Goal: Task Accomplishment & Management: Manage account settings

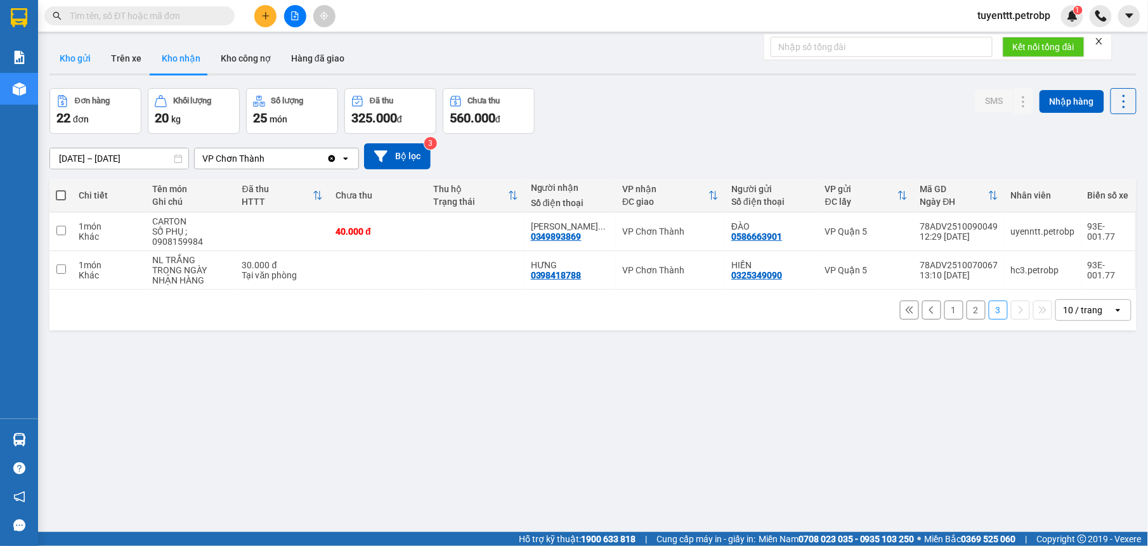
click at [82, 62] on button "Kho gửi" at bounding box center [74, 58] width 51 height 30
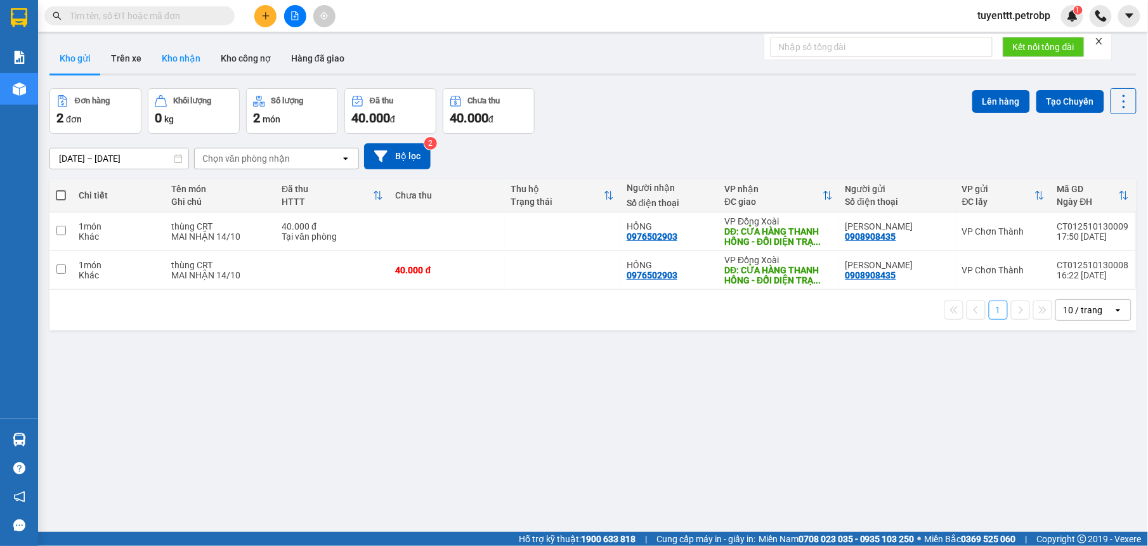
click at [160, 59] on button "Kho nhận" at bounding box center [181, 58] width 59 height 30
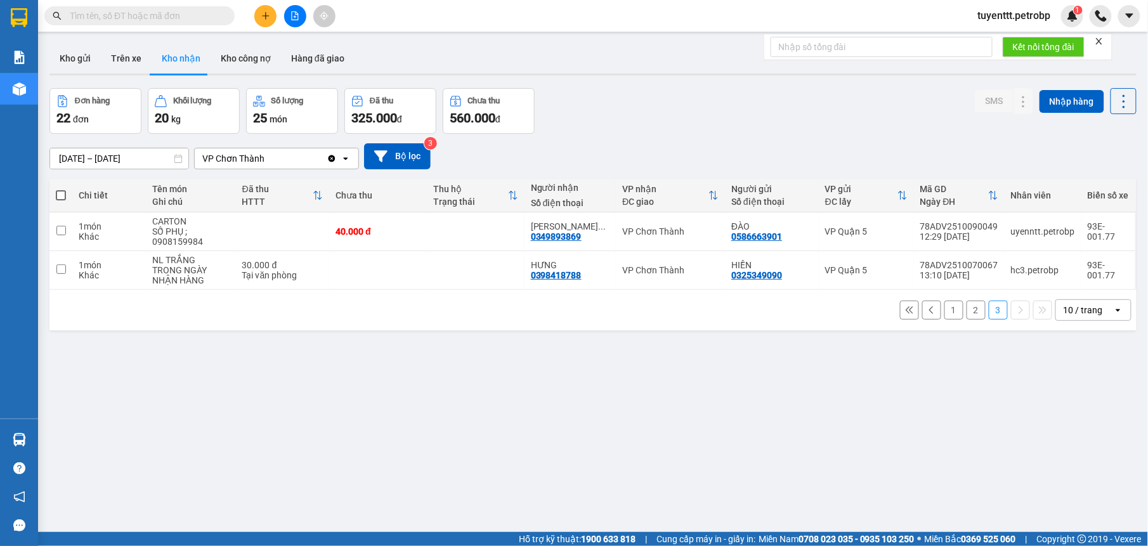
click at [945, 305] on button "1" at bounding box center [954, 310] width 19 height 19
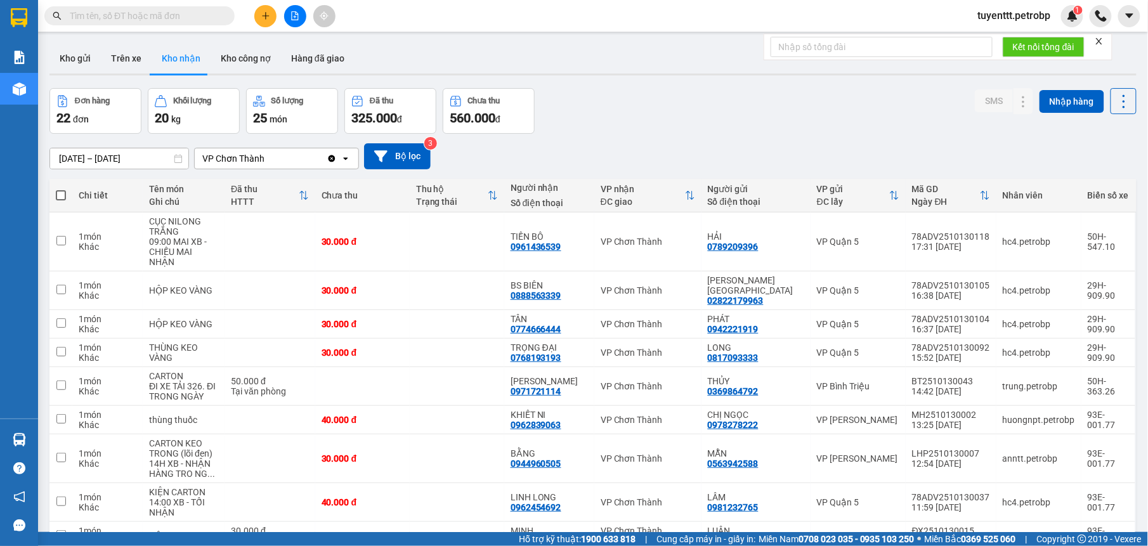
click at [126, 16] on input "text" at bounding box center [145, 16] width 150 height 14
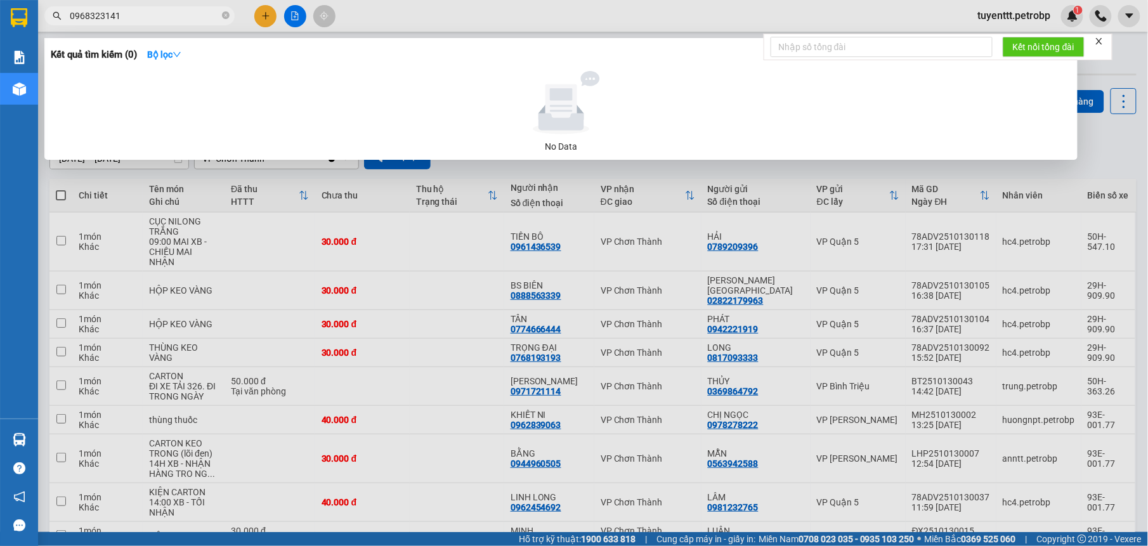
click at [89, 11] on input "0968323141" at bounding box center [145, 16] width 150 height 14
type input "0986323141"
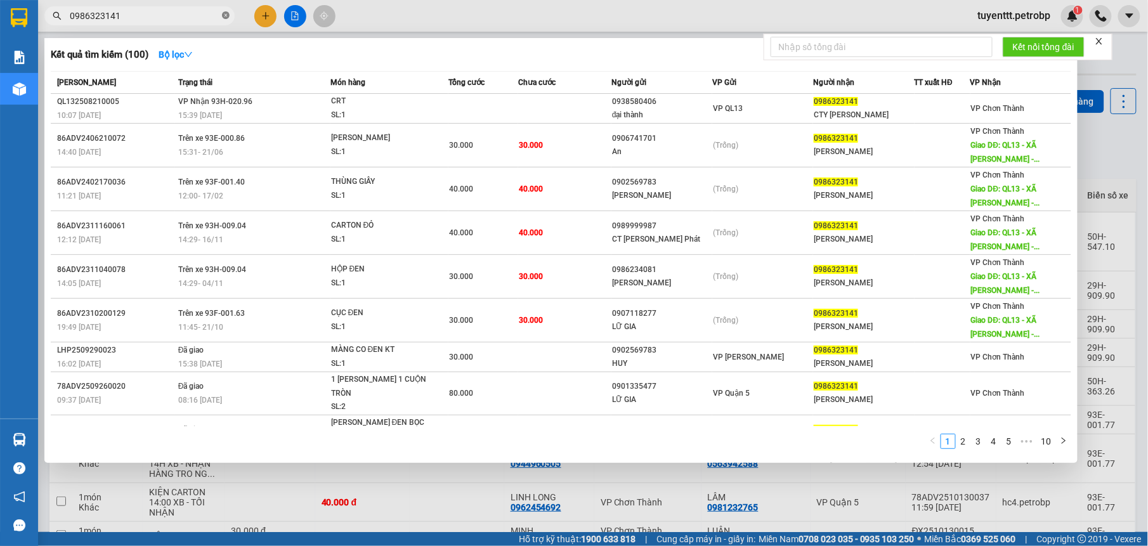
click at [222, 13] on icon "close-circle" at bounding box center [226, 15] width 8 height 8
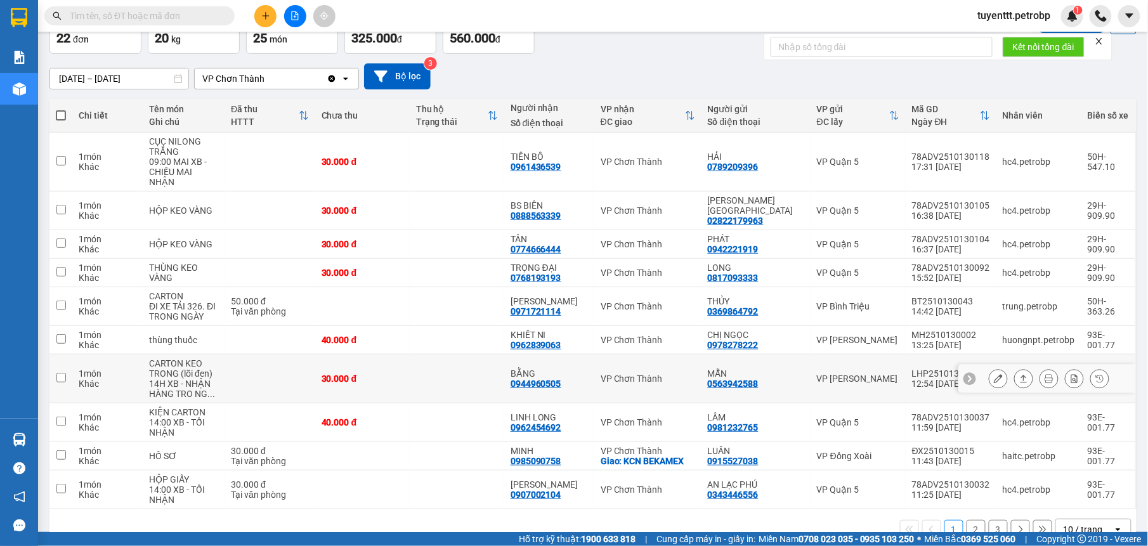
scroll to position [92, 0]
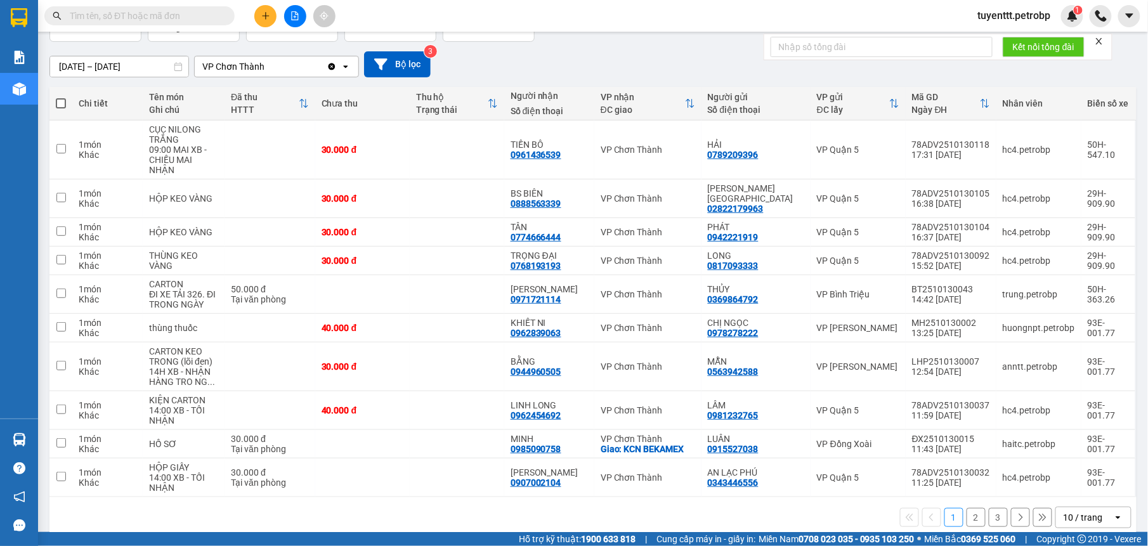
click at [968, 508] on button "2" at bounding box center [976, 517] width 19 height 19
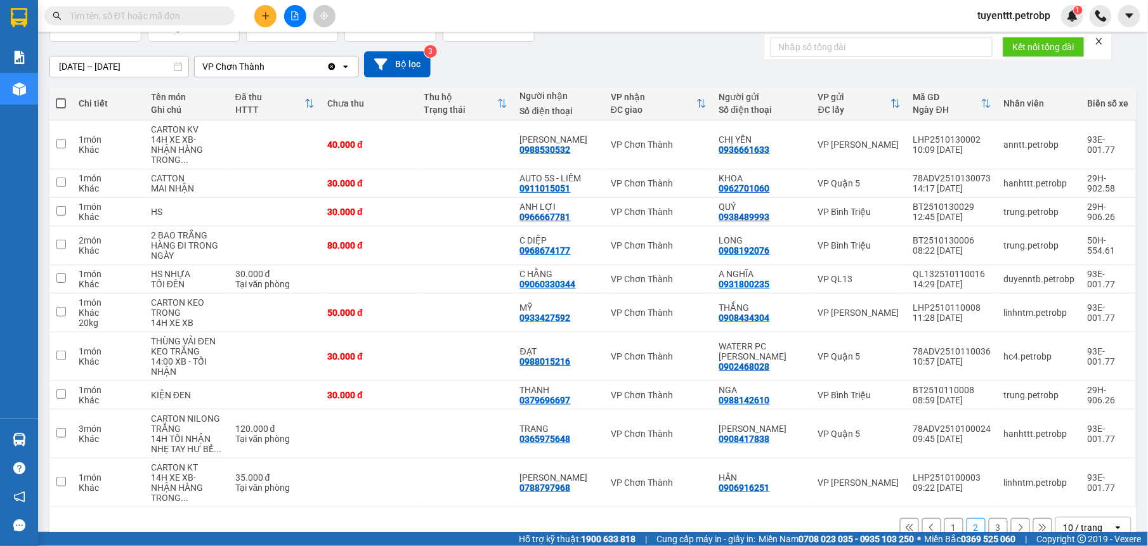
click at [989, 518] on button "3" at bounding box center [998, 527] width 19 height 19
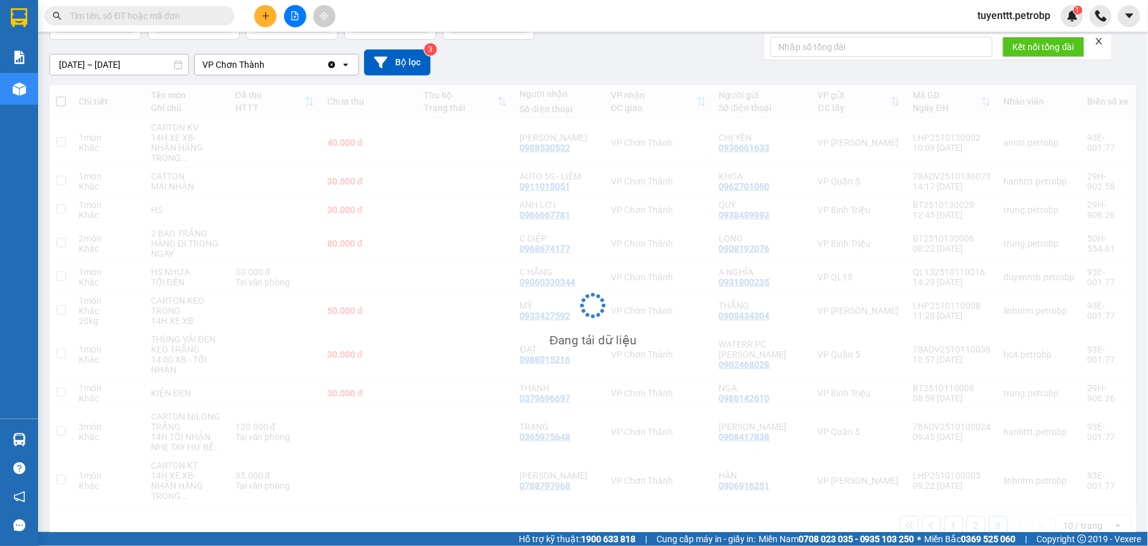
scroll to position [58, 0]
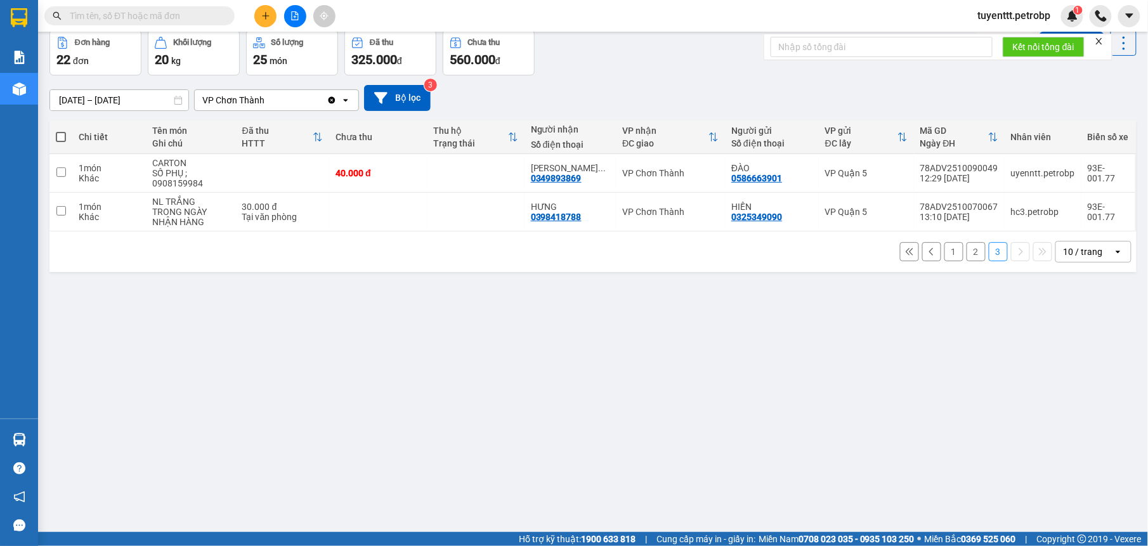
click at [967, 256] on button "2" at bounding box center [976, 251] width 19 height 19
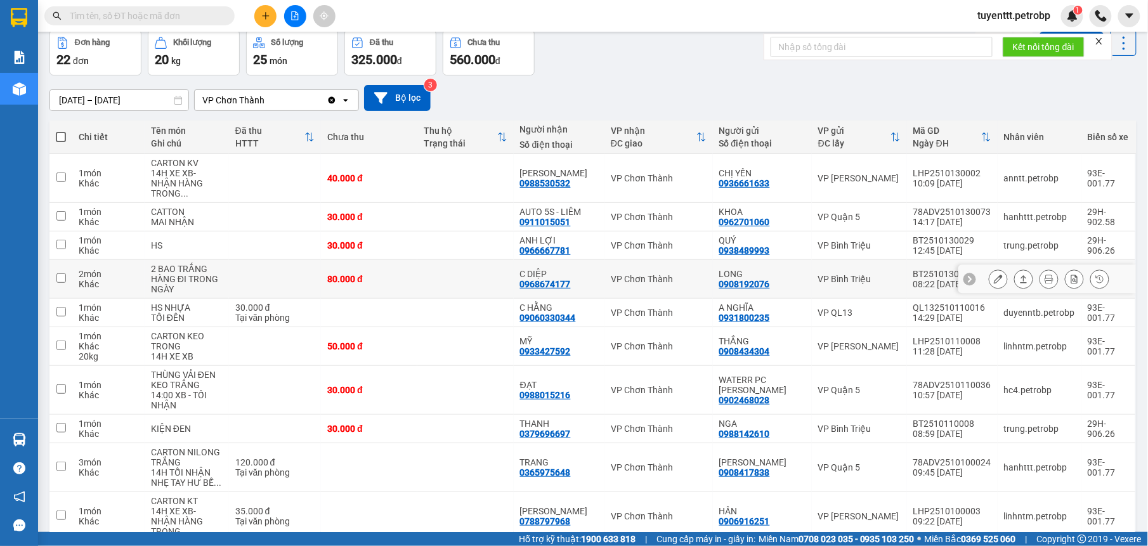
scroll to position [102, 0]
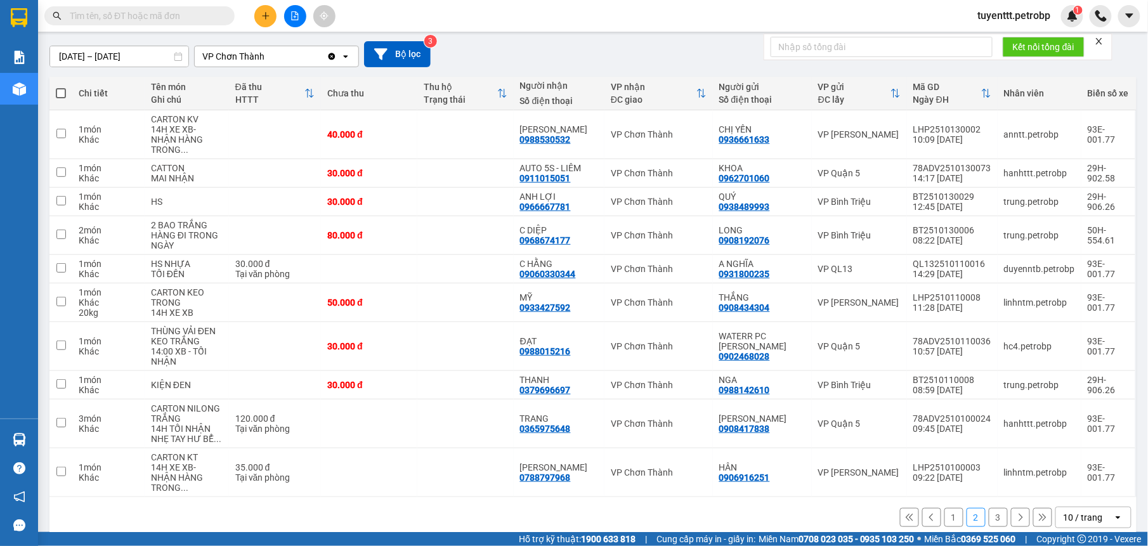
click at [948, 508] on button "1" at bounding box center [954, 517] width 19 height 19
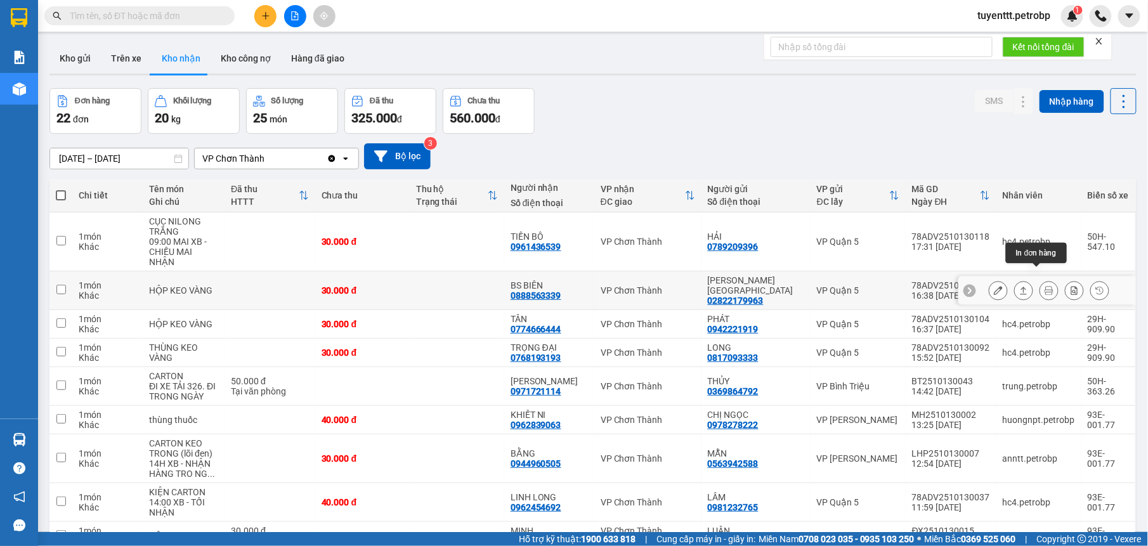
scroll to position [80, 0]
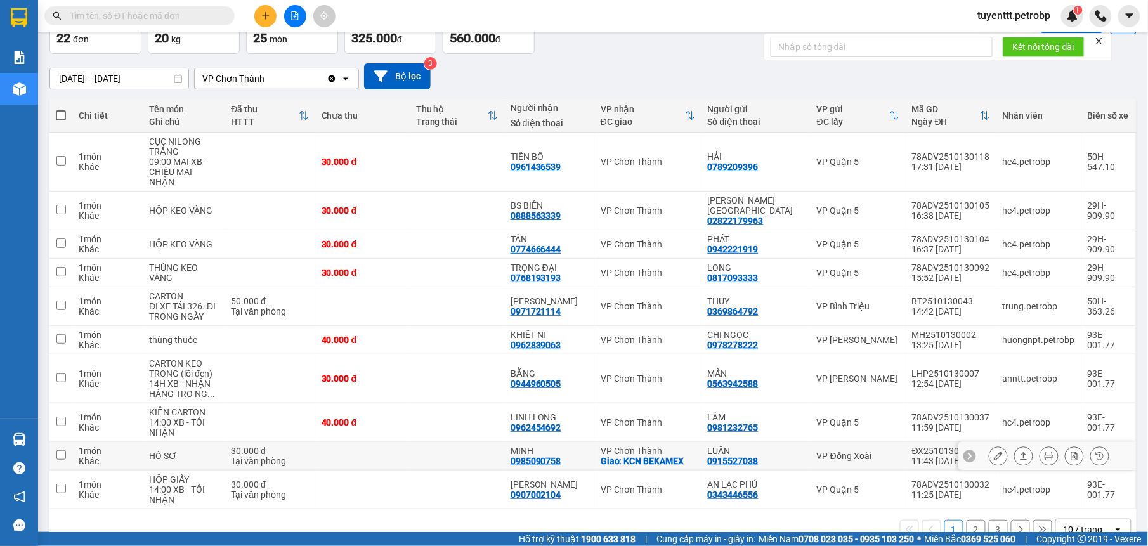
click at [595, 442] on td "MINH 0985090758" at bounding box center [549, 456] width 90 height 29
checkbox input "true"
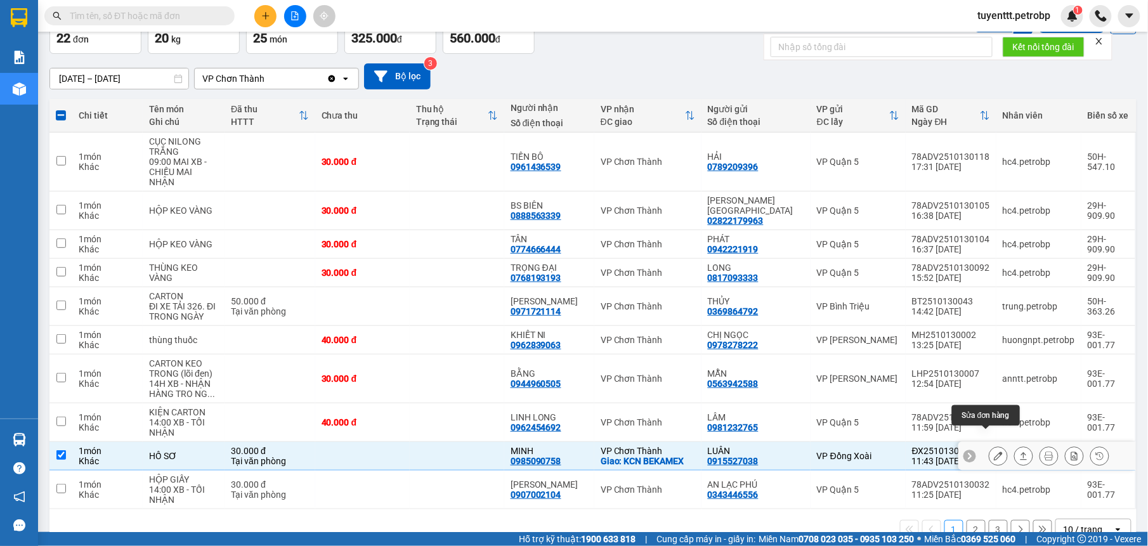
click at [990, 445] on button at bounding box center [999, 456] width 18 height 22
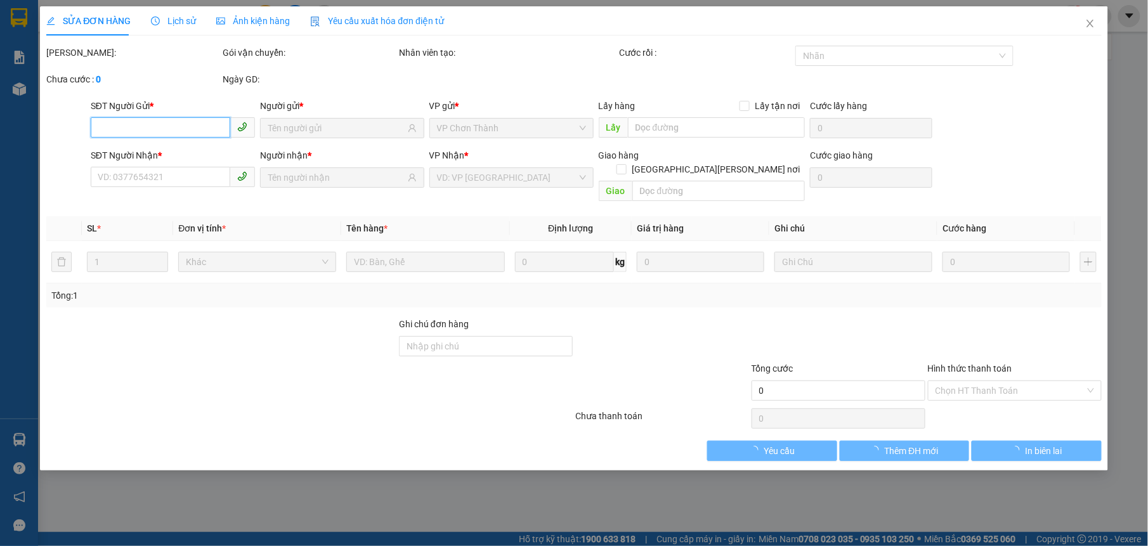
type input "0915527038"
type input "LUÂN"
type input "0985090758"
type input "MINH"
checkbox input "true"
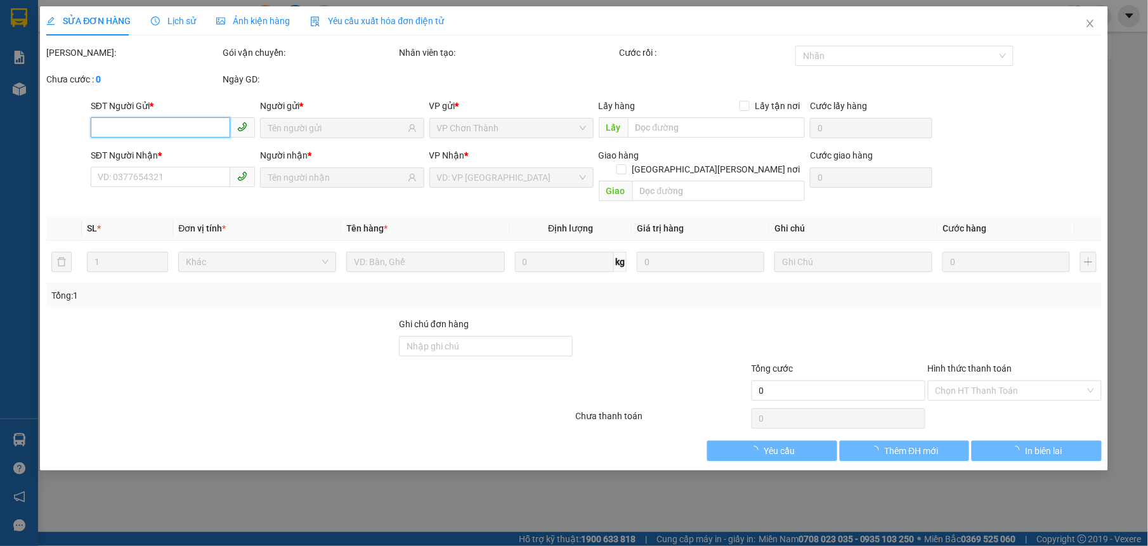
type input "KCN BEKAMEX"
type input "30.000"
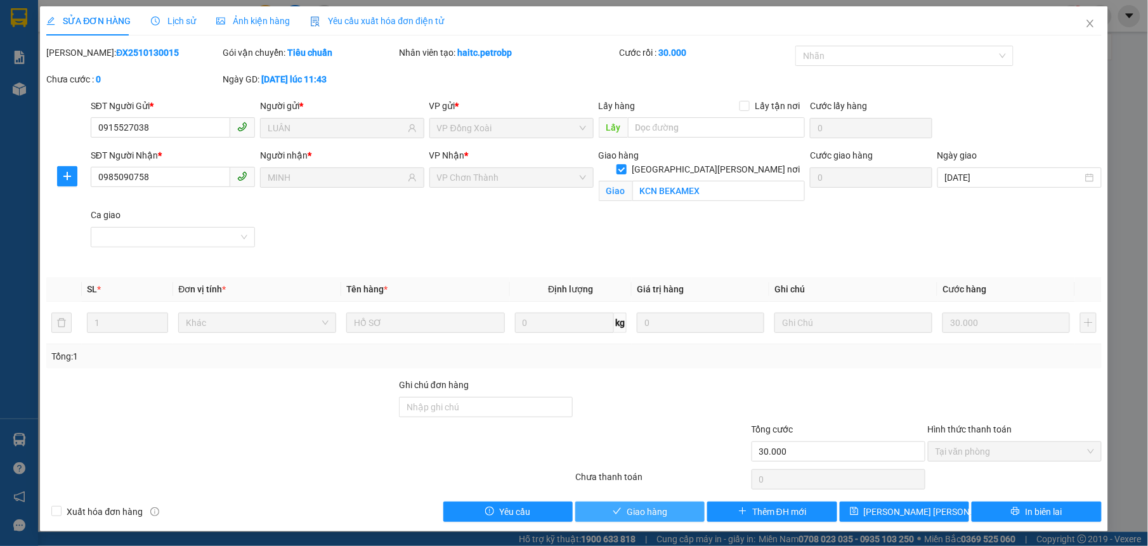
click at [680, 505] on button "Giao hàng" at bounding box center [639, 512] width 129 height 20
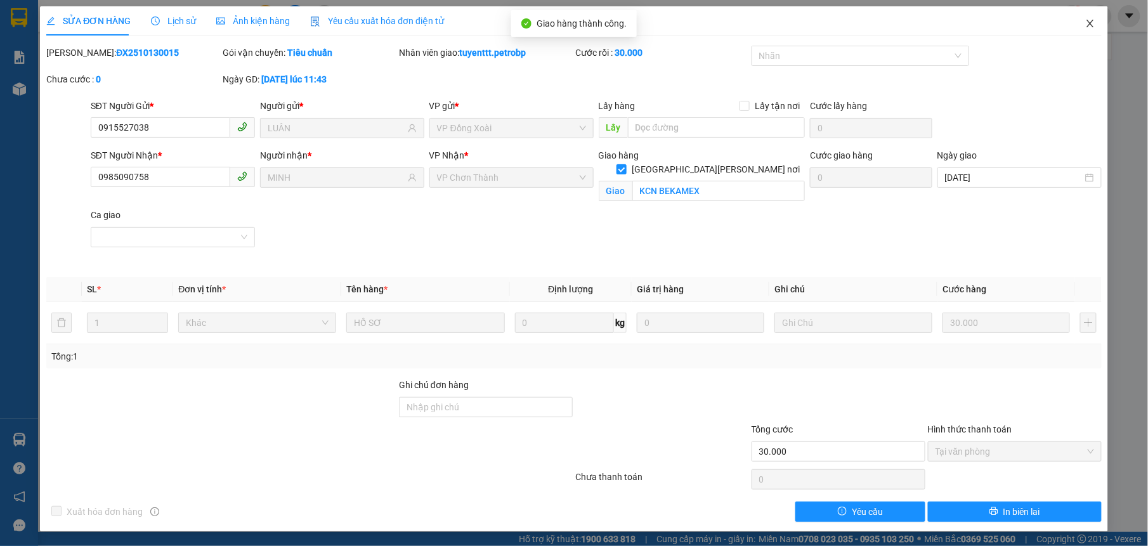
click at [1086, 27] on icon "close" at bounding box center [1091, 23] width 10 height 10
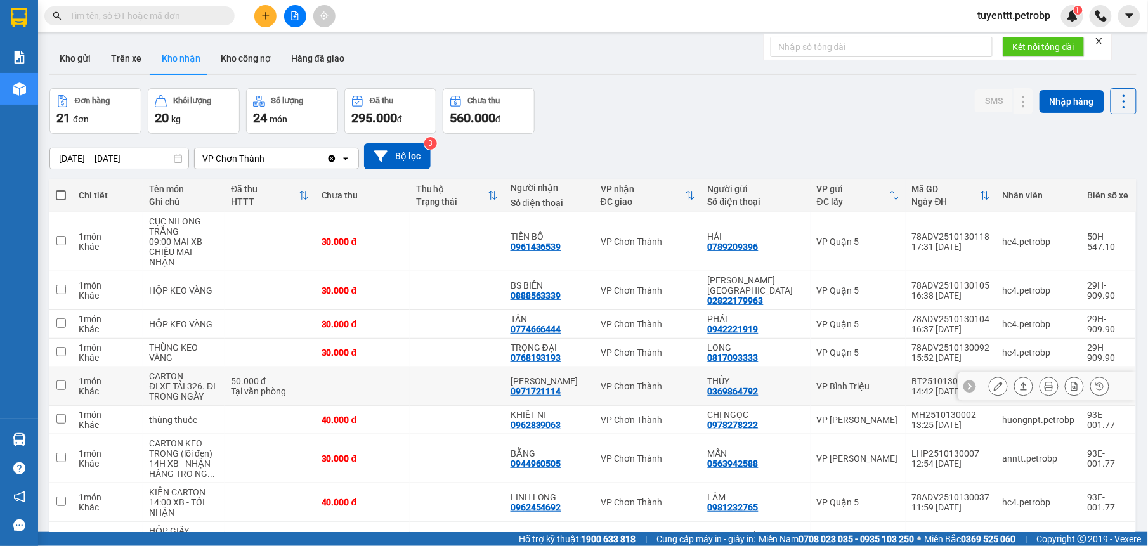
scroll to position [102, 0]
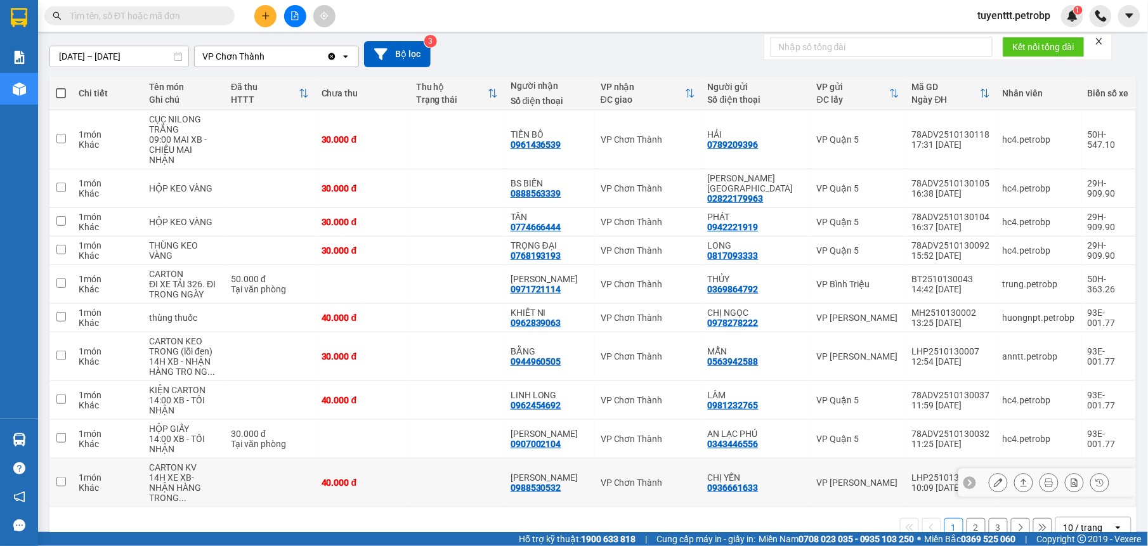
click at [631, 471] on td "VP Chơn Thành" at bounding box center [648, 483] width 107 height 49
checkbox input "true"
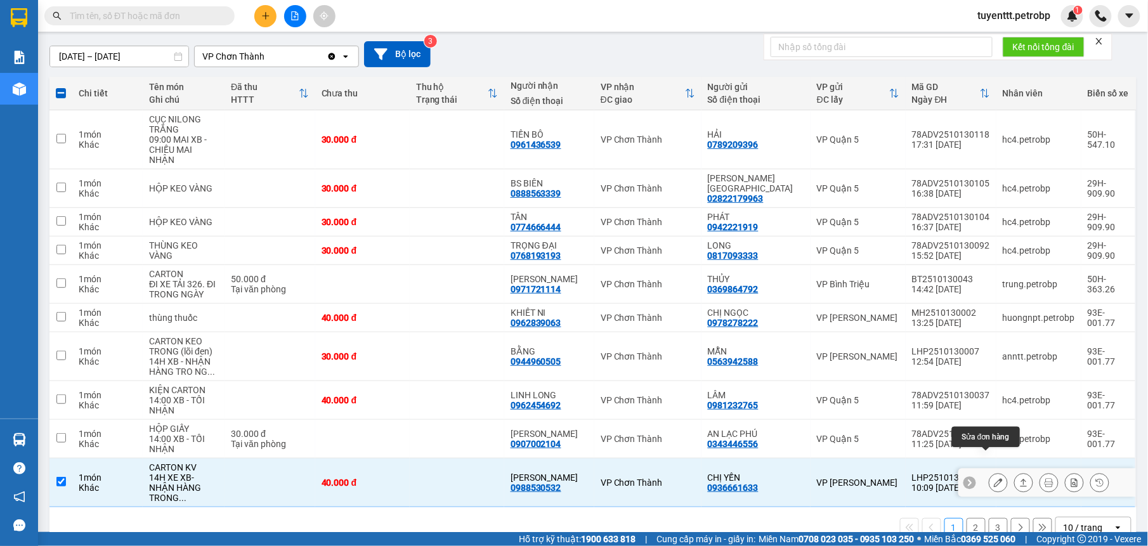
click at [994, 478] on icon at bounding box center [998, 482] width 9 height 9
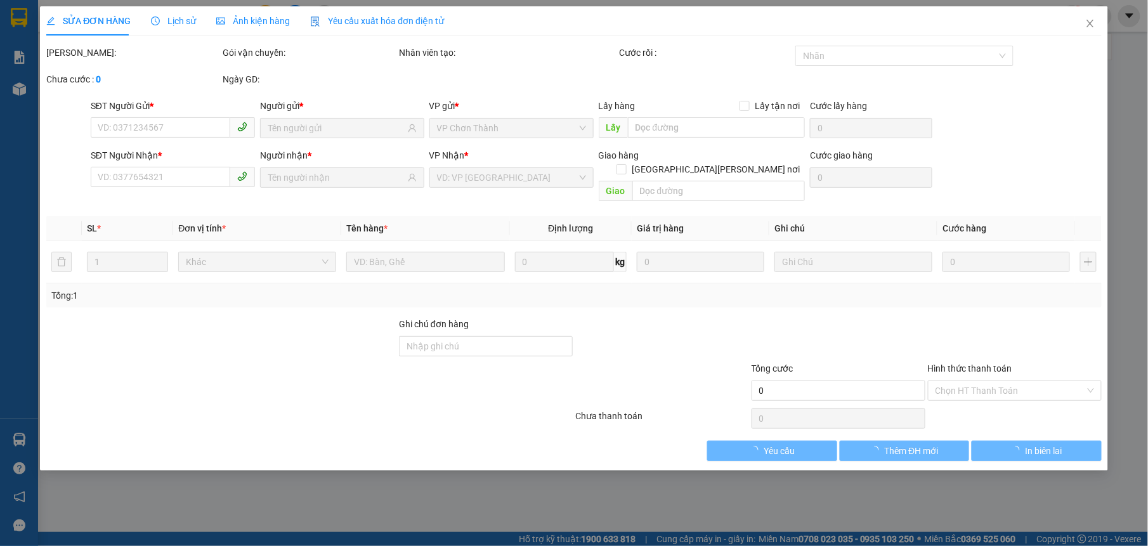
type input "0936661633"
type input "CHỊ YẾN"
type input "0988530532"
type input "[PERSON_NAME]"
type input "SDT NGƯỜI NHẬN ANH HÙNG-0988530532"
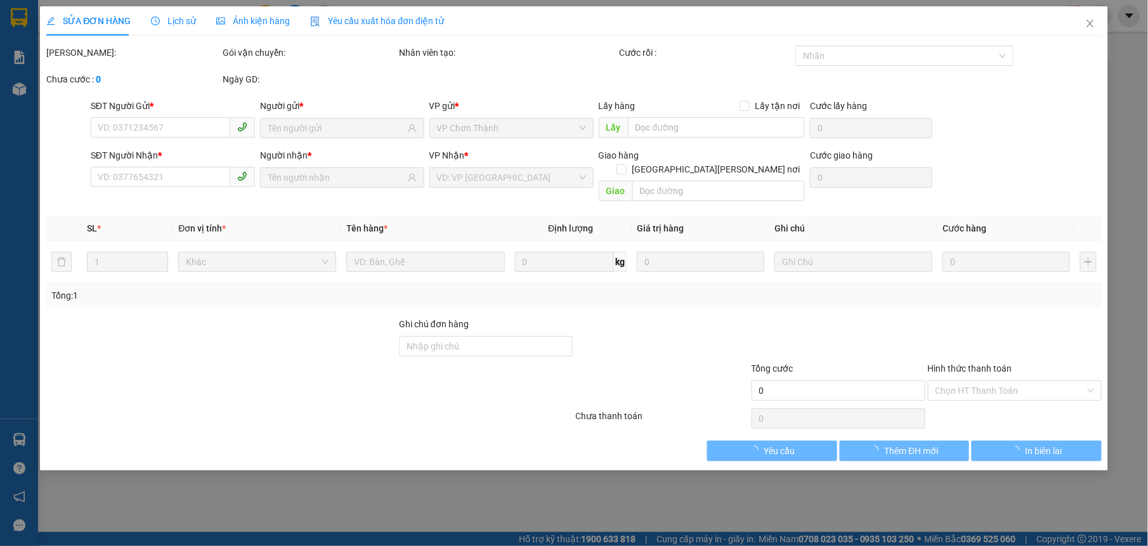
type input "40.000"
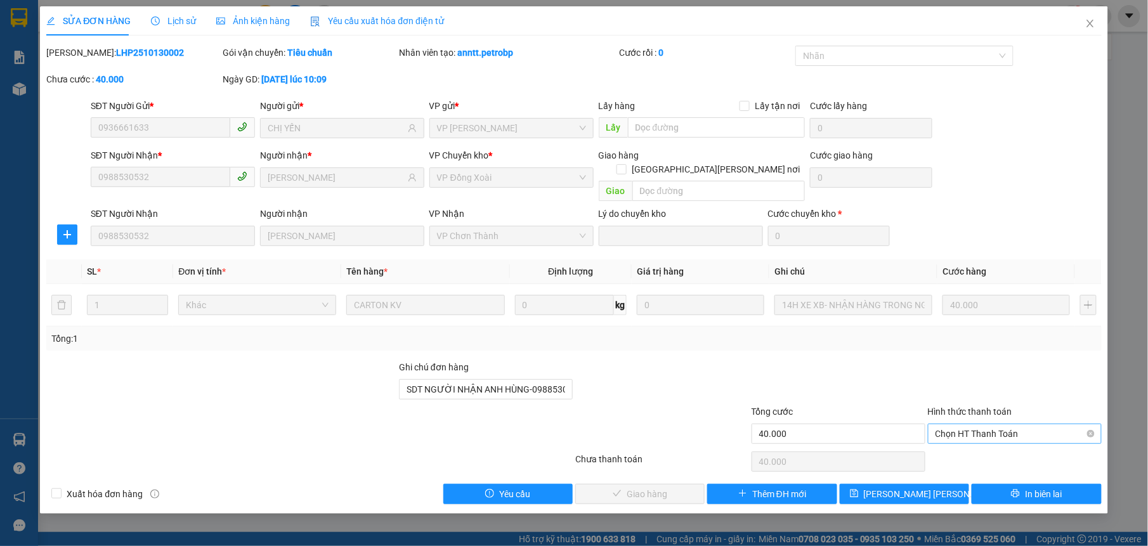
click at [972, 424] on span "Chọn HT Thanh Toán" at bounding box center [1015, 433] width 159 height 19
click at [972, 445] on div "Tại văn phòng" at bounding box center [1015, 447] width 159 height 14
type input "0"
click at [641, 487] on span "Giao hàng" at bounding box center [647, 494] width 41 height 14
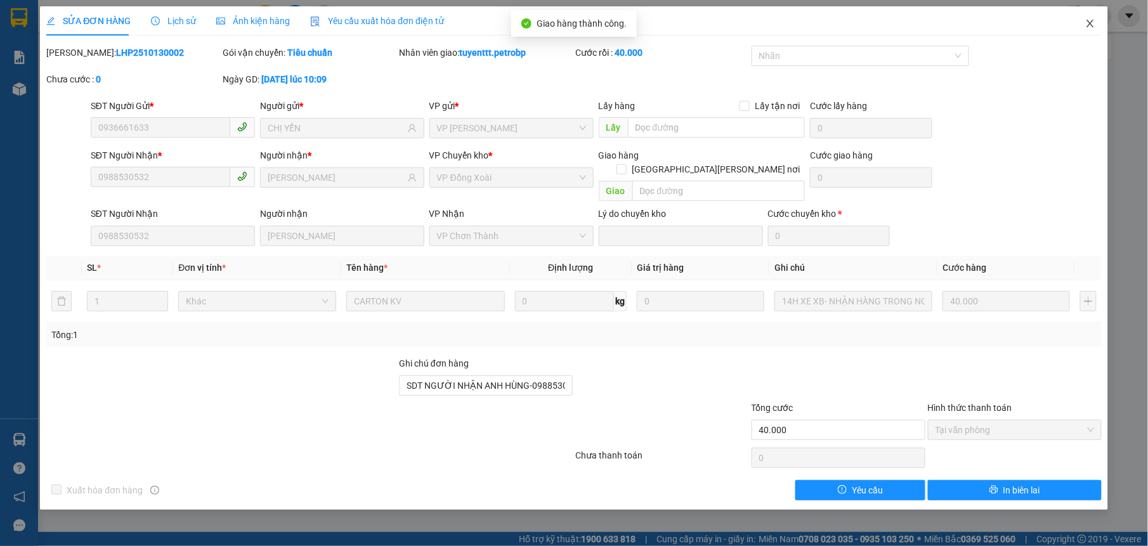
click at [1098, 27] on span "Close" at bounding box center [1091, 24] width 36 height 36
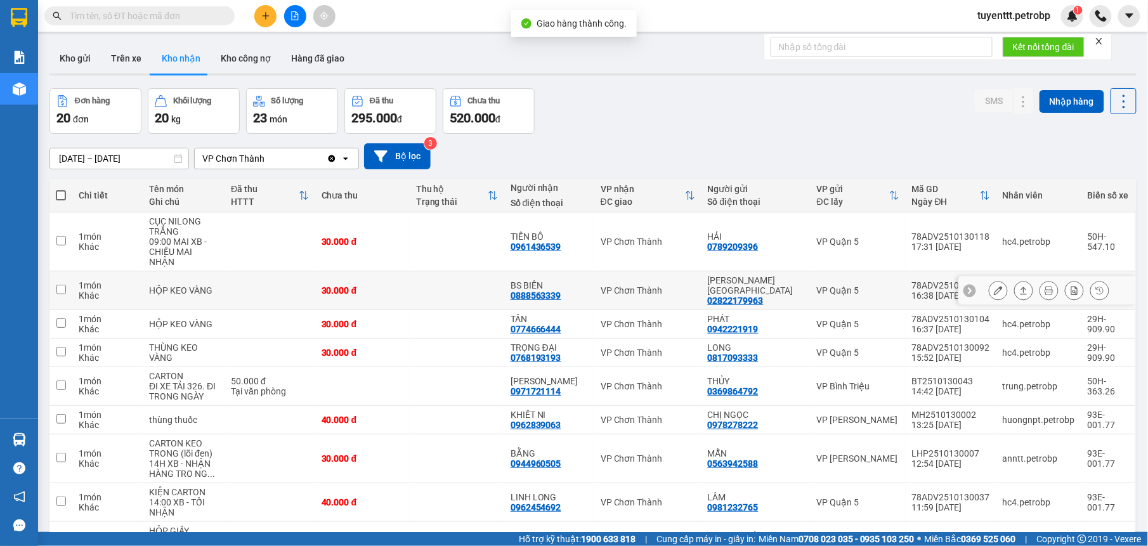
scroll to position [92, 0]
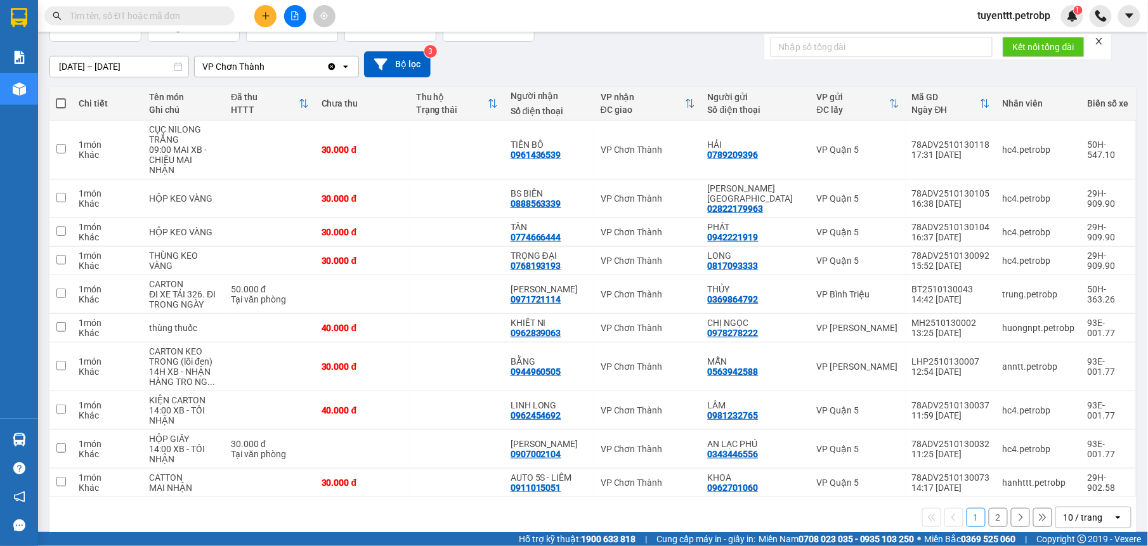
click at [989, 508] on button "2" at bounding box center [998, 517] width 19 height 19
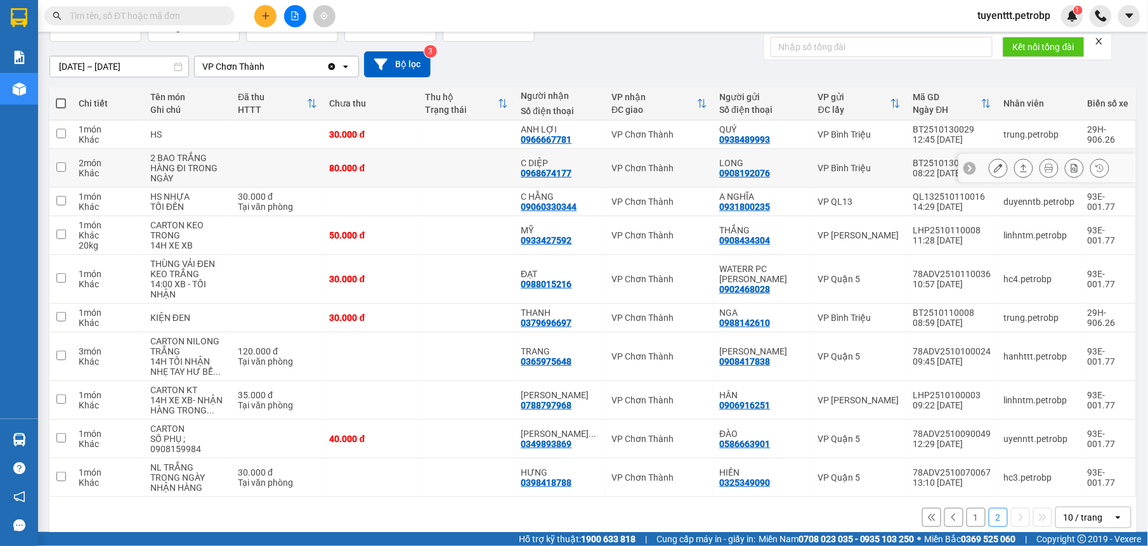
click at [574, 165] on div "C DIỆP" at bounding box center [560, 163] width 78 height 10
checkbox input "true"
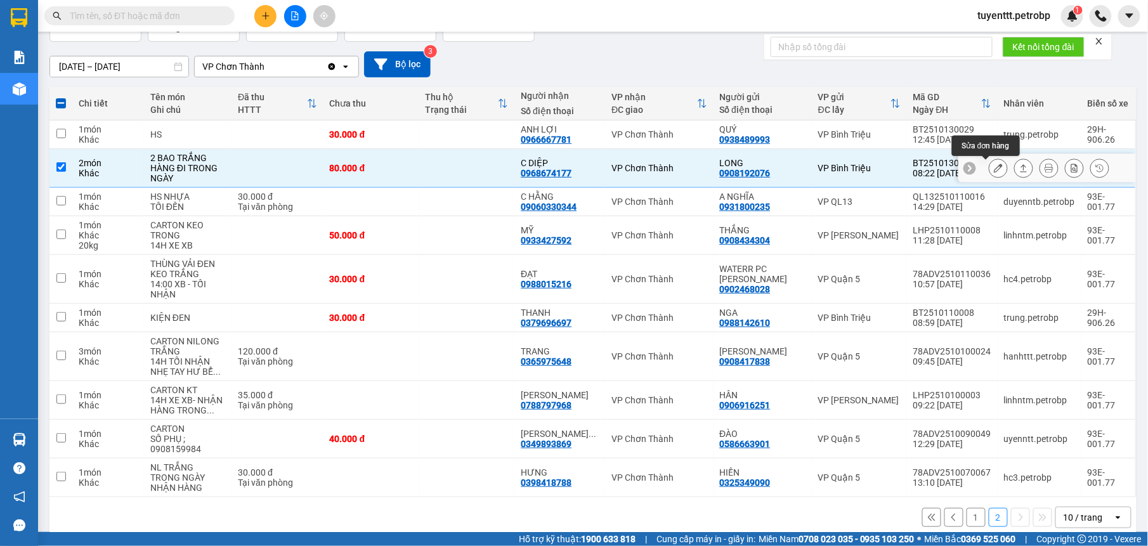
click at [990, 173] on button at bounding box center [999, 168] width 18 height 22
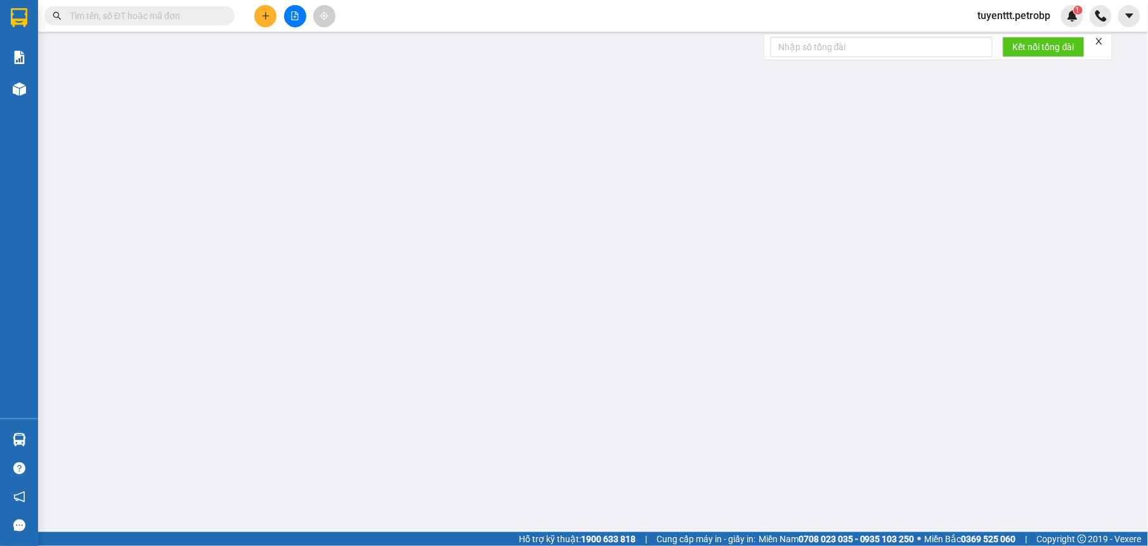
type input "0908192076"
type input "LONG"
type input "0968674177"
type input "C DIỆP"
type input "80.000"
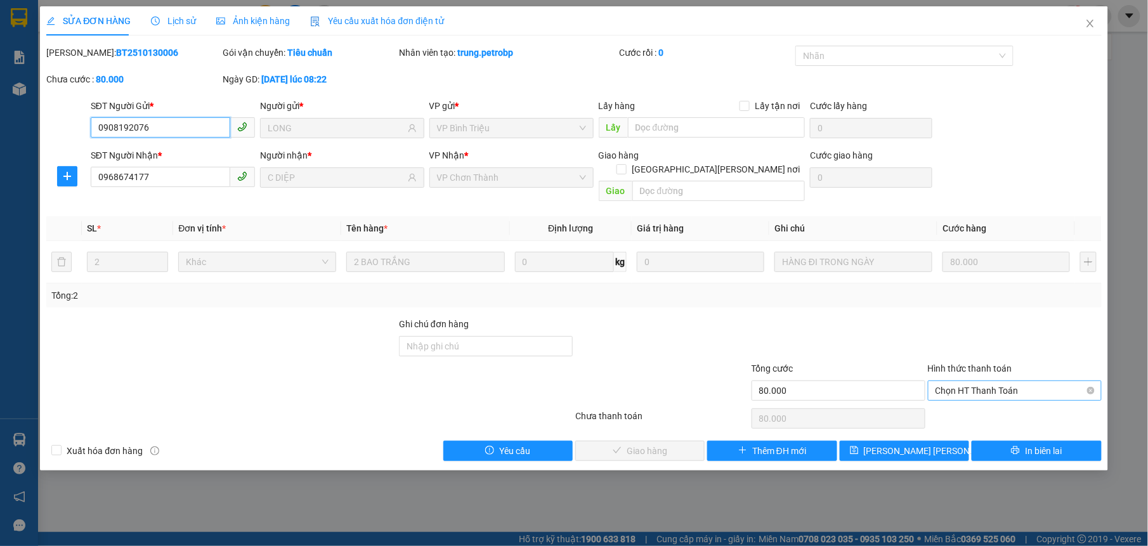
click at [971, 382] on span "Chọn HT Thanh Toán" at bounding box center [1015, 390] width 159 height 19
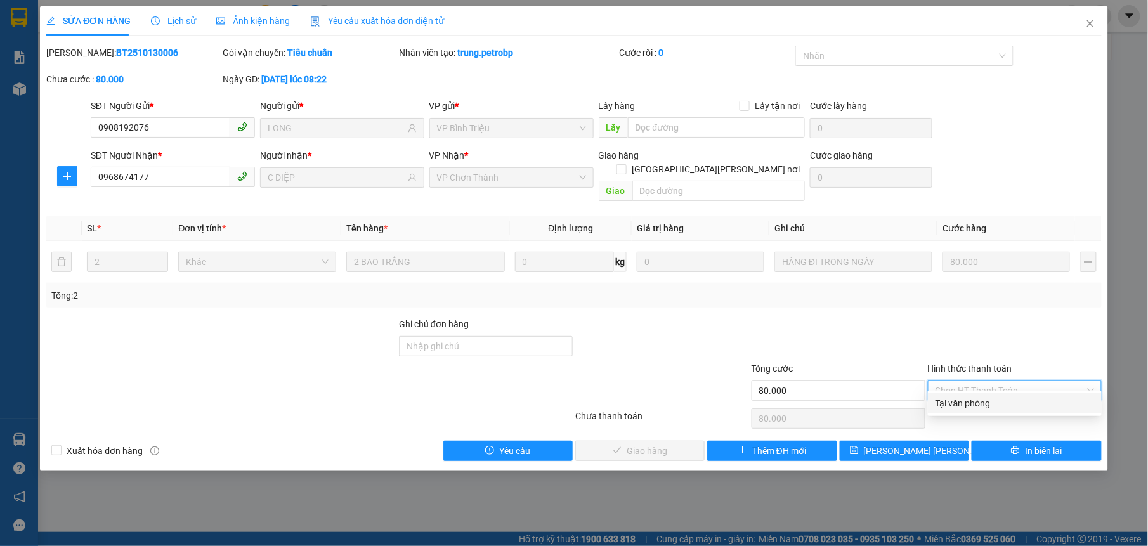
click at [967, 399] on div "Tại văn phòng" at bounding box center [1015, 404] width 159 height 14
type input "0"
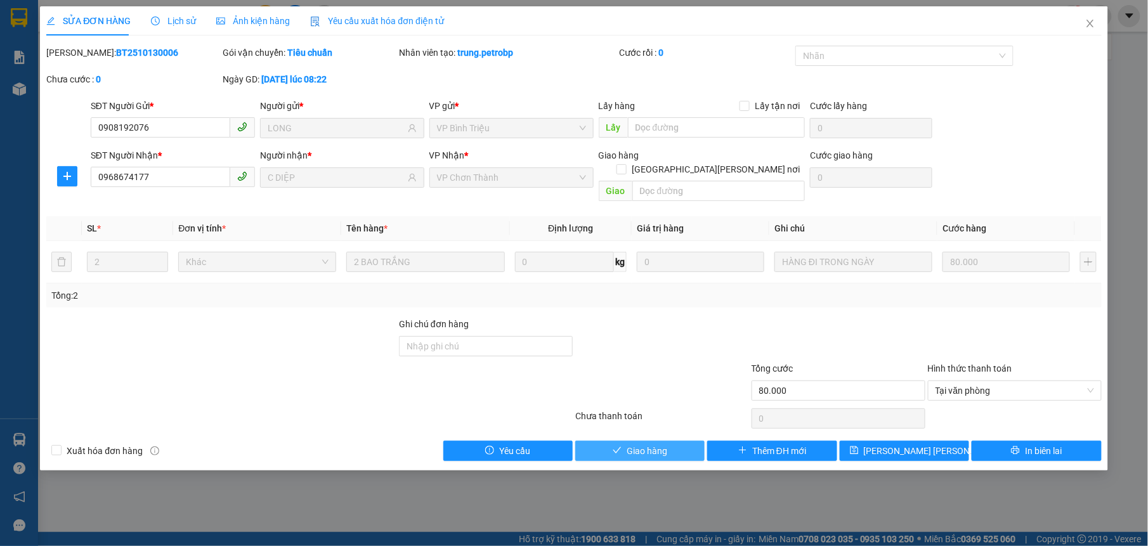
click at [678, 441] on button "Giao hàng" at bounding box center [639, 451] width 129 height 20
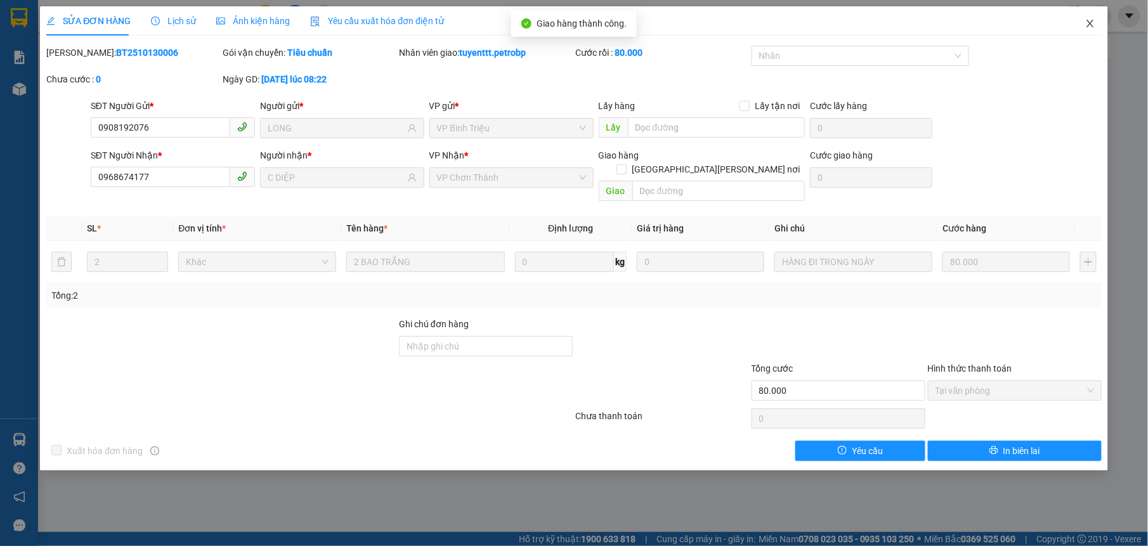
click at [1086, 23] on icon "close" at bounding box center [1091, 23] width 10 height 10
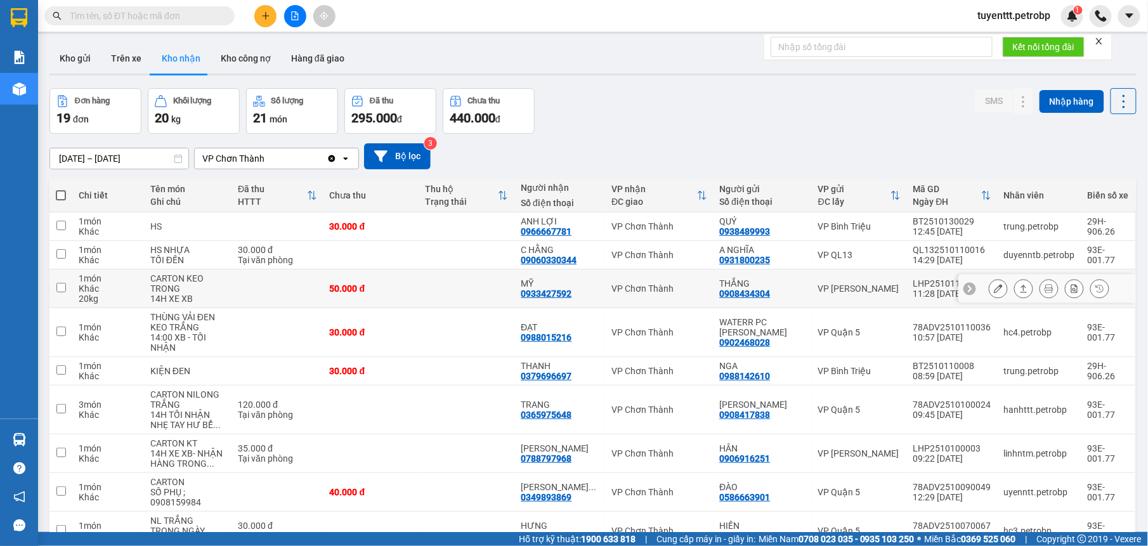
click at [485, 275] on td at bounding box center [467, 289] width 96 height 39
checkbox input "true"
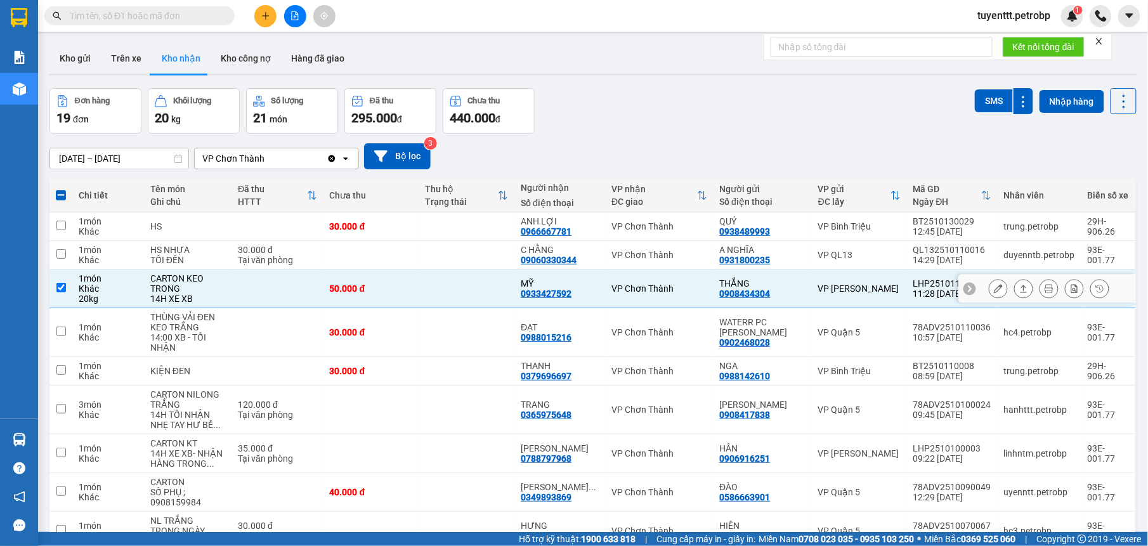
click at [992, 291] on button at bounding box center [999, 289] width 18 height 22
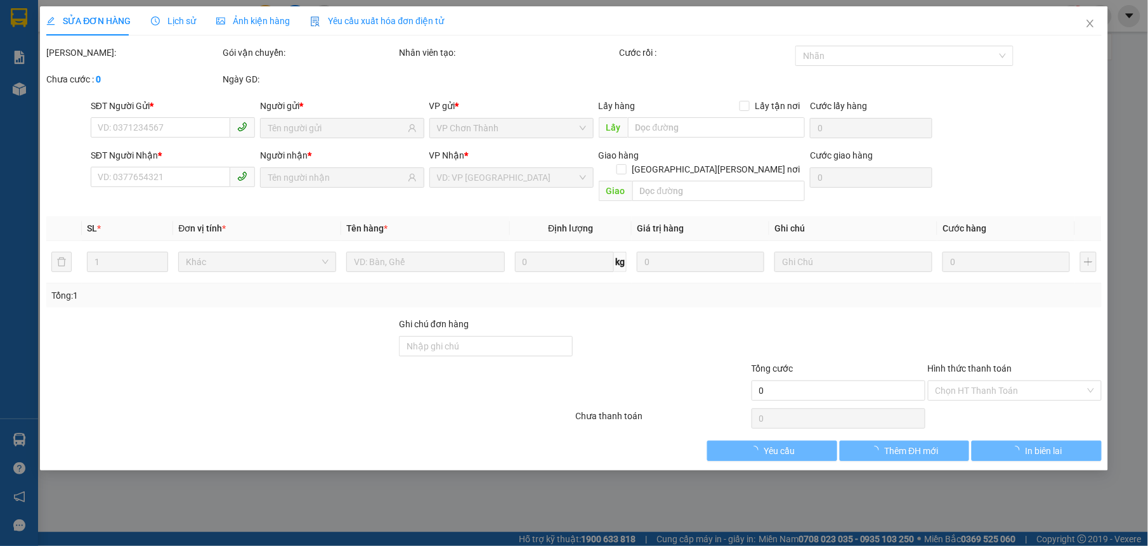
type input "0908434304"
type input "THẮNG"
type input "0933427592"
type input "MỸ"
type input "50.000"
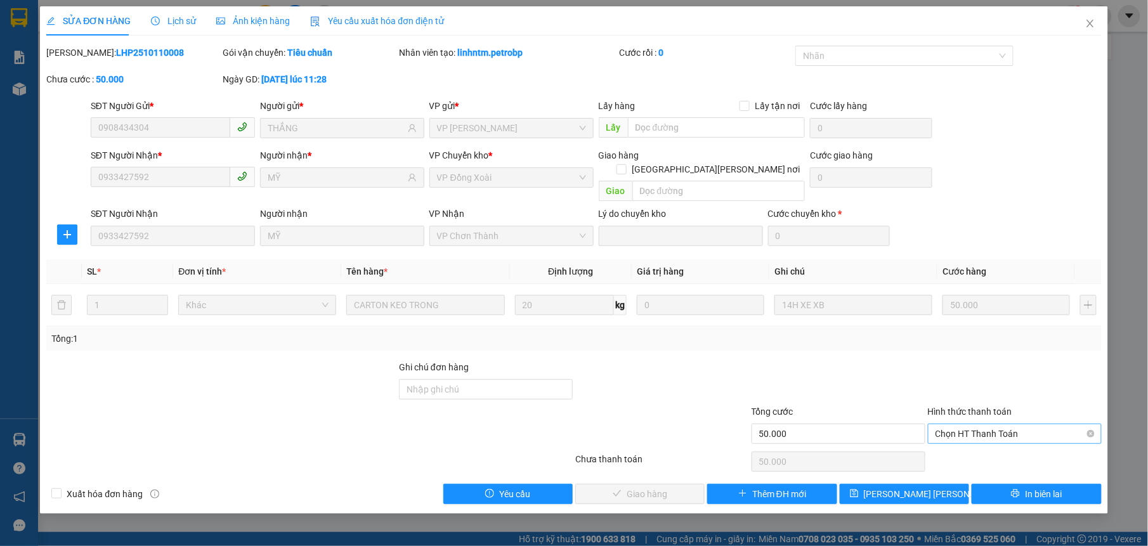
click at [986, 424] on span "Chọn HT Thanh Toán" at bounding box center [1015, 433] width 159 height 19
click at [998, 444] on div "Tại văn phòng" at bounding box center [1015, 447] width 159 height 14
type input "0"
click at [680, 484] on button "Giao hàng" at bounding box center [639, 494] width 129 height 20
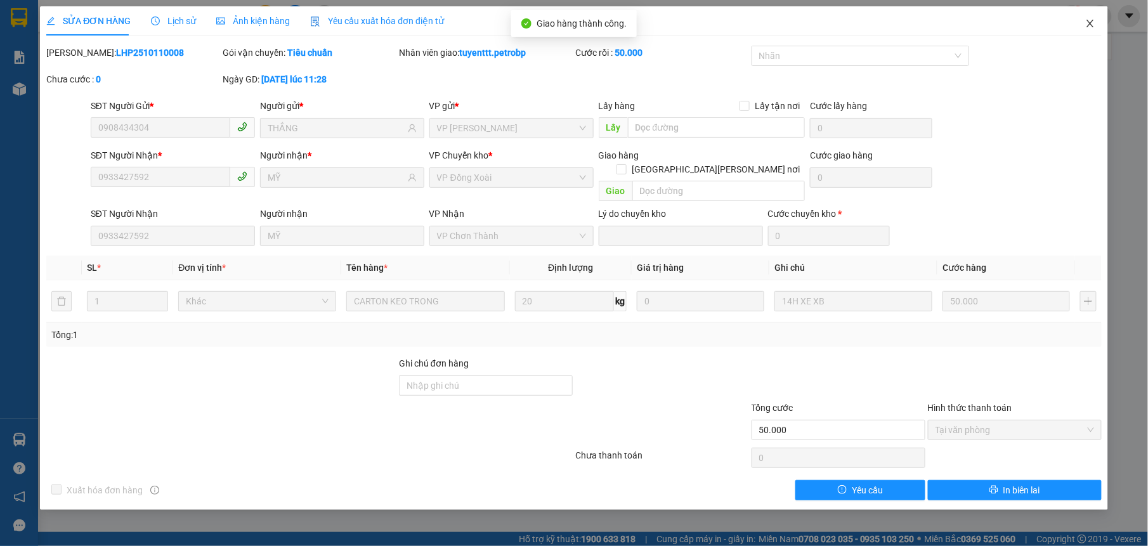
click at [1082, 23] on span "Close" at bounding box center [1091, 24] width 36 height 36
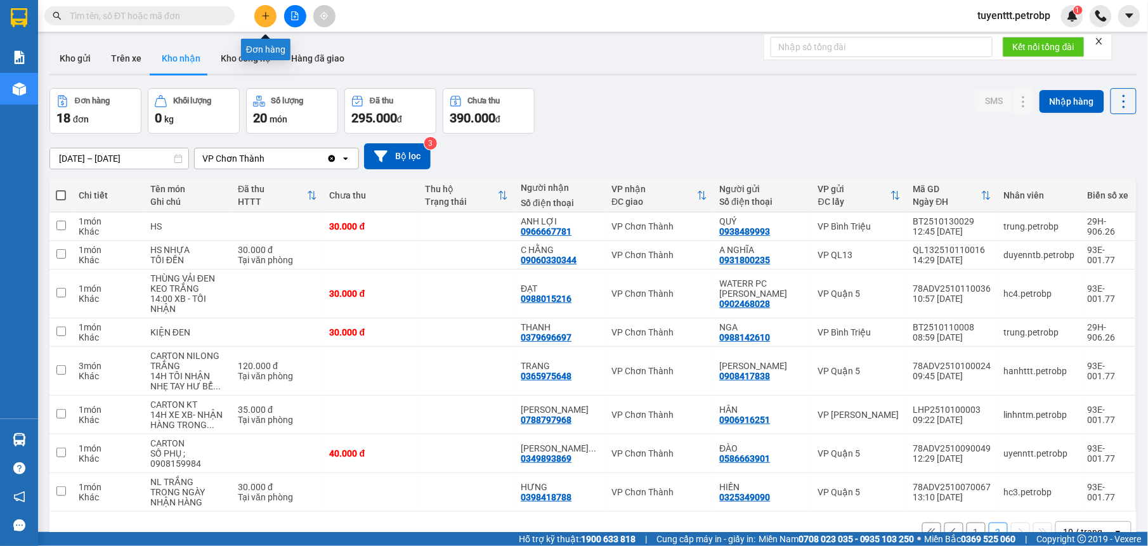
click at [262, 14] on icon "plus" at bounding box center [265, 15] width 9 height 9
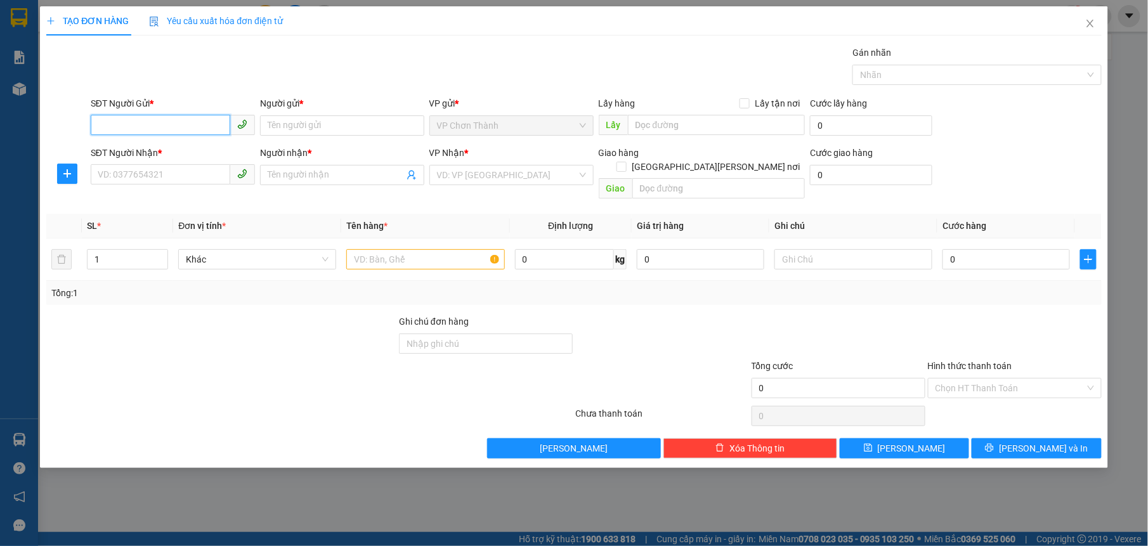
click at [206, 124] on input "SĐT Người Gửi *" at bounding box center [161, 125] width 140 height 20
click at [138, 121] on input "SĐT Người Gửi *" at bounding box center [161, 125] width 140 height 20
click at [154, 128] on input "SĐT Người Gửi *" at bounding box center [161, 125] width 140 height 20
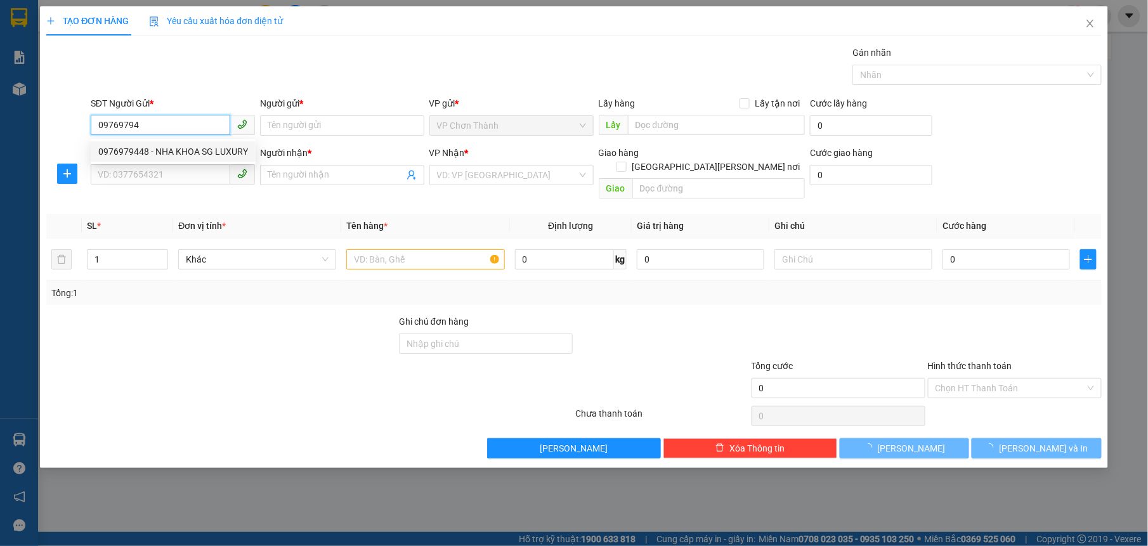
click at [148, 150] on div "0976979448 - NHA KHOA SG LUXURY" at bounding box center [173, 152] width 150 height 14
type input "0976979448"
type input "NHA KHOA SG LUXURY"
type input "0917451121"
type input "LABO KIM CHI"
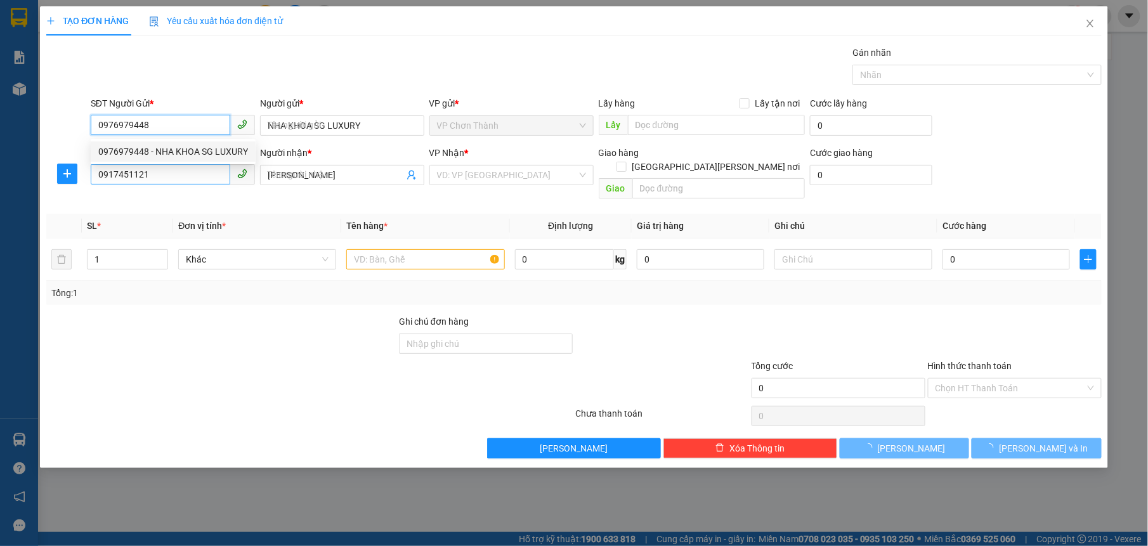
type input "30.000"
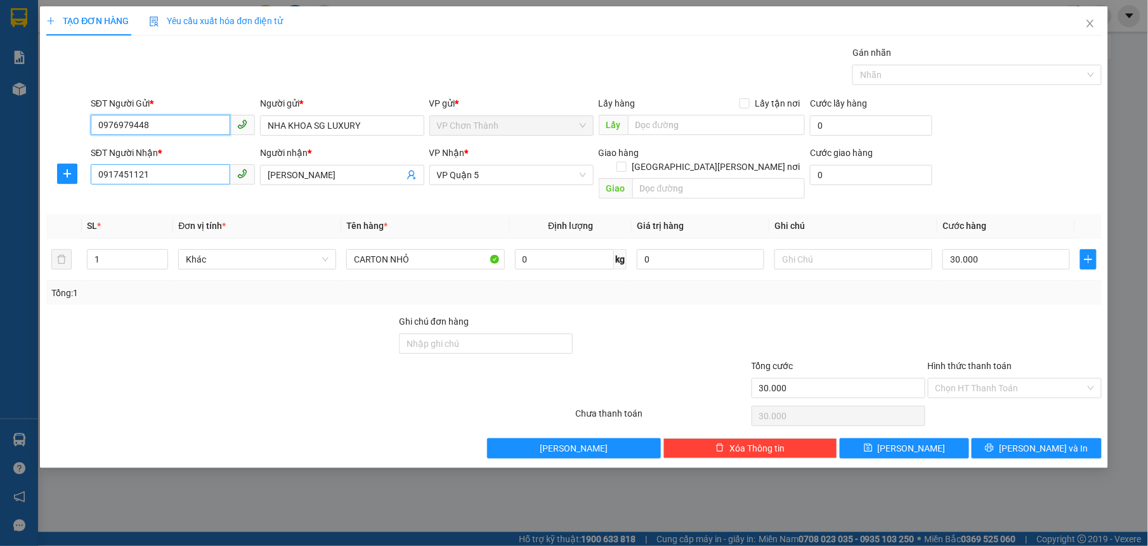
type input "0976979448"
click at [211, 178] on input "0917451121" at bounding box center [161, 174] width 140 height 20
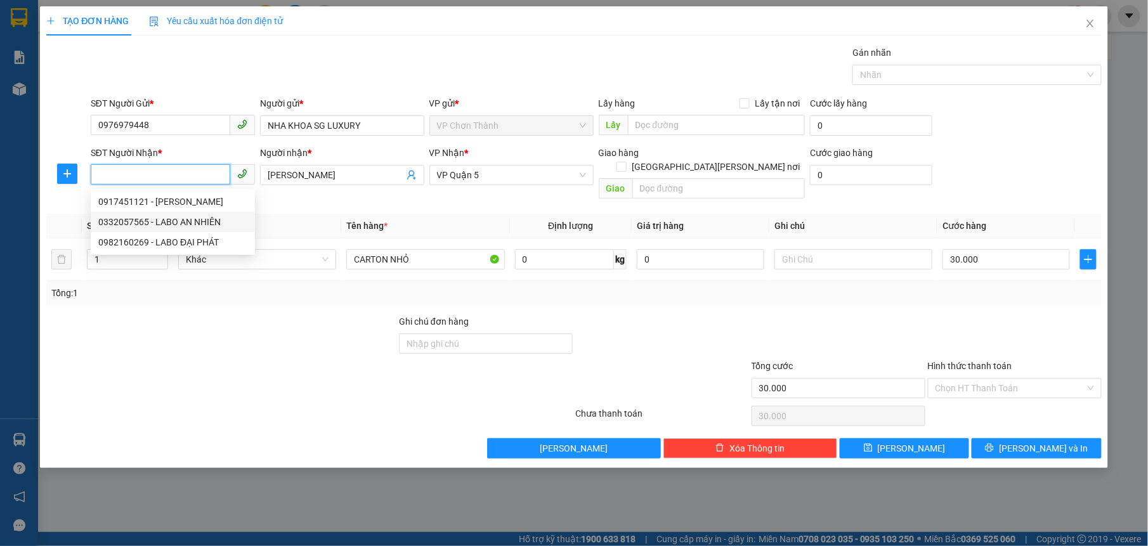
click at [211, 217] on div "0332057565 - LABO AN NHIÊN" at bounding box center [172, 222] width 149 height 14
type input "0332057565"
type input "LABO AN NHIÊN"
type input "0332057565"
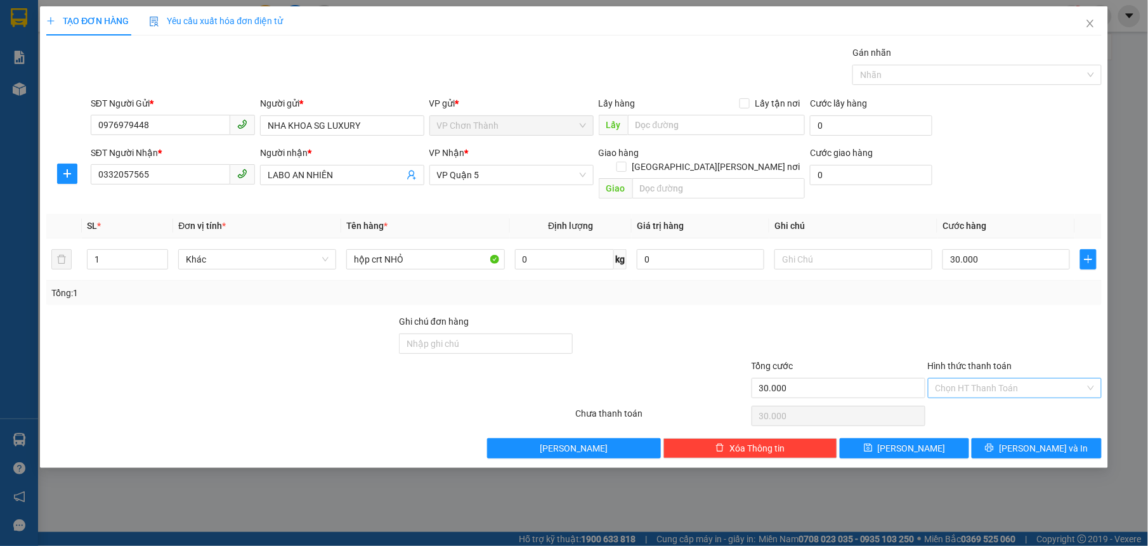
click at [999, 379] on input "Hình thức thanh toán" at bounding box center [1011, 388] width 150 height 19
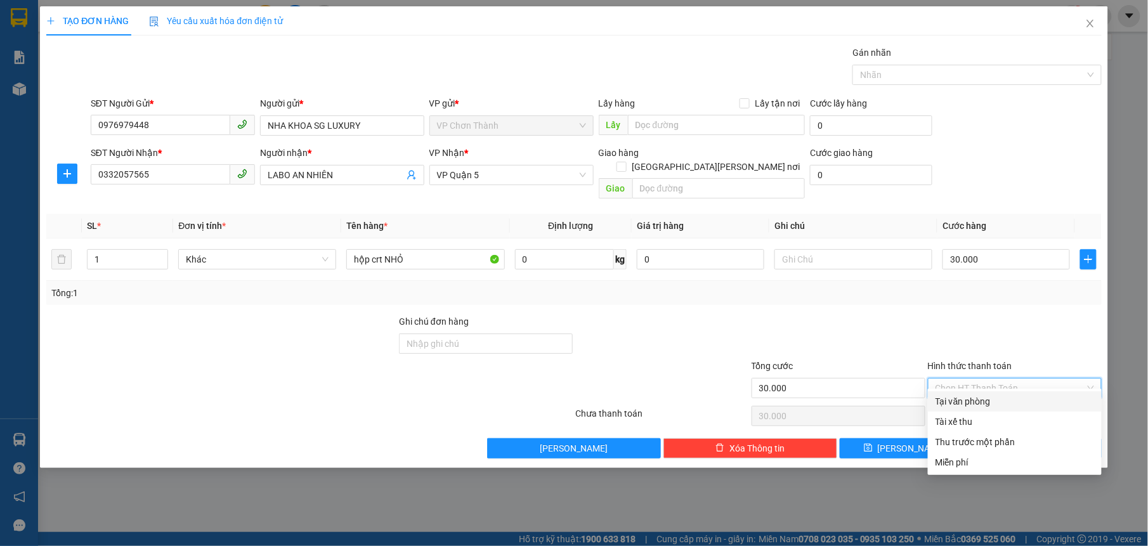
click at [990, 401] on div "Tại văn phòng" at bounding box center [1015, 402] width 159 height 14
type input "0"
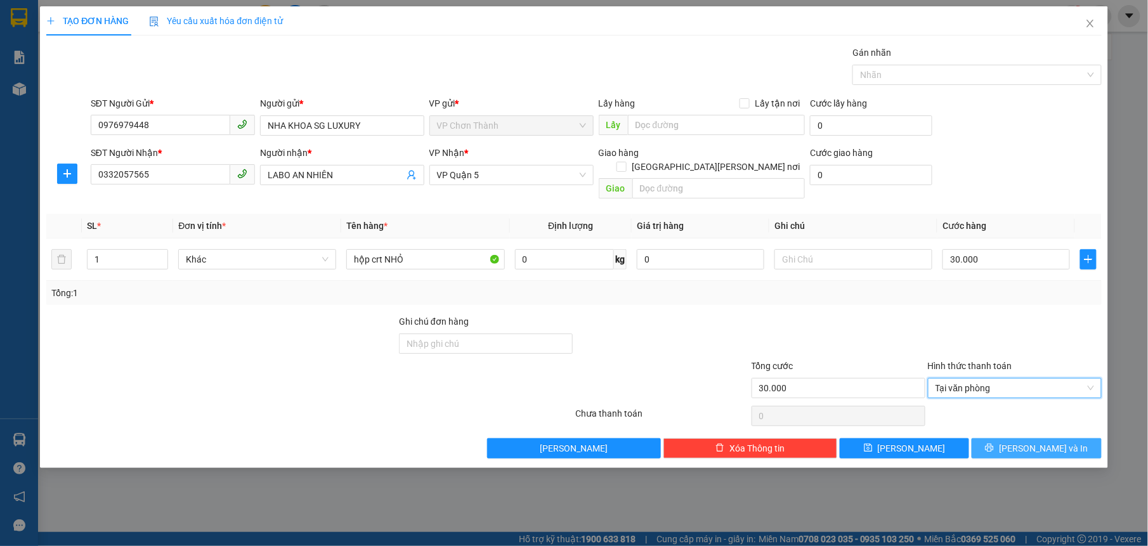
click at [1010, 438] on button "[PERSON_NAME] và In" at bounding box center [1036, 448] width 129 height 20
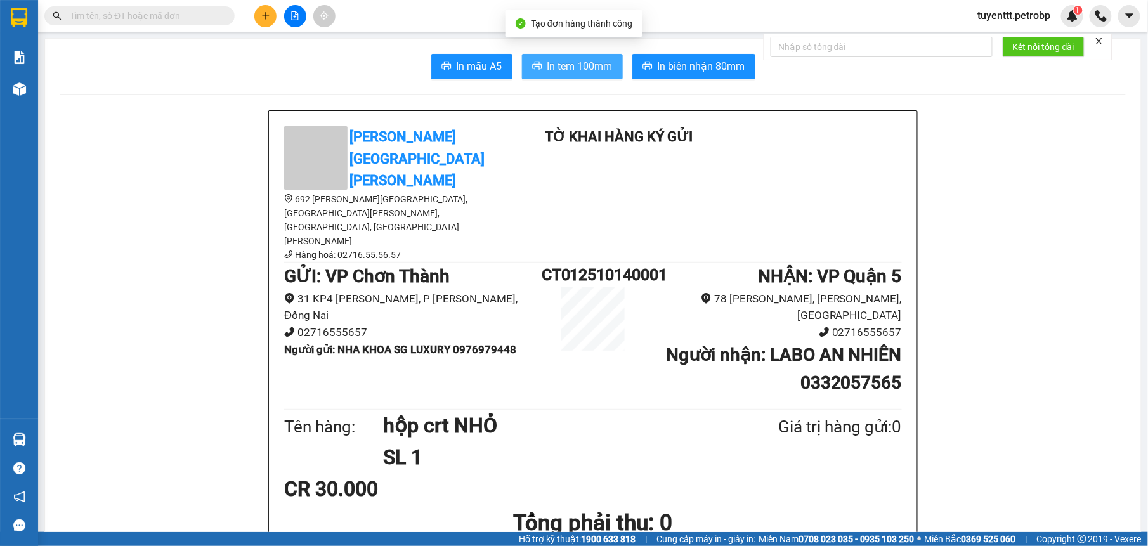
click at [572, 64] on span "In tem 100mm" at bounding box center [580, 66] width 65 height 16
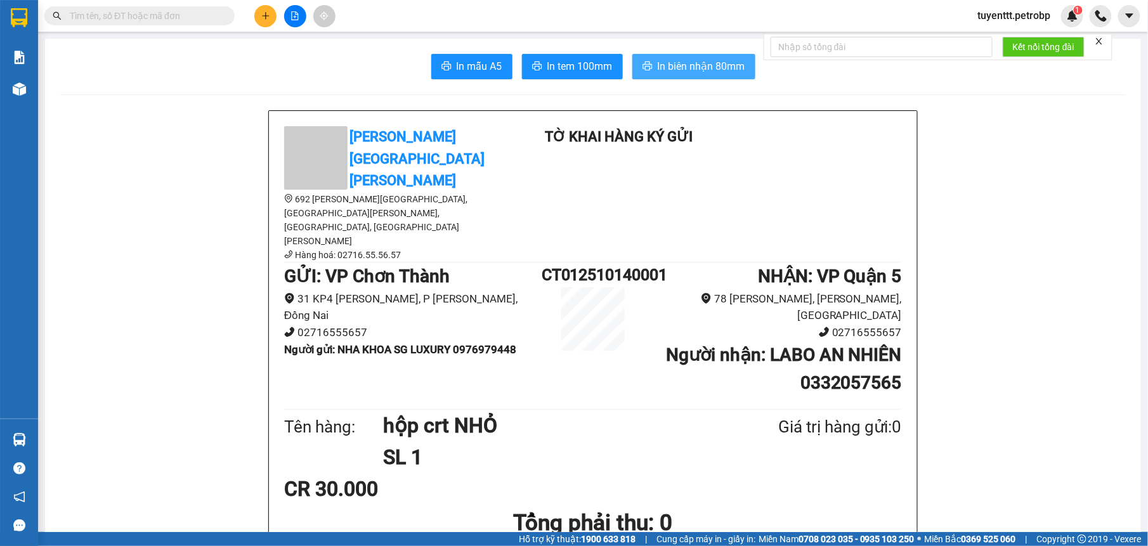
click at [650, 64] on button "In biên nhận 80mm" at bounding box center [694, 66] width 123 height 25
click at [260, 15] on button at bounding box center [265, 16] width 22 height 22
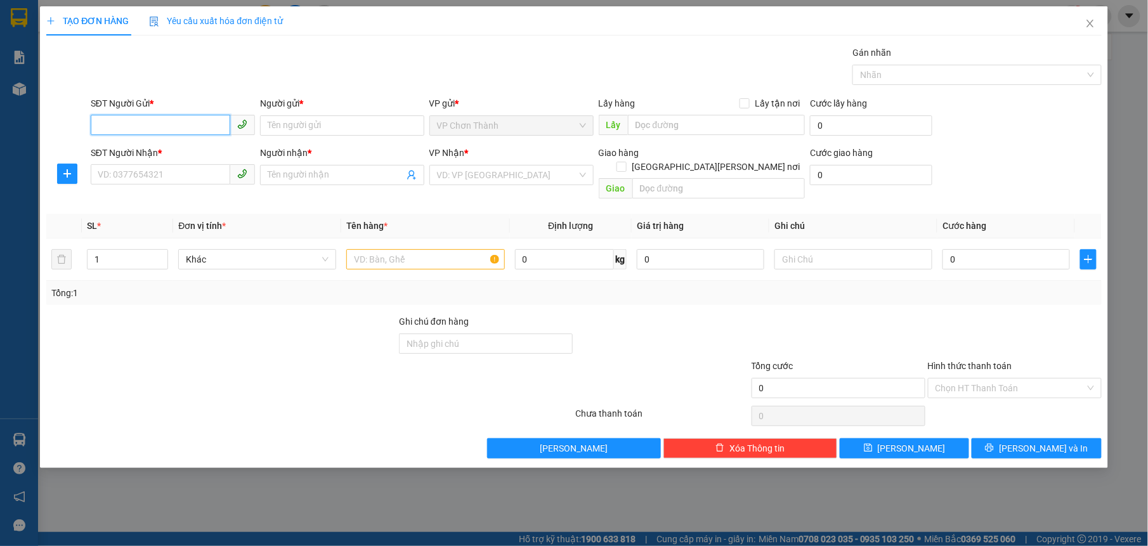
click at [168, 122] on input "SĐT Người Gửi *" at bounding box center [161, 125] width 140 height 20
click at [176, 153] on div "0976979448 - NHA KHOA SG LUXURY" at bounding box center [173, 152] width 150 height 14
type input "0976979448"
type input "NHA KHOA SG LUXURY"
type input "0332057565"
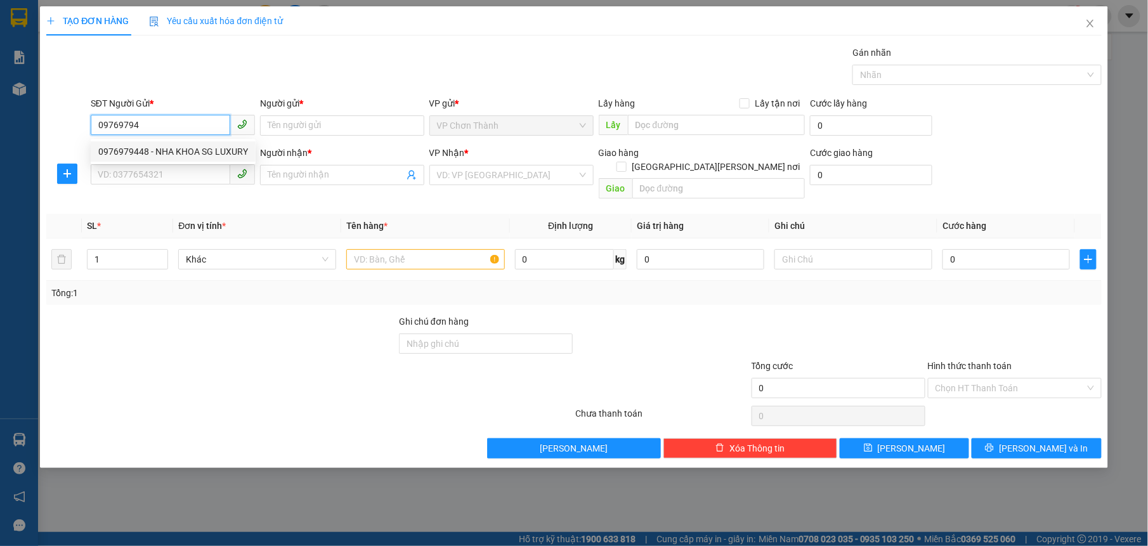
type input "LABO AN NHIÊN"
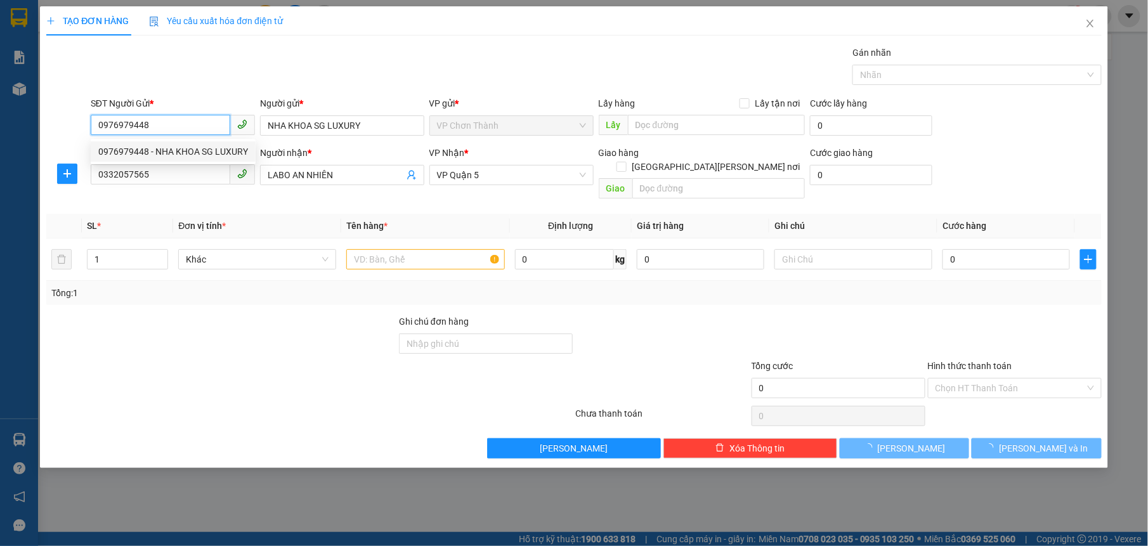
type input "30.000"
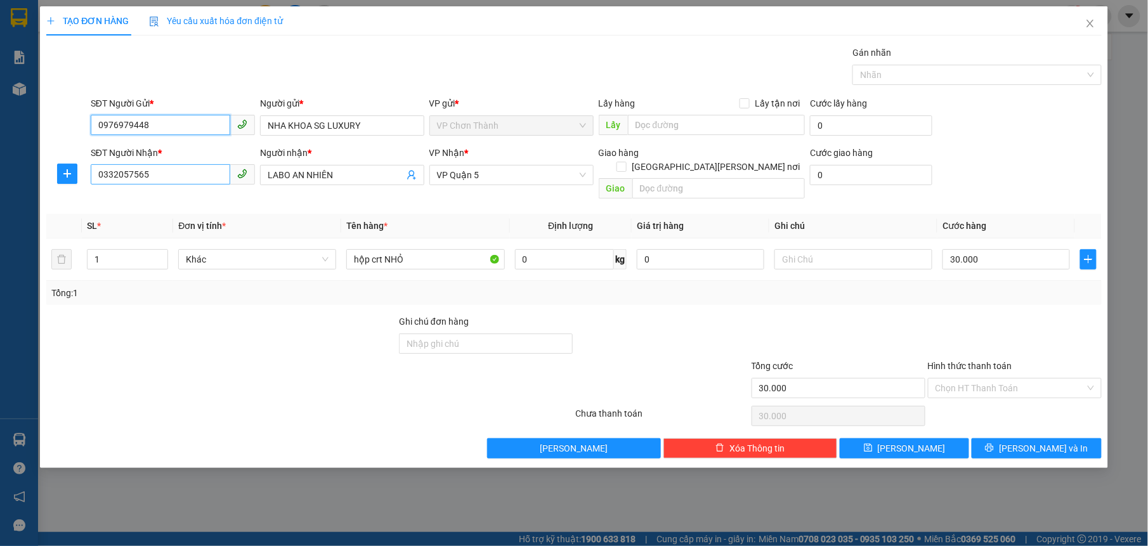
type input "0976979448"
click at [199, 171] on input "0332057565" at bounding box center [161, 174] width 140 height 20
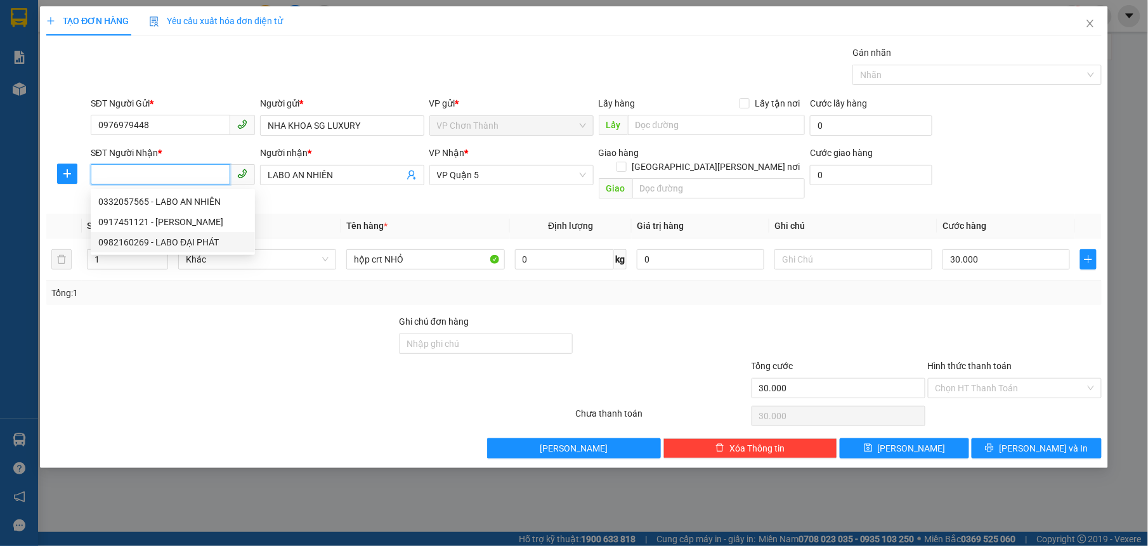
click at [194, 244] on div "0982160269 - LABO ĐẠI PHÁT" at bounding box center [172, 242] width 149 height 14
type input "0982160269"
type input "LABO ĐẠI PHÁT"
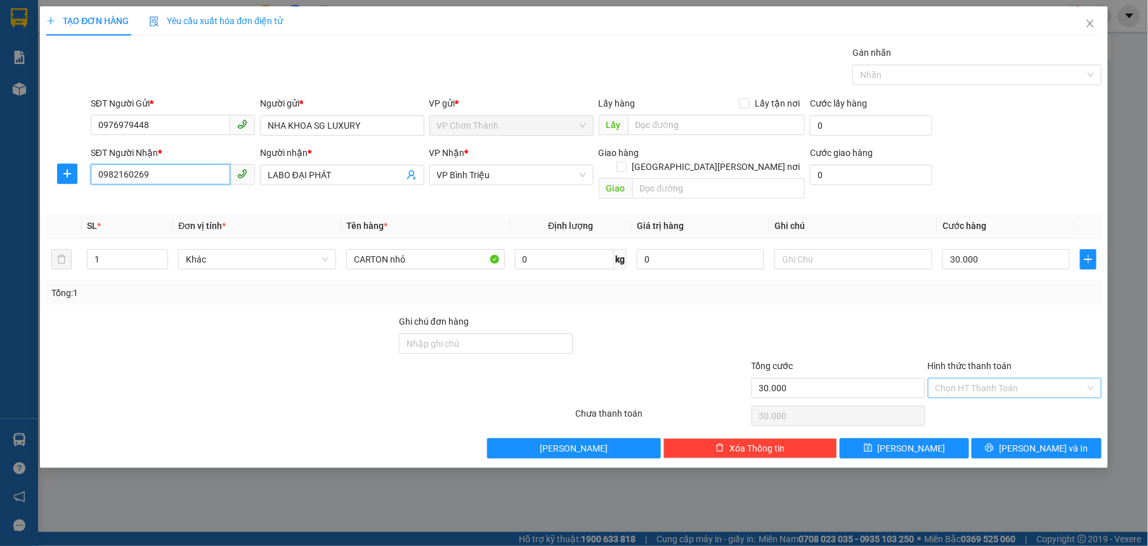
type input "0982160269"
click at [985, 379] on input "Hình thức thanh toán" at bounding box center [1011, 388] width 150 height 19
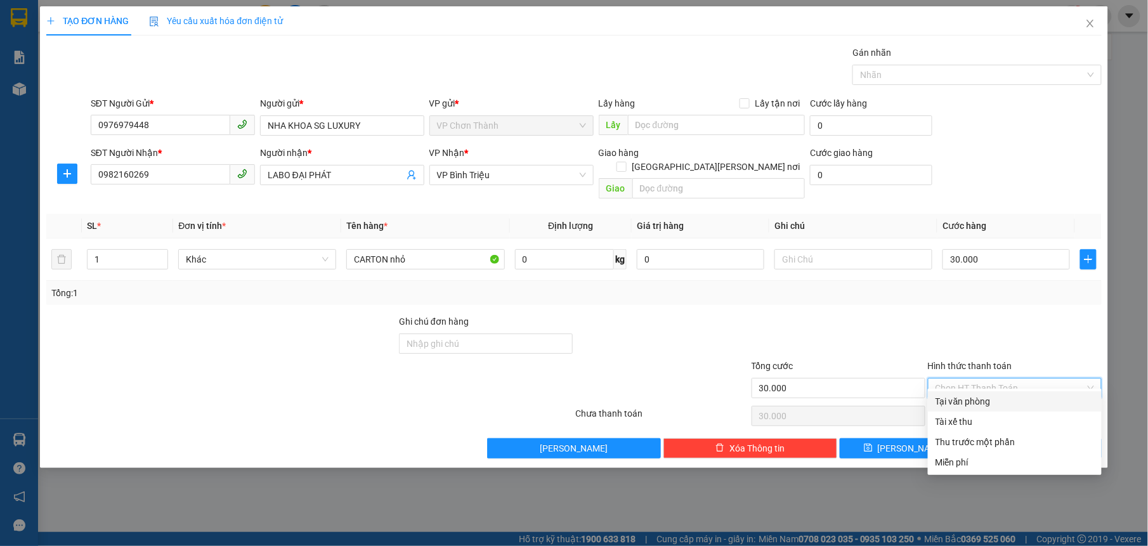
click at [986, 406] on div "Tại văn phòng" at bounding box center [1015, 402] width 159 height 14
type input "0"
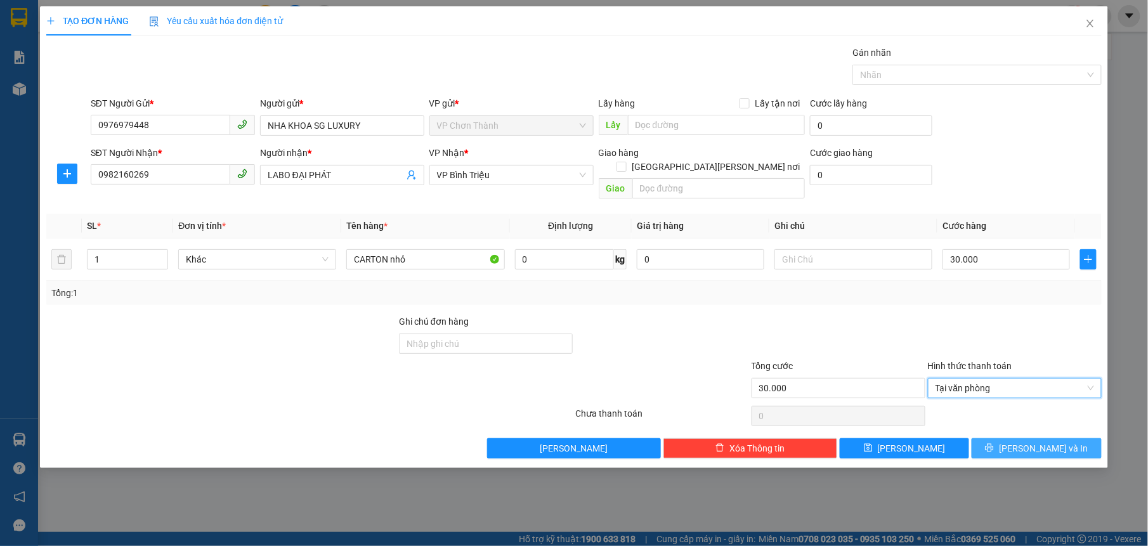
click at [1003, 438] on button "[PERSON_NAME] và In" at bounding box center [1036, 448] width 129 height 20
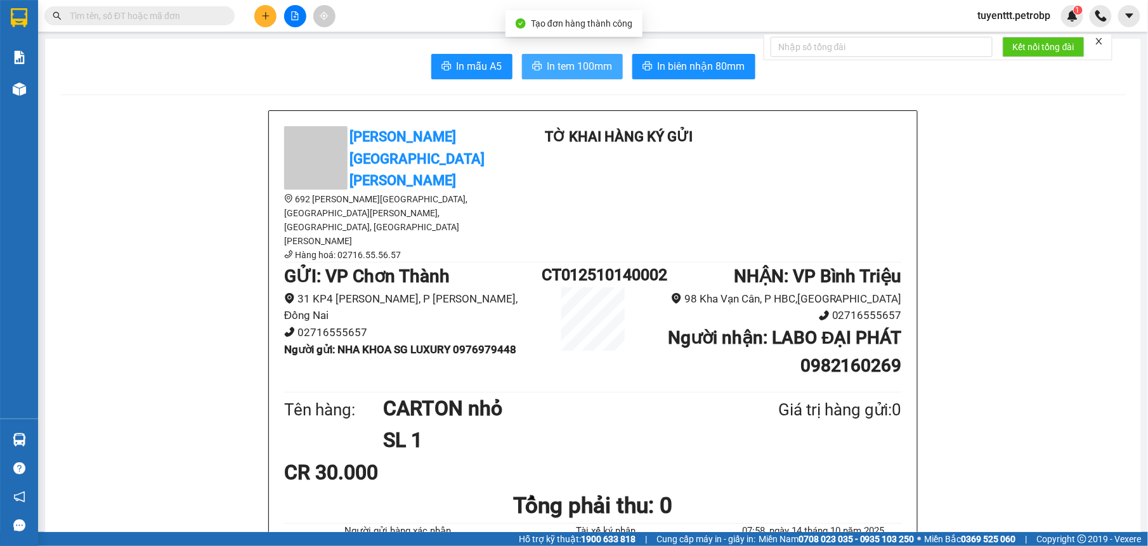
click at [567, 67] on span "In tem 100mm" at bounding box center [580, 66] width 65 height 16
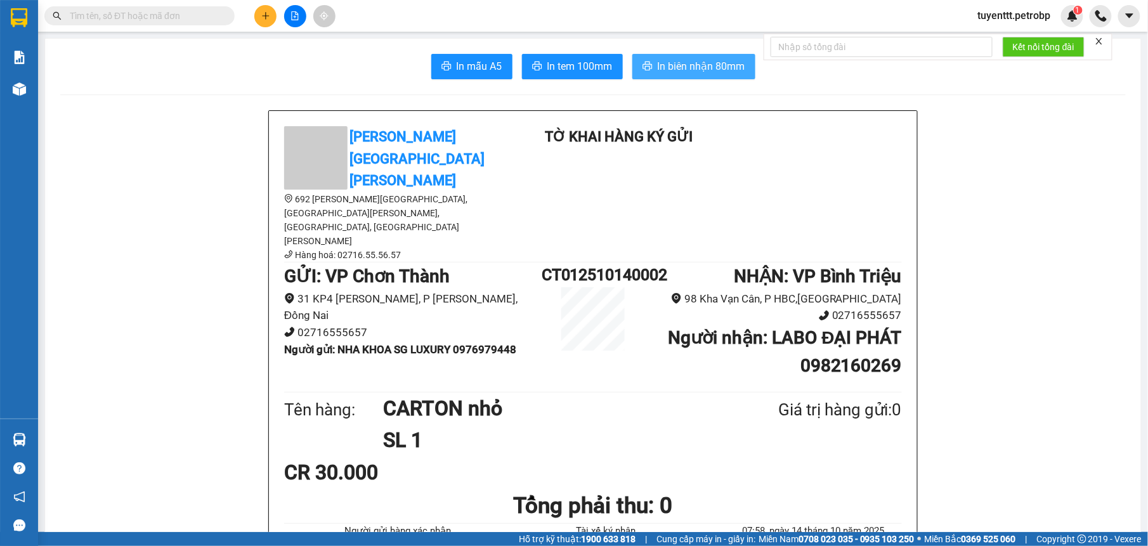
click at [702, 55] on button "In biên nhận 80mm" at bounding box center [694, 66] width 123 height 25
click at [287, 13] on button at bounding box center [295, 16] width 22 height 22
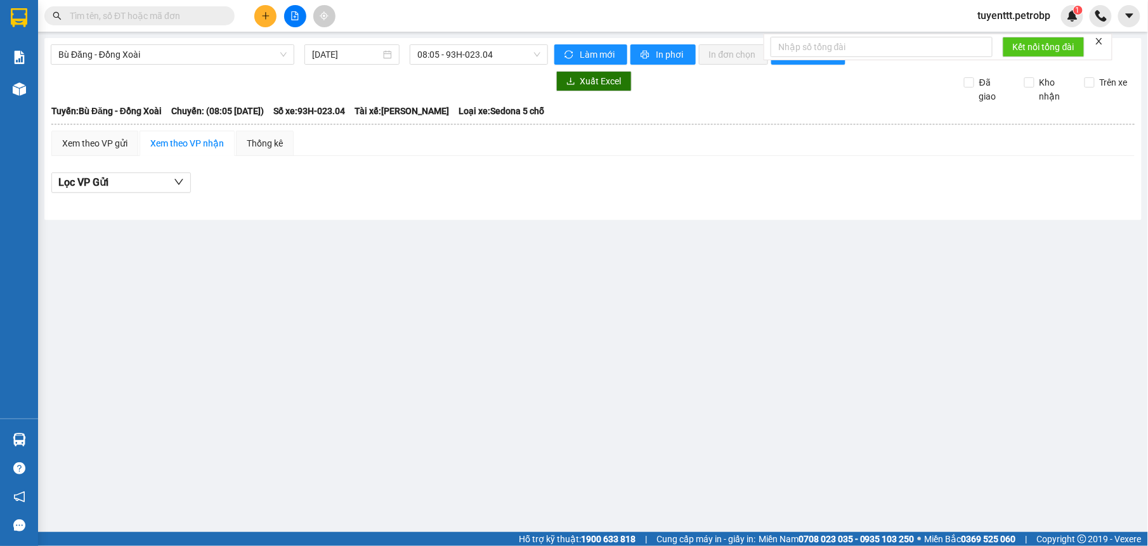
click at [221, 66] on div "Bù Đăng - Đồng Xoài 14/10/2025 08:05 - 93H-023.04 Làm mới In phơi In đơn chọn T…" at bounding box center [593, 129] width 1098 height 182
click at [221, 55] on span "Bù Đăng - Đồng Xoài" at bounding box center [172, 54] width 228 height 19
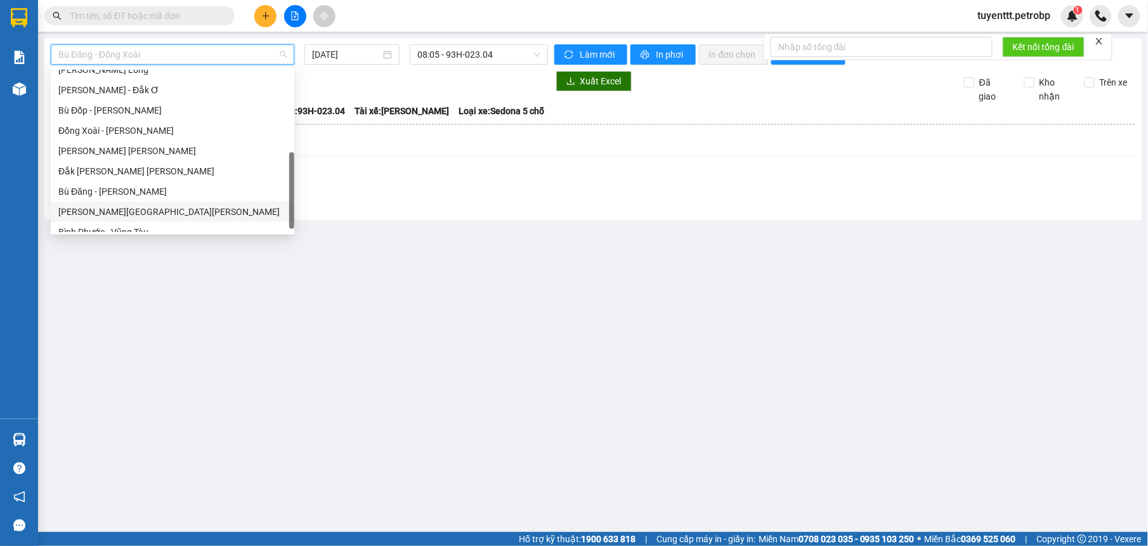
scroll to position [264, 0]
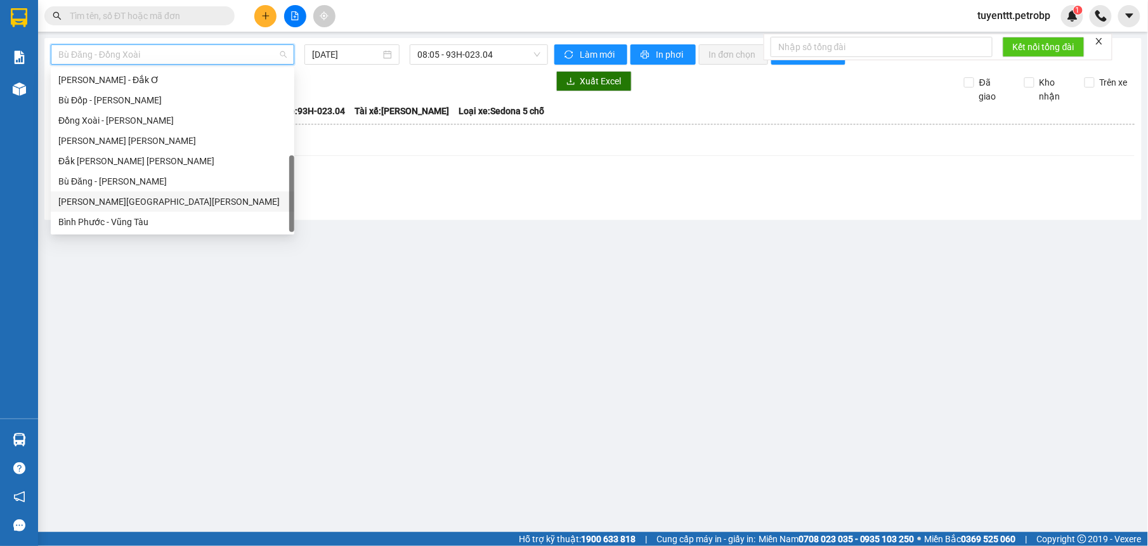
click at [129, 199] on div "[PERSON_NAME][GEOGRAPHIC_DATA]" at bounding box center [172, 202] width 228 height 14
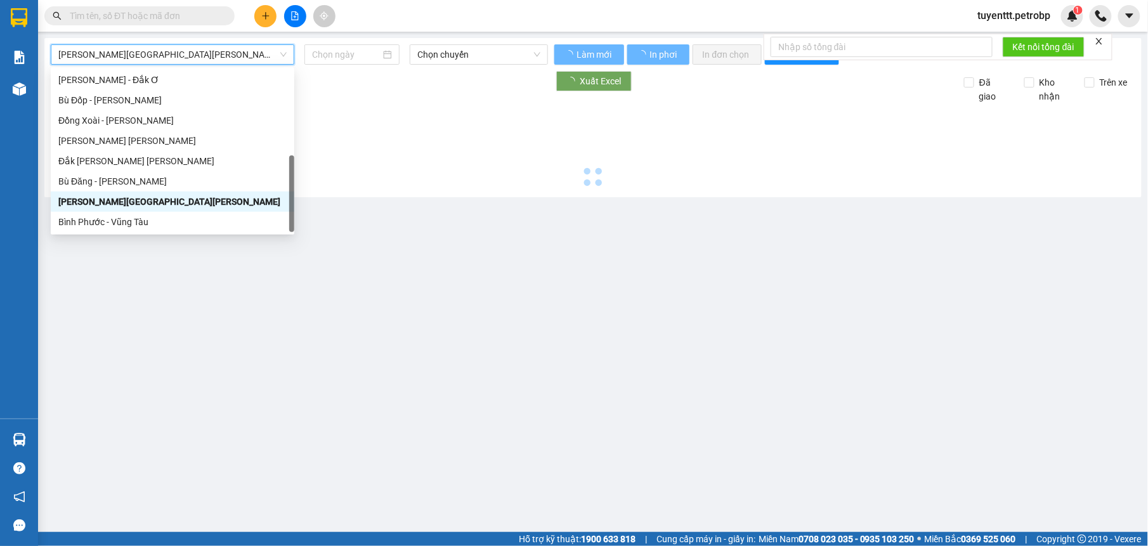
type input "[DATE]"
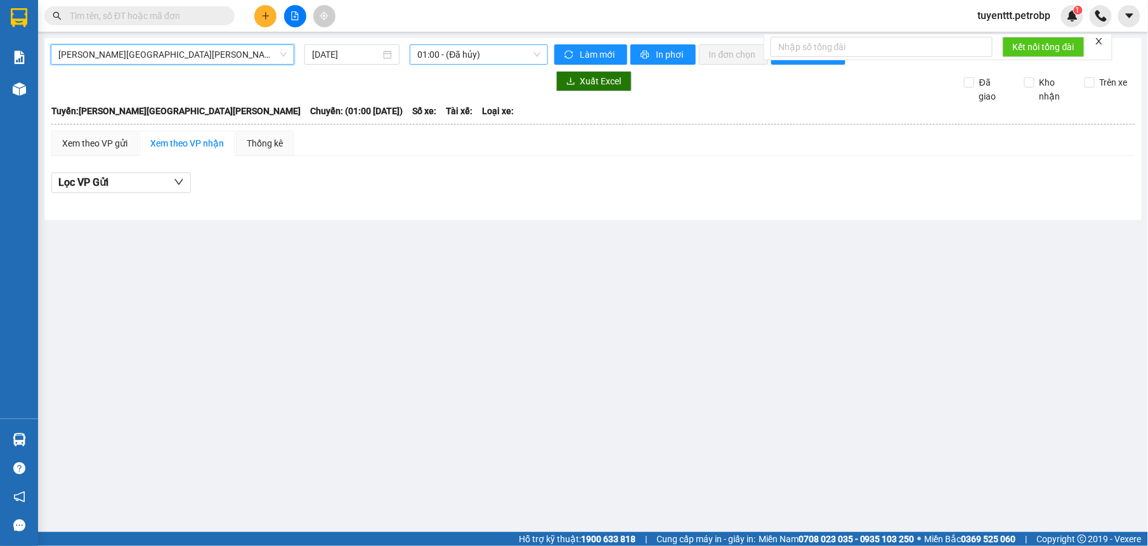
click at [493, 49] on span "01:00 - (Đã hủy)" at bounding box center [479, 54] width 122 height 19
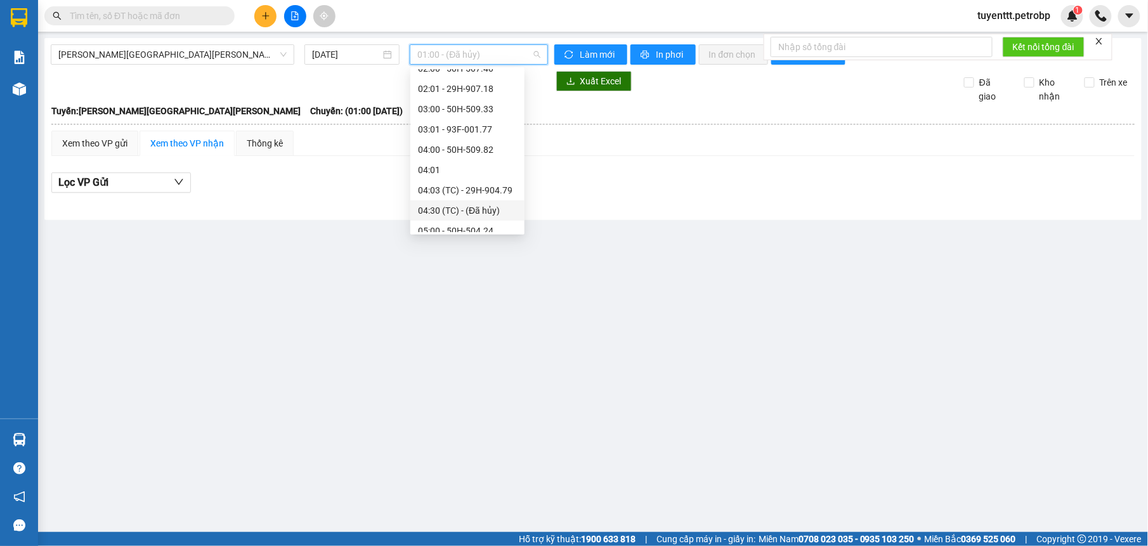
scroll to position [97, 0]
click at [485, 206] on div "05:00 - 50H-504.24" at bounding box center [467, 206] width 99 height 14
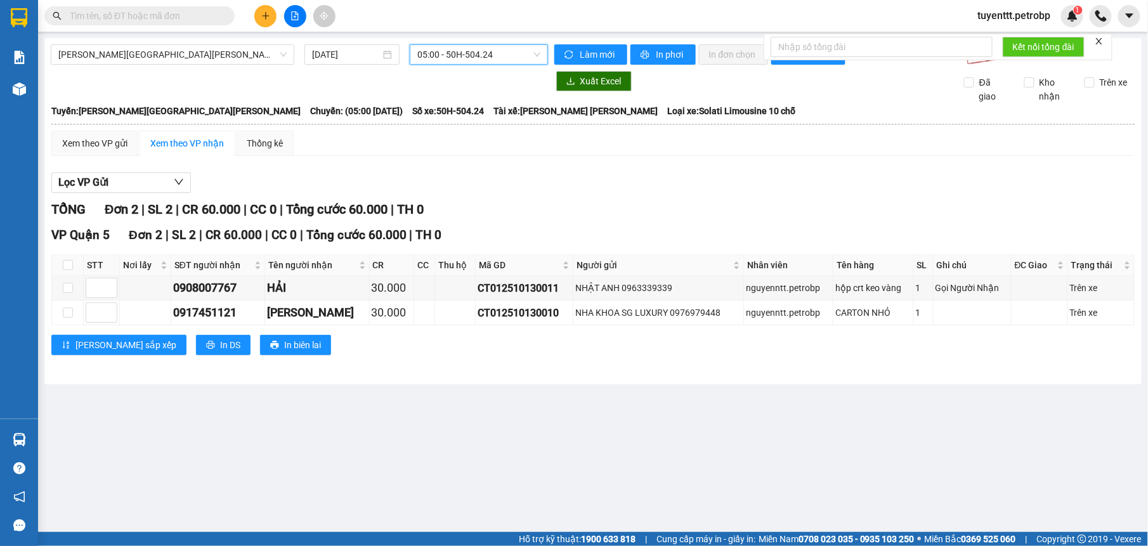
click at [100, 18] on input "text" at bounding box center [145, 16] width 150 height 14
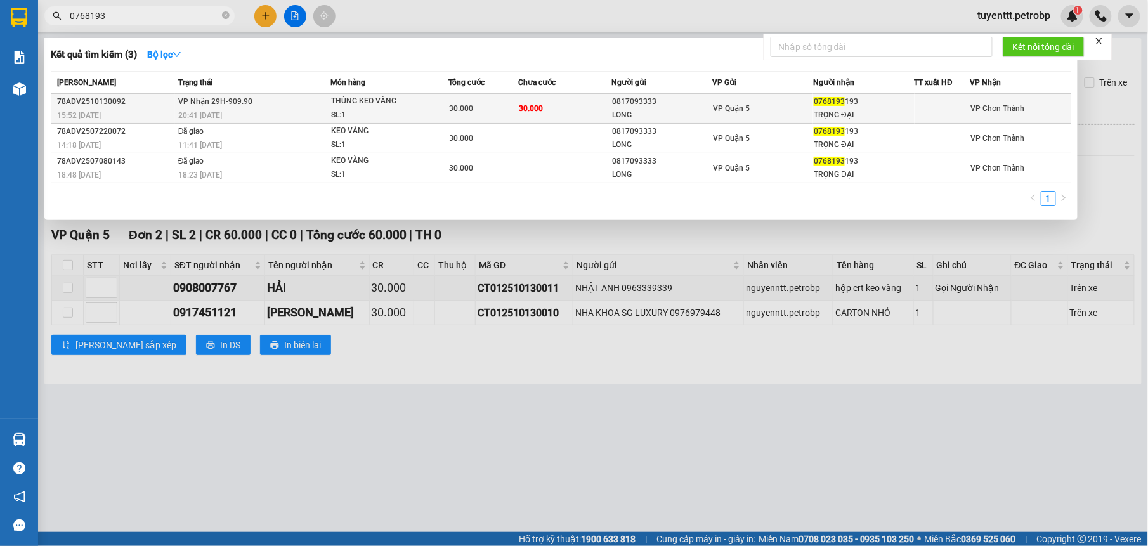
type input "0768193"
click at [249, 97] on span "VP Nhận 29H-909.90" at bounding box center [215, 101] width 74 height 9
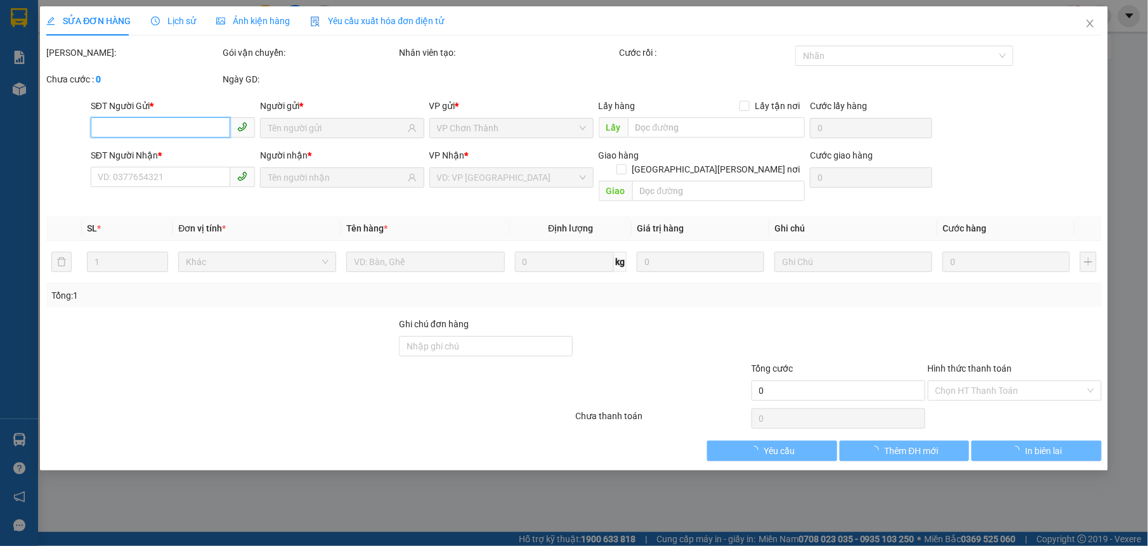
type input "0817093333"
type input "LONG"
type input "0768193193"
type input "TRỌNG ĐẠI"
type input "30.000"
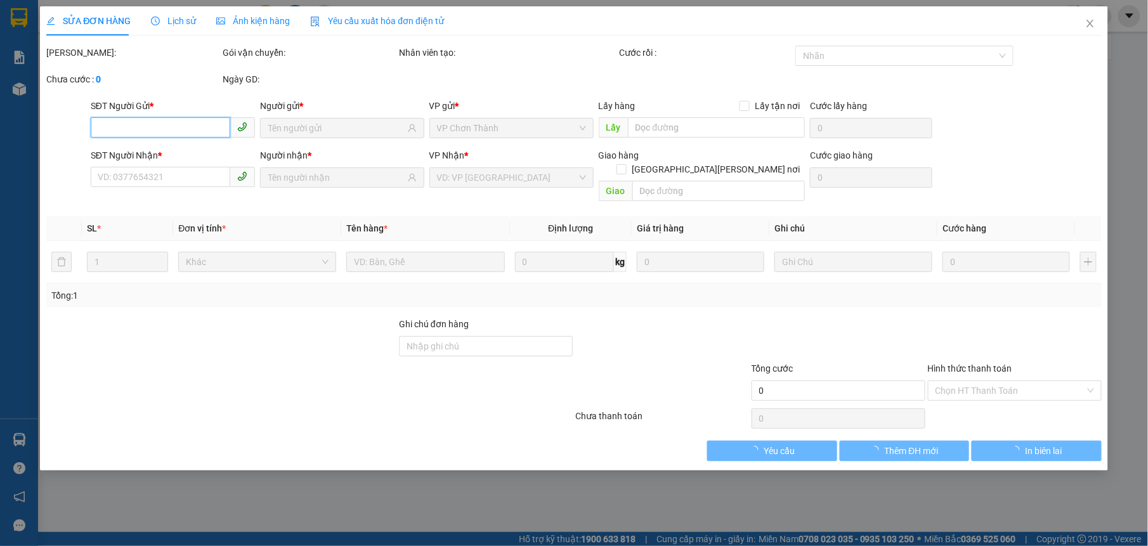
type input "30.000"
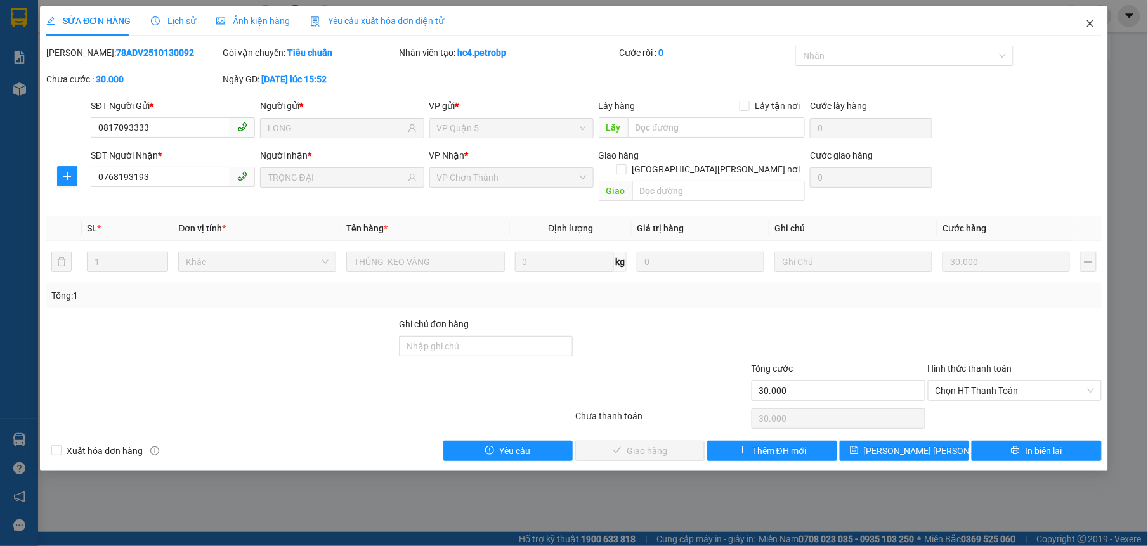
click at [1089, 24] on icon "close" at bounding box center [1091, 23] width 10 height 10
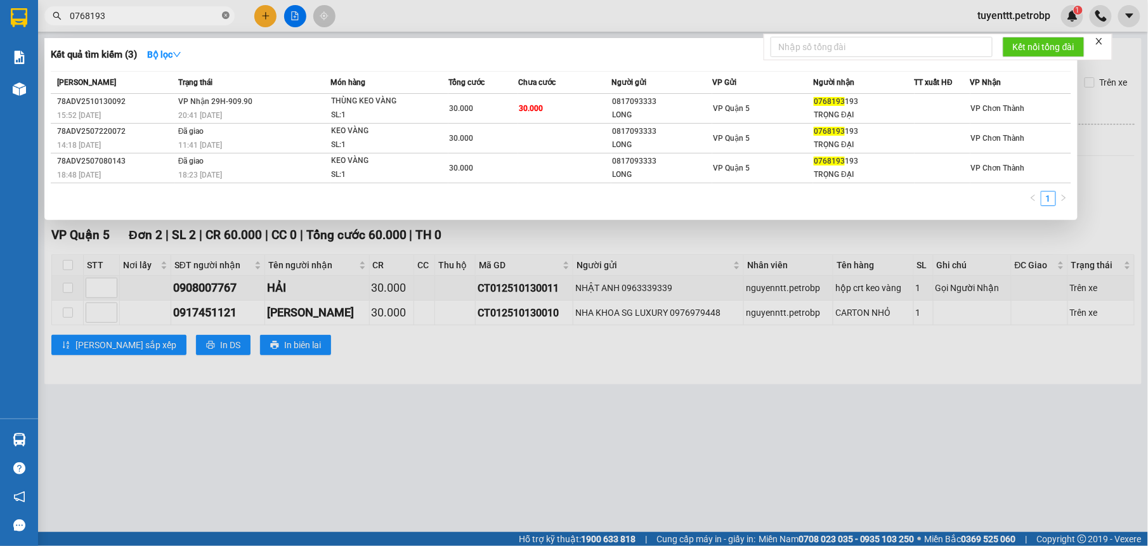
click at [228, 16] on icon "close-circle" at bounding box center [226, 15] width 8 height 8
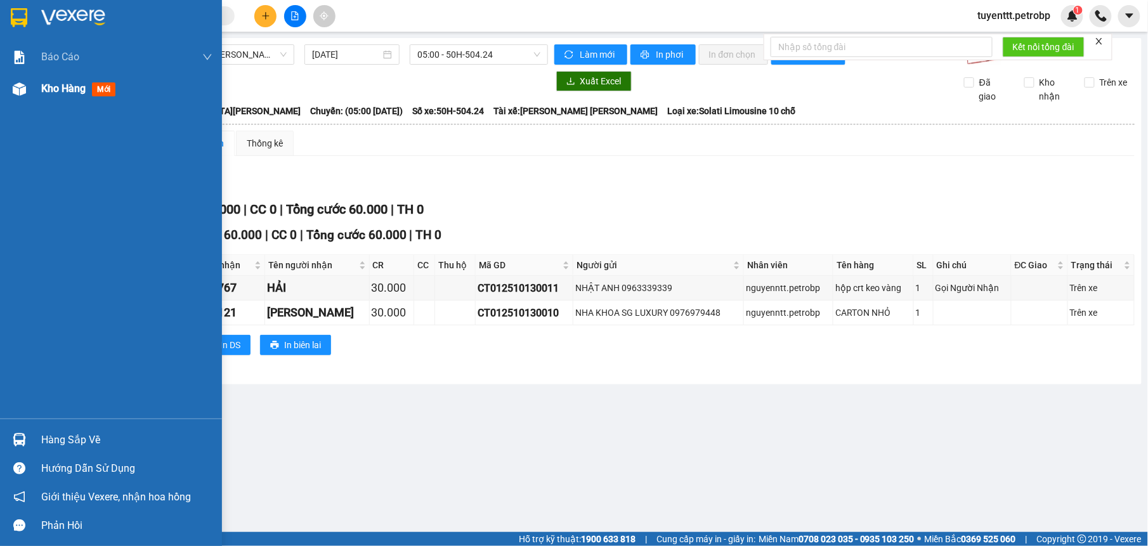
click at [18, 79] on div at bounding box center [19, 89] width 22 height 22
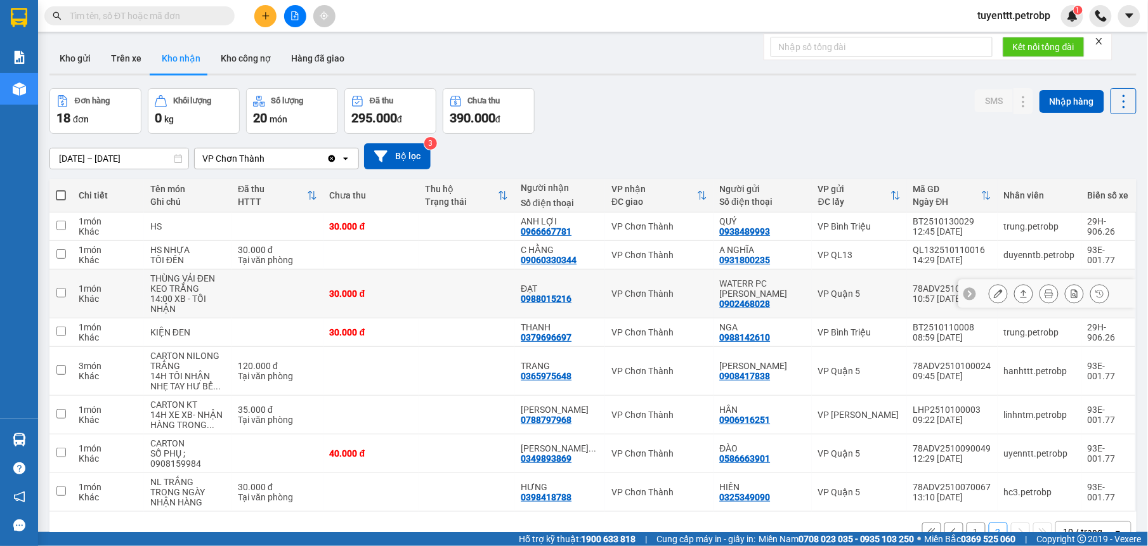
scroll to position [58, 0]
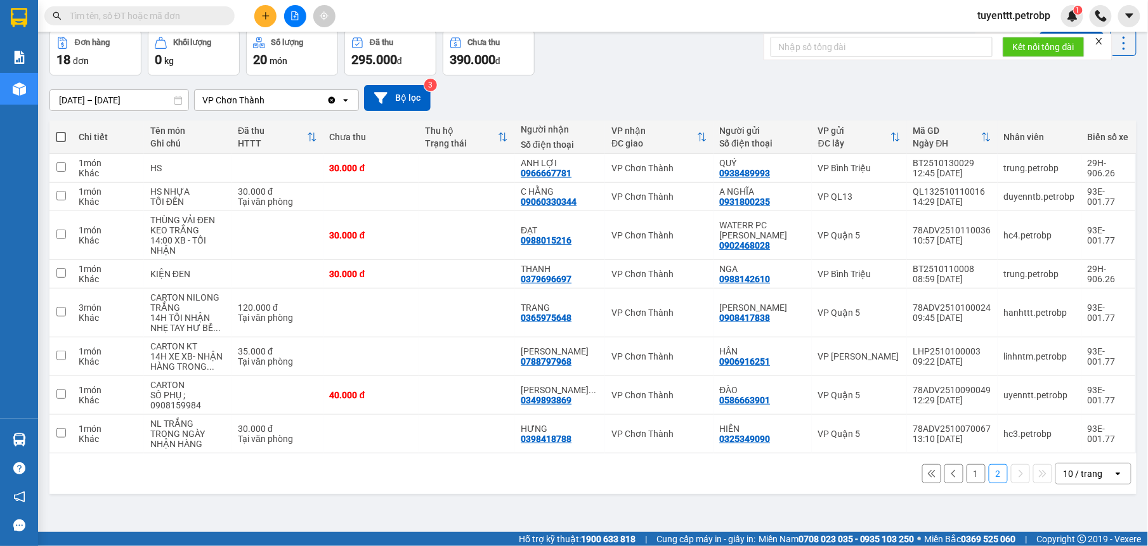
click at [189, 9] on input "text" at bounding box center [145, 16] width 150 height 14
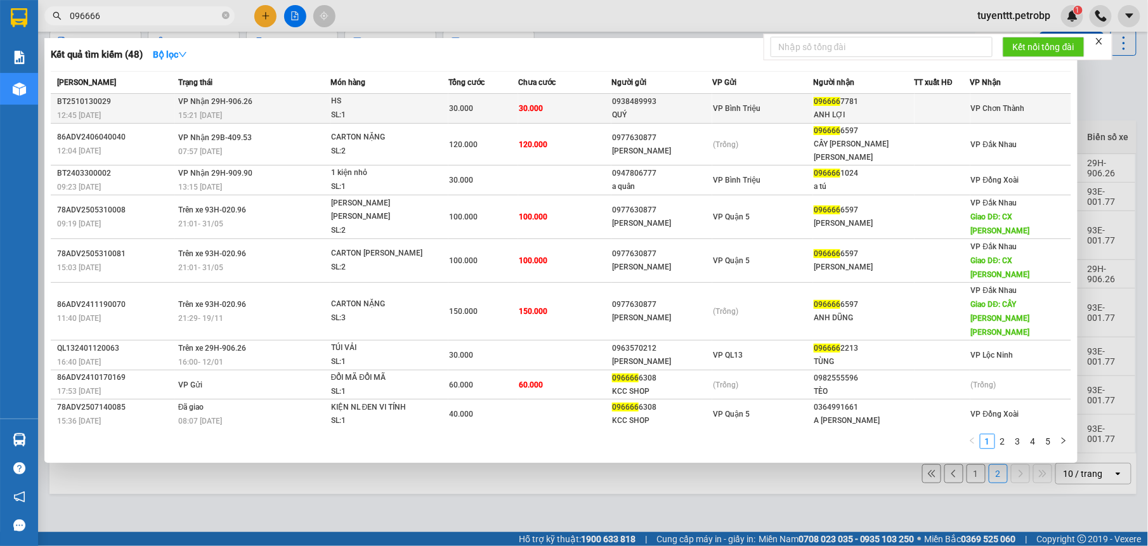
type input "096666"
click at [367, 109] on div "SL: 1" at bounding box center [378, 116] width 95 height 14
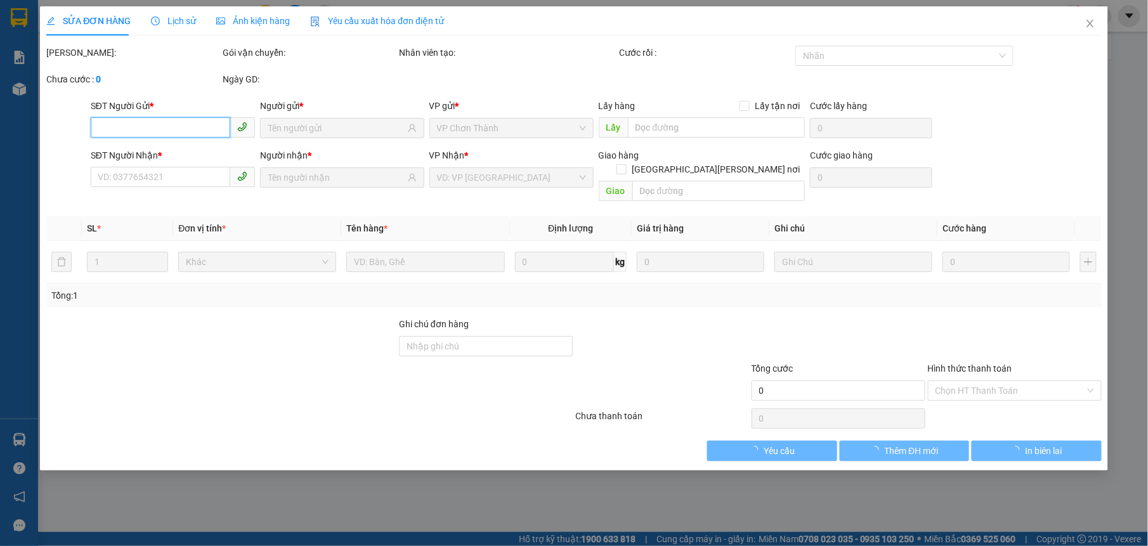
type input "0938489993"
type input "QUÝ"
type input "0966667781"
type input "ANH LỢI"
type input "30.000"
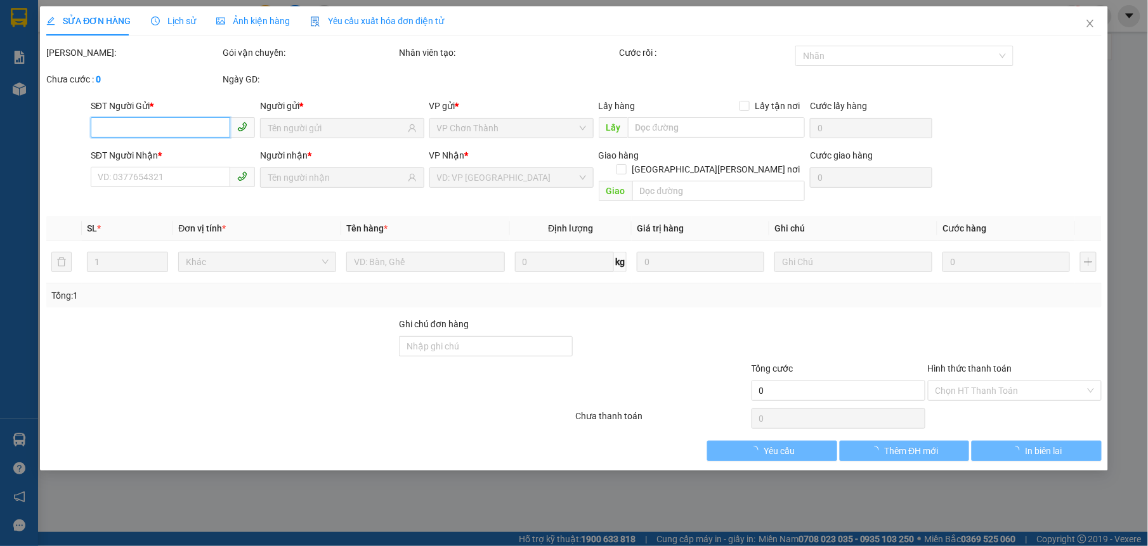
type input "30.000"
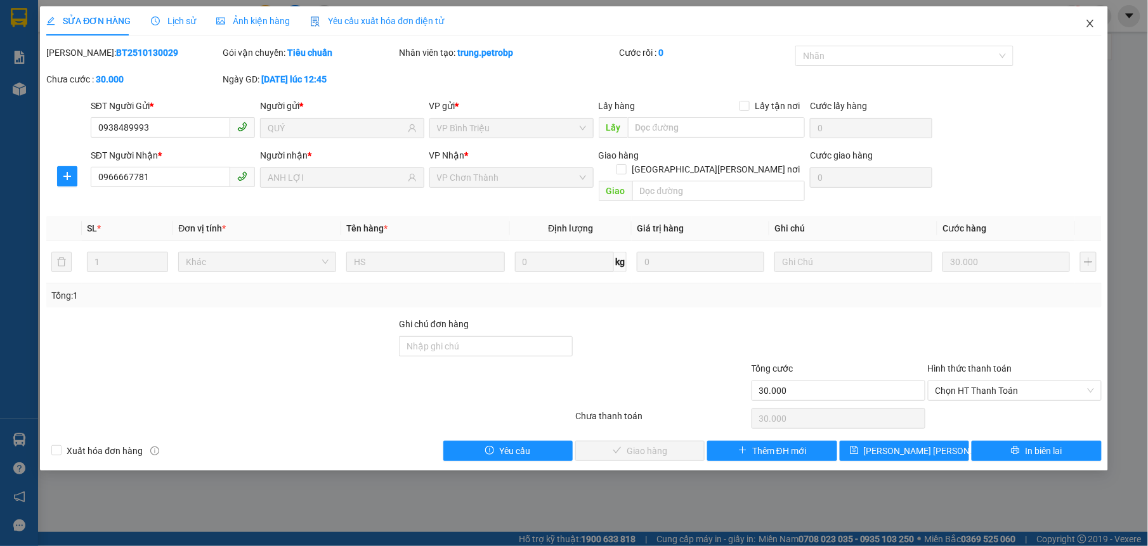
click at [1087, 26] on icon "close" at bounding box center [1091, 23] width 10 height 10
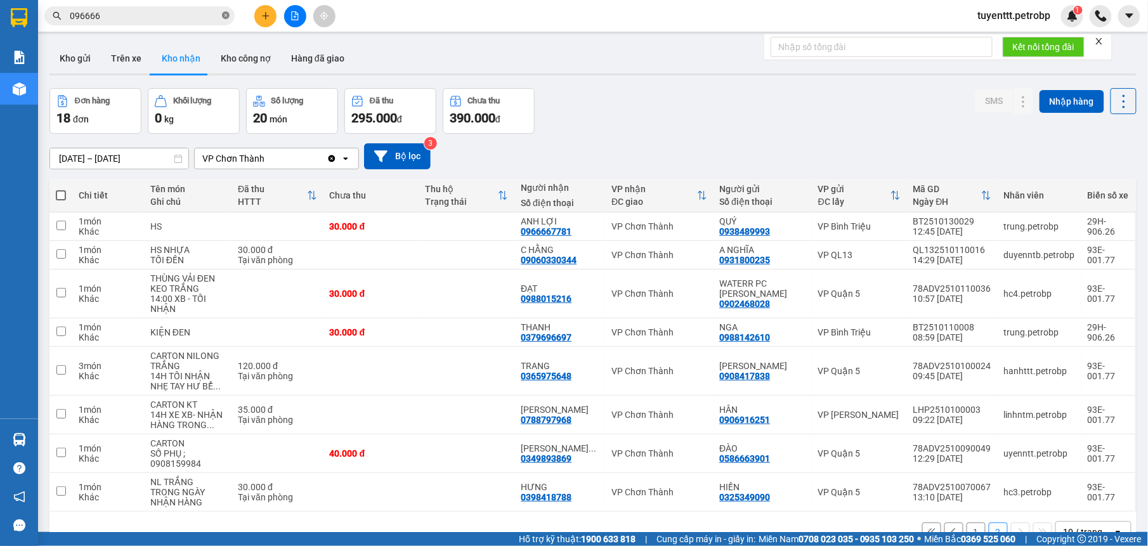
click at [225, 14] on icon "close-circle" at bounding box center [226, 15] width 8 height 8
click at [569, 457] on div "0349893869" at bounding box center [546, 459] width 51 height 10
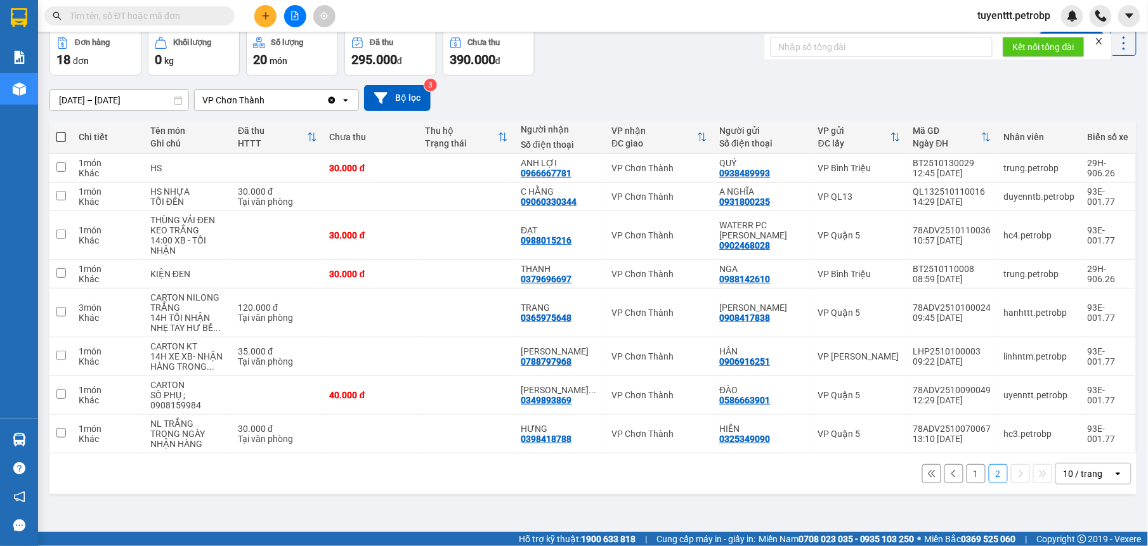
click at [970, 475] on button "1" at bounding box center [976, 473] width 19 height 19
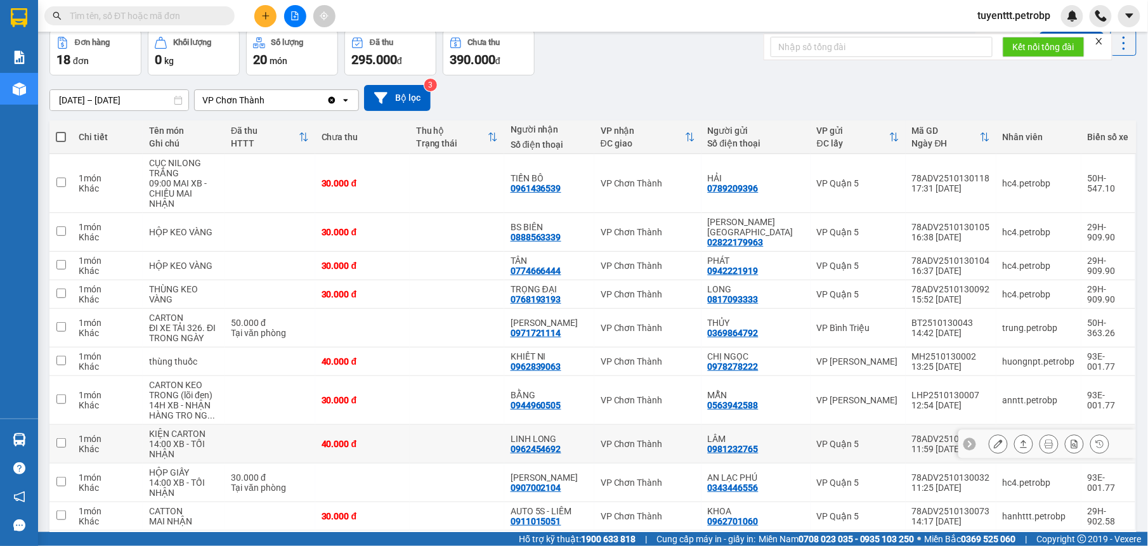
scroll to position [92, 0]
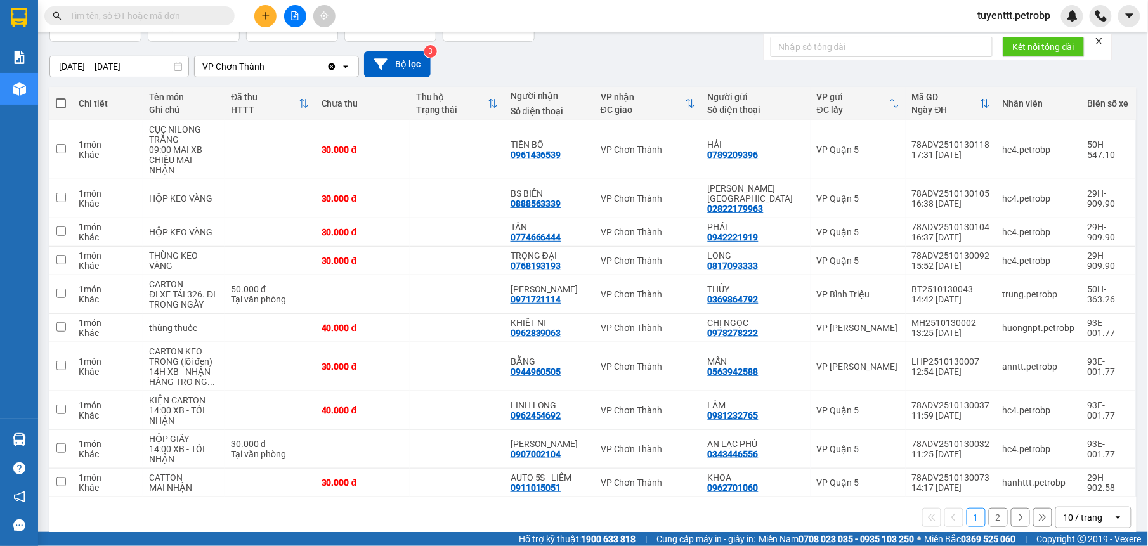
click at [990, 508] on button "2" at bounding box center [998, 517] width 19 height 19
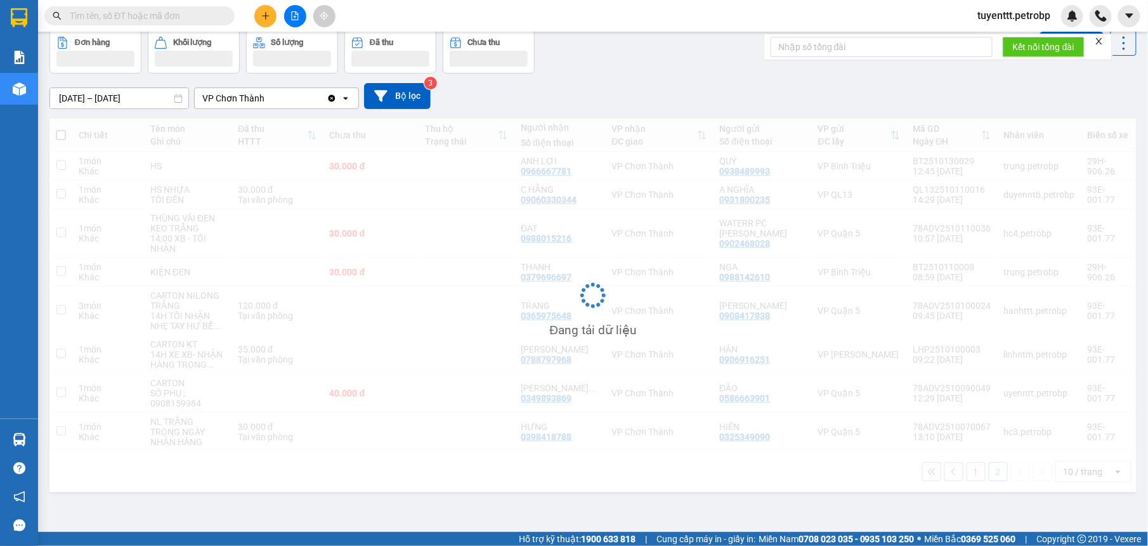
scroll to position [58, 0]
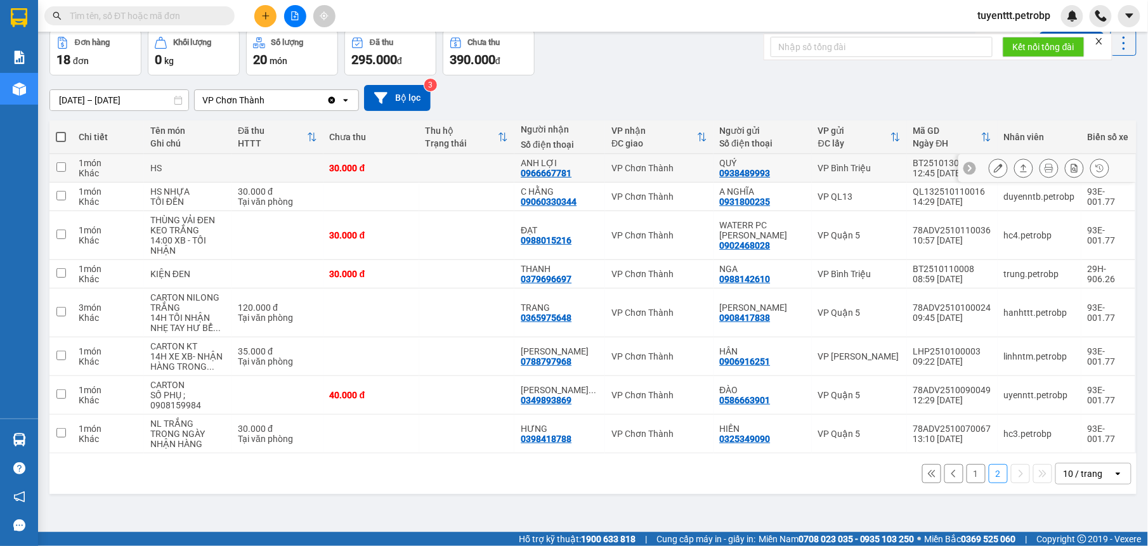
click at [598, 163] on td "ANH LỢI 0966667781" at bounding box center [560, 168] width 91 height 29
checkbox input "true"
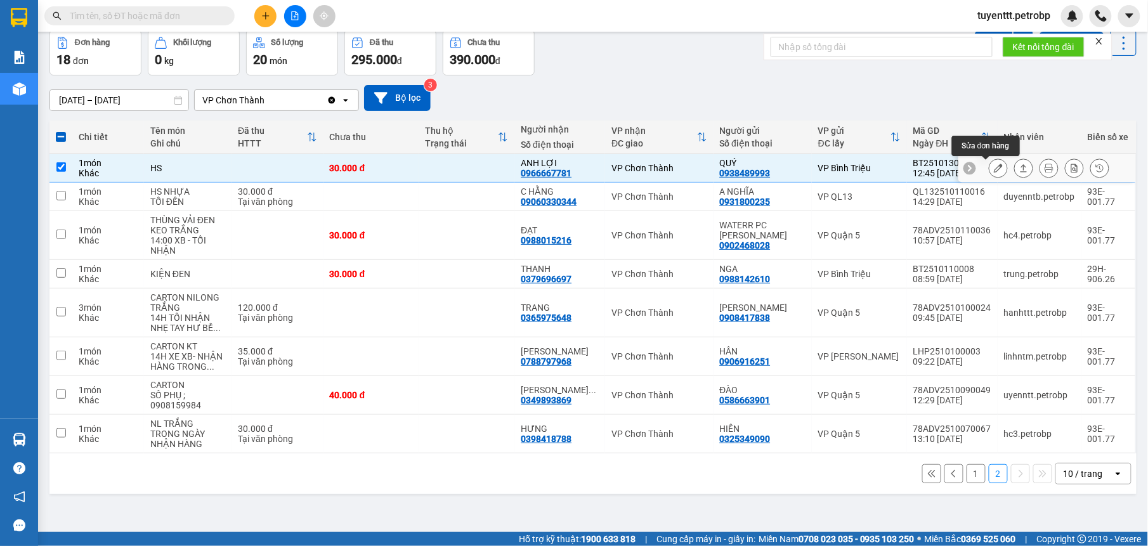
click at [990, 164] on button at bounding box center [999, 168] width 18 height 22
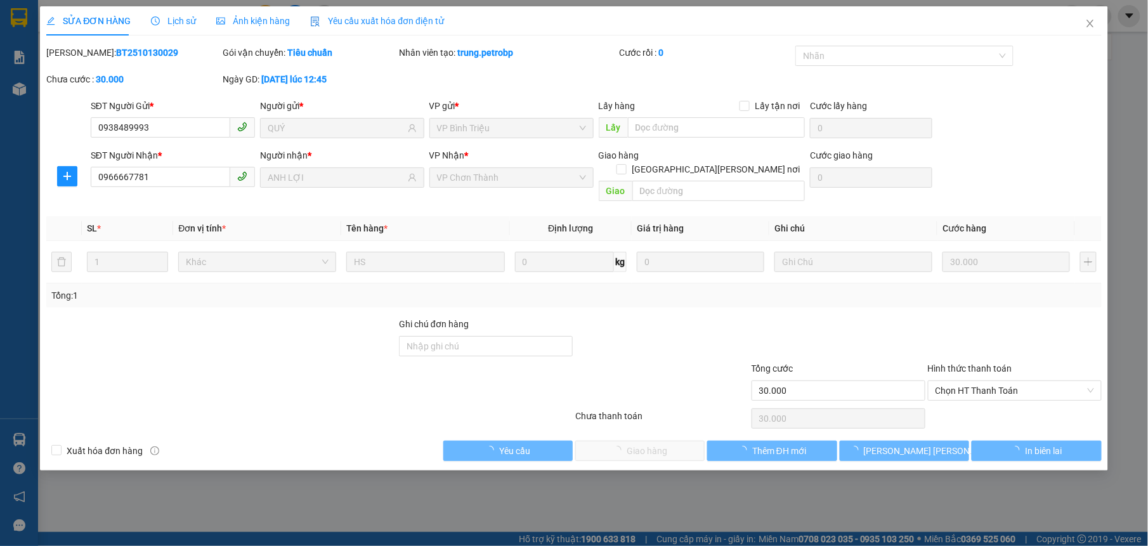
type input "0938489993"
type input "QUÝ"
type input "0966667781"
type input "ANH LỢI"
type input "30.000"
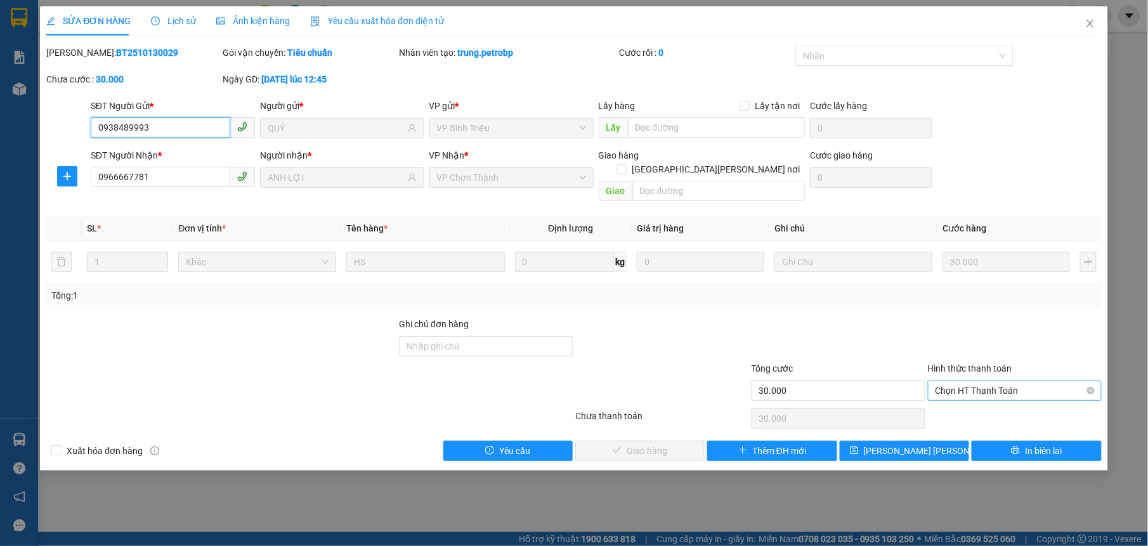
click at [980, 381] on span "Chọn HT Thanh Toán" at bounding box center [1015, 390] width 159 height 19
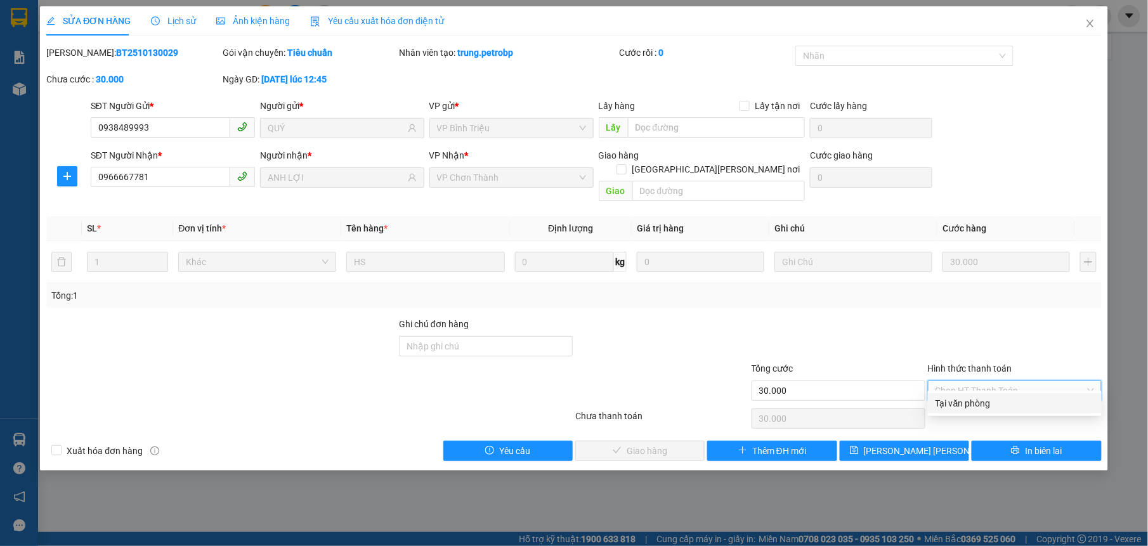
click at [985, 407] on div "Tại văn phòng" at bounding box center [1015, 404] width 159 height 14
type input "0"
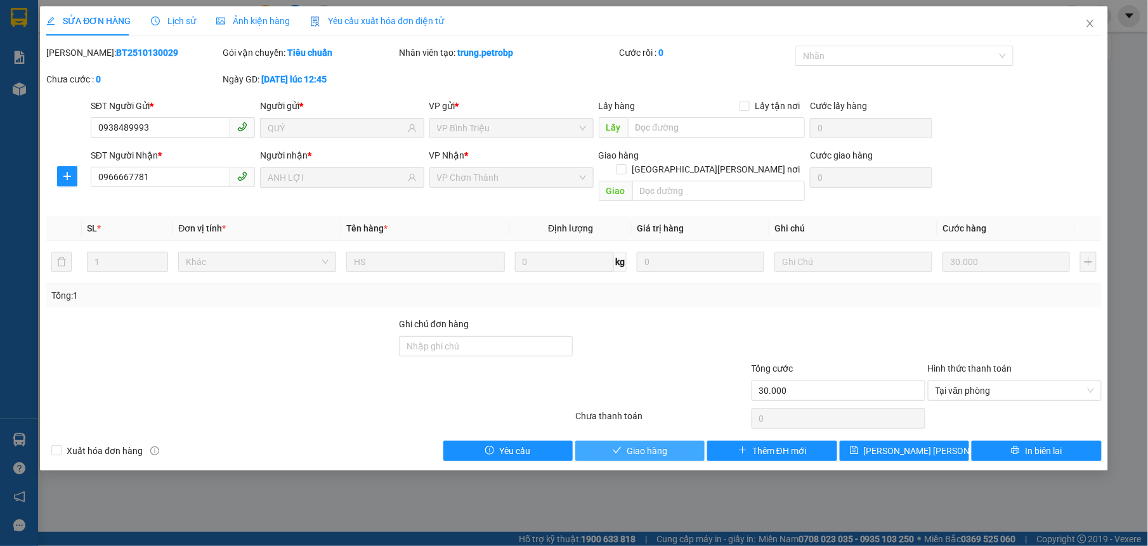
click at [640, 444] on span "Giao hàng" at bounding box center [647, 451] width 41 height 14
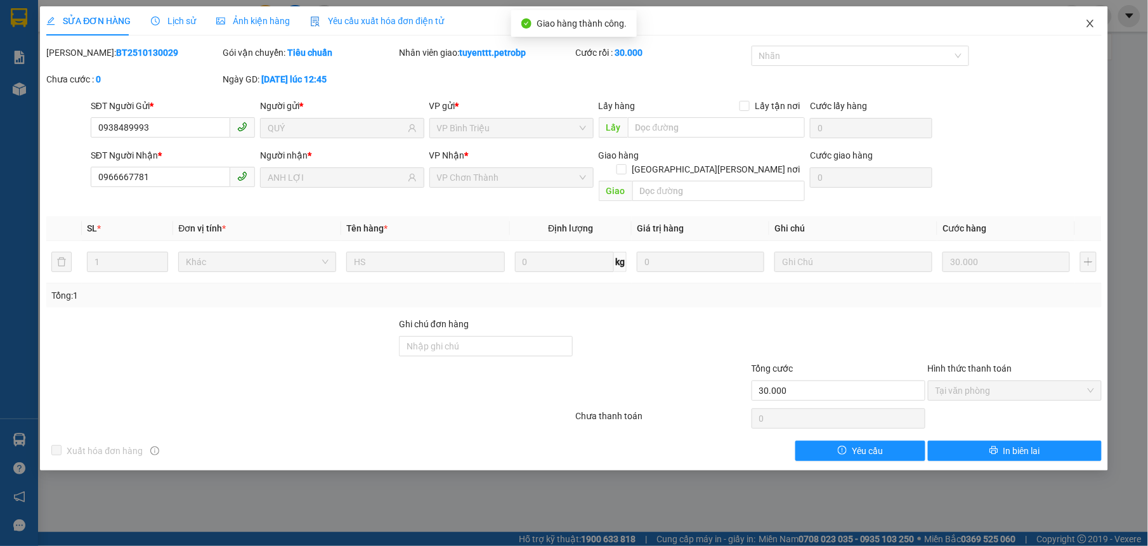
click at [1091, 21] on icon "close" at bounding box center [1091, 23] width 10 height 10
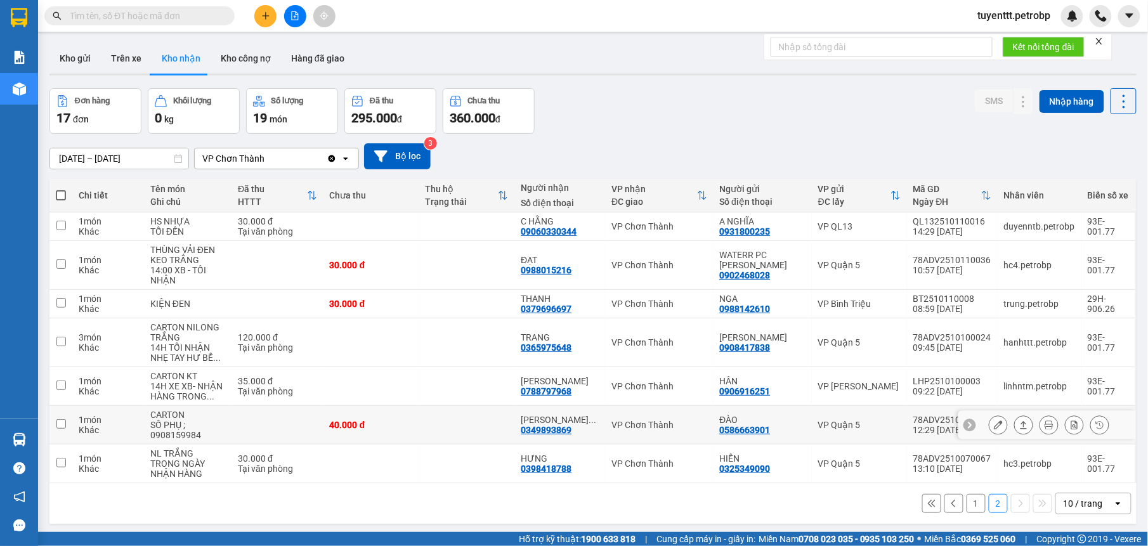
click at [176, 435] on div "SỐ PHỤ ; 0908159984" at bounding box center [187, 430] width 75 height 20
checkbox input "true"
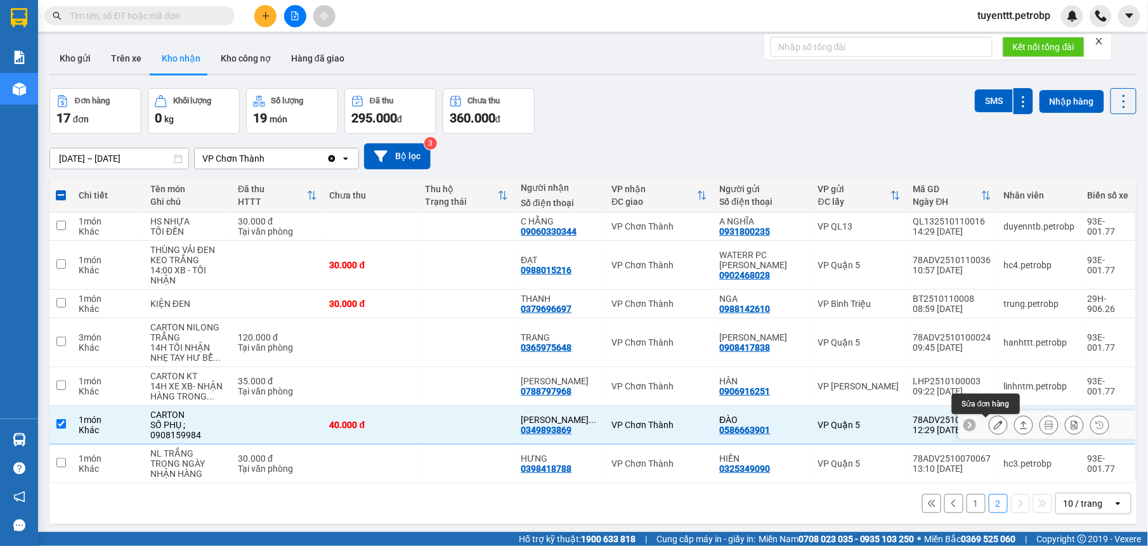
click at [994, 427] on icon at bounding box center [998, 425] width 9 height 9
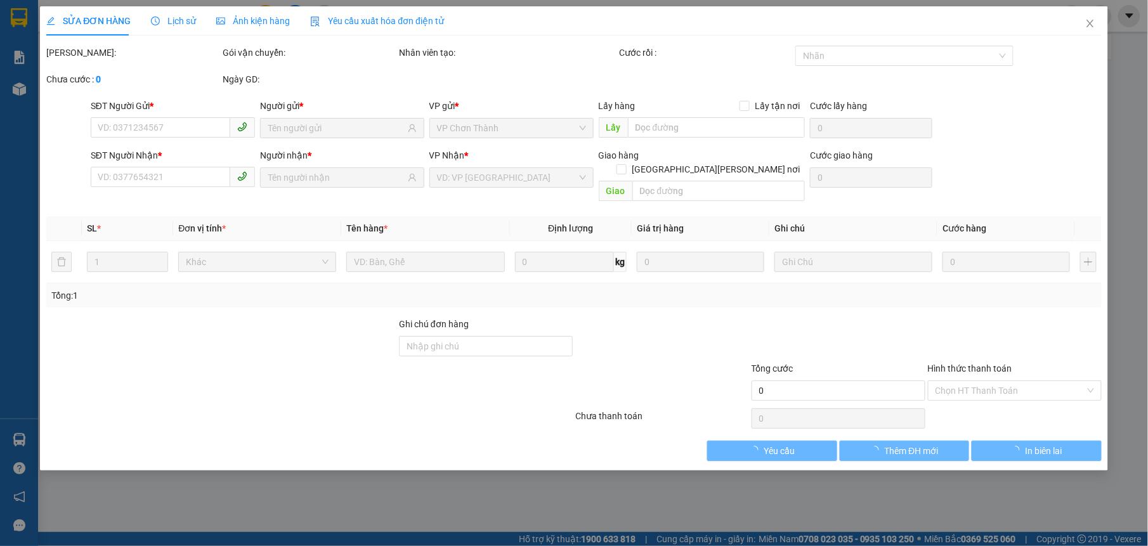
type input "0586663901"
type input "ĐÀO"
type input "0349893869"
type input "HỒNG TRÀ NGÔ GIA"
type input "40.000"
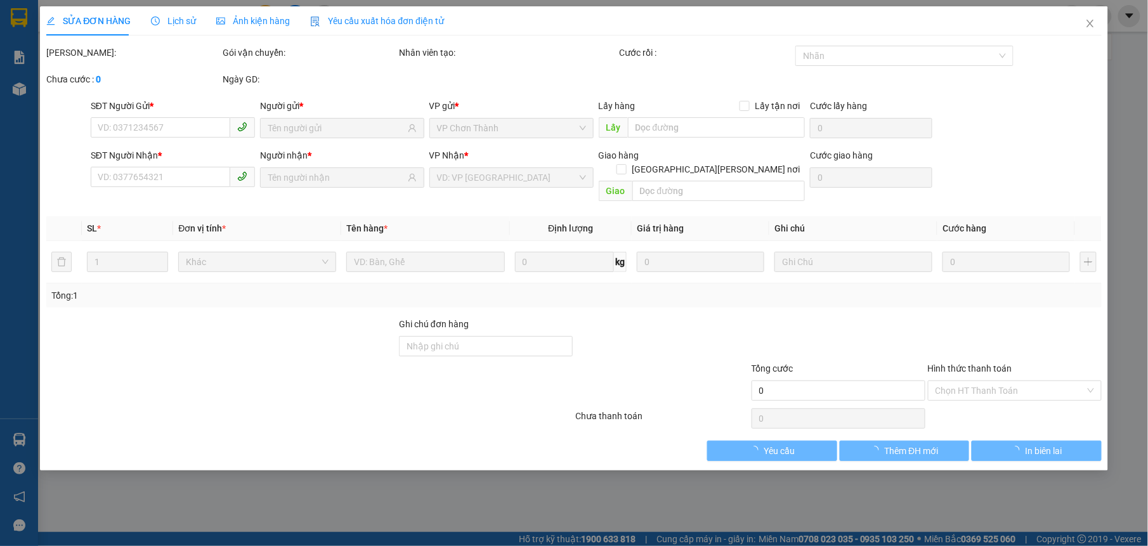
type input "40.000"
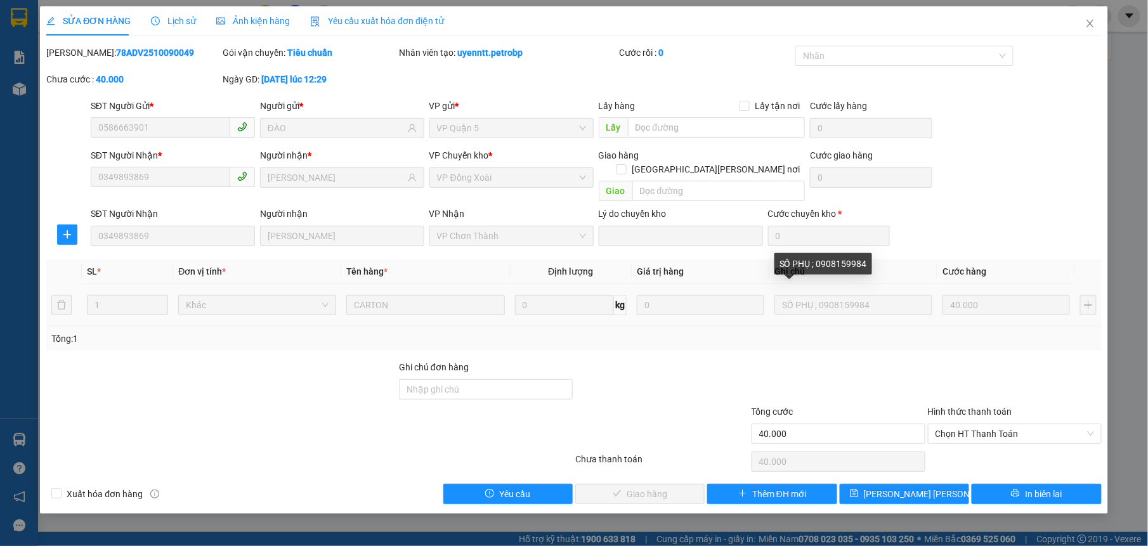
click at [836, 261] on div "SỐ PHỤ ; 0908159984" at bounding box center [824, 264] width 98 height 22
drag, startPoint x: 818, startPoint y: 261, endPoint x: 866, endPoint y: 261, distance: 48.2
click at [866, 261] on div "SỐ PHỤ ; 0908159984" at bounding box center [824, 264] width 98 height 22
drag, startPoint x: 866, startPoint y: 261, endPoint x: 853, endPoint y: 262, distance: 13.3
copy div "0908159984"
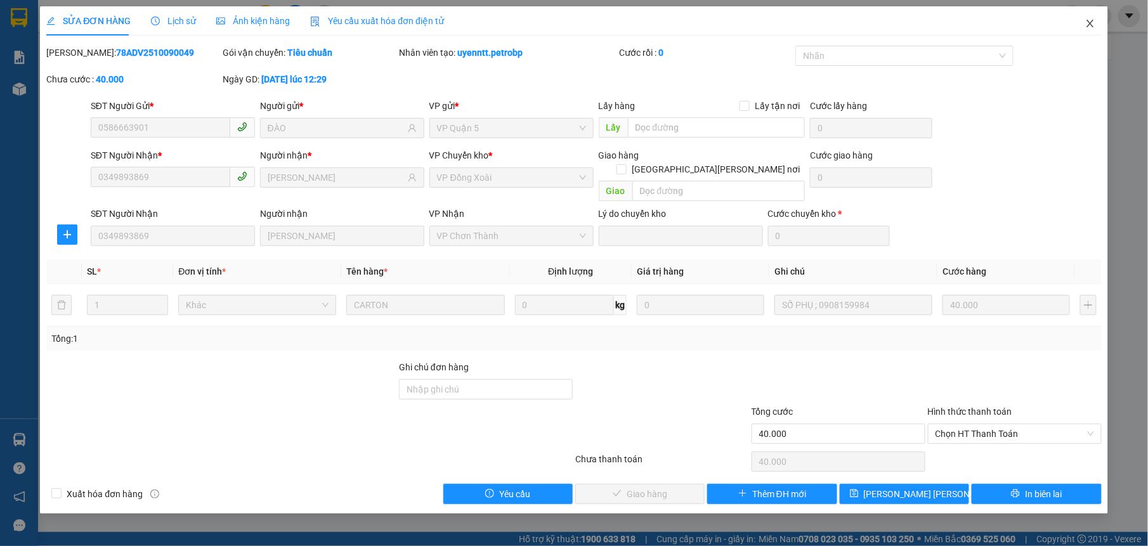
click at [1089, 24] on icon "close" at bounding box center [1091, 23] width 10 height 10
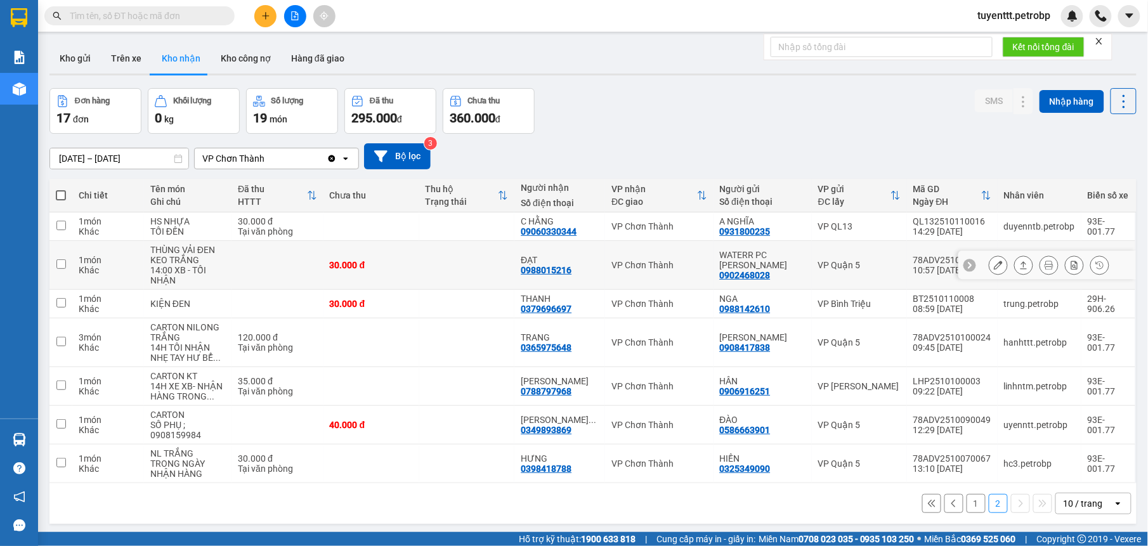
click at [569, 268] on div "0988015216" at bounding box center [546, 270] width 51 height 10
copy div "0988015216"
click at [967, 505] on button "1" at bounding box center [976, 503] width 19 height 19
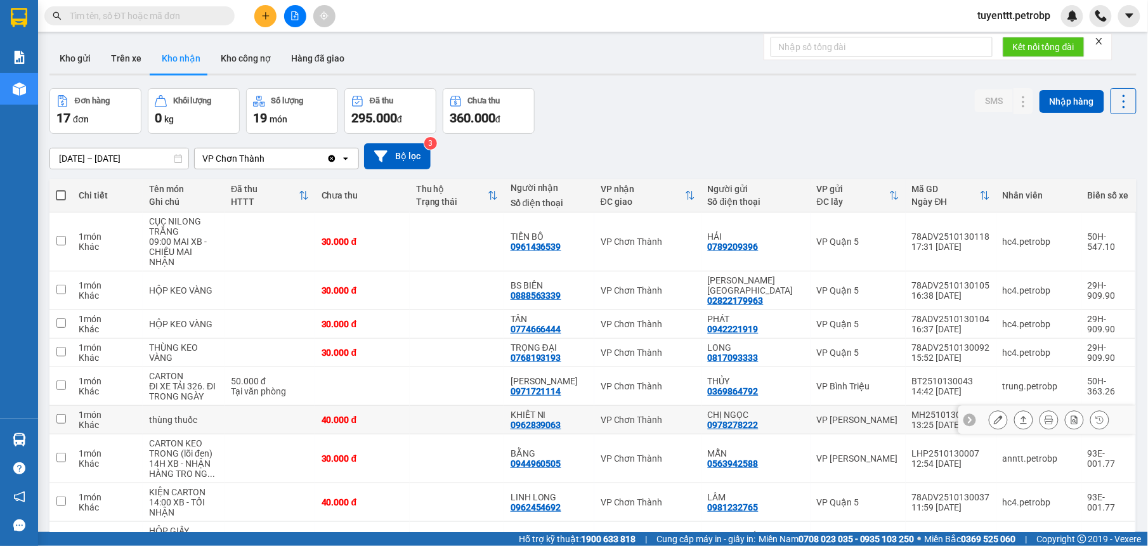
scroll to position [92, 0]
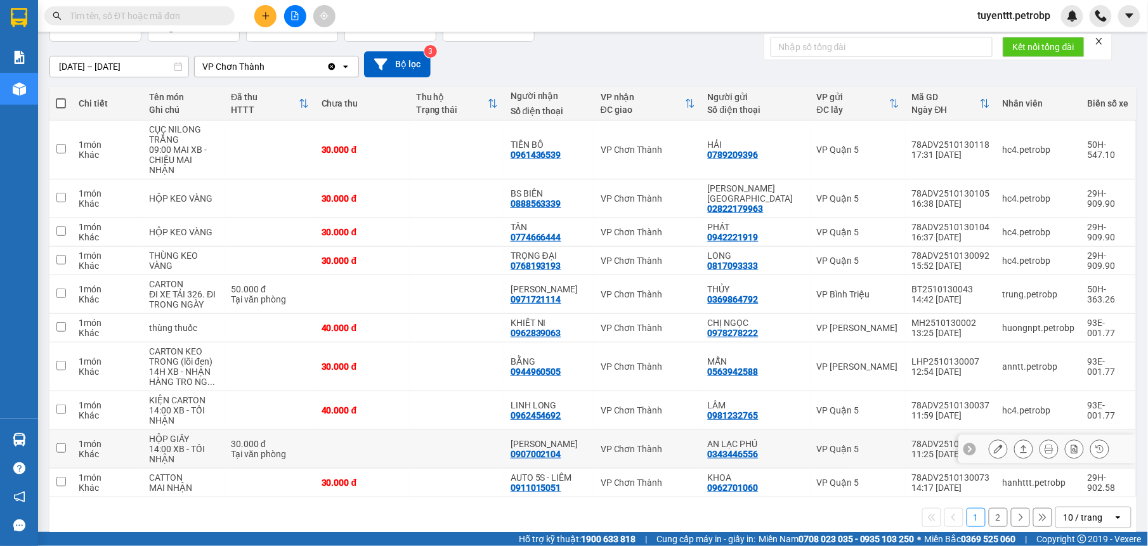
click at [579, 439] on div "TÔ THỊ HOA" at bounding box center [549, 444] width 77 height 10
checkbox input "true"
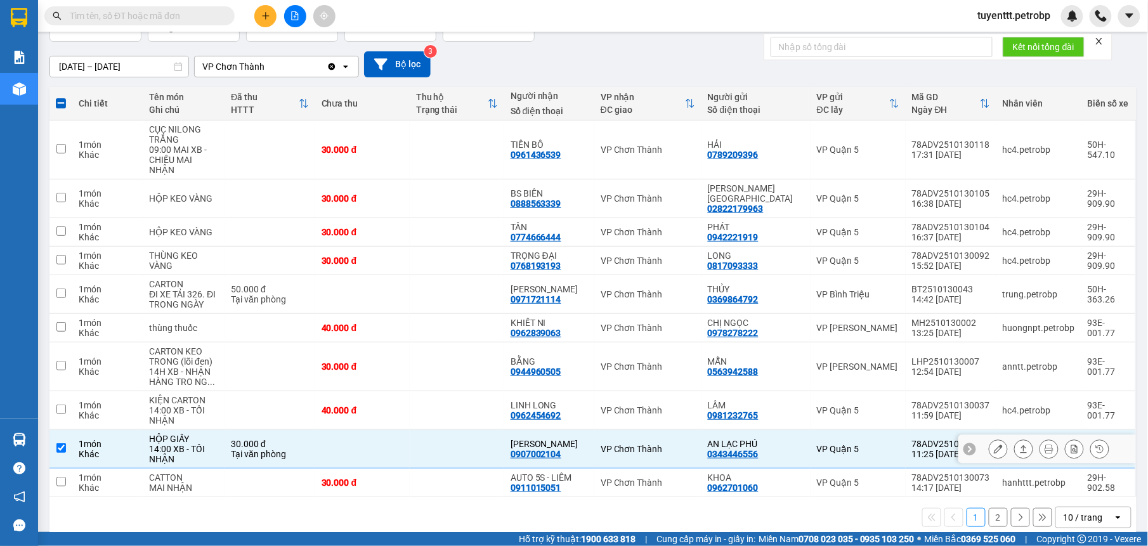
click at [990, 438] on button at bounding box center [999, 449] width 18 height 22
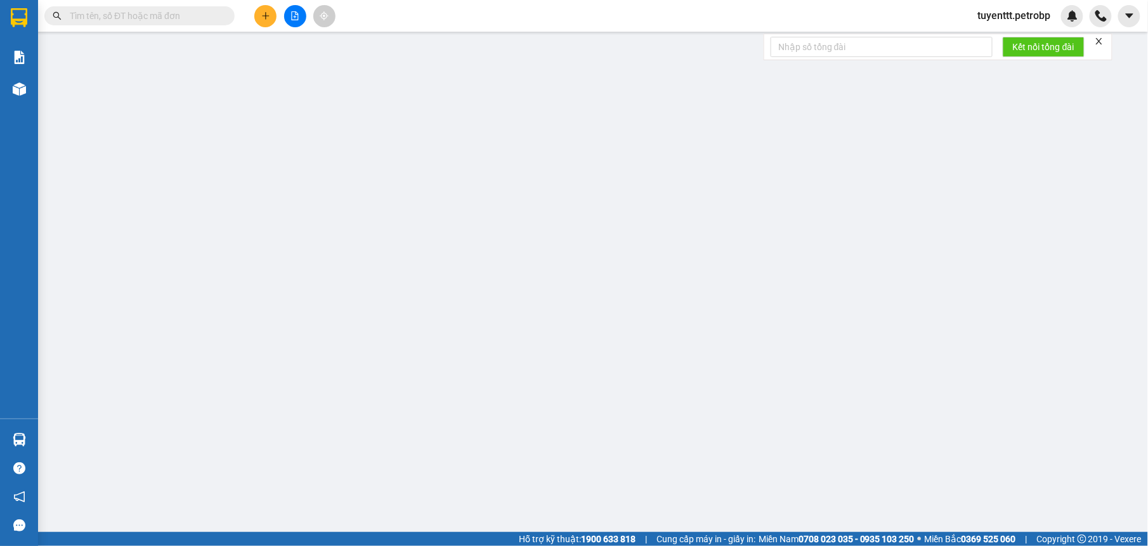
type input "0343446556"
type input "AN LẠC PHÚ"
type input "0907002104"
type input "TÔ THỊ HOA"
type input "30.000"
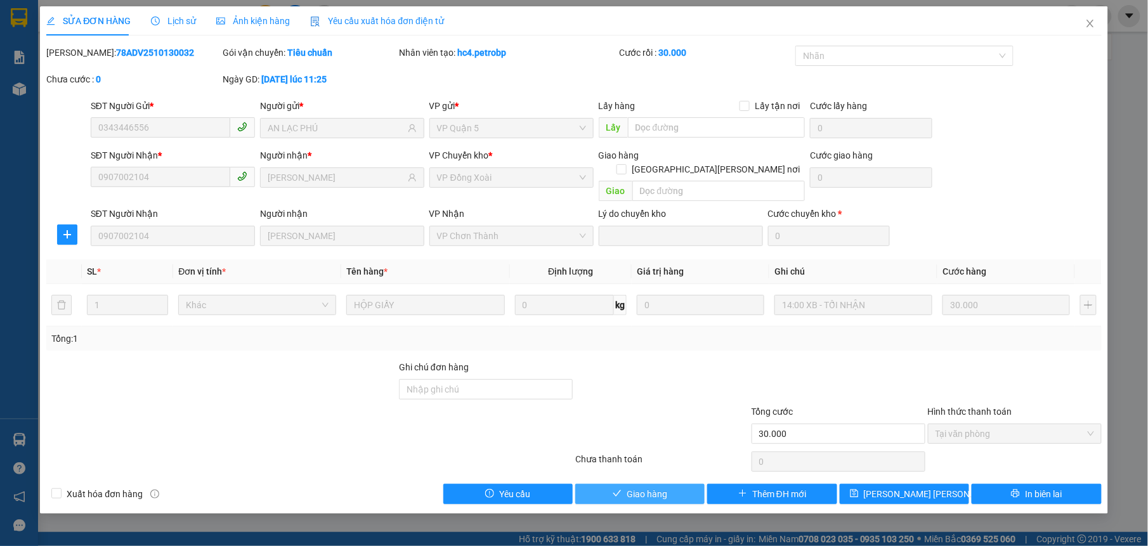
click at [680, 484] on button "Giao hàng" at bounding box center [639, 494] width 129 height 20
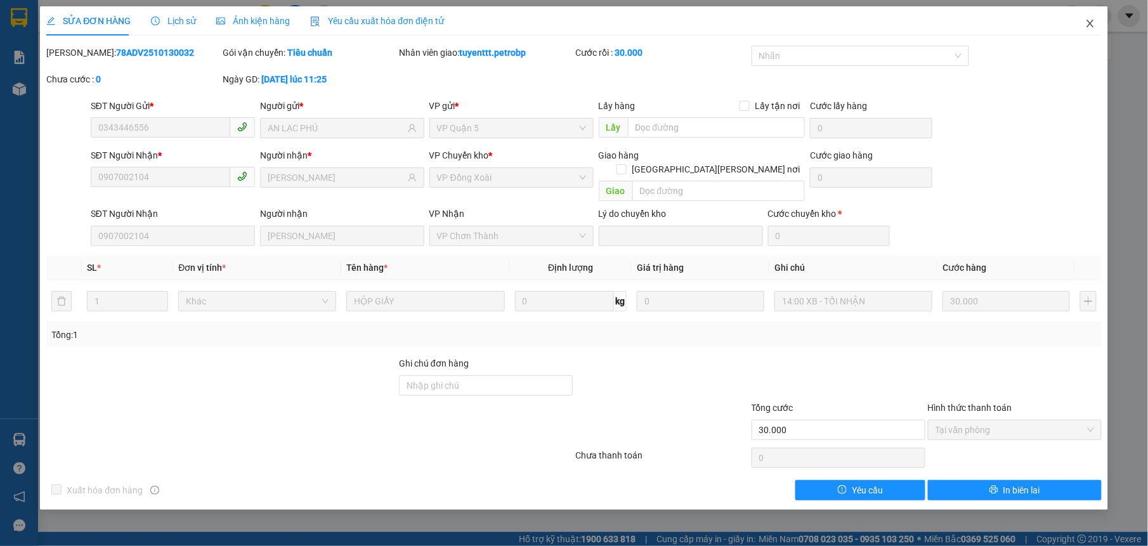
click at [1090, 19] on icon "close" at bounding box center [1091, 23] width 10 height 10
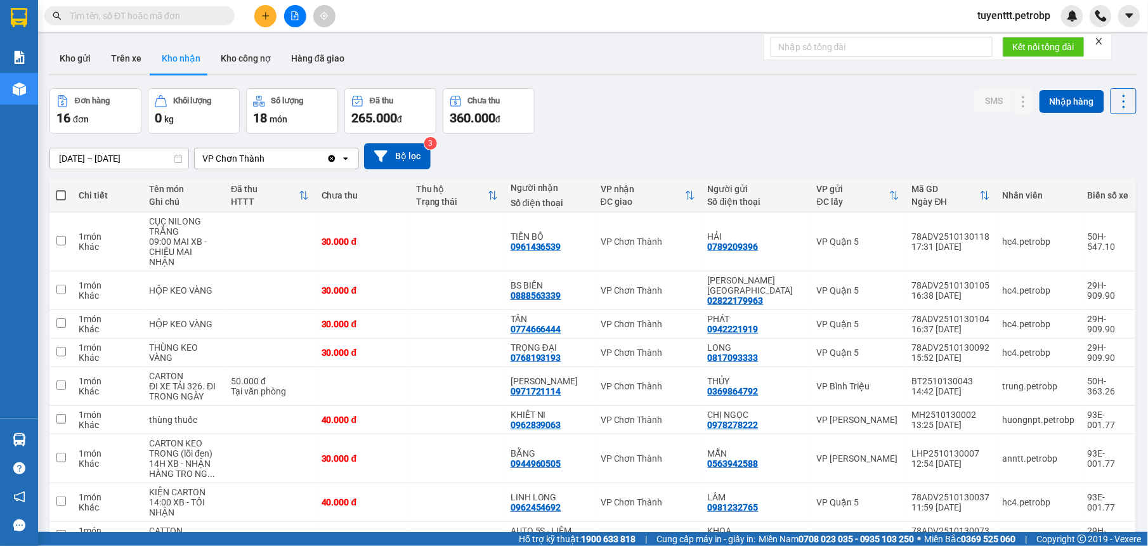
click at [324, 57] on button "Hàng đã giao" at bounding box center [318, 58] width 74 height 30
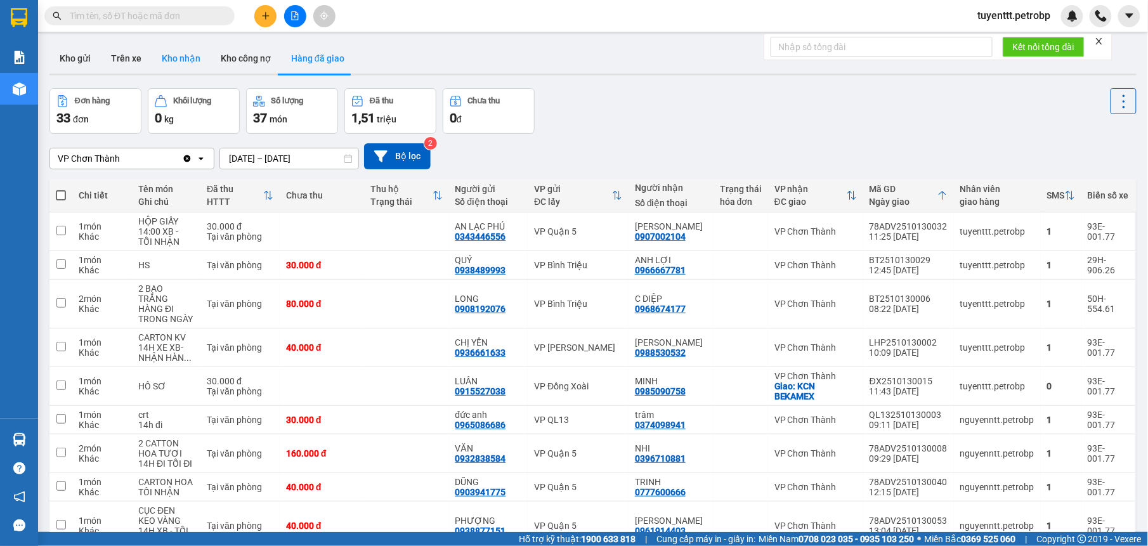
click at [176, 54] on button "Kho nhận" at bounding box center [181, 58] width 59 height 30
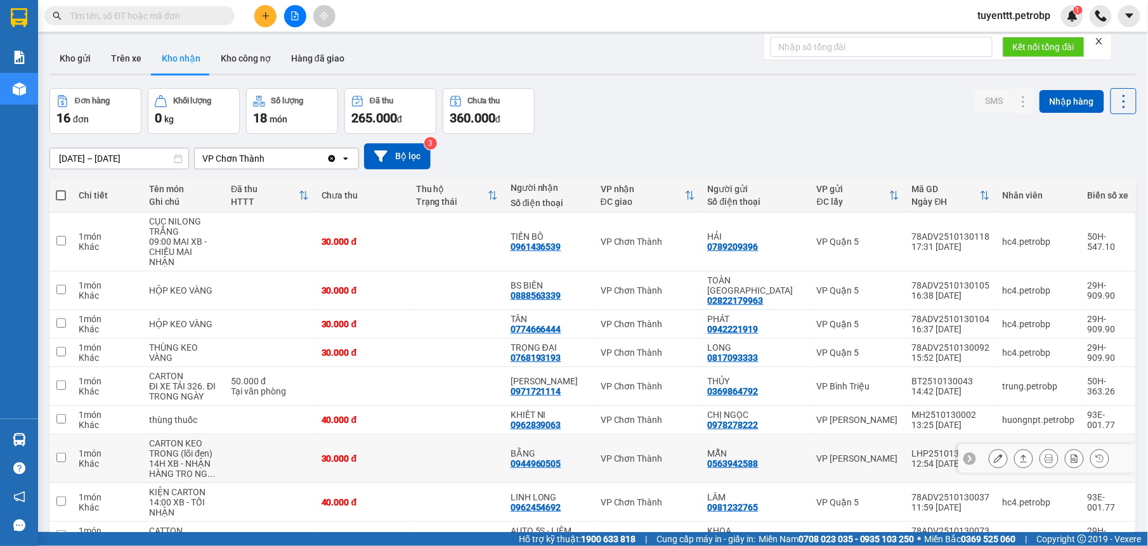
scroll to position [82, 0]
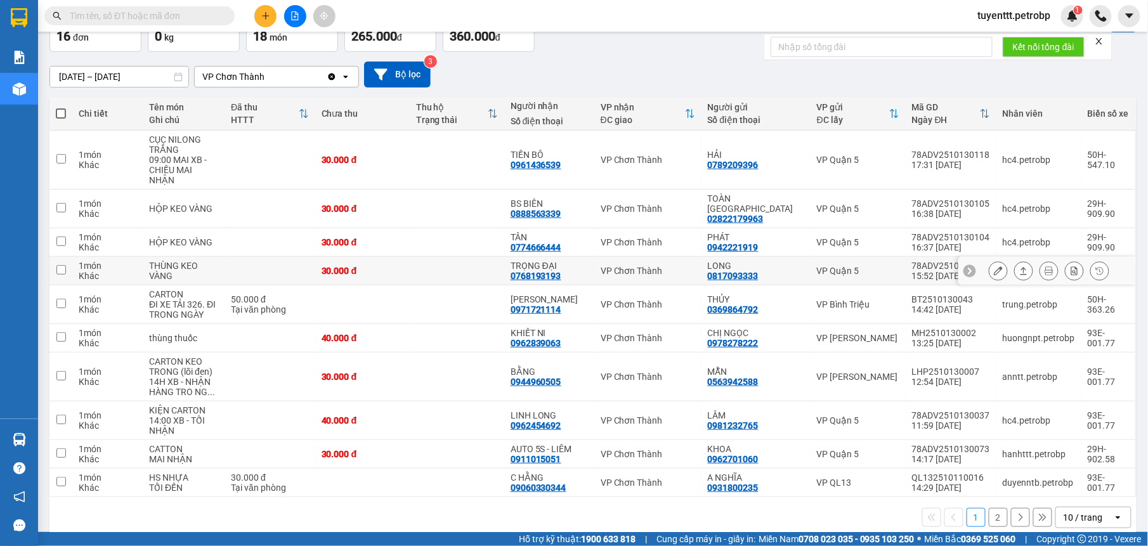
click at [579, 261] on div "TRỌNG ĐẠI" at bounding box center [549, 266] width 77 height 10
checkbox input "true"
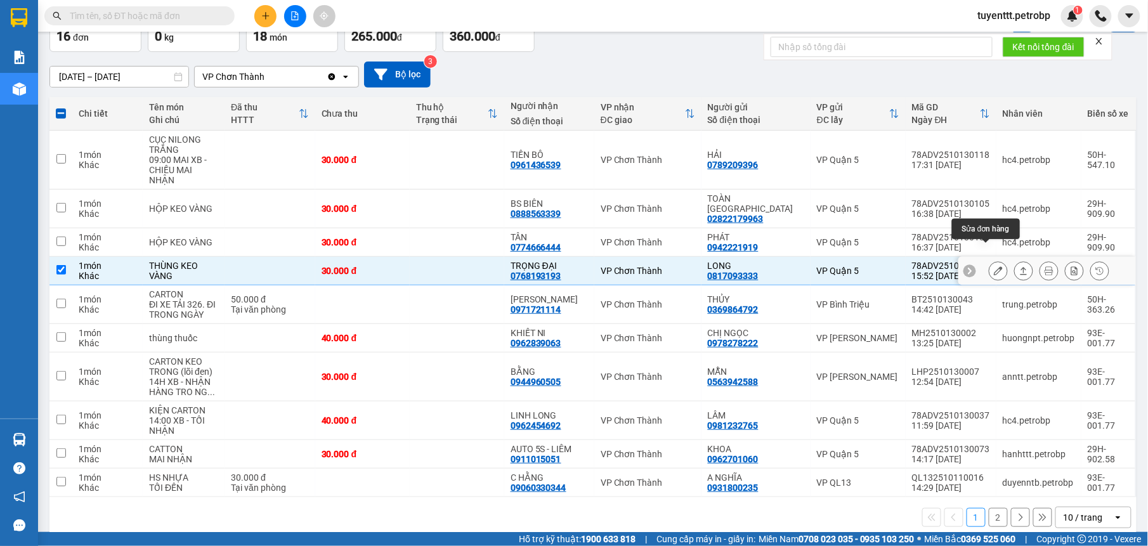
click at [991, 260] on button at bounding box center [999, 271] width 18 height 22
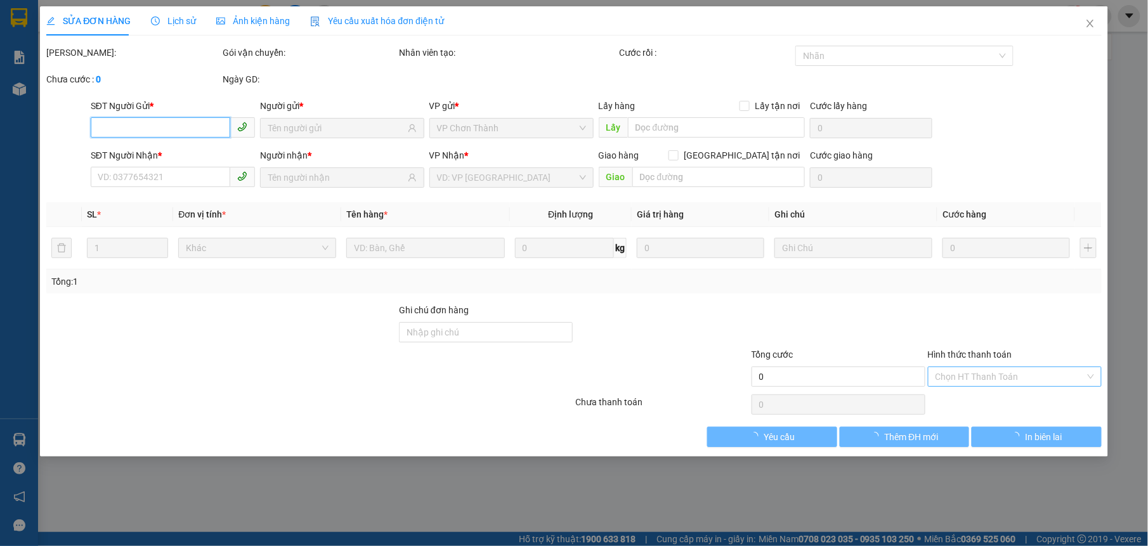
type input "0817093333"
type input "LONG"
type input "0768193193"
type input "TRỌNG ĐẠI"
type input "30.000"
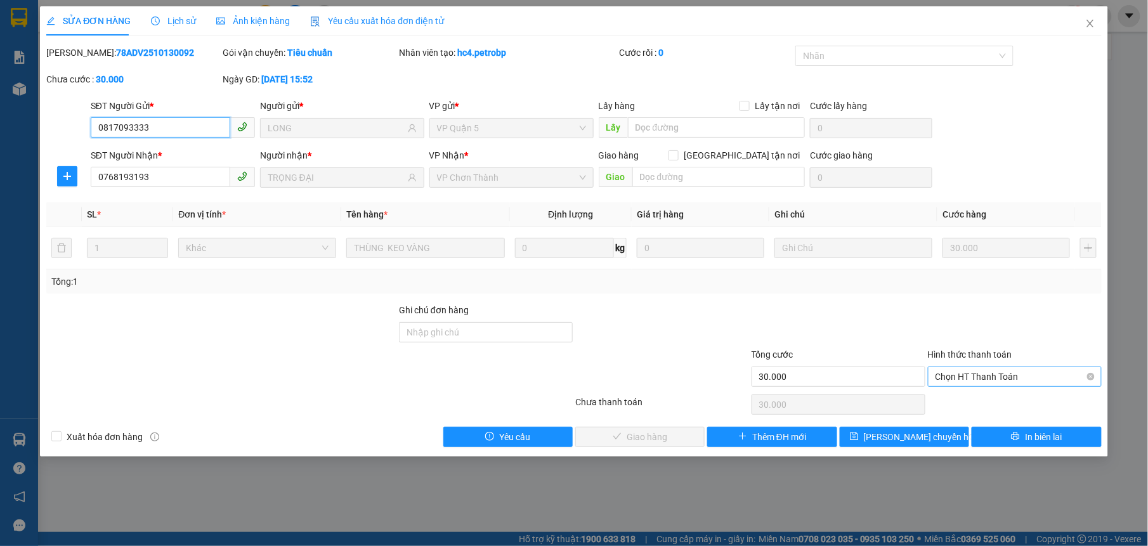
click at [978, 381] on span "Chọn HT Thanh Toán" at bounding box center [1015, 376] width 159 height 19
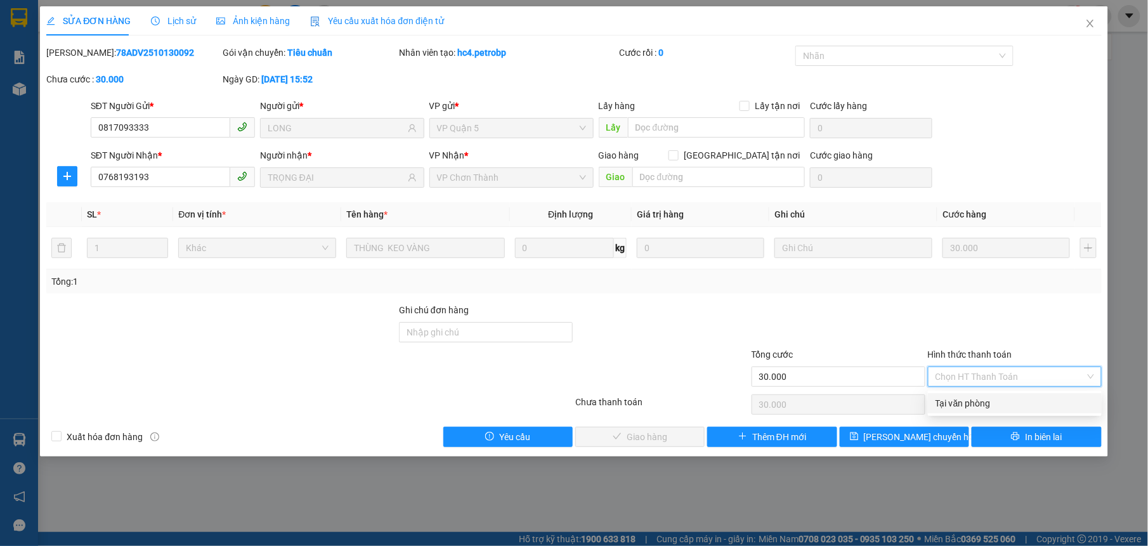
click at [973, 391] on div "Total Paid Fee 0 Total UnPaid Fee 30.000 Cash Collection Total Fee Mã ĐH: 78ADV…" at bounding box center [573, 247] width 1055 height 402
click at [958, 371] on span "Chọn HT Thanh Toán" at bounding box center [1015, 376] width 159 height 19
click at [953, 409] on div "Tại văn phòng" at bounding box center [1015, 404] width 159 height 14
type input "0"
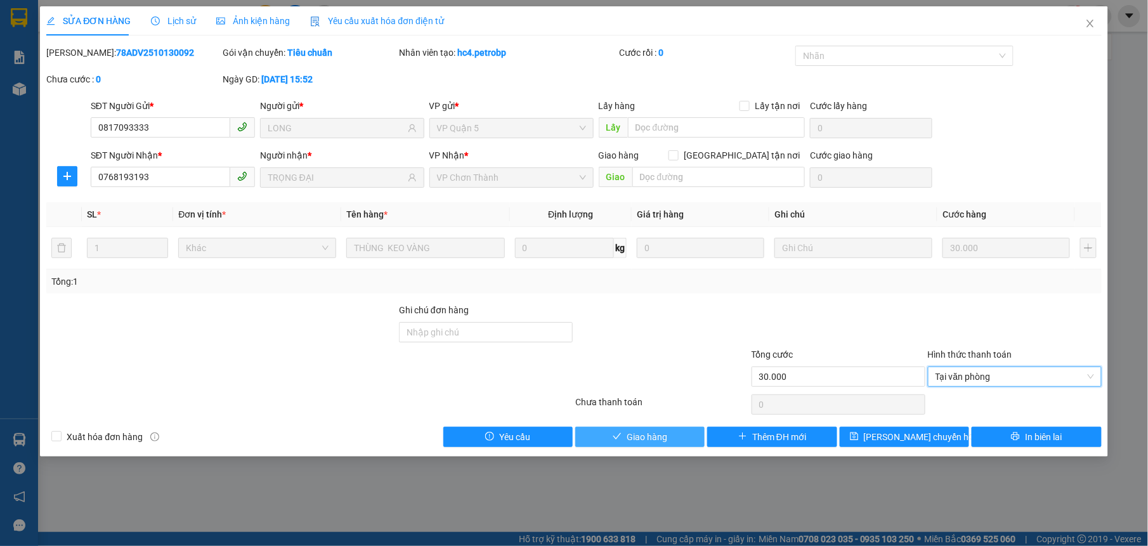
click at [661, 437] on span "Giao hàng" at bounding box center [647, 437] width 41 height 14
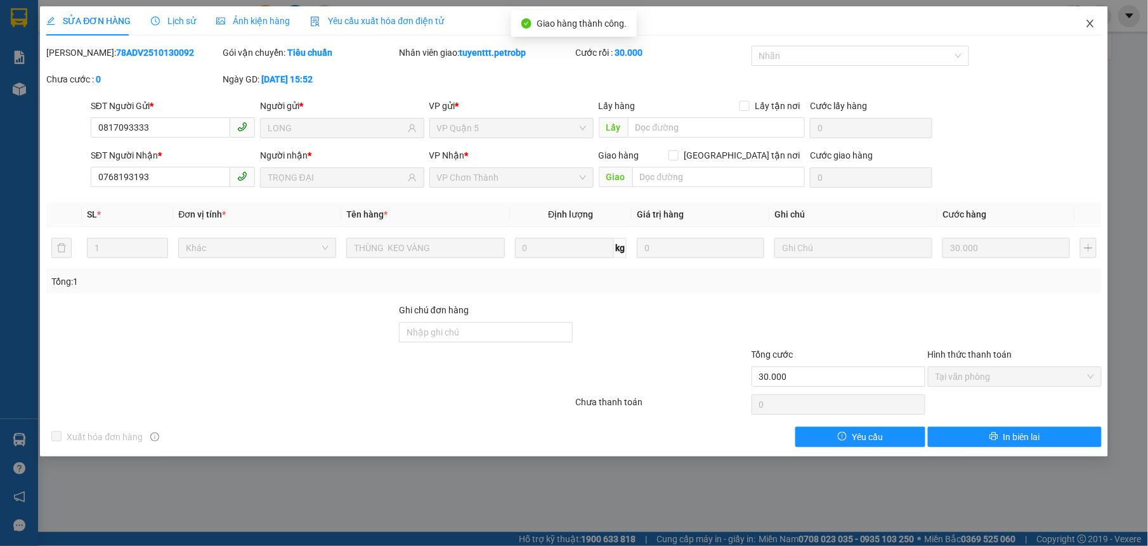
click at [1092, 27] on icon "close" at bounding box center [1091, 23] width 10 height 10
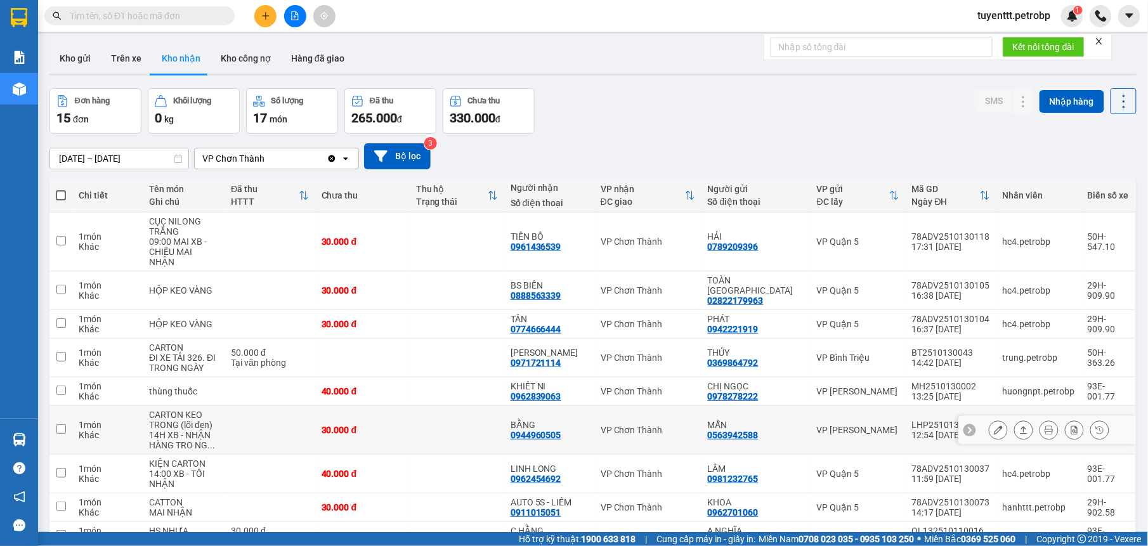
scroll to position [102, 0]
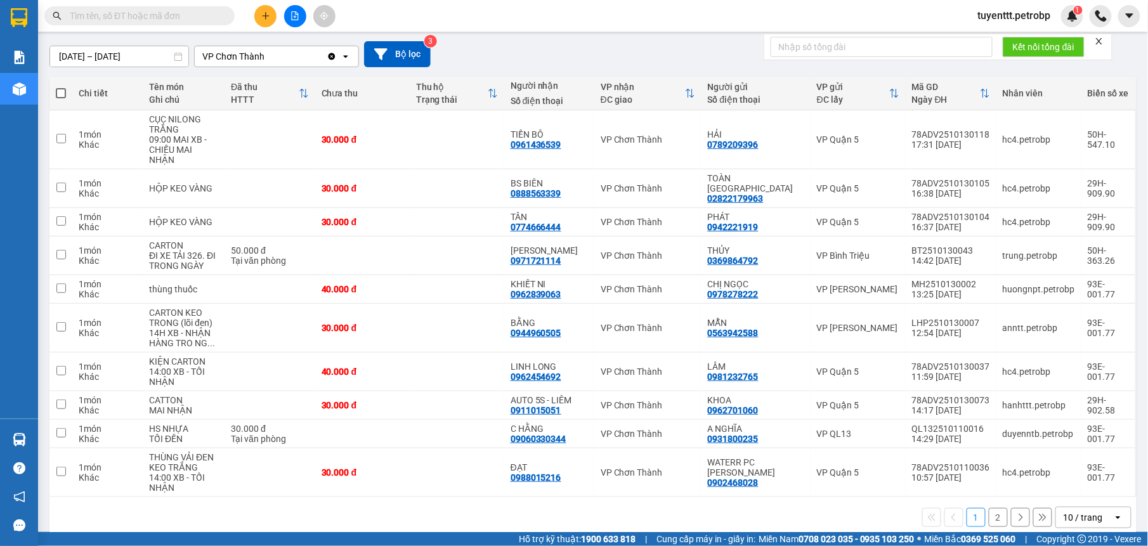
click at [989, 508] on button "2" at bounding box center [998, 517] width 19 height 19
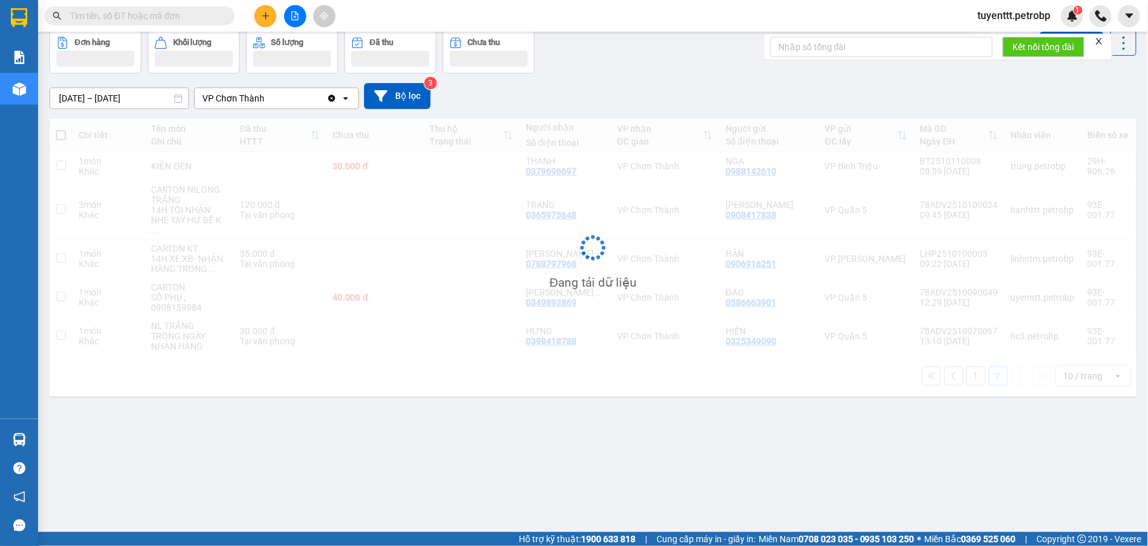
scroll to position [58, 0]
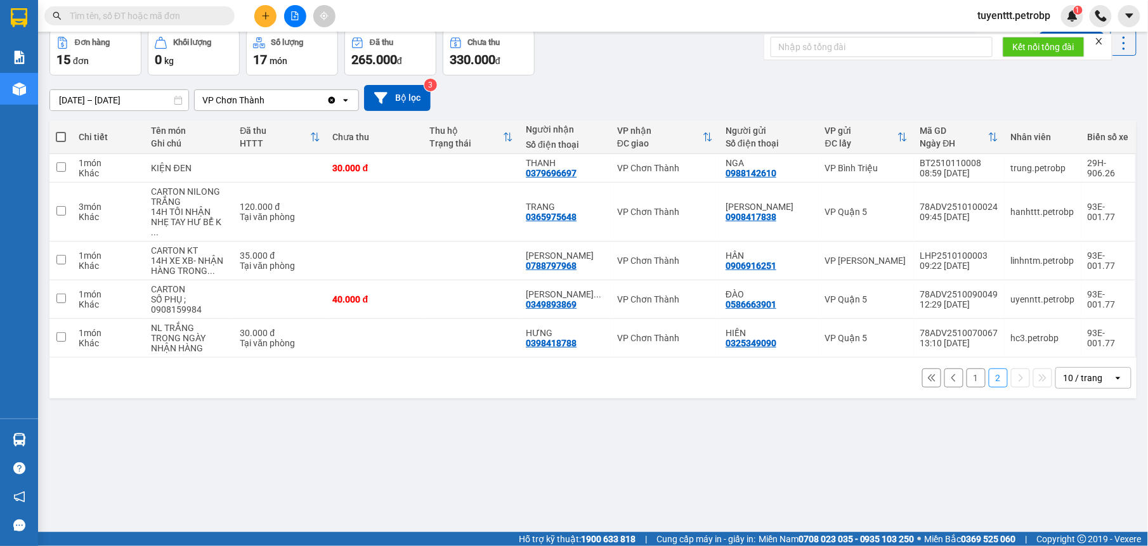
click at [967, 369] on button "1" at bounding box center [976, 378] width 19 height 19
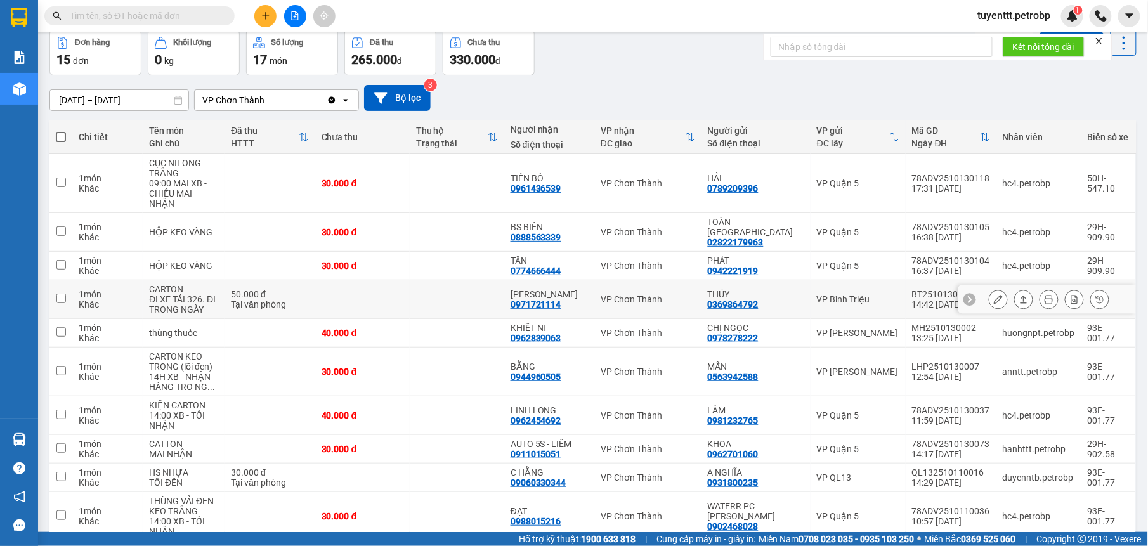
scroll to position [0, 0]
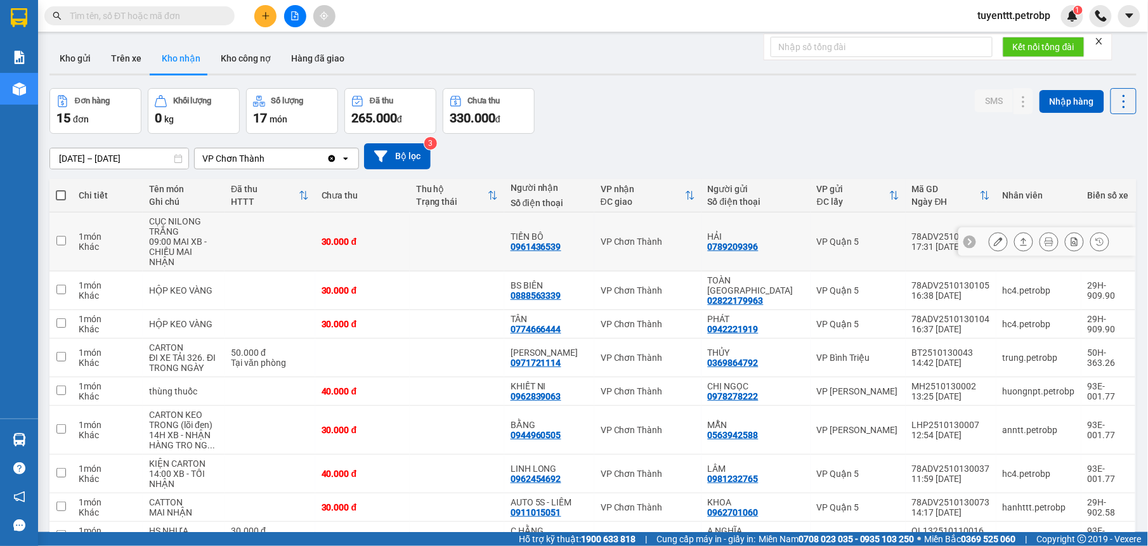
click at [498, 241] on td at bounding box center [457, 242] width 95 height 59
checkbox input "true"
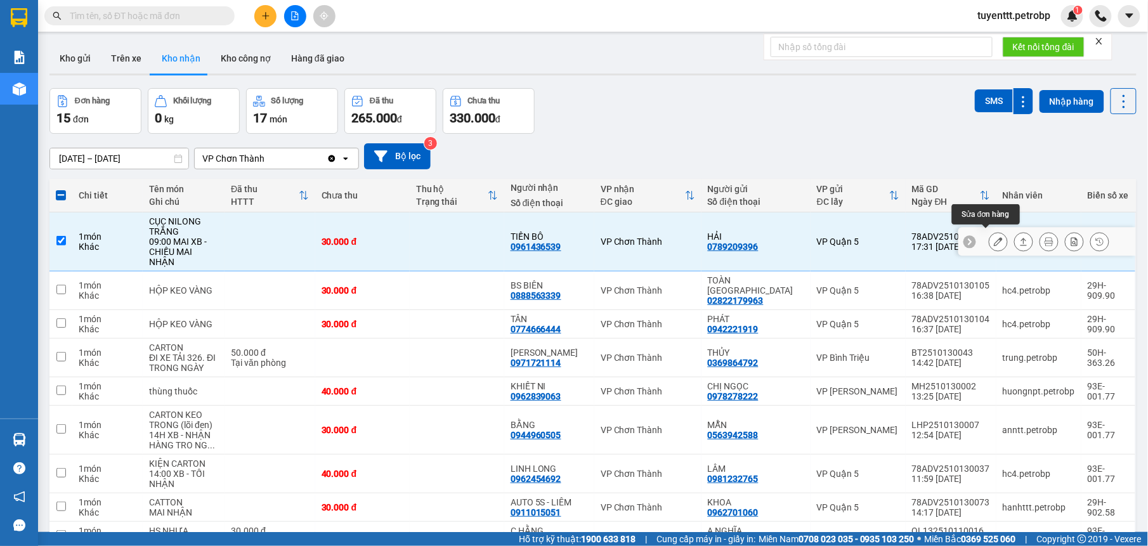
click at [994, 239] on icon at bounding box center [998, 241] width 9 height 9
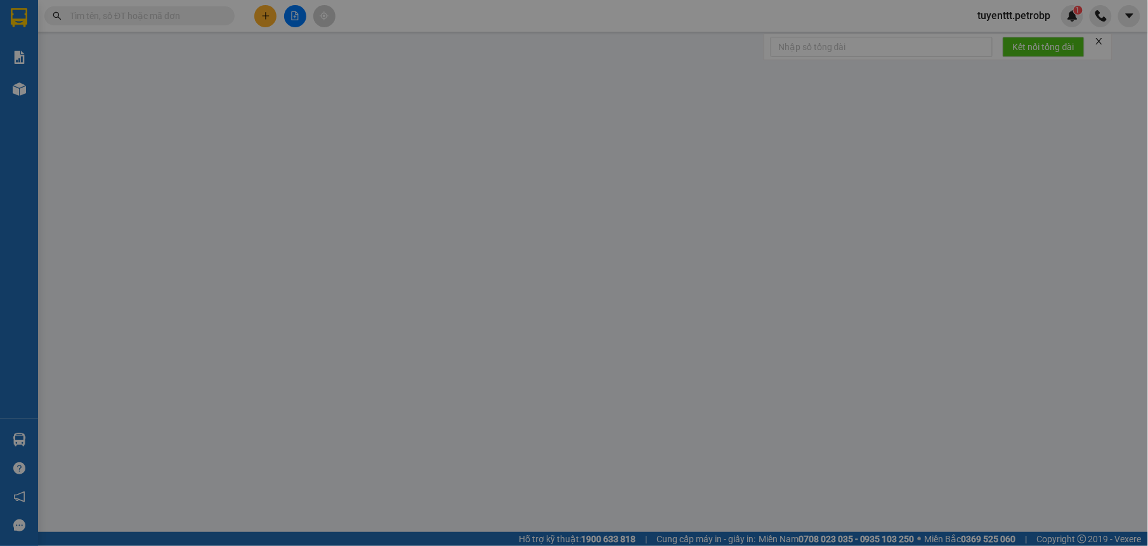
type input "0789209396"
type input "HẢI"
type input "0961436539"
type input "TIỀN BÔ"
type input "30.000"
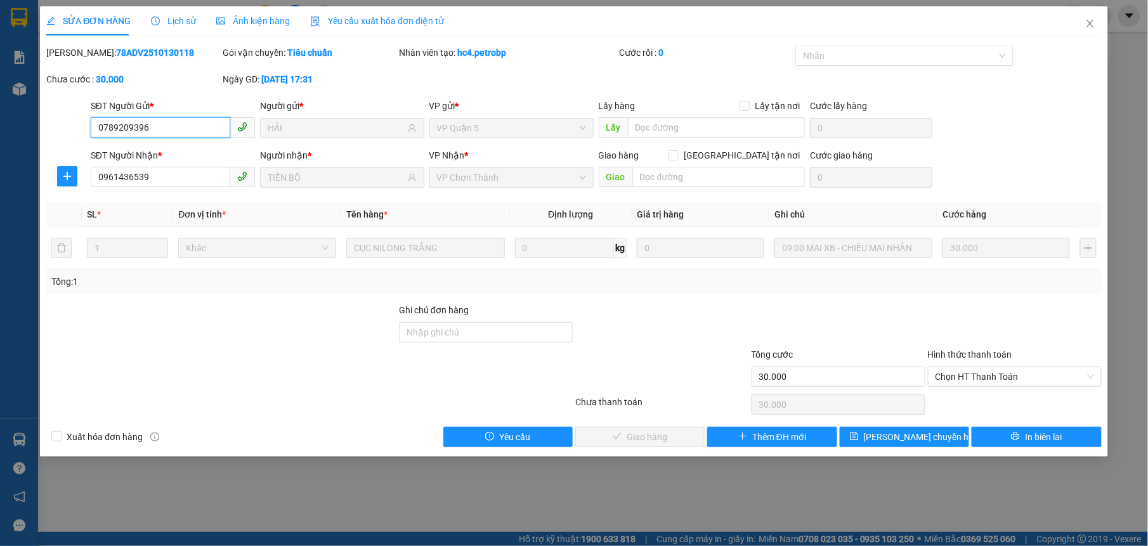
drag, startPoint x: 981, startPoint y: 377, endPoint x: 966, endPoint y: 419, distance: 44.6
click at [980, 387] on div "Chọn HT Thanh Toán" at bounding box center [1015, 377] width 174 height 20
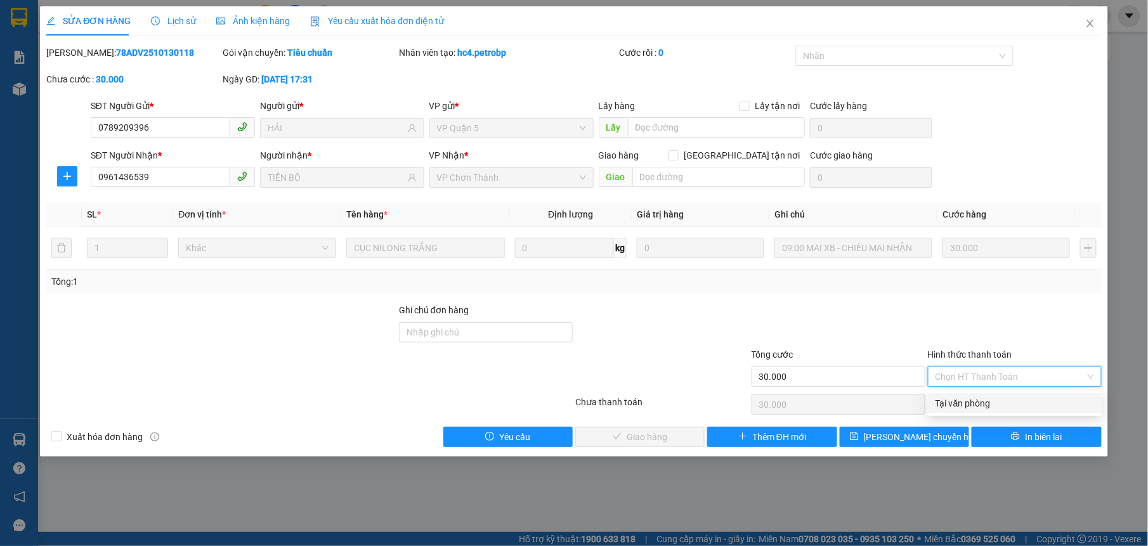
click at [965, 405] on div "Tại văn phòng" at bounding box center [1015, 404] width 159 height 14
type input "0"
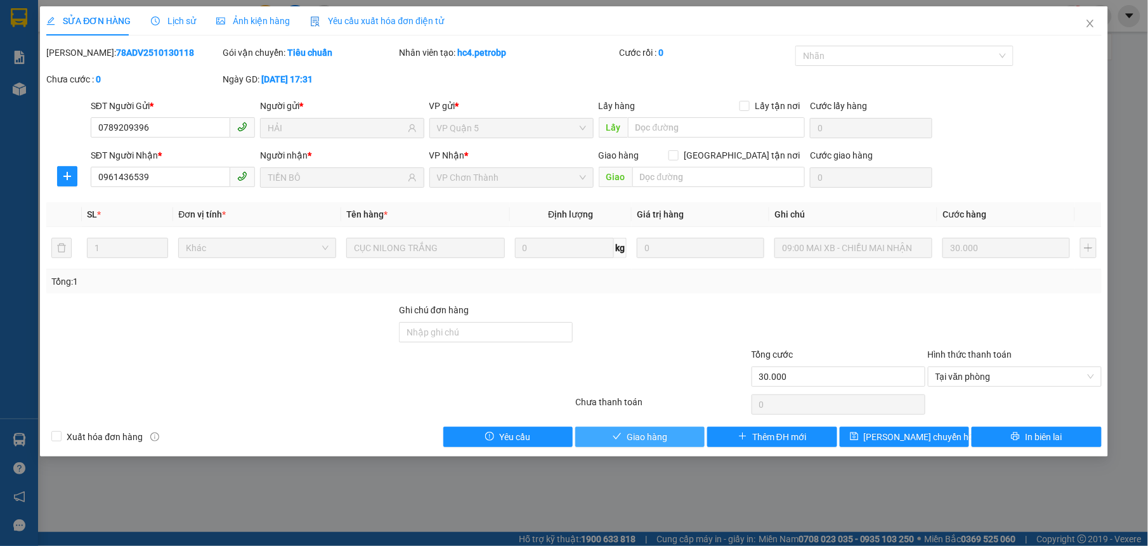
click at [598, 435] on button "Giao hàng" at bounding box center [639, 437] width 129 height 20
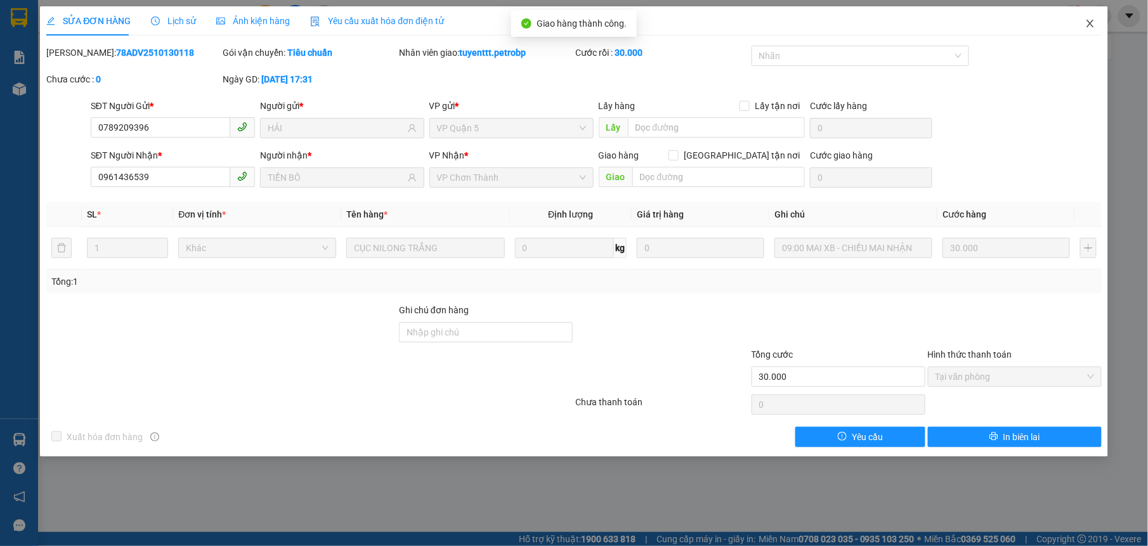
click at [1087, 27] on icon "close" at bounding box center [1091, 23] width 10 height 10
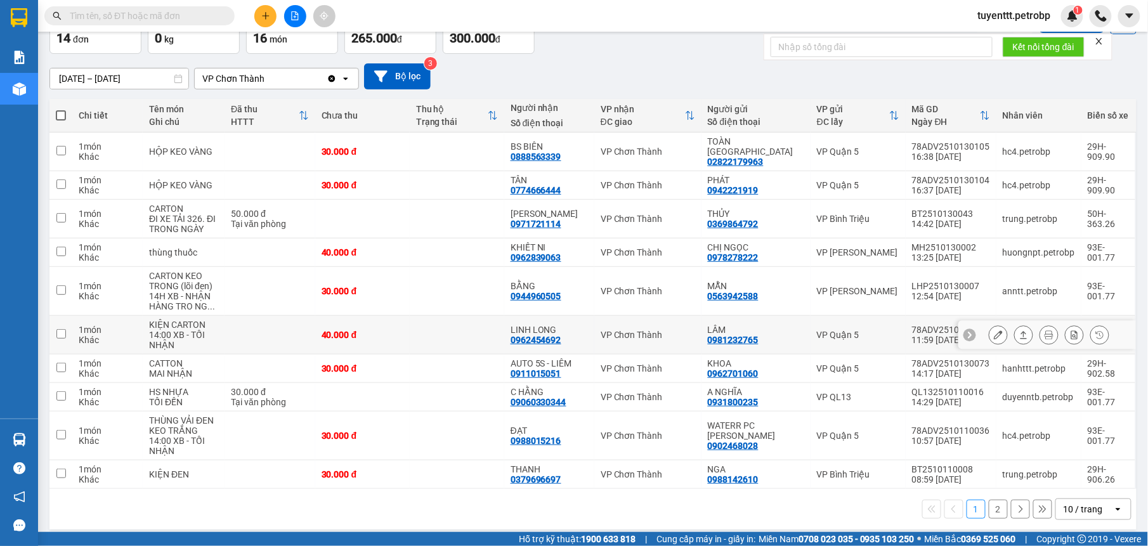
scroll to position [82, 0]
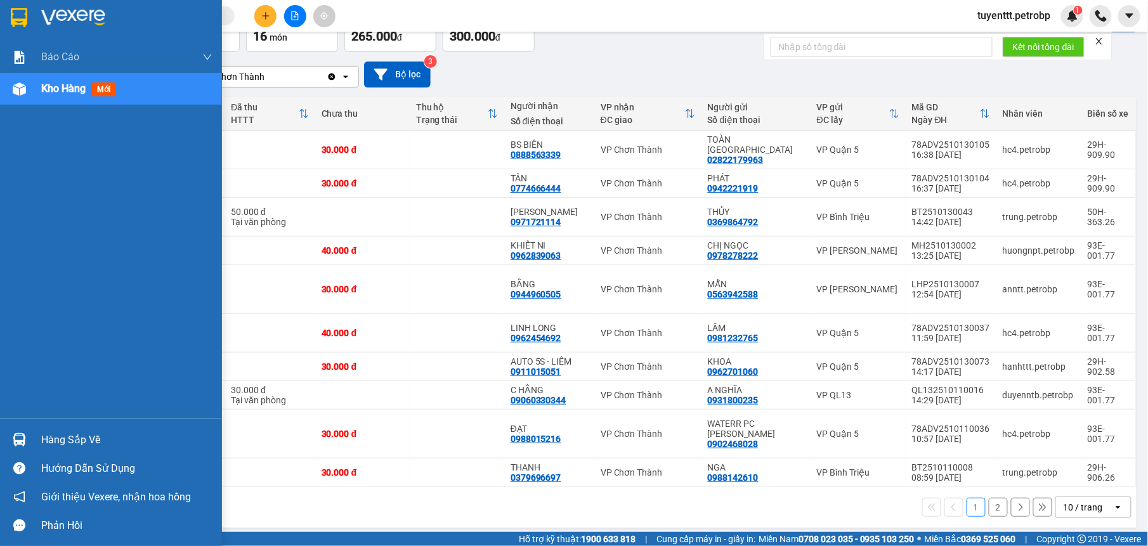
click at [13, 434] on img at bounding box center [19, 439] width 13 height 13
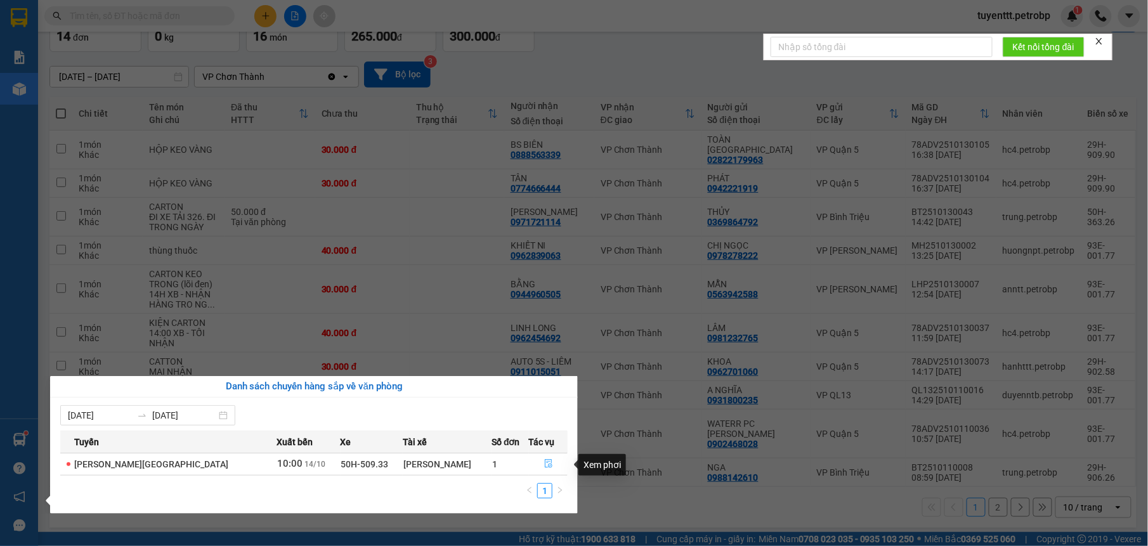
click at [544, 463] on icon "file-done" at bounding box center [548, 463] width 9 height 9
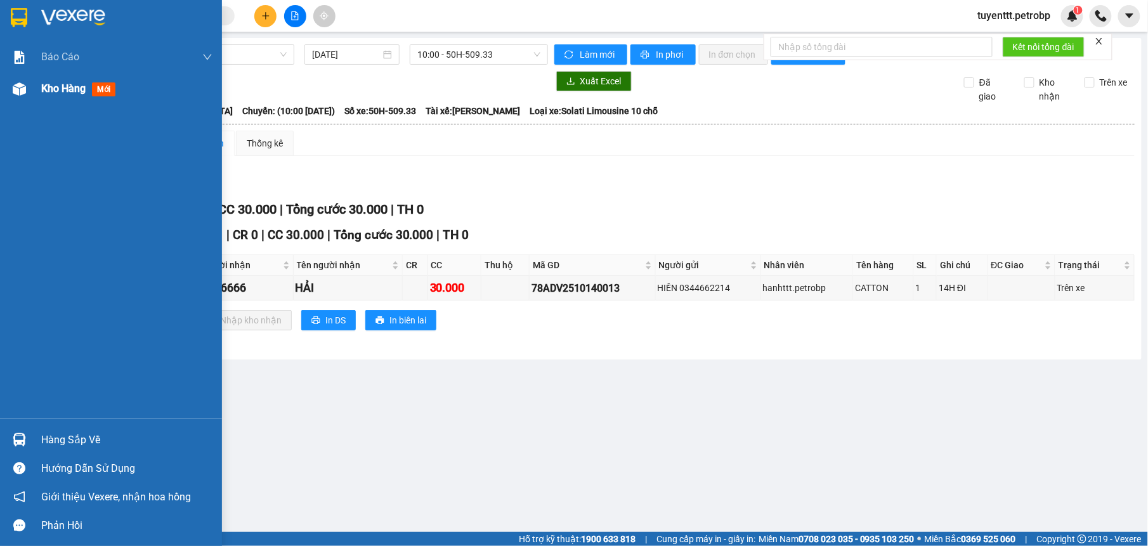
click at [23, 89] on img at bounding box center [19, 88] width 13 height 13
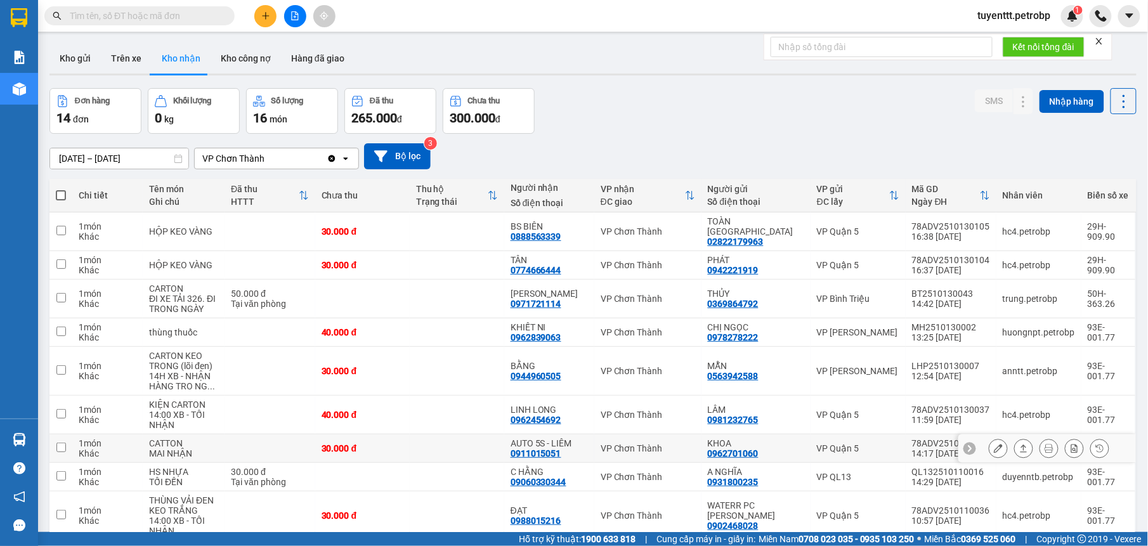
click at [569, 438] on div "AUTO 5S - LIÊM" at bounding box center [549, 443] width 77 height 10
checkbox input "true"
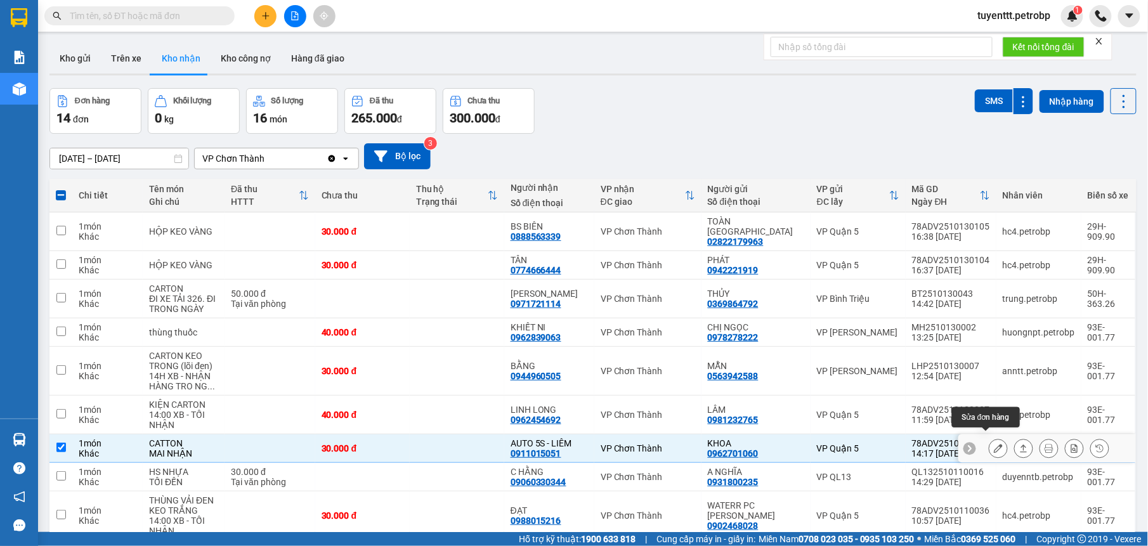
click at [994, 444] on icon at bounding box center [998, 448] width 9 height 9
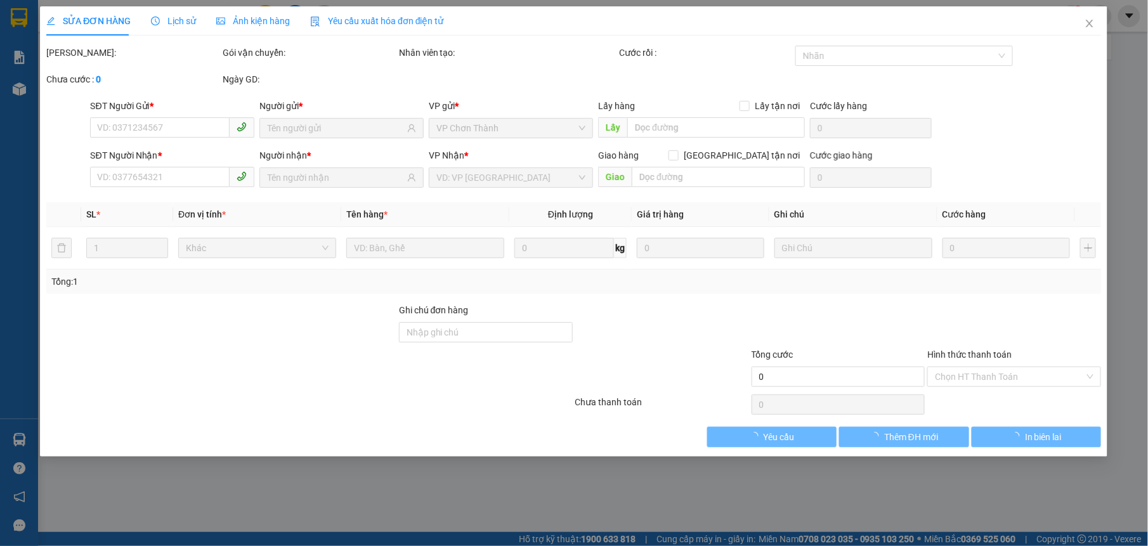
type input "0962701060"
type input "KHOA"
type input "0911015051"
type input "AUTO 5S - LIÊM"
type input "30.000"
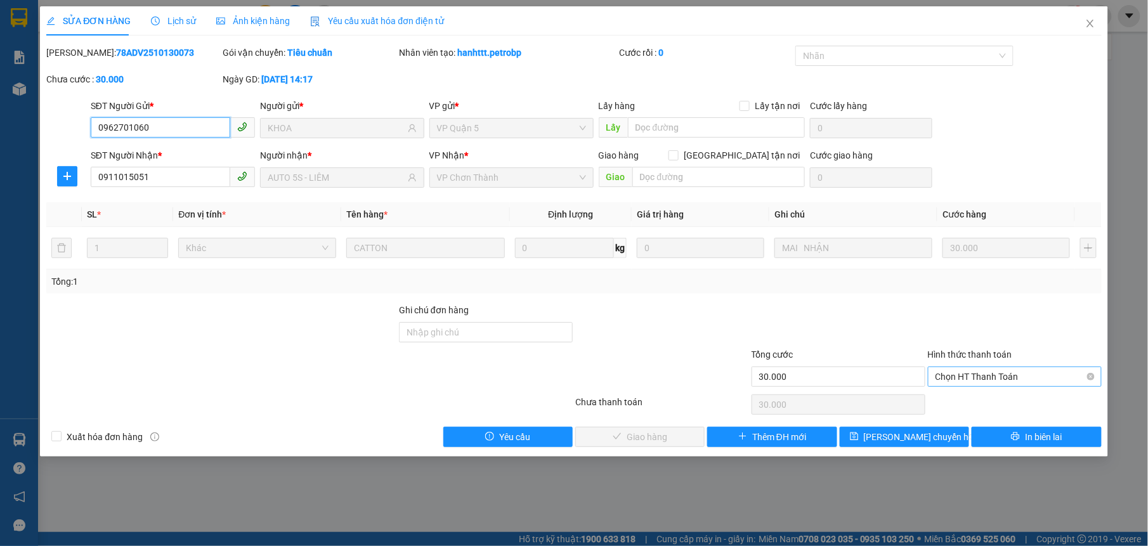
click at [964, 378] on span "Chọn HT Thanh Toán" at bounding box center [1015, 376] width 159 height 19
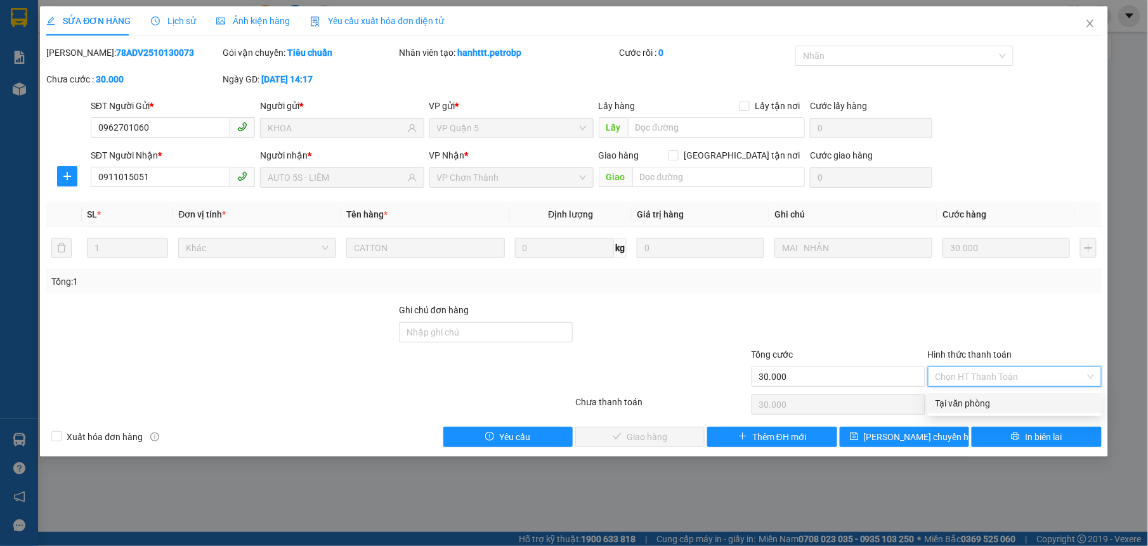
drag, startPoint x: 957, startPoint y: 402, endPoint x: 667, endPoint y: 494, distance: 304.0
click at [957, 402] on div "Tại văn phòng" at bounding box center [1015, 404] width 159 height 14
type input "0"
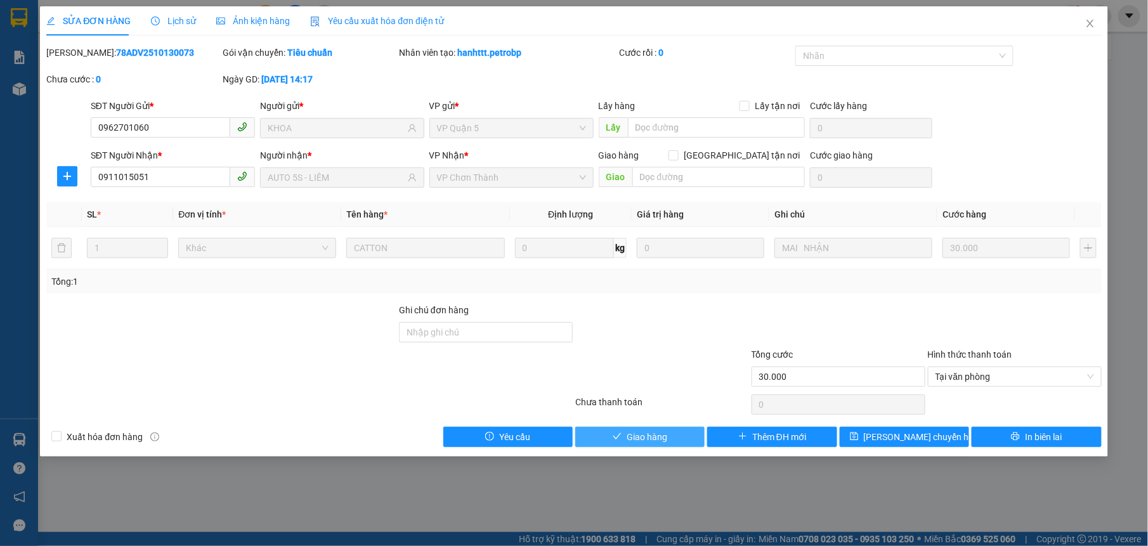
click at [640, 432] on span "Giao hàng" at bounding box center [647, 437] width 41 height 14
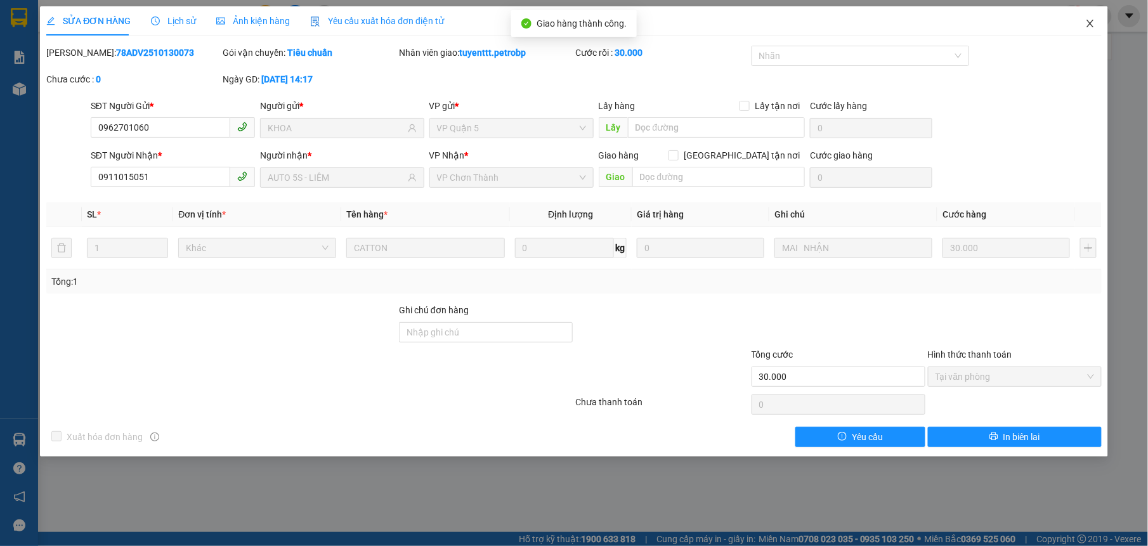
click at [1089, 29] on icon "close" at bounding box center [1091, 23] width 10 height 10
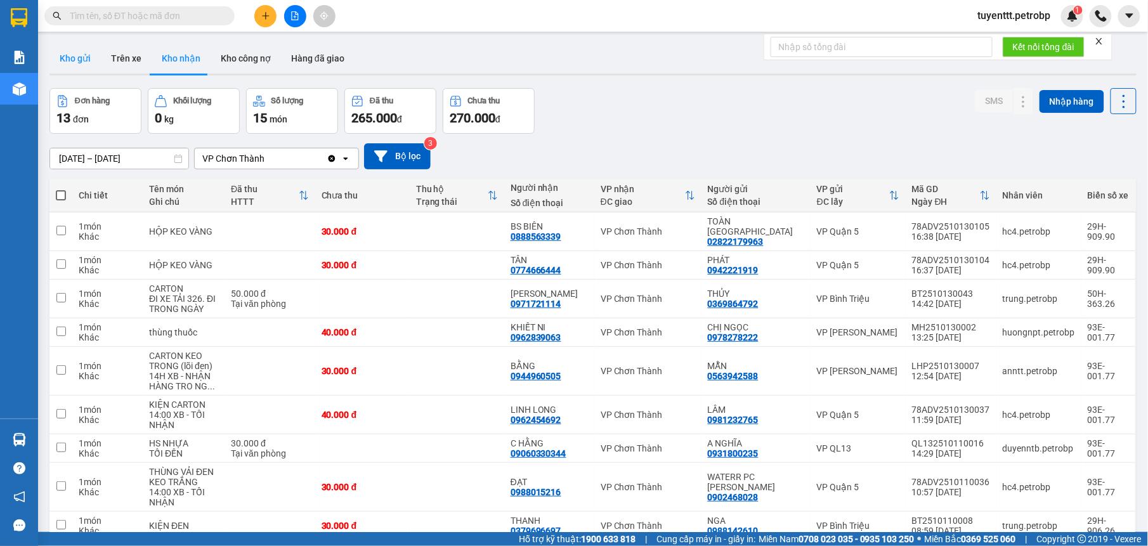
click at [82, 52] on button "Kho gửi" at bounding box center [74, 58] width 51 height 30
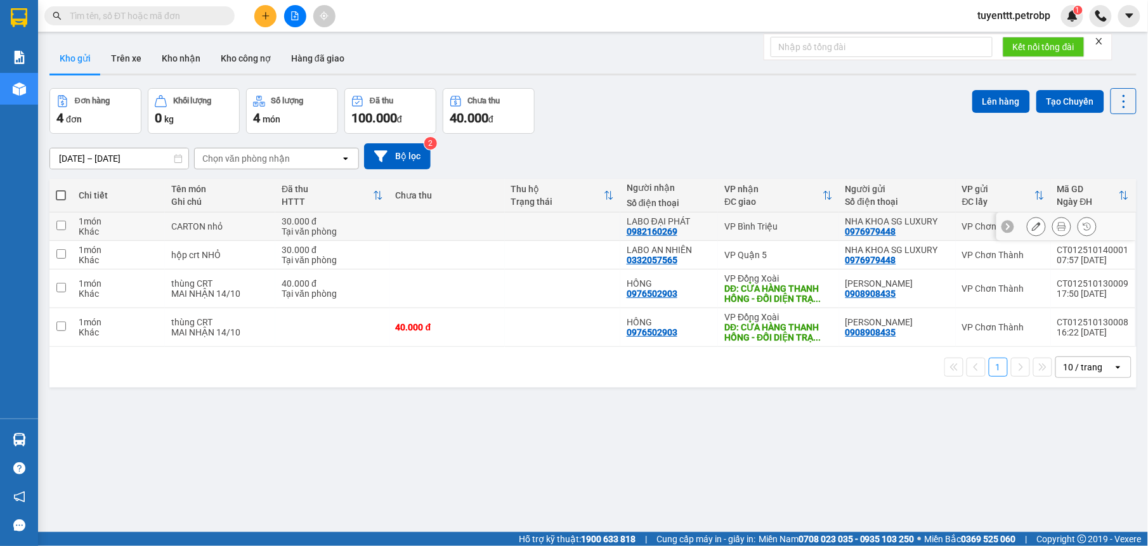
click at [720, 223] on td "VP Bình Triệu" at bounding box center [778, 227] width 121 height 29
checkbox input "true"
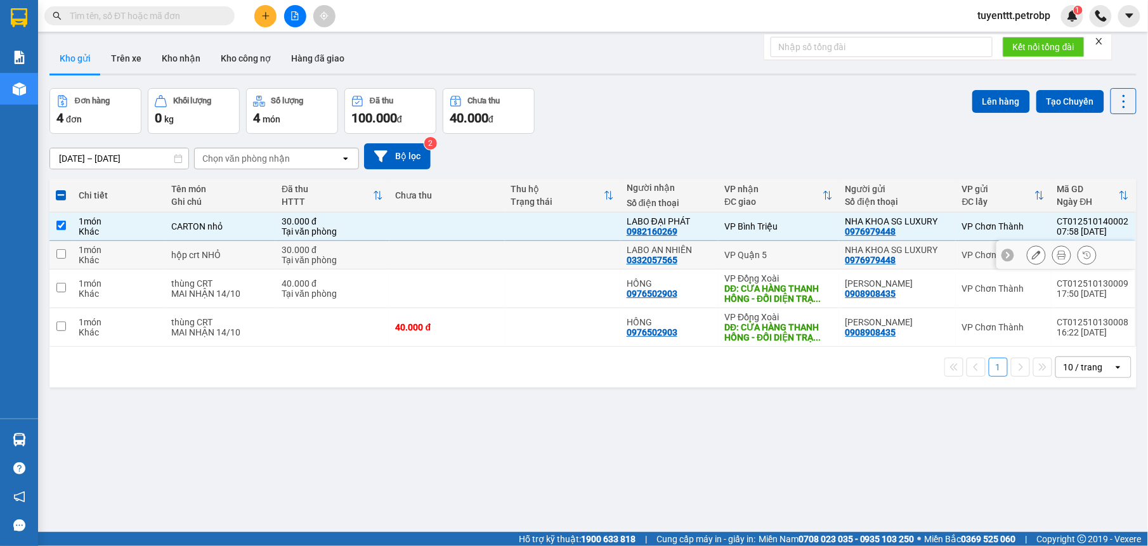
click at [698, 251] on div "LABO AN NHIÊN" at bounding box center [670, 250] width 86 height 10
checkbox input "true"
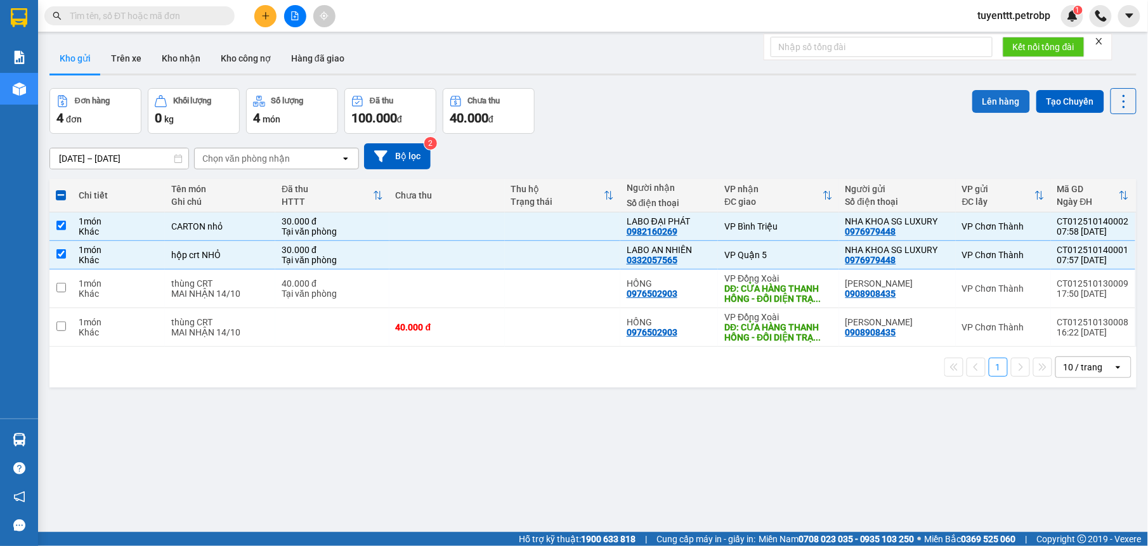
click at [976, 100] on button "Lên hàng" at bounding box center [1002, 101] width 58 height 23
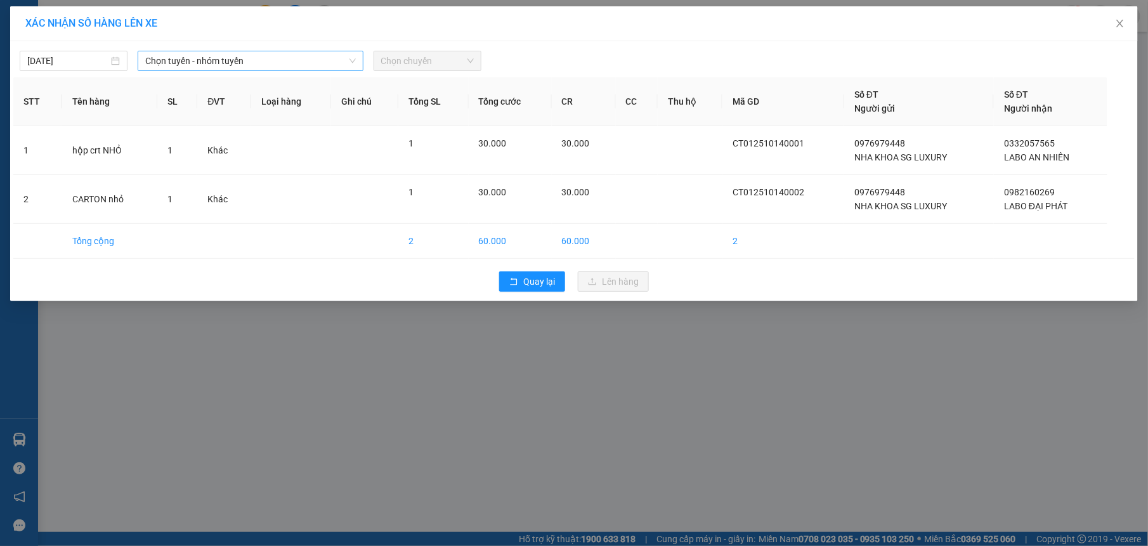
click at [218, 53] on span "Chọn tuyến - nhóm tuyến" at bounding box center [250, 60] width 211 height 19
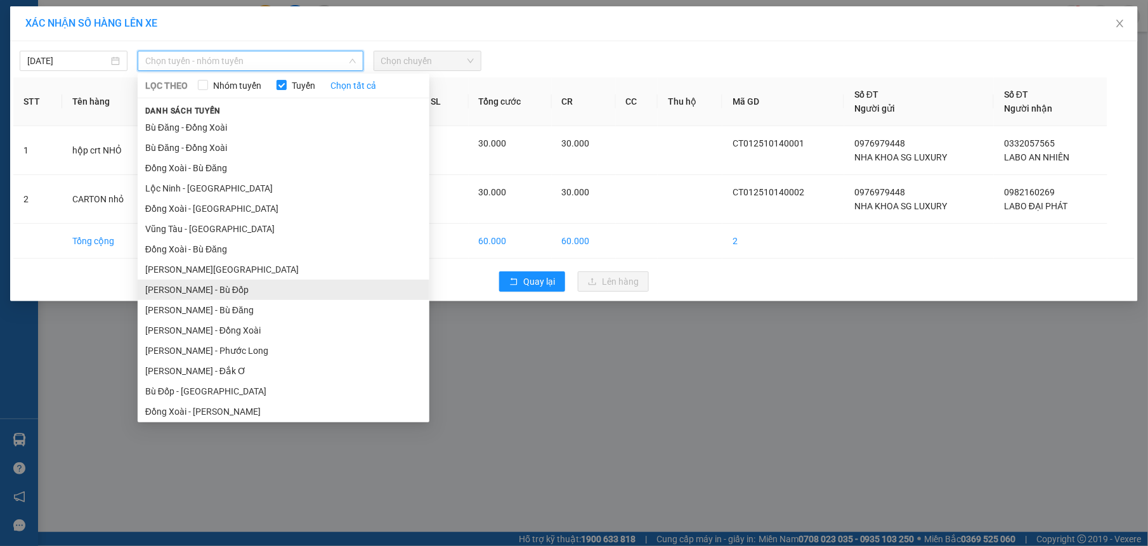
scroll to position [105, 0]
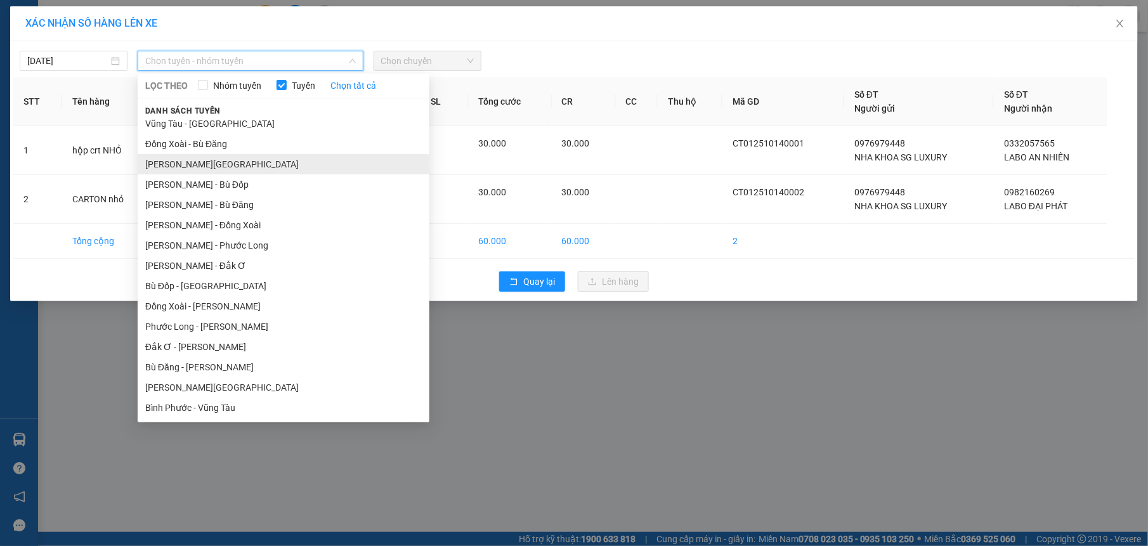
drag, startPoint x: 219, startPoint y: 383, endPoint x: 336, endPoint y: 162, distance: 249.8
click at [221, 376] on ul "Bù Đăng - [GEOGRAPHIC_DATA] [GEOGRAPHIC_DATA] Đăng - [GEOGRAPHIC_DATA] [GEOGRAP…" at bounding box center [284, 267] width 292 height 301
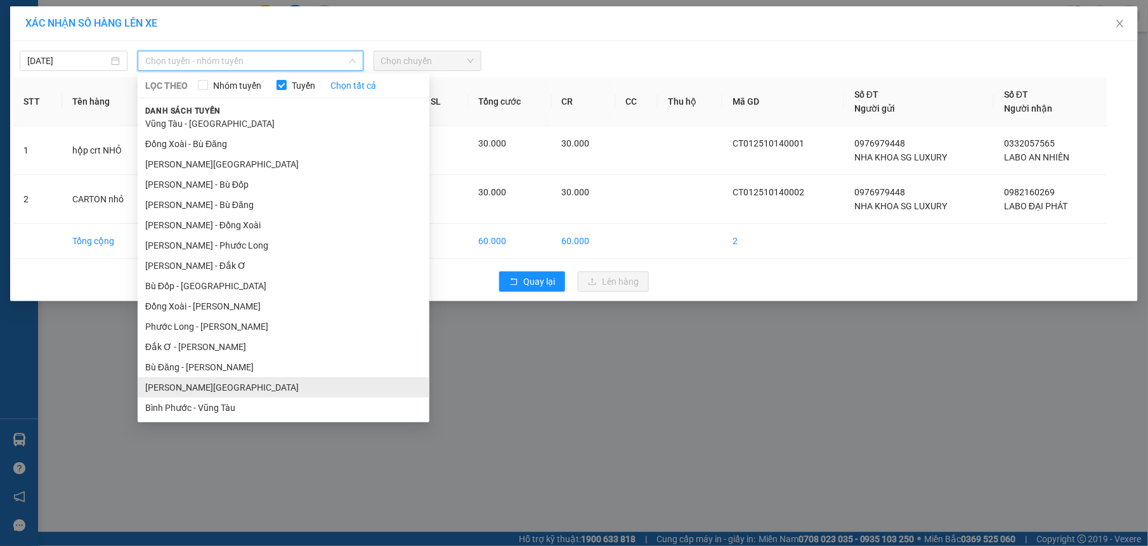
click at [264, 390] on li "[PERSON_NAME][GEOGRAPHIC_DATA]" at bounding box center [284, 388] width 292 height 20
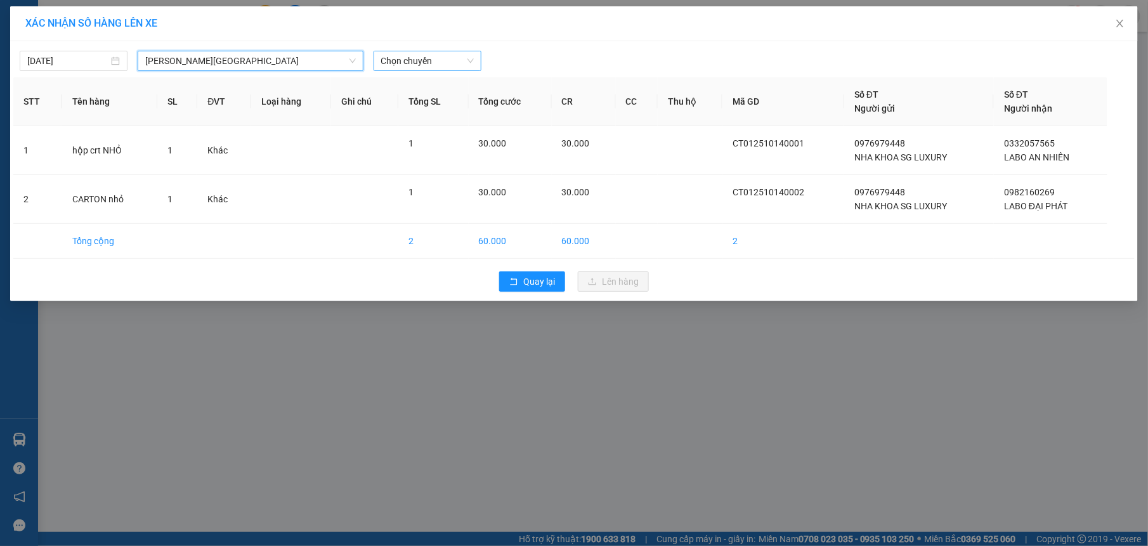
click at [433, 60] on span "Chọn chuyến" at bounding box center [427, 60] width 93 height 19
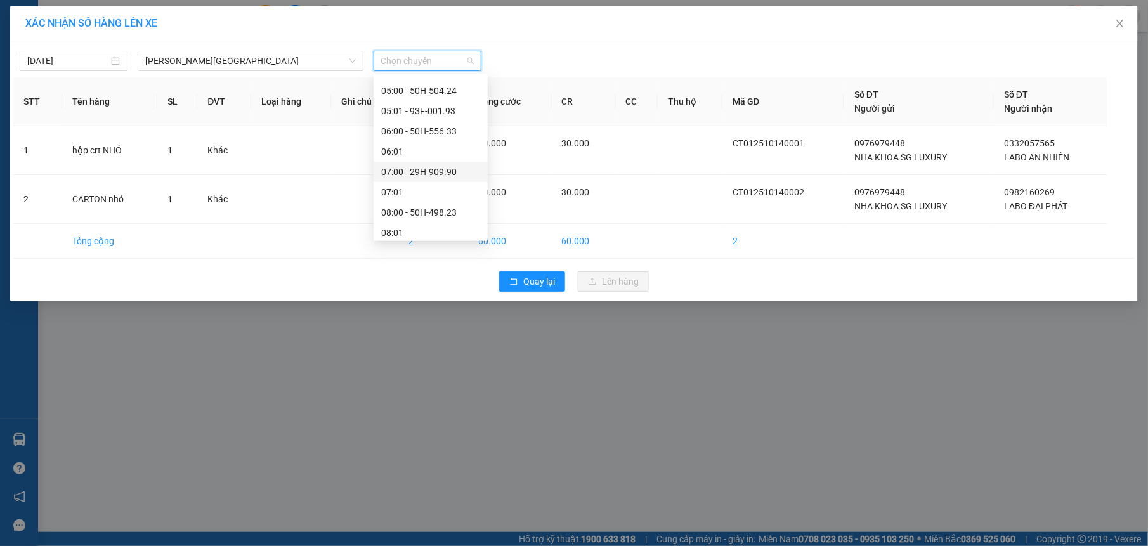
scroll to position [293, 0]
click at [428, 137] on div "08:00 - 50H-498.23" at bounding box center [430, 139] width 99 height 14
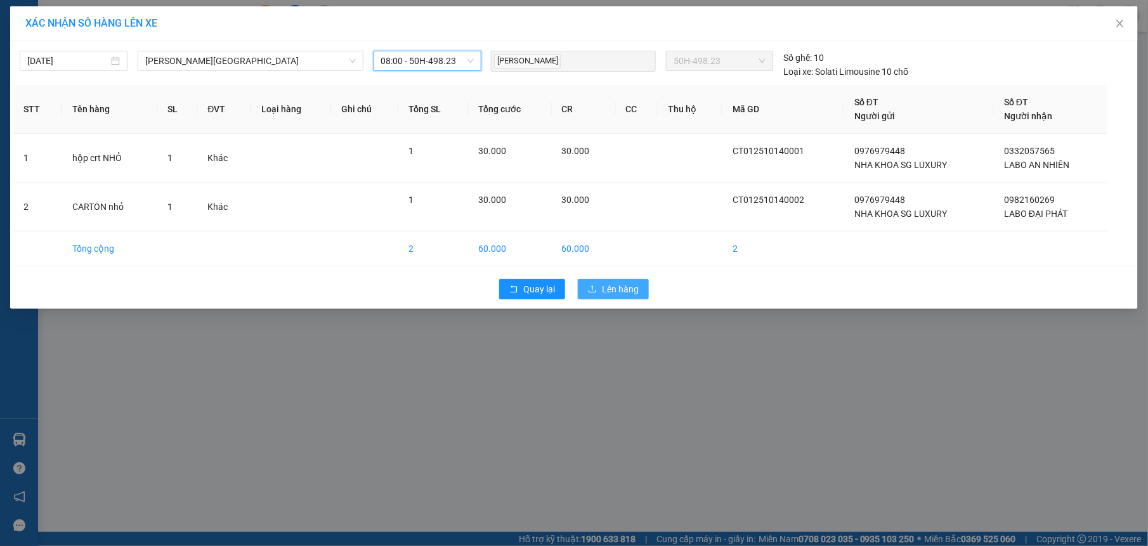
click at [618, 292] on span "Lên hàng" at bounding box center [620, 289] width 37 height 14
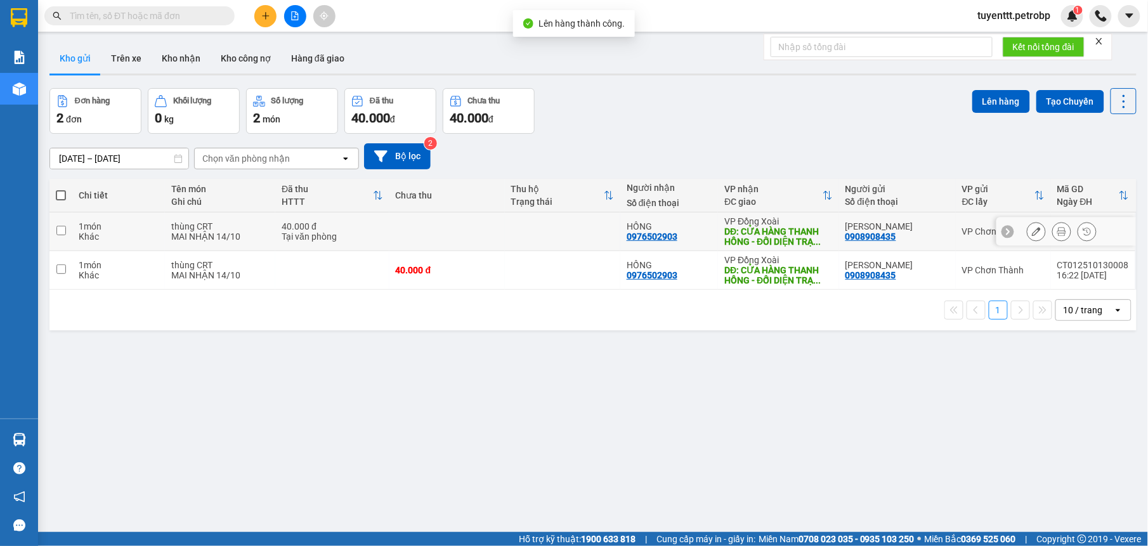
click at [591, 221] on td at bounding box center [562, 232] width 115 height 39
checkbox input "true"
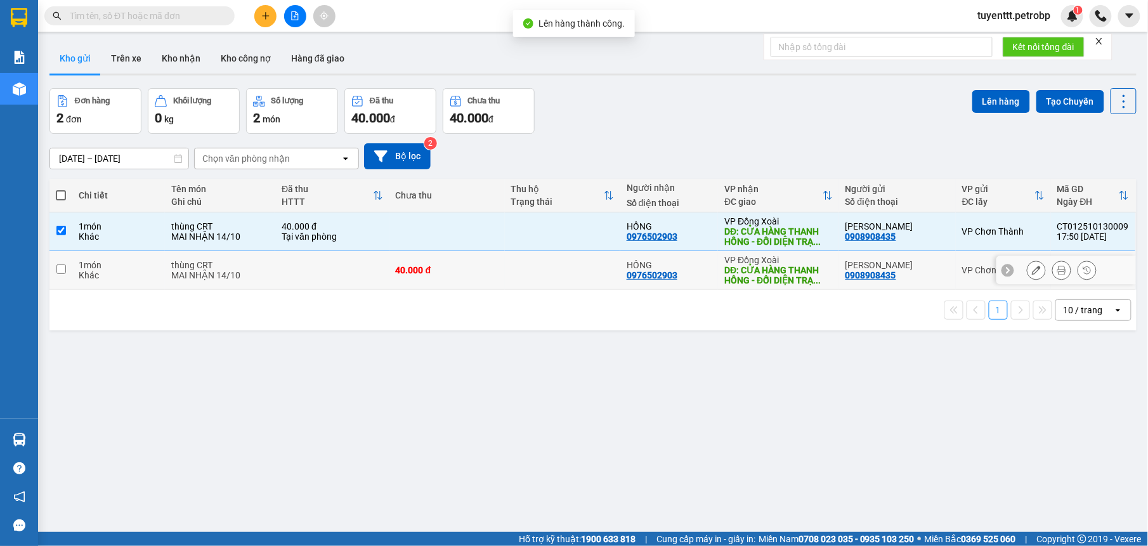
click at [591, 288] on td at bounding box center [562, 270] width 115 height 39
checkbox input "true"
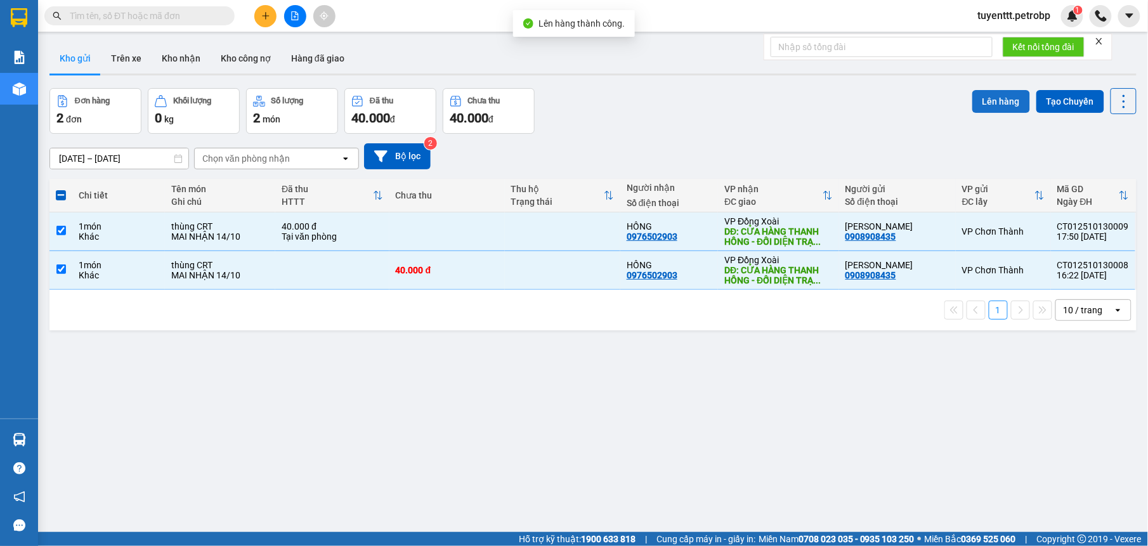
click at [975, 100] on button "Lên hàng" at bounding box center [1002, 101] width 58 height 23
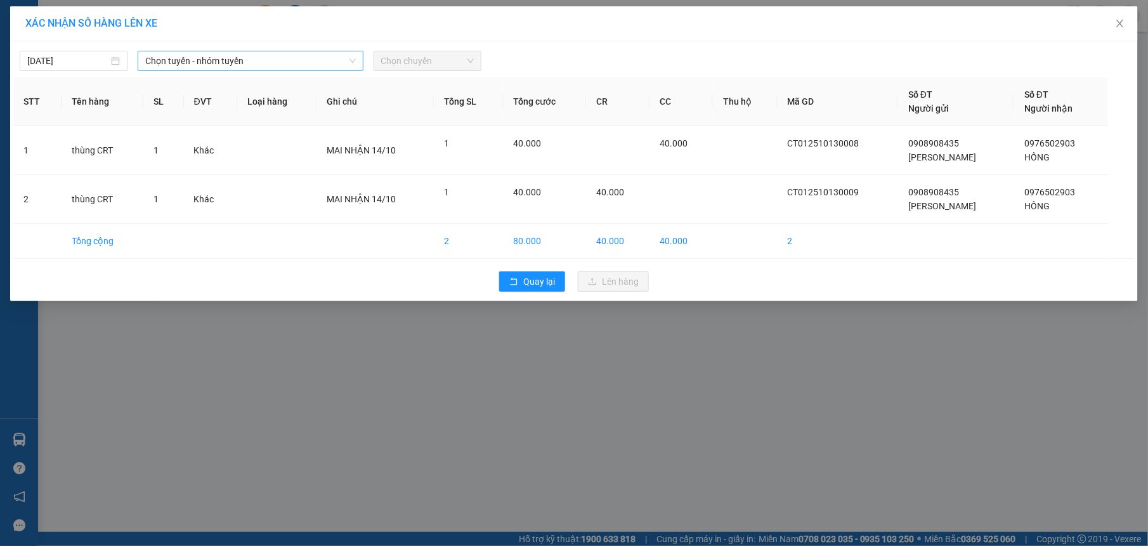
click at [214, 58] on span "Chọn tuyến - nhóm tuyến" at bounding box center [250, 60] width 211 height 19
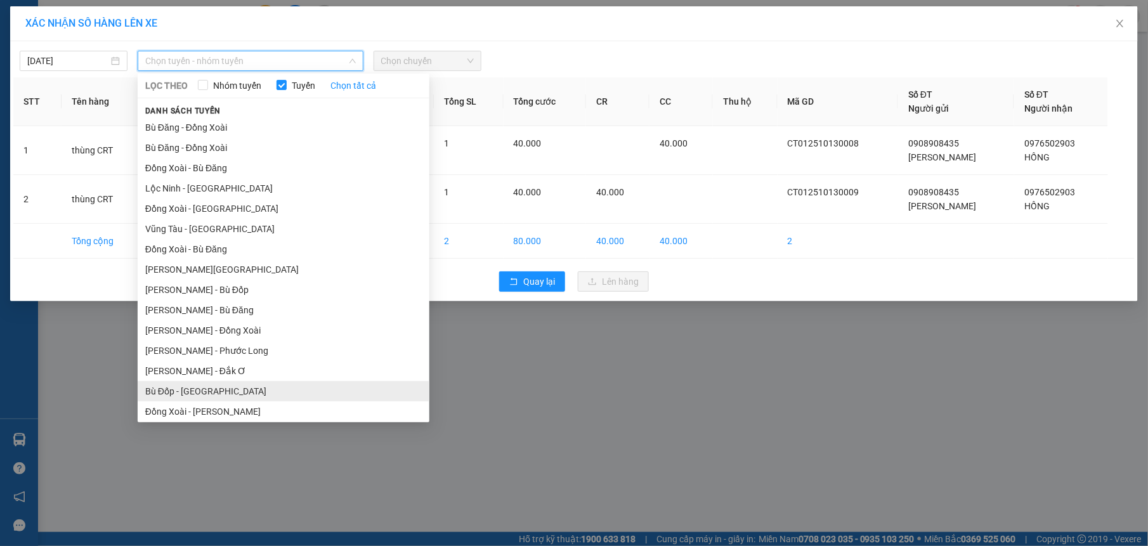
scroll to position [105, 0]
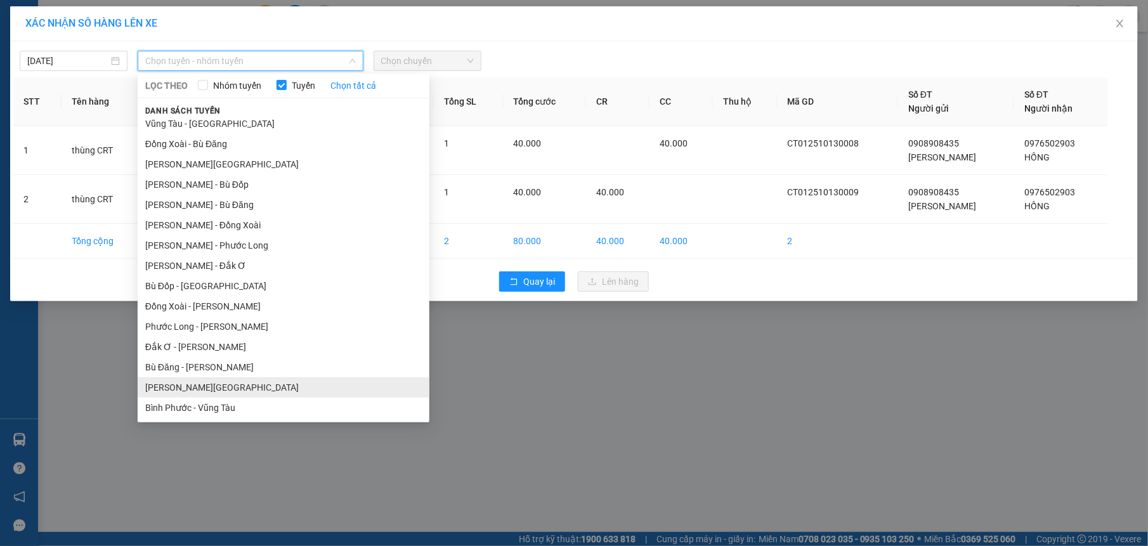
click at [216, 379] on li "[PERSON_NAME][GEOGRAPHIC_DATA]" at bounding box center [284, 388] width 292 height 20
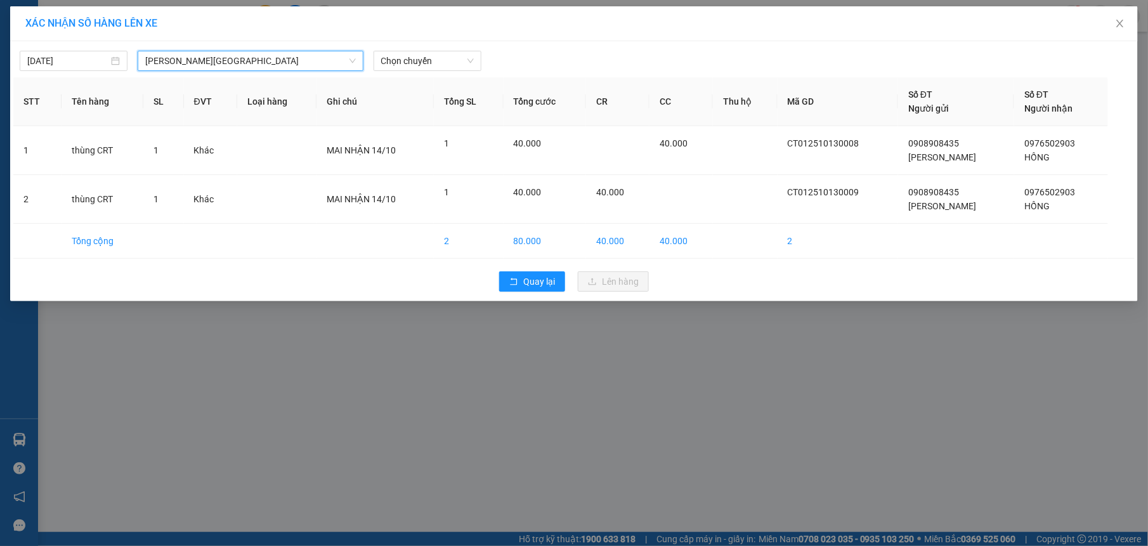
click at [266, 69] on span "[PERSON_NAME][GEOGRAPHIC_DATA]" at bounding box center [250, 60] width 211 height 19
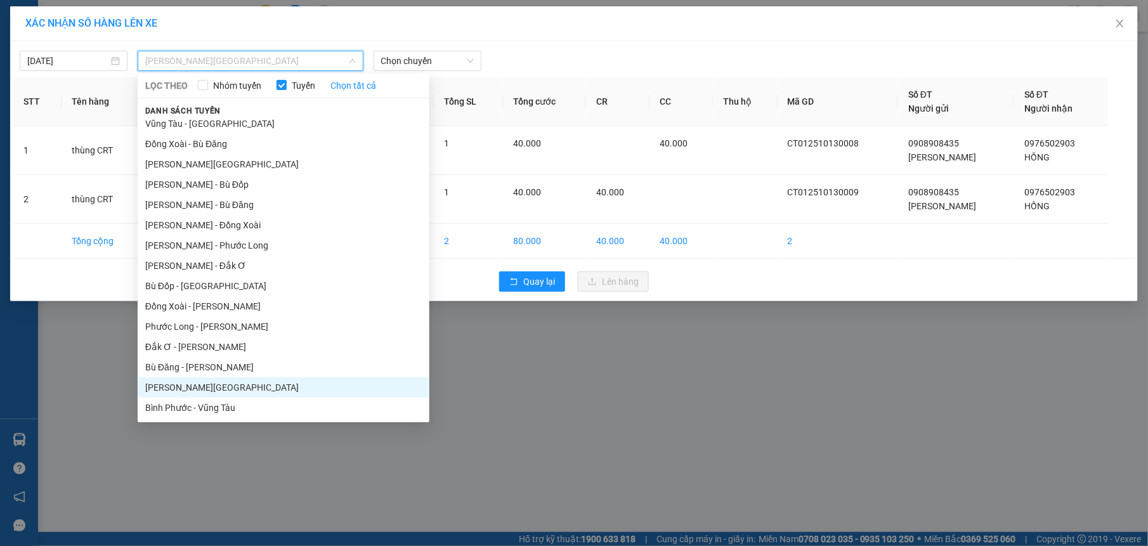
scroll to position [0, 0]
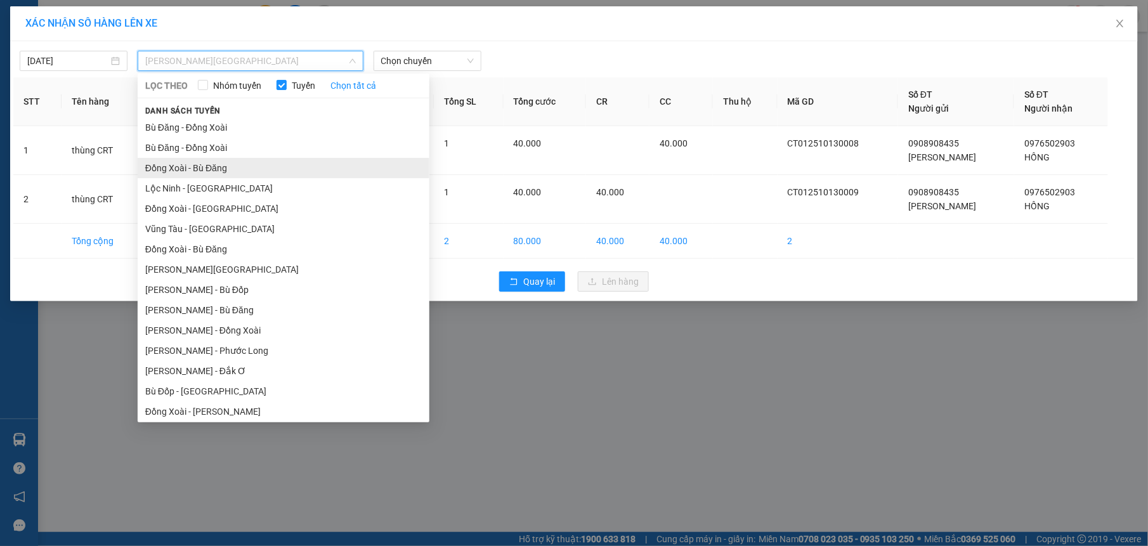
click at [207, 161] on li "Đồng Xoài - Bù Đăng" at bounding box center [284, 168] width 292 height 20
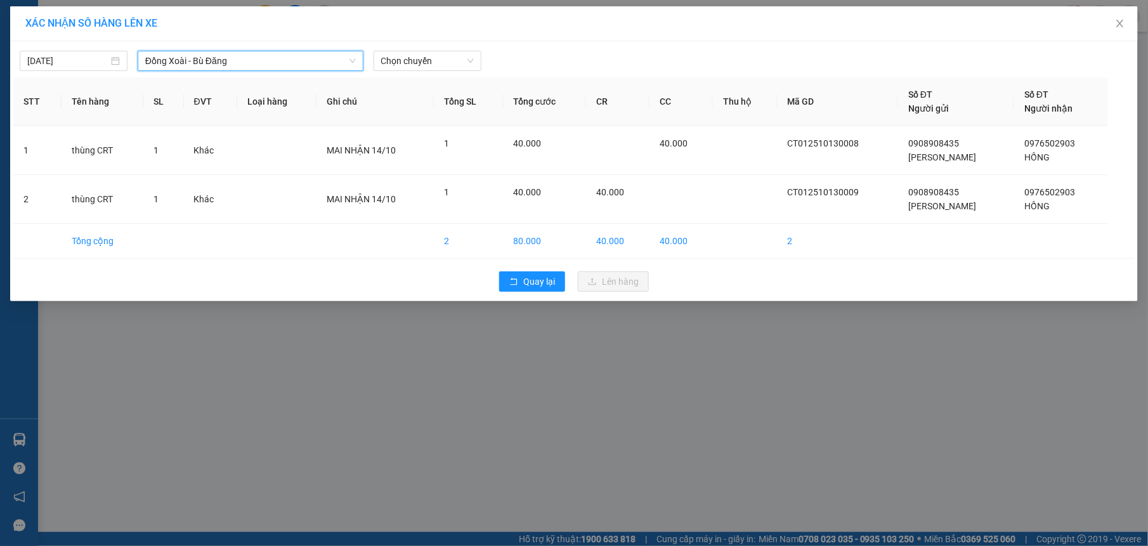
click at [244, 56] on span "Đồng Xoài - Bù Đăng" at bounding box center [250, 60] width 211 height 19
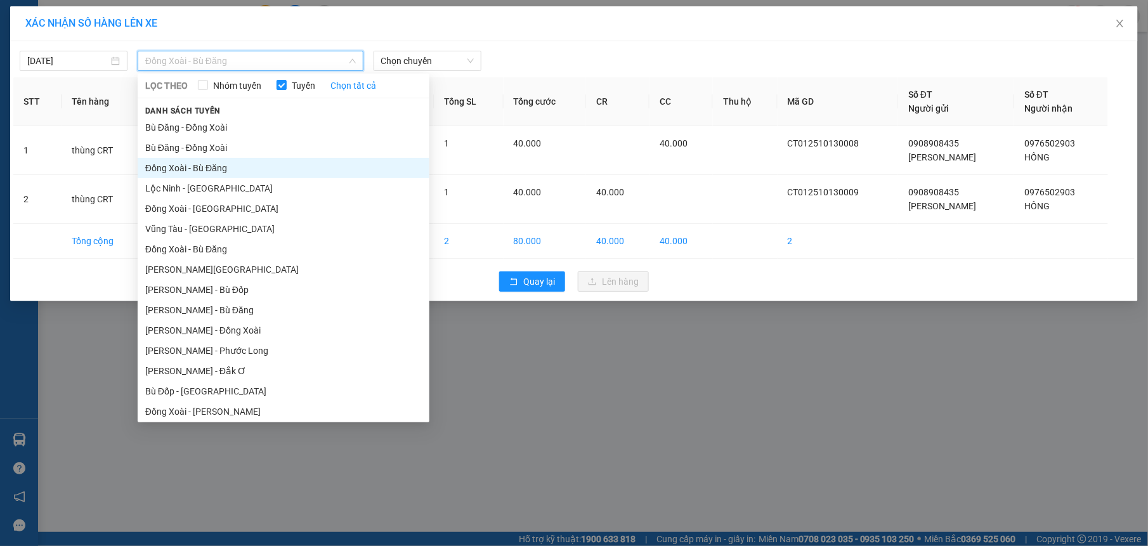
click at [220, 174] on li "Đồng Xoài - Bù Đăng" at bounding box center [284, 168] width 292 height 20
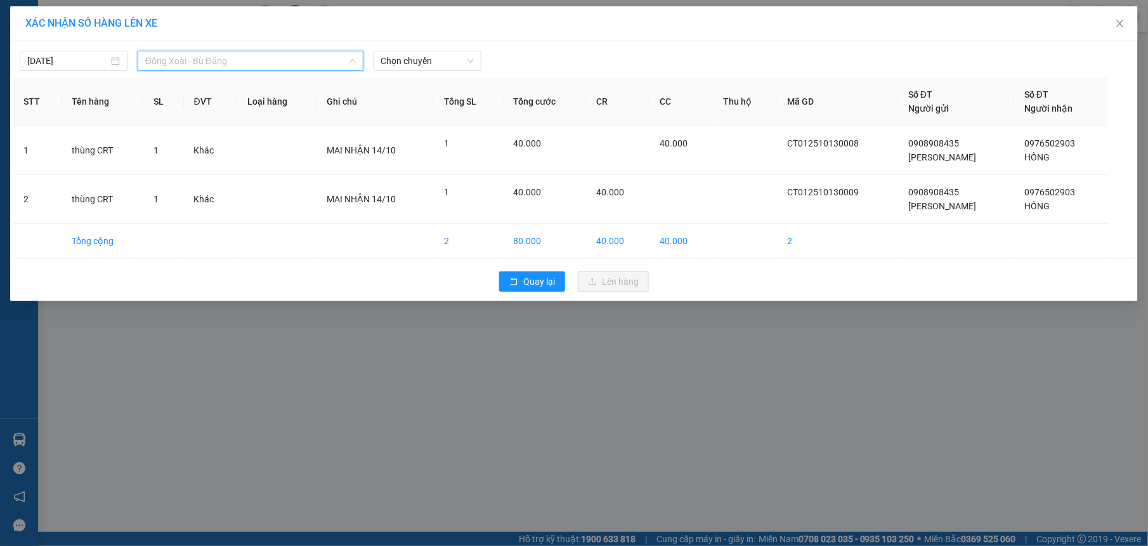
click at [259, 62] on span "Đồng Xoài - Bù Đăng" at bounding box center [250, 60] width 211 height 19
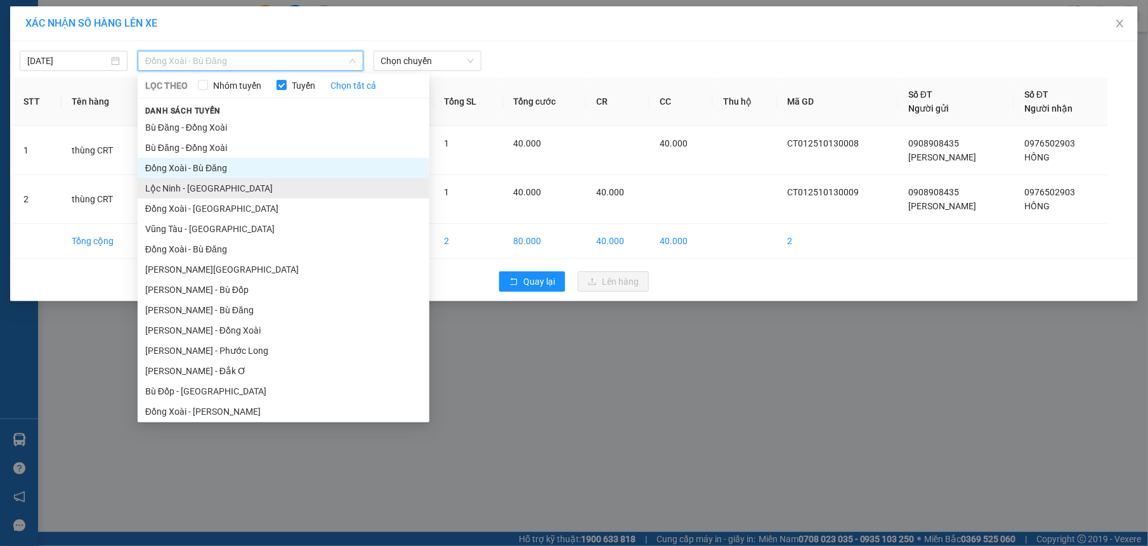
click at [204, 189] on li "Lộc Ninh - [GEOGRAPHIC_DATA]" at bounding box center [284, 188] width 292 height 20
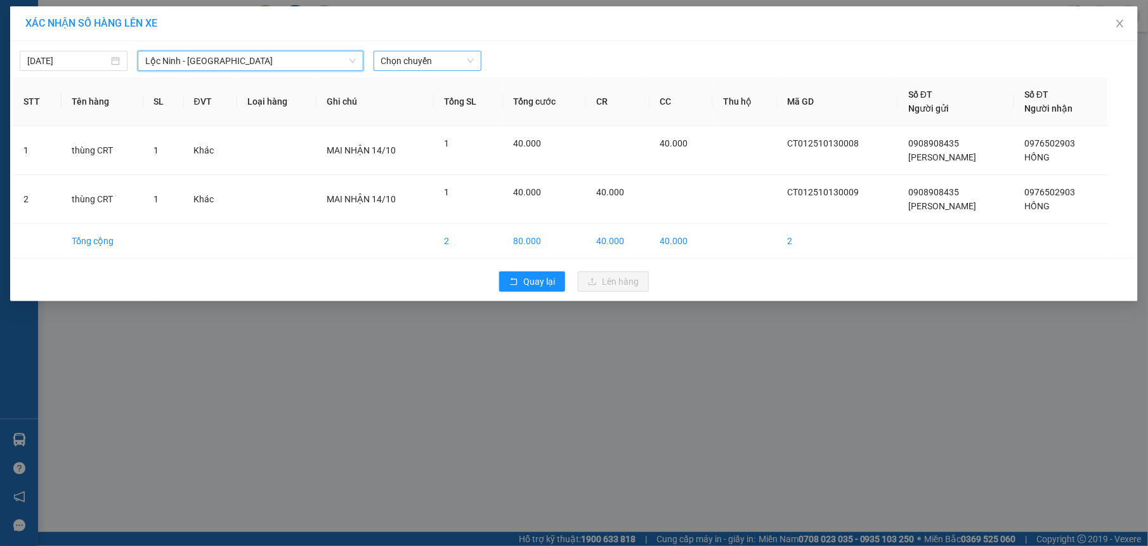
click at [418, 57] on span "Chọn chuyến" at bounding box center [427, 60] width 93 height 19
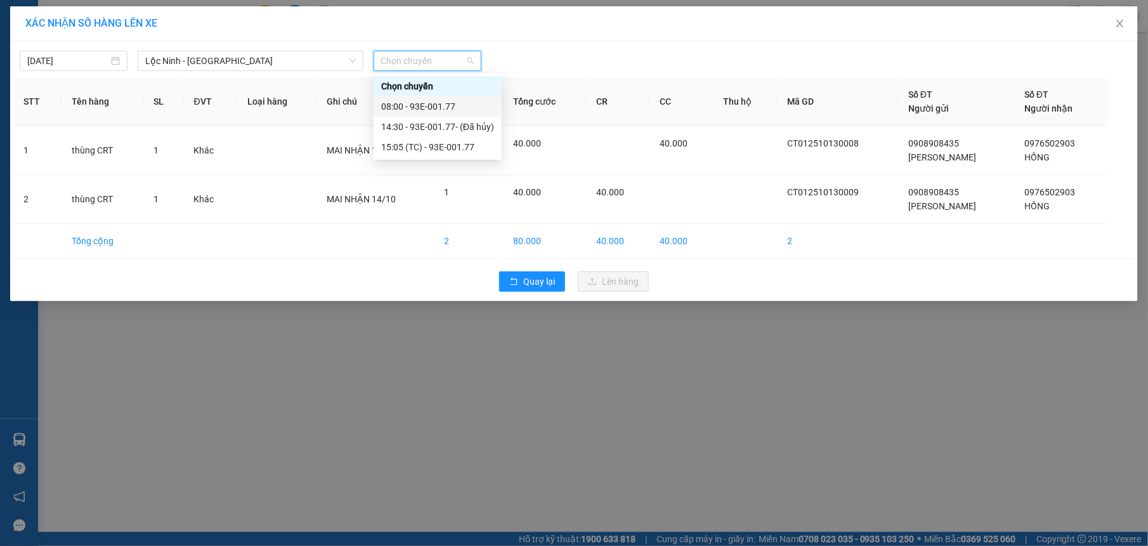
click at [445, 114] on div "08:00 - 93E-001.77" at bounding box center [438, 106] width 128 height 20
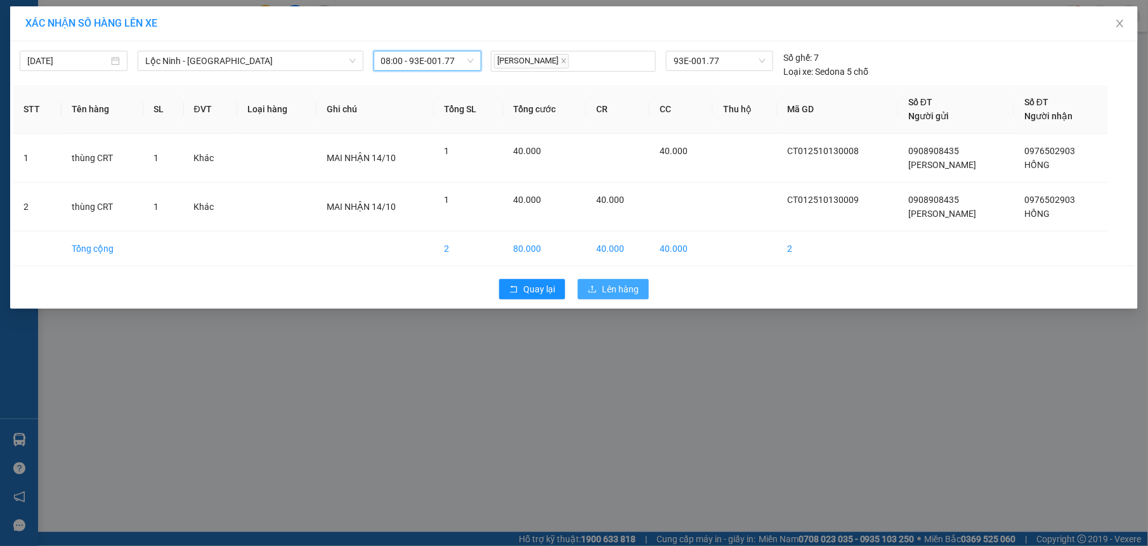
click at [629, 287] on span "Lên hàng" at bounding box center [620, 289] width 37 height 14
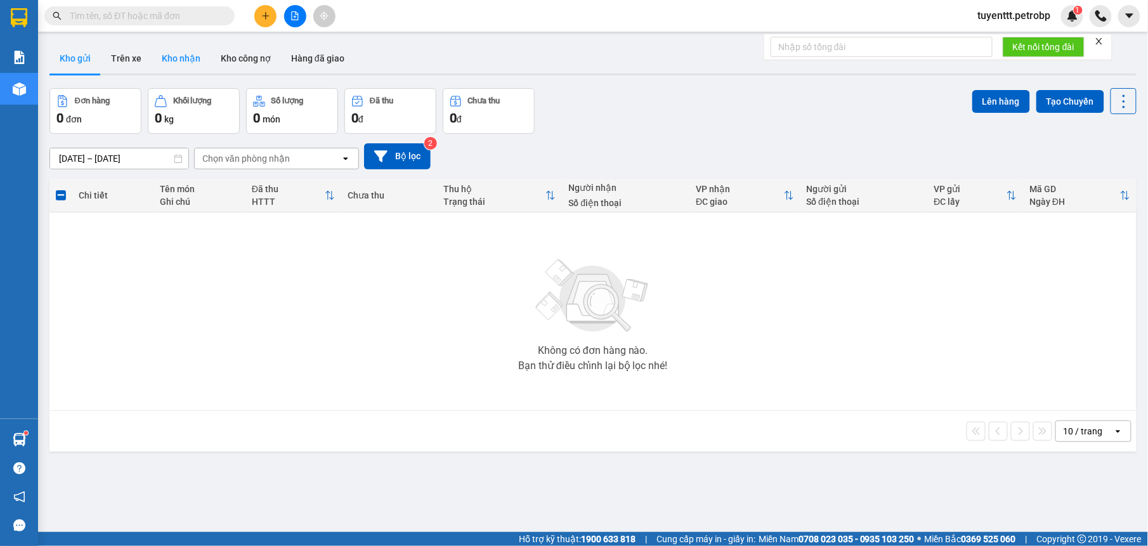
click at [181, 49] on button "Kho nhận" at bounding box center [181, 58] width 59 height 30
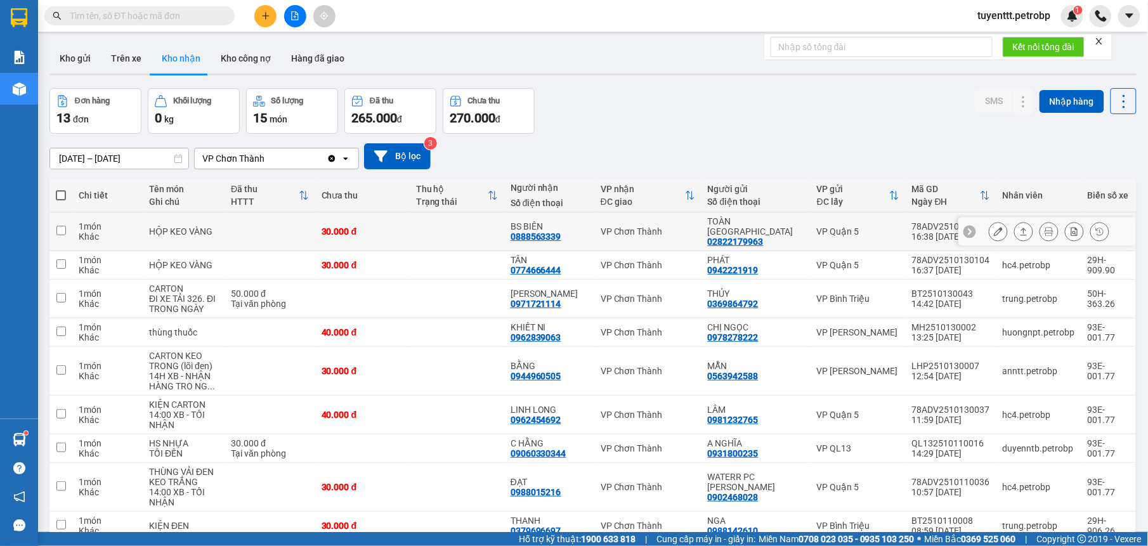
click at [581, 230] on div "BS BIÊN 0888563339" at bounding box center [549, 231] width 77 height 20
checkbox input "true"
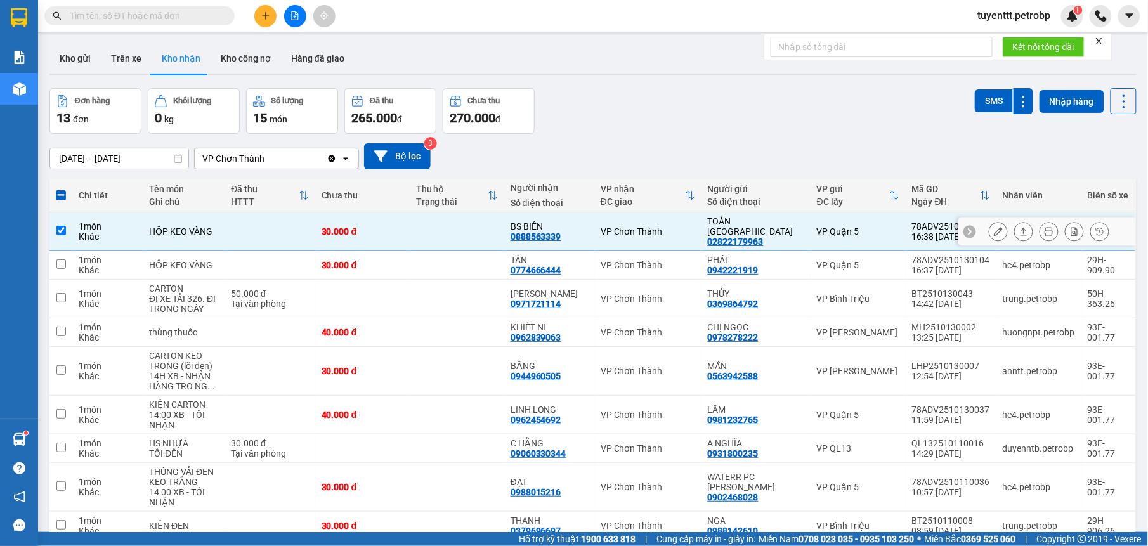
click at [990, 221] on button at bounding box center [999, 232] width 18 height 22
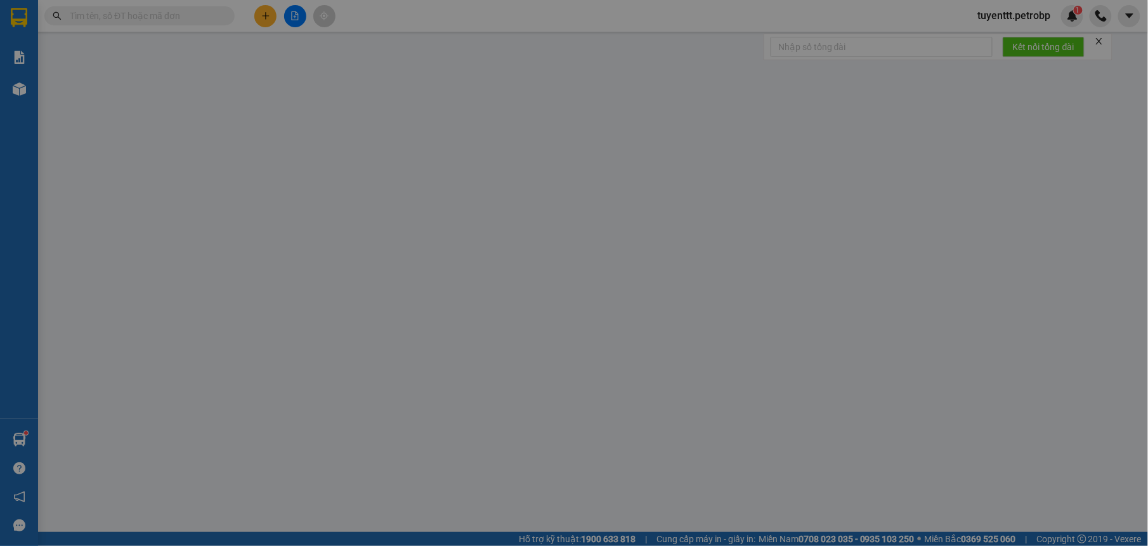
type input "02822179963"
type input "TOÀN [GEOGRAPHIC_DATA]"
type input "0888563339"
type input "BS BIÊN"
type input "30.000"
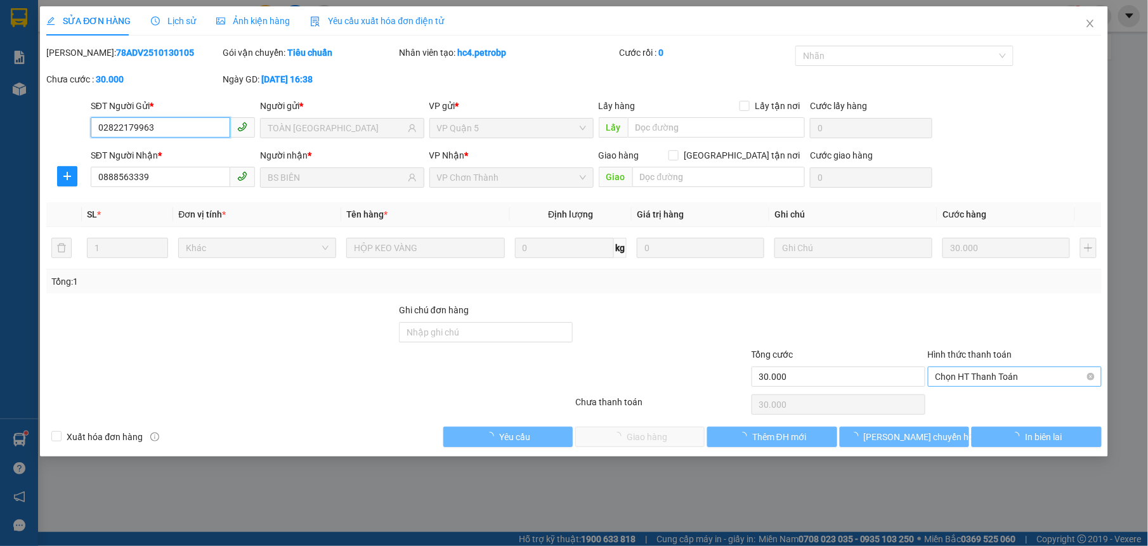
click at [976, 379] on span "Chọn HT Thanh Toán" at bounding box center [1015, 376] width 159 height 19
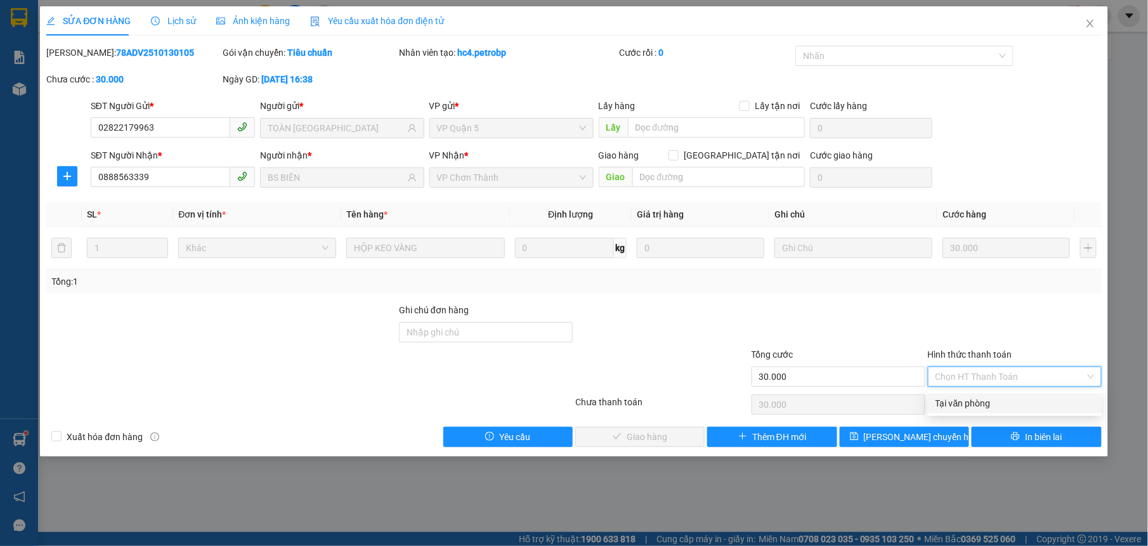
click at [964, 399] on div "Tại văn phòng" at bounding box center [1015, 404] width 159 height 14
type input "0"
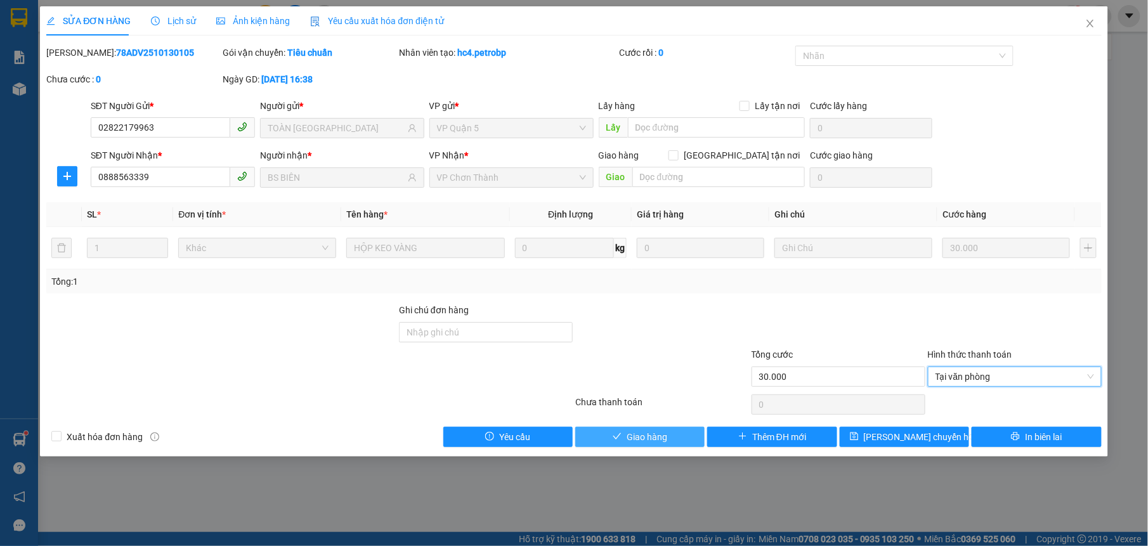
drag, startPoint x: 680, startPoint y: 433, endPoint x: 491, endPoint y: 473, distance: 193.4
click at [678, 433] on button "Giao hàng" at bounding box center [639, 437] width 129 height 20
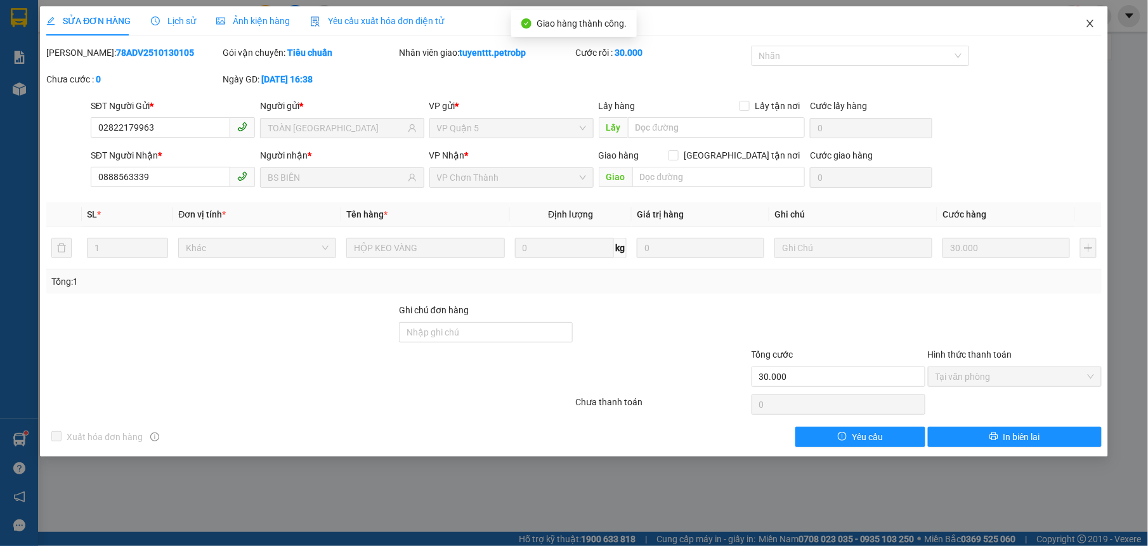
click at [1084, 22] on span "Close" at bounding box center [1091, 24] width 36 height 36
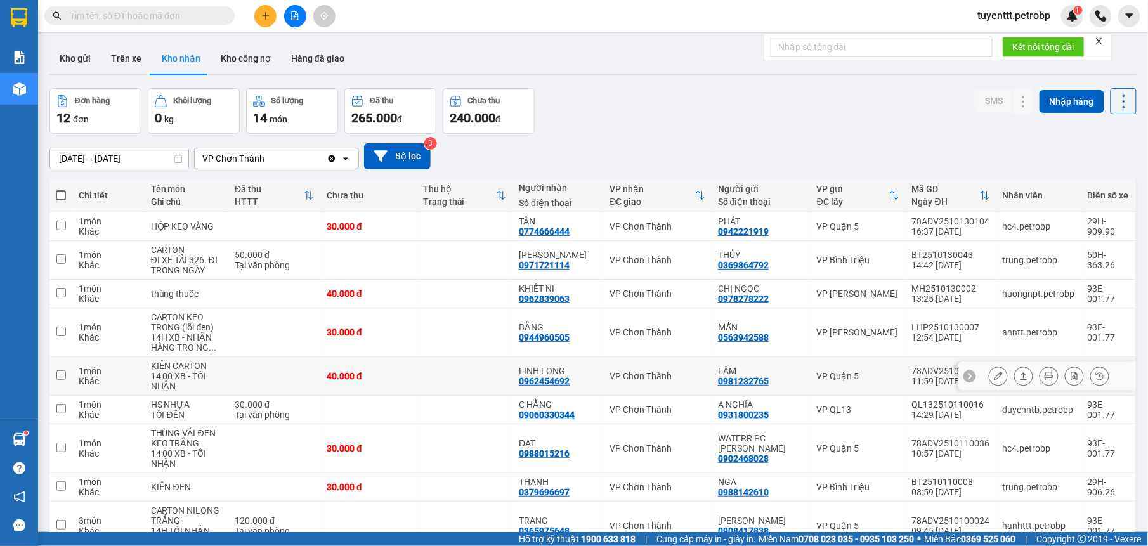
scroll to position [112, 0]
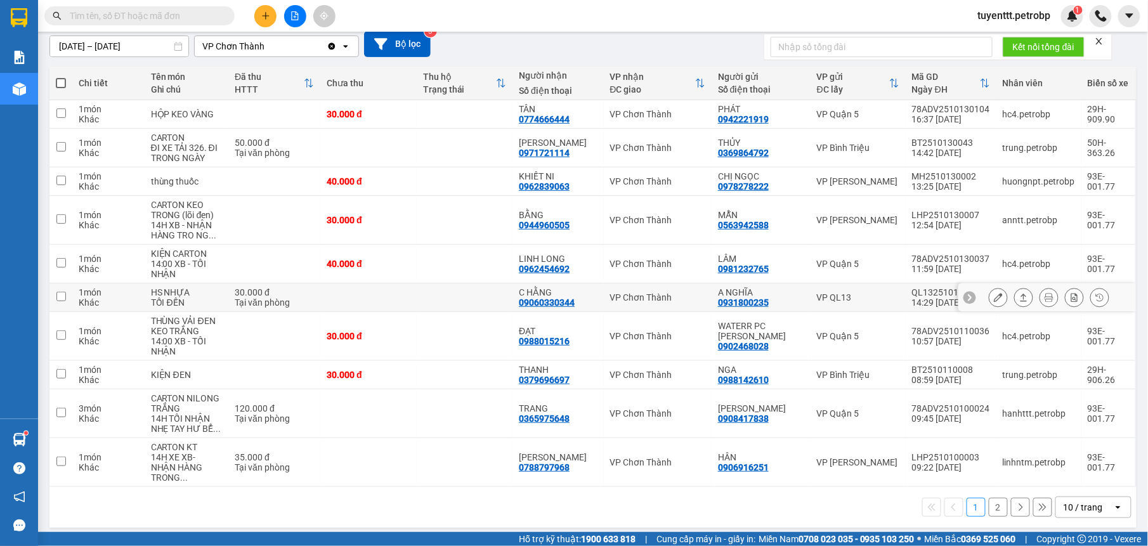
click at [592, 301] on div "C HẰNG 09060330344" at bounding box center [558, 297] width 78 height 20
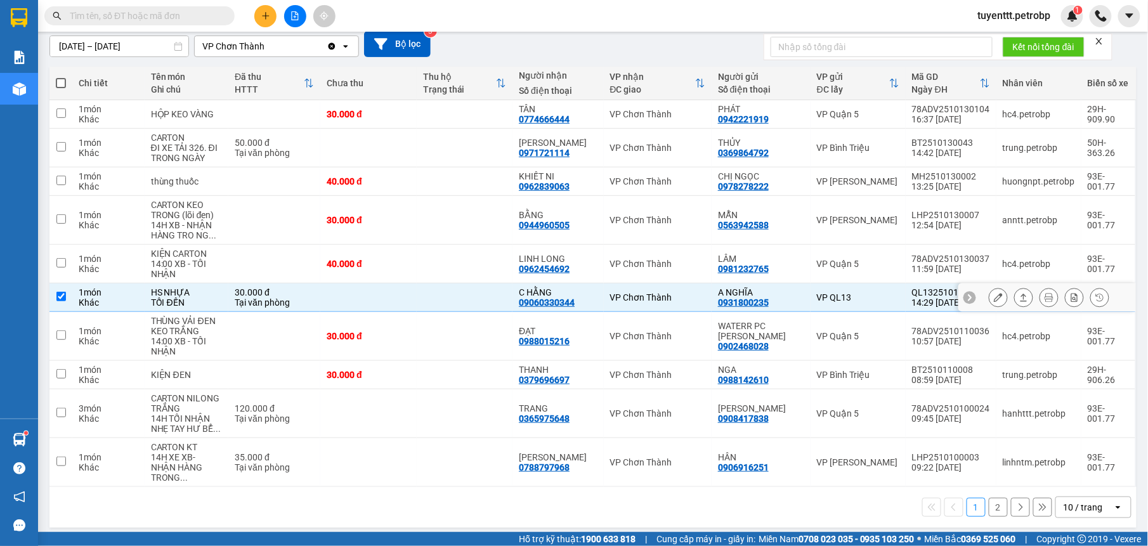
checkbox input "true"
click at [994, 298] on icon at bounding box center [998, 297] width 9 height 9
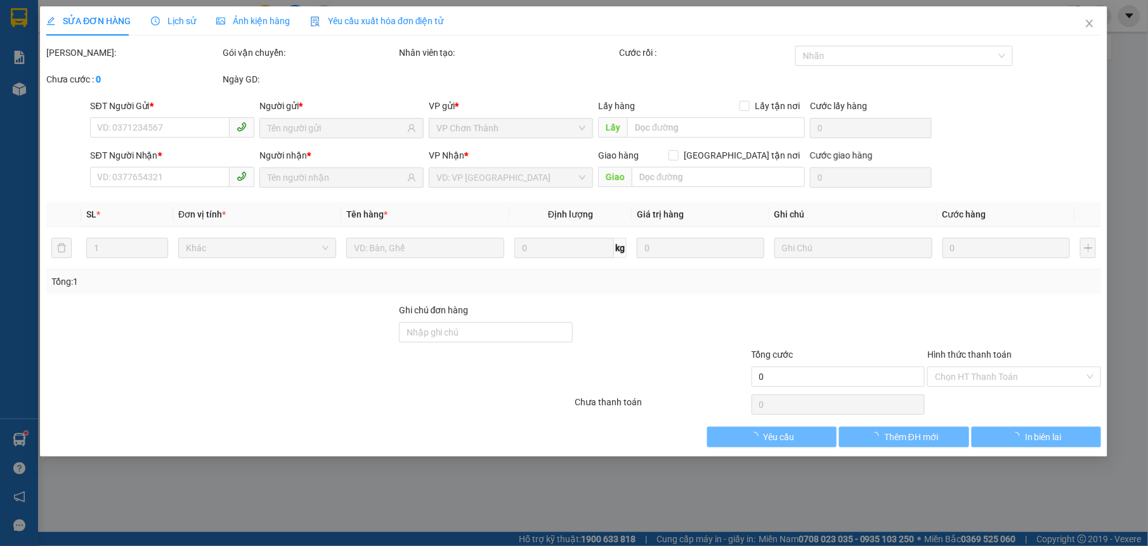
type input "0931800235"
type input "A NGHĨA"
type input "09060330344"
type input "C HẰNG"
type input "30.000"
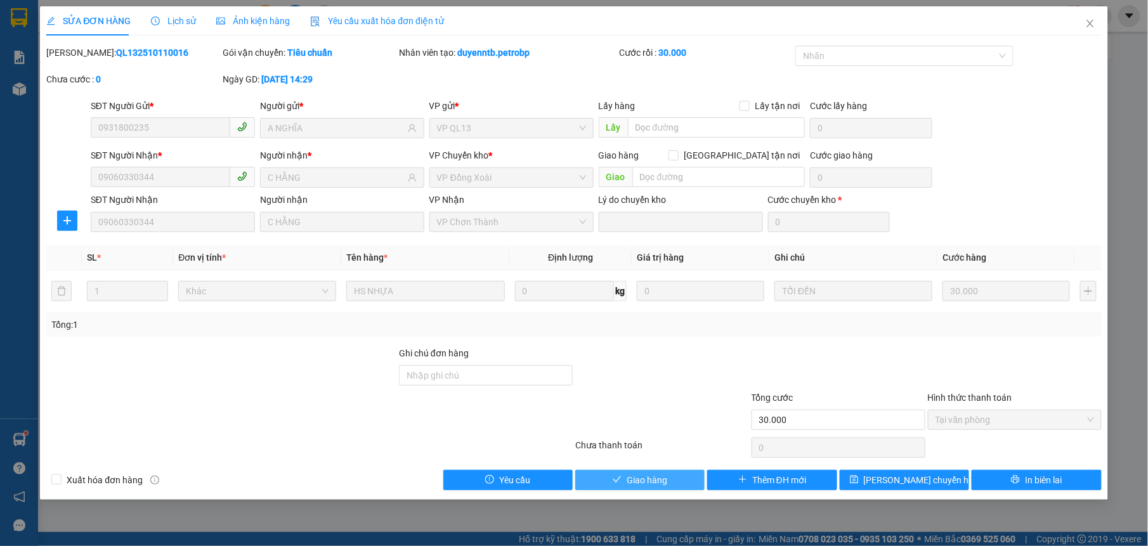
click at [638, 486] on span "Giao hàng" at bounding box center [647, 480] width 41 height 14
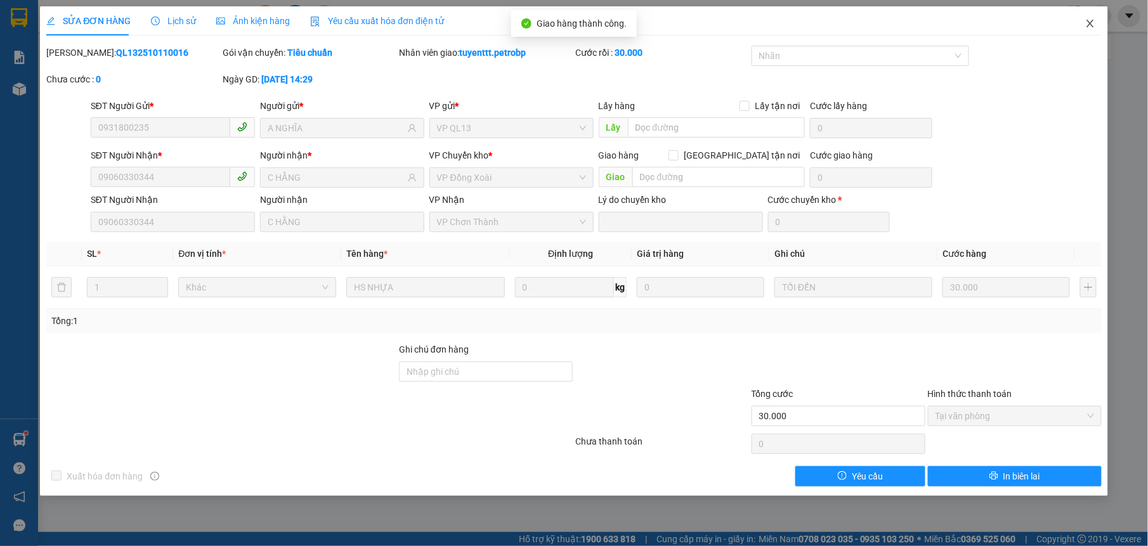
drag, startPoint x: 1099, startPoint y: 28, endPoint x: 1010, endPoint y: 11, distance: 90.5
click at [1079, 27] on span "Close" at bounding box center [1091, 24] width 36 height 36
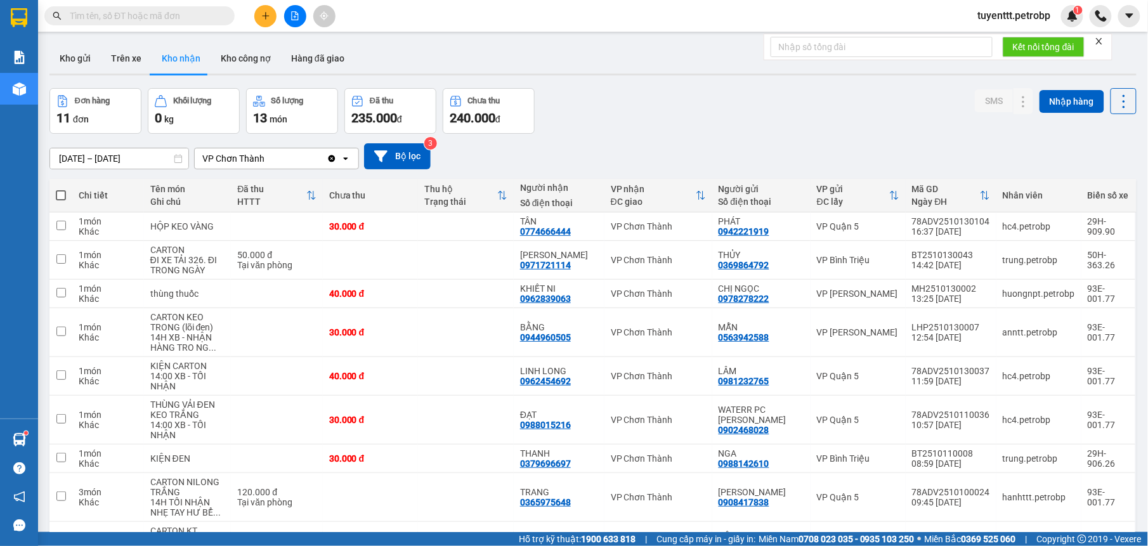
click at [265, 14] on icon "plus" at bounding box center [265, 15] width 9 height 9
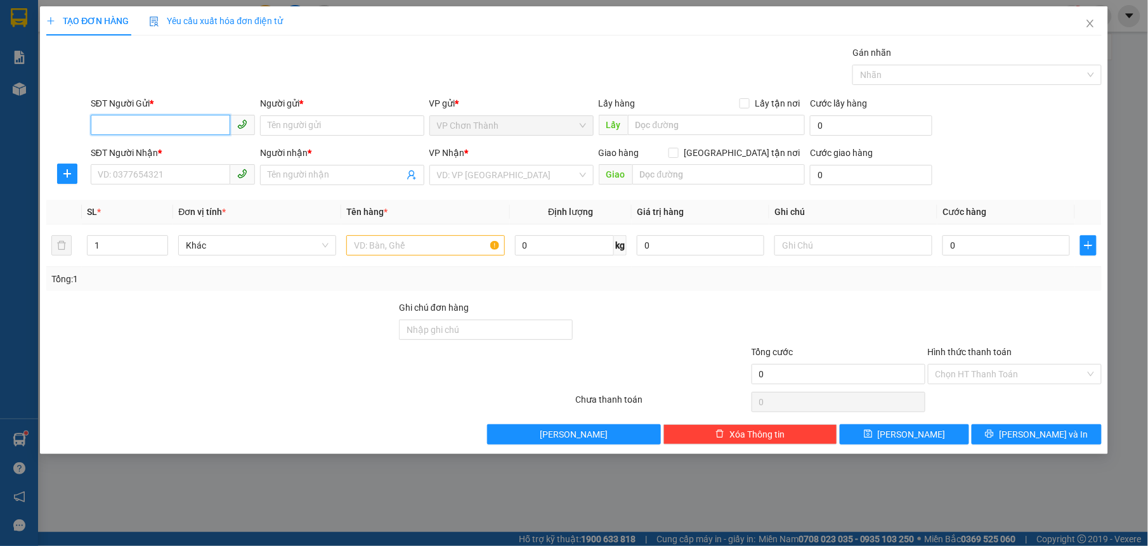
click at [211, 126] on input "SĐT Người Gửi *" at bounding box center [161, 125] width 140 height 20
click at [178, 145] on div "0368201362 - [PERSON_NAME]" at bounding box center [172, 152] width 149 height 14
type input "0368201362"
type input "NHU"
type input "0332016158"
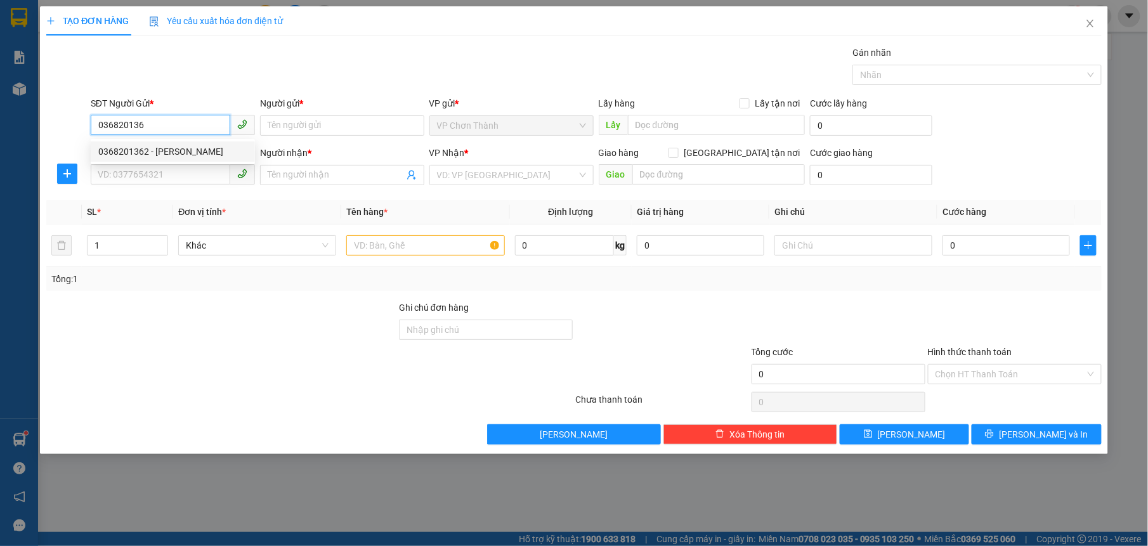
type input "NGÂN"
type input "30.000"
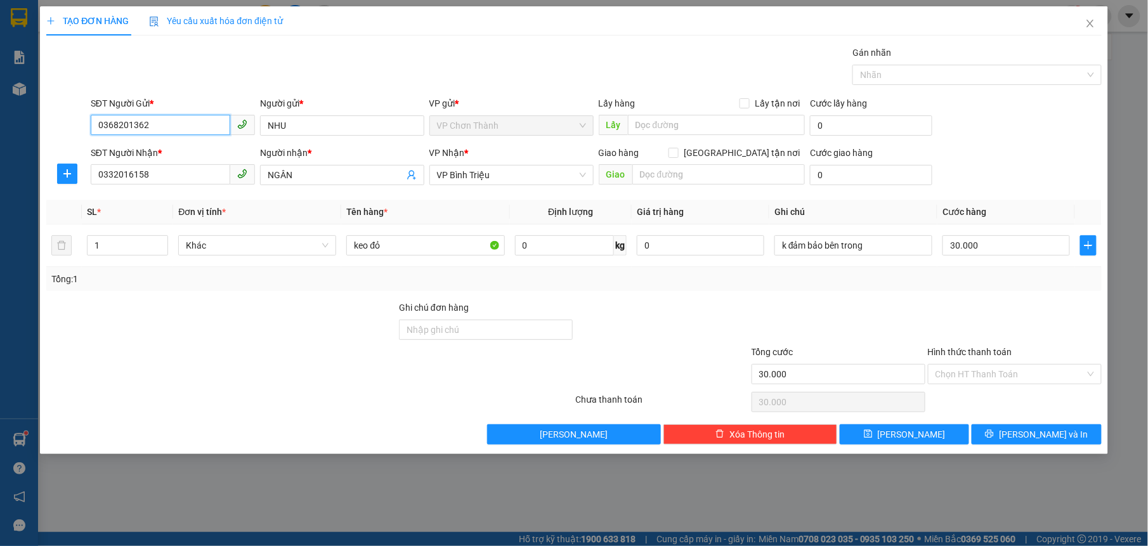
type input "0368201362"
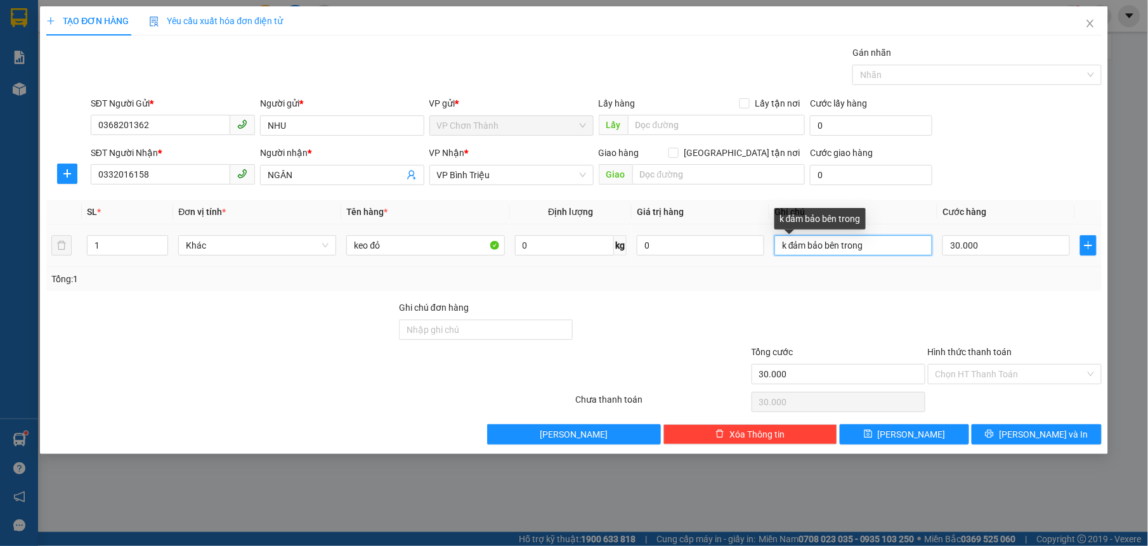
click at [854, 247] on input "k đảm bảo bên trong" at bounding box center [854, 245] width 158 height 20
click at [994, 374] on input "Hình thức thanh toán" at bounding box center [1011, 374] width 150 height 19
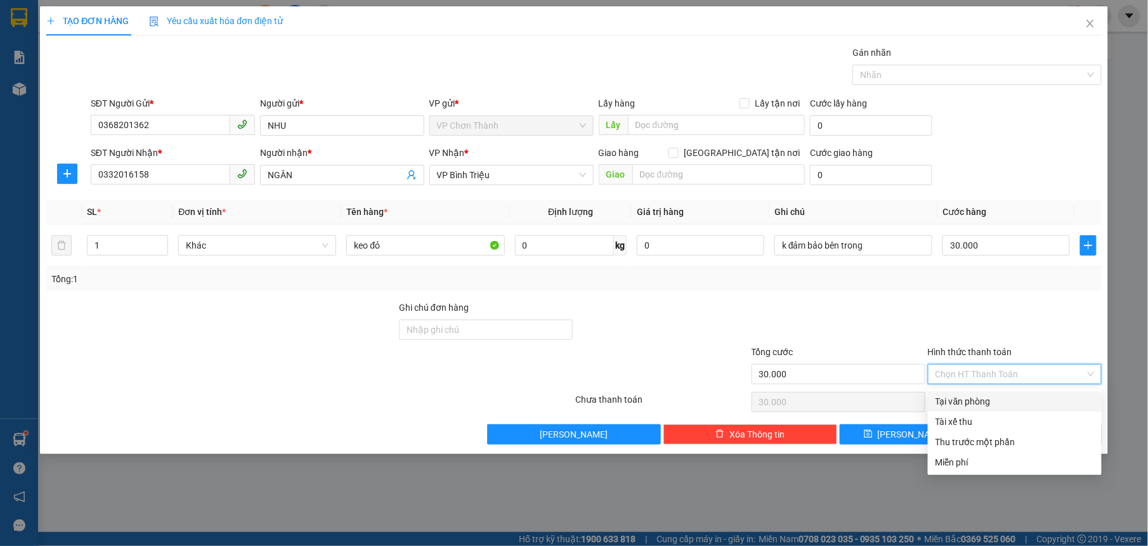
click at [997, 402] on div "Tại văn phòng" at bounding box center [1015, 402] width 159 height 14
type input "0"
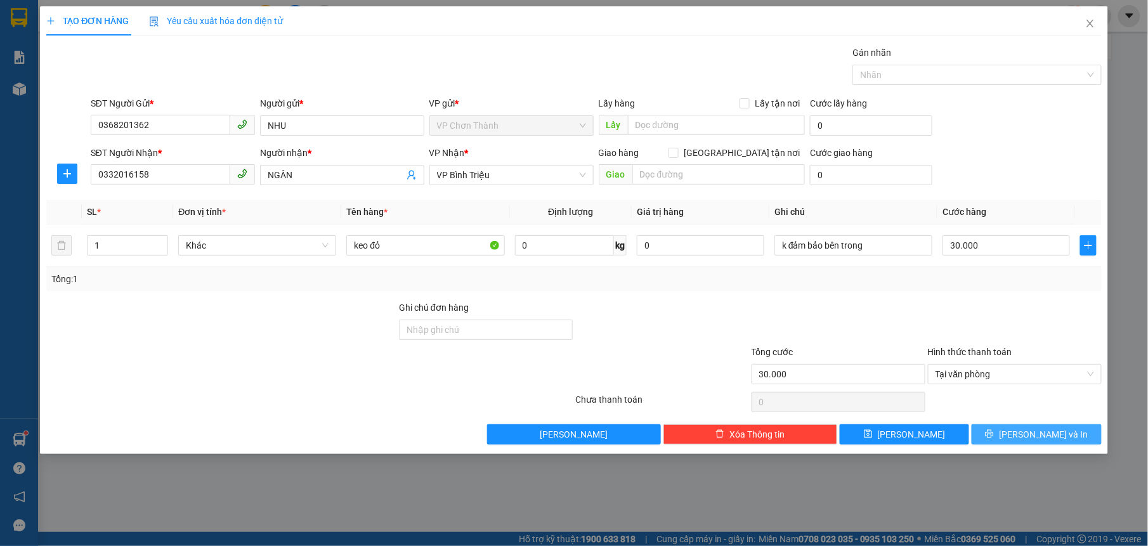
click at [1023, 434] on button "[PERSON_NAME] và In" at bounding box center [1036, 434] width 129 height 20
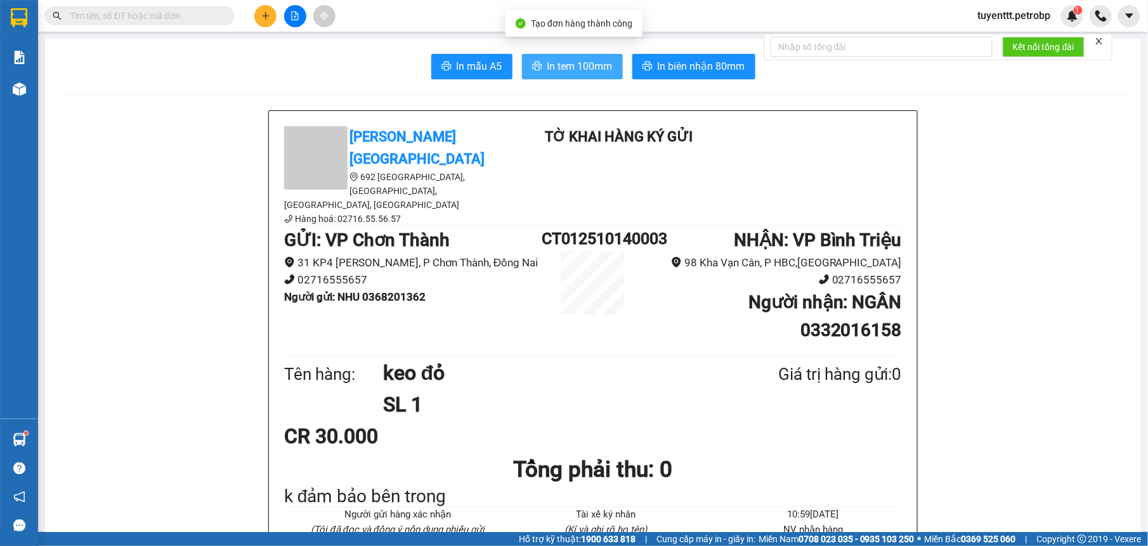
click at [549, 70] on span "In tem 100mm" at bounding box center [580, 66] width 65 height 16
click at [571, 65] on span "In tem 100mm" at bounding box center [580, 66] width 65 height 16
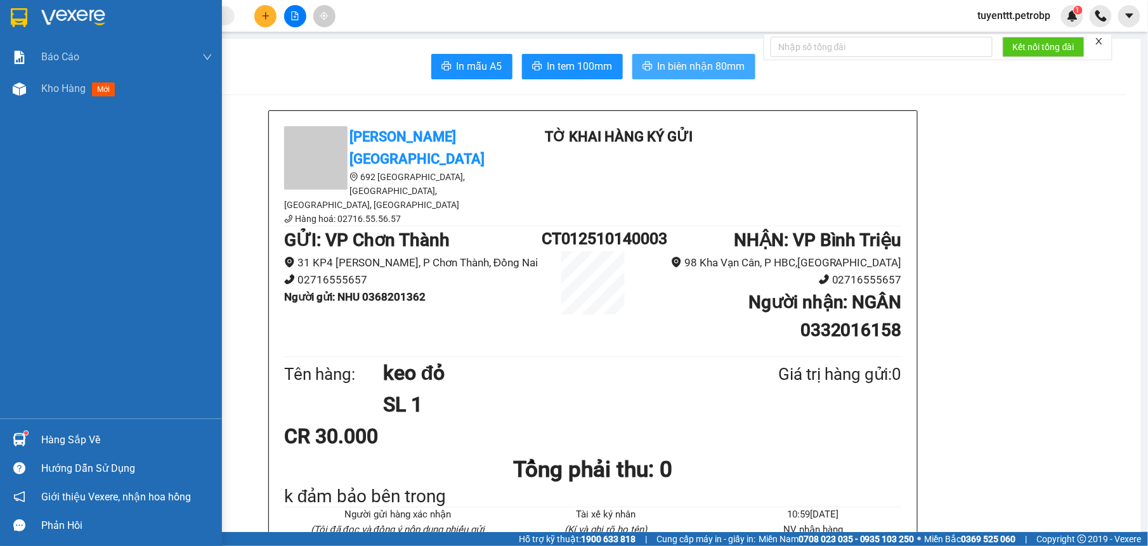
click at [667, 62] on span "In biên nhận 80mm" at bounding box center [702, 66] width 88 height 16
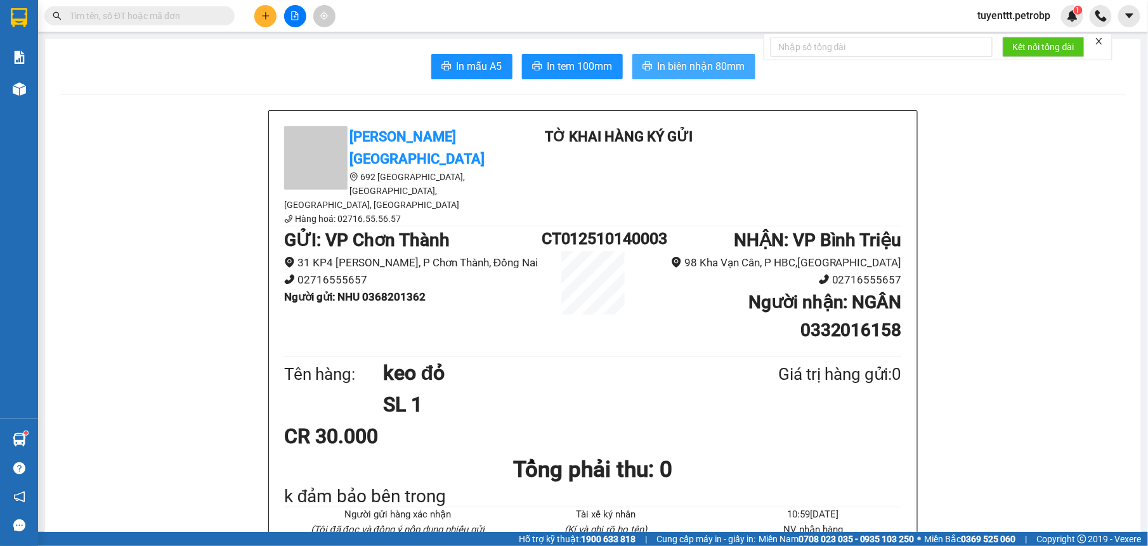
click at [658, 71] on span "In biên nhận 80mm" at bounding box center [702, 66] width 88 height 16
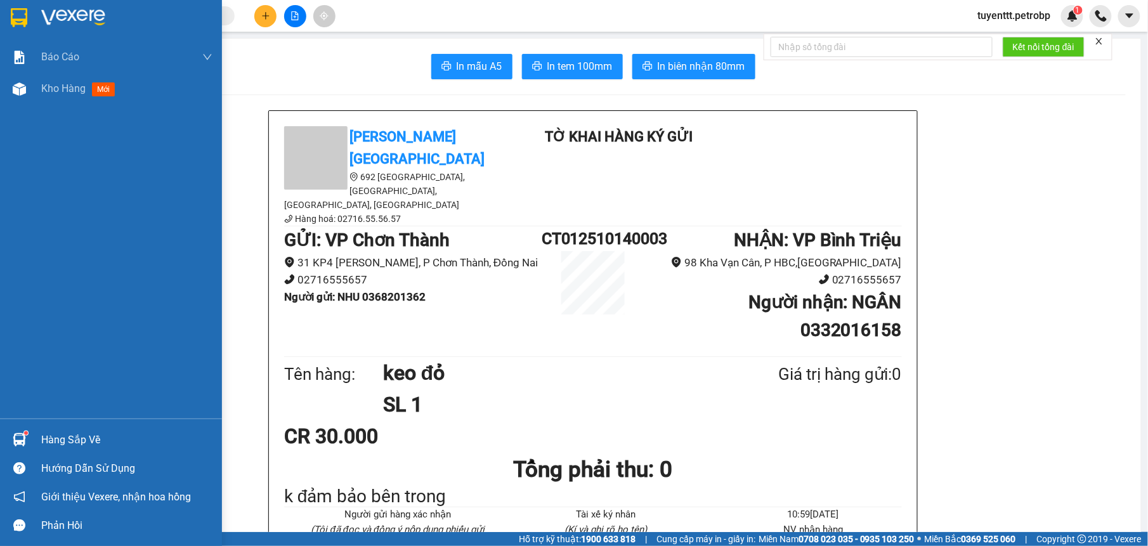
click at [16, 437] on img at bounding box center [19, 439] width 13 height 13
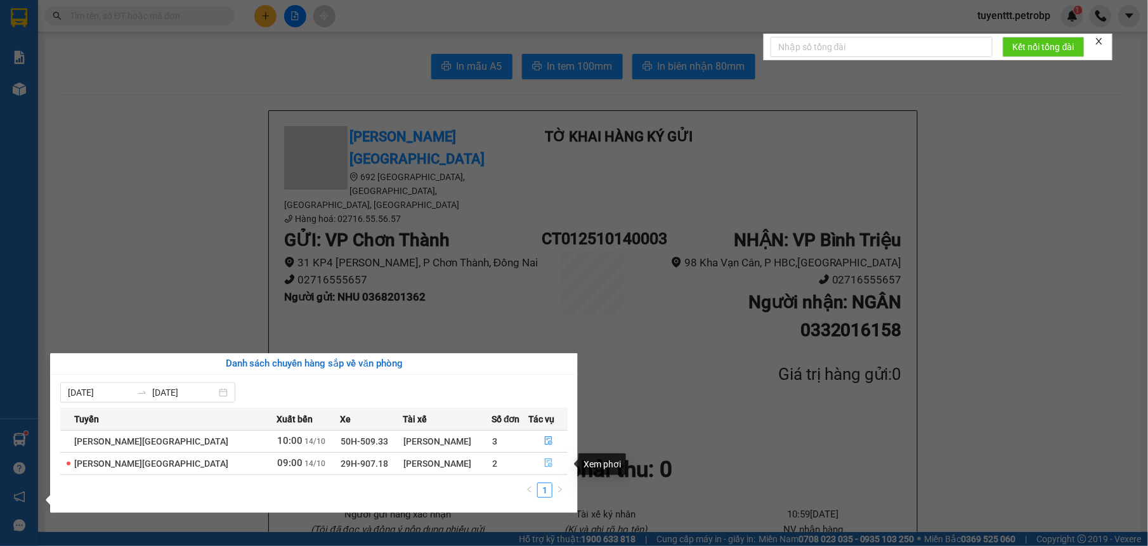
click at [544, 468] on icon "file-done" at bounding box center [548, 463] width 9 height 9
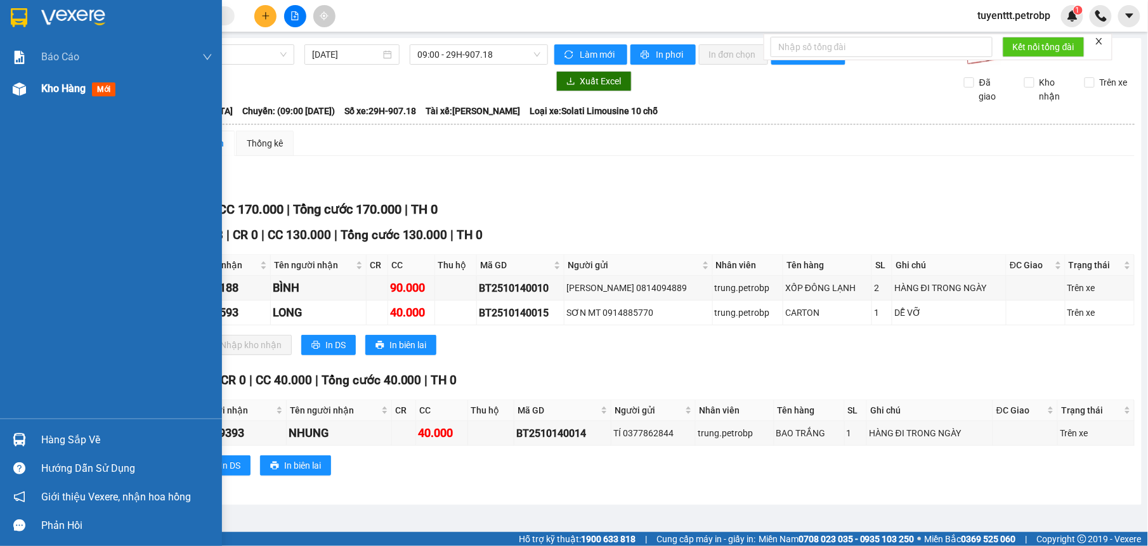
click at [13, 80] on div at bounding box center [19, 89] width 22 height 22
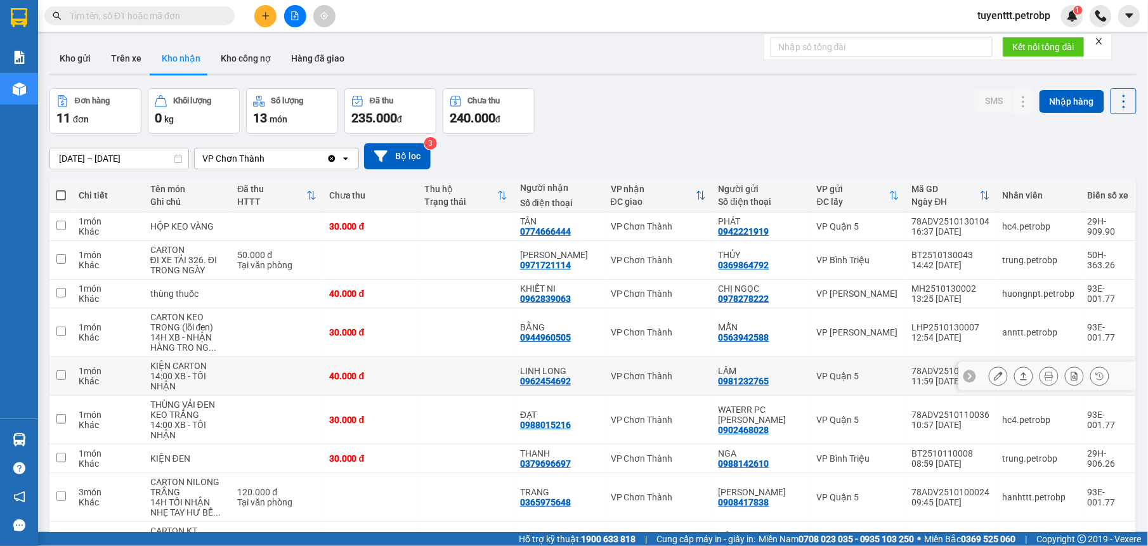
click at [580, 376] on div "LINH LONG" at bounding box center [559, 371] width 78 height 10
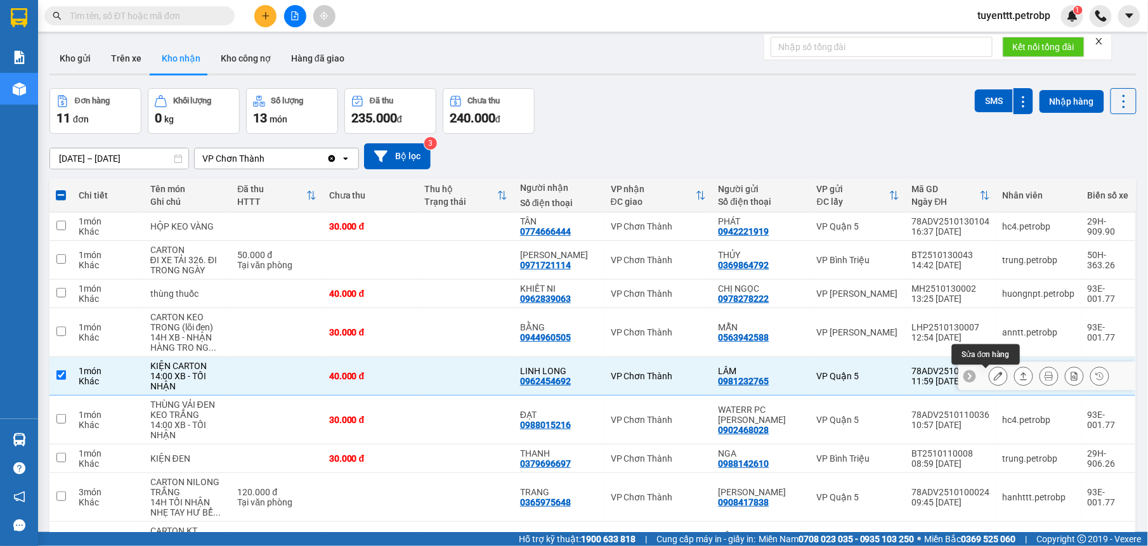
click at [994, 376] on icon at bounding box center [998, 376] width 9 height 9
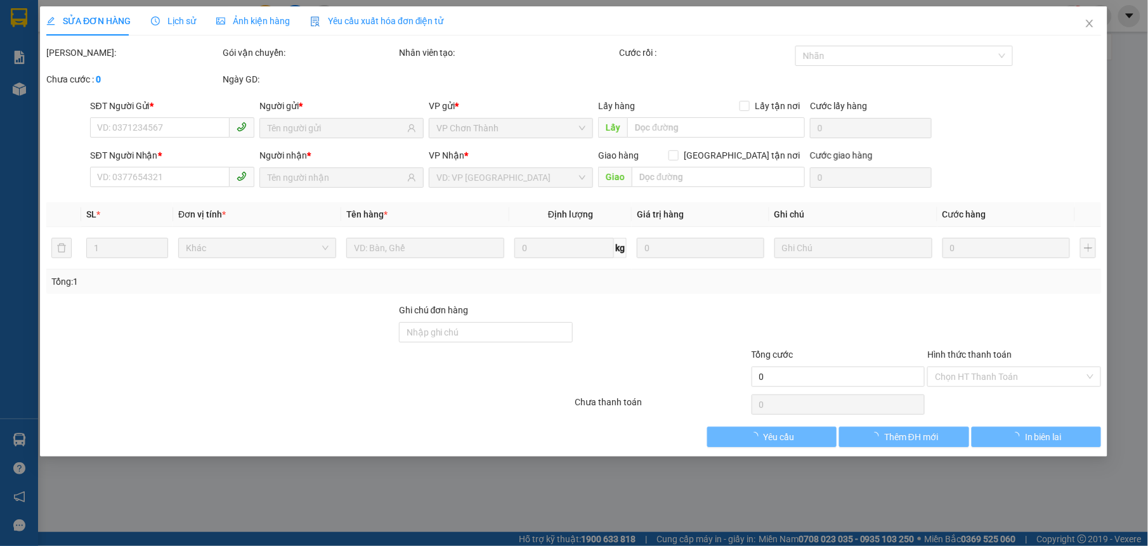
type input "0981232765"
type input "LÂM"
type input "0962454692"
type input "LINH LONG"
type input "40.000"
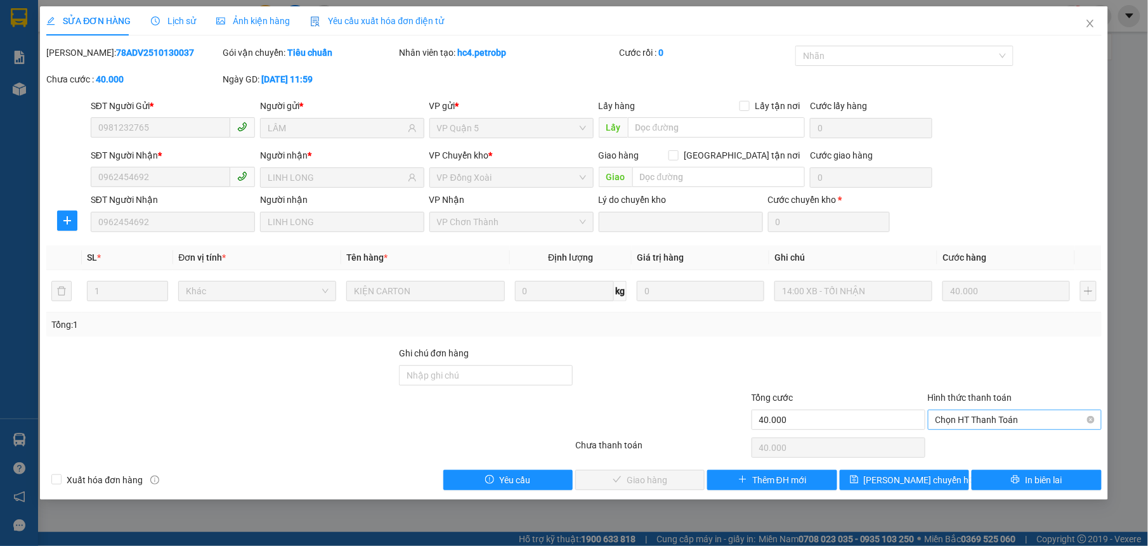
click at [965, 415] on span "Chọn HT Thanh Toán" at bounding box center [1015, 420] width 159 height 19
click at [950, 438] on div "Tại văn phòng" at bounding box center [1015, 447] width 174 height 20
type input "0"
click at [653, 480] on span "Giao hàng" at bounding box center [647, 480] width 41 height 14
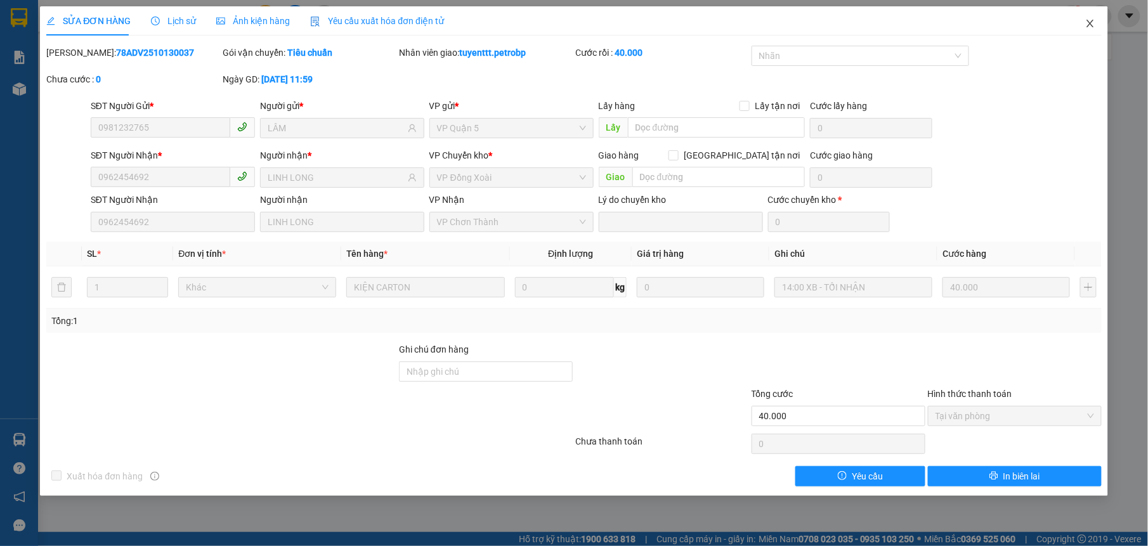
click at [1092, 24] on icon "close" at bounding box center [1091, 23] width 10 height 10
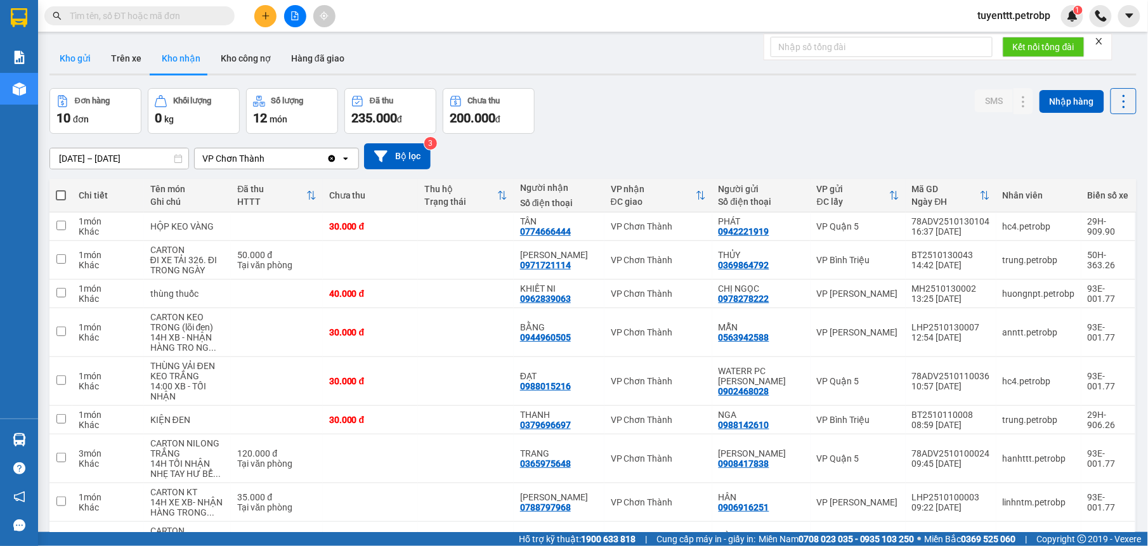
click at [74, 55] on button "Kho gửi" at bounding box center [74, 58] width 51 height 30
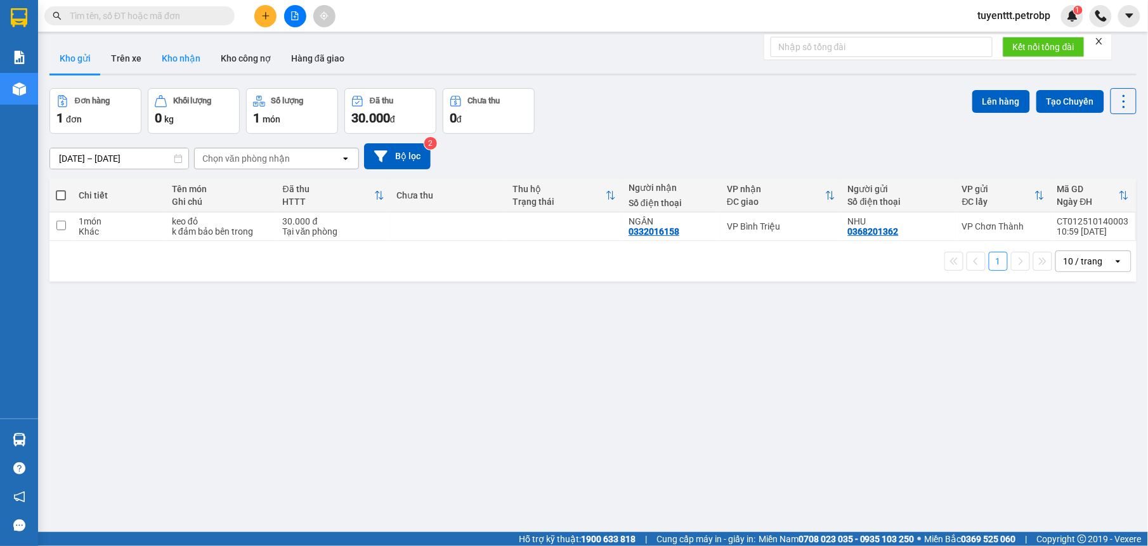
click at [176, 62] on button "Kho nhận" at bounding box center [181, 58] width 59 height 30
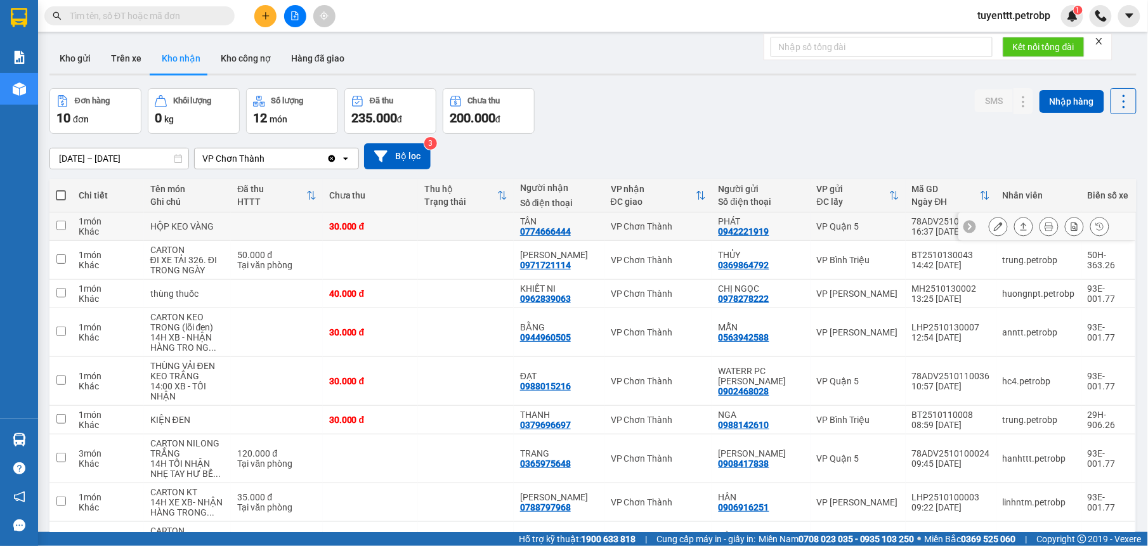
click at [581, 222] on div "TÂN" at bounding box center [559, 221] width 78 height 10
checkbox input "true"
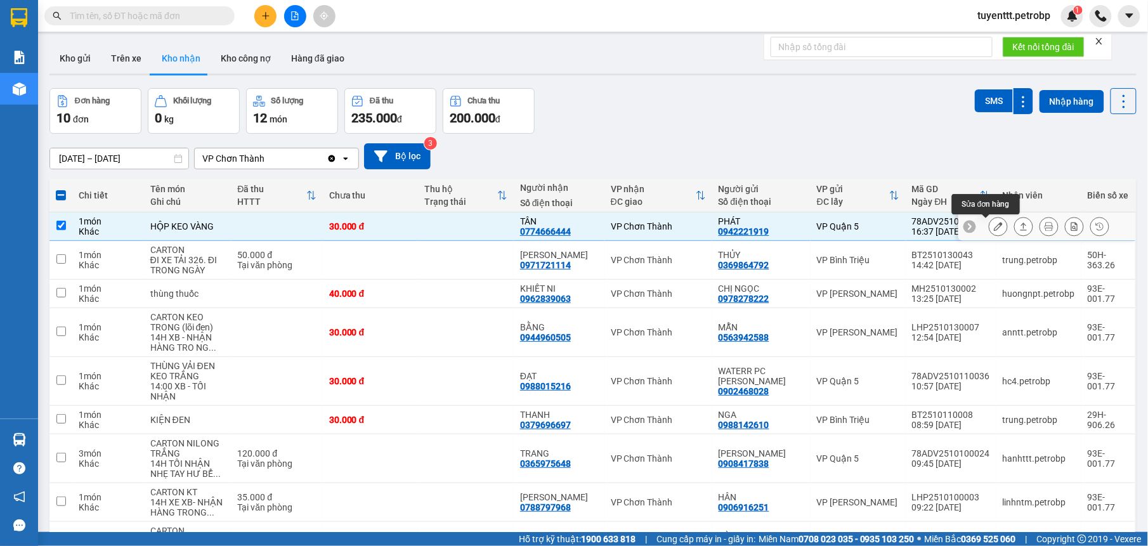
click at [994, 229] on icon at bounding box center [998, 226] width 9 height 9
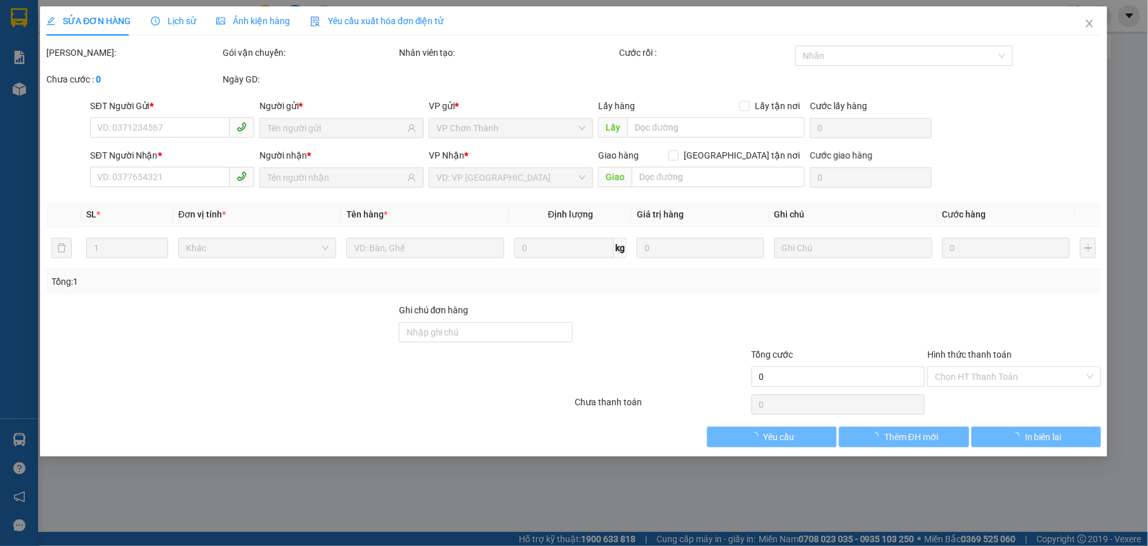
type input "0942221919"
type input "PHÁT"
type input "0774666444"
type input "TÂN"
type input "30.000"
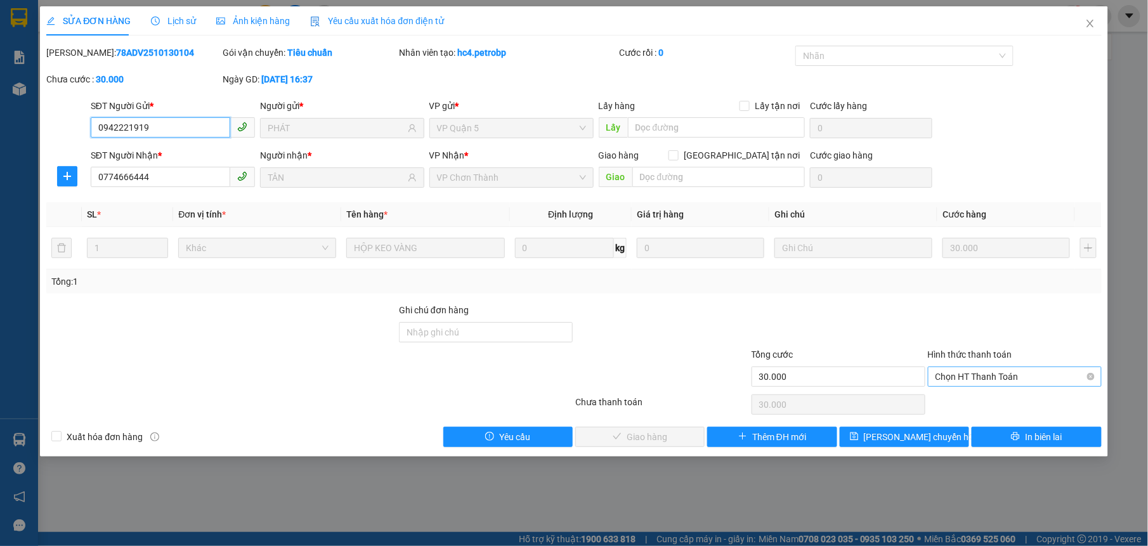
click at [976, 378] on span "Chọn HT Thanh Toán" at bounding box center [1015, 376] width 159 height 19
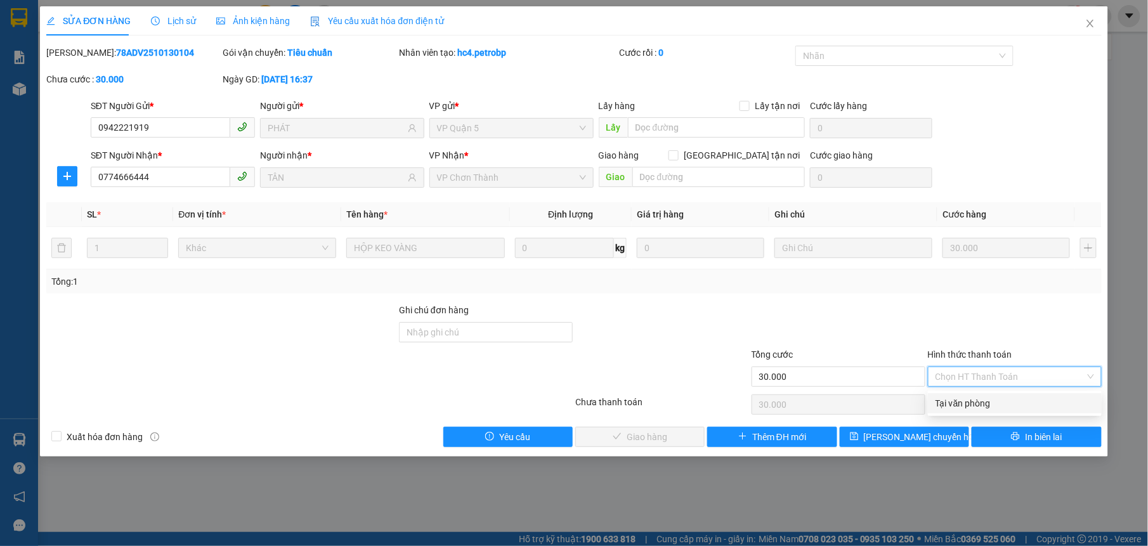
click at [978, 389] on div "Hình thức thanh toán Chọn HT Thanh Toán" at bounding box center [1015, 370] width 174 height 44
click at [989, 372] on span "Chọn HT Thanh Toán" at bounding box center [1015, 376] width 159 height 19
click at [988, 401] on div "Tại văn phòng" at bounding box center [1015, 404] width 159 height 14
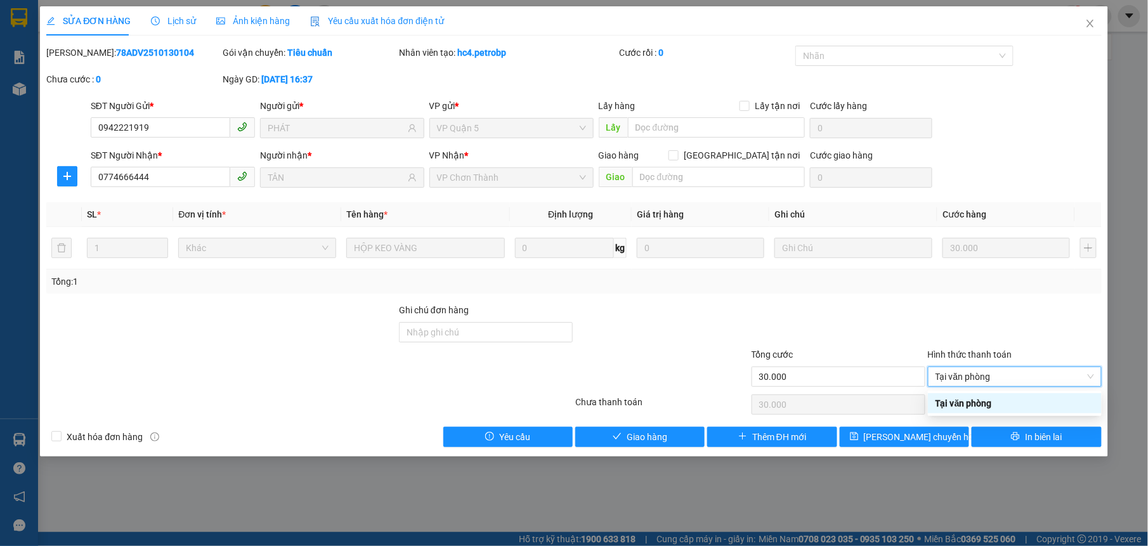
type input "0"
click at [687, 432] on button "Giao hàng" at bounding box center [639, 437] width 129 height 20
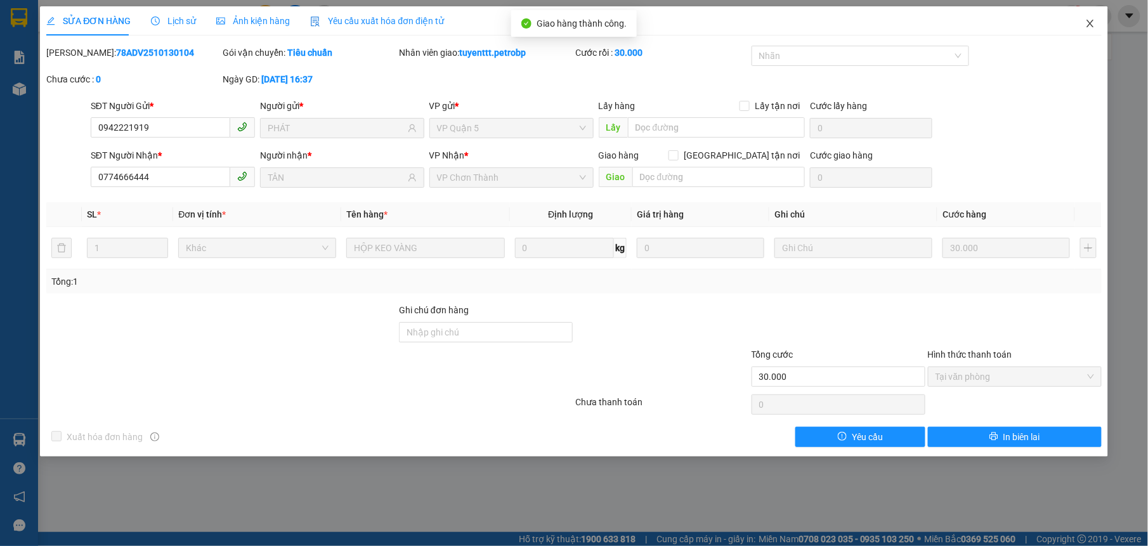
click at [1084, 21] on span "Close" at bounding box center [1091, 24] width 36 height 36
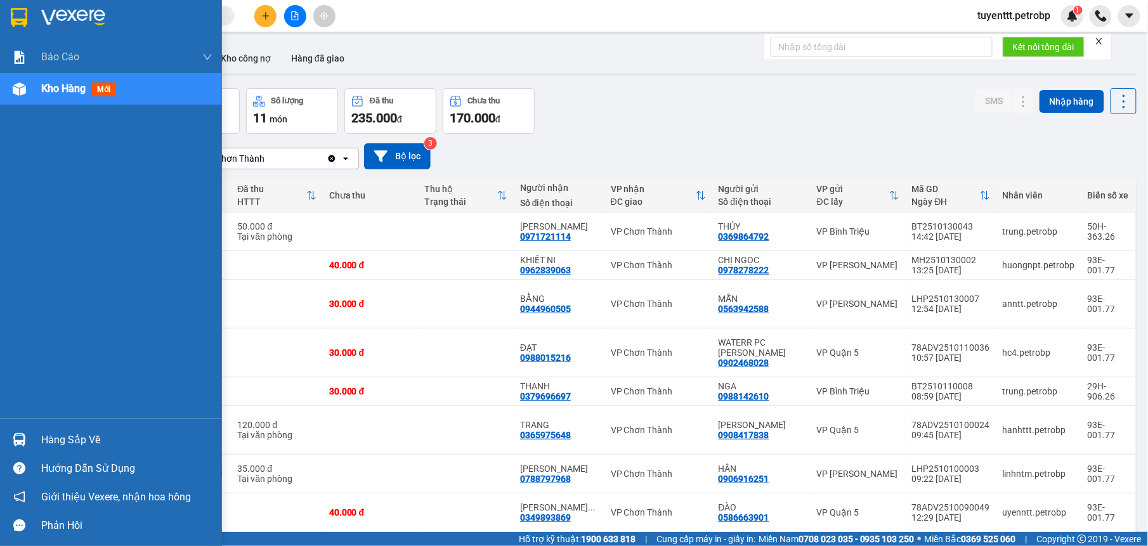
click at [22, 430] on div at bounding box center [19, 440] width 22 height 22
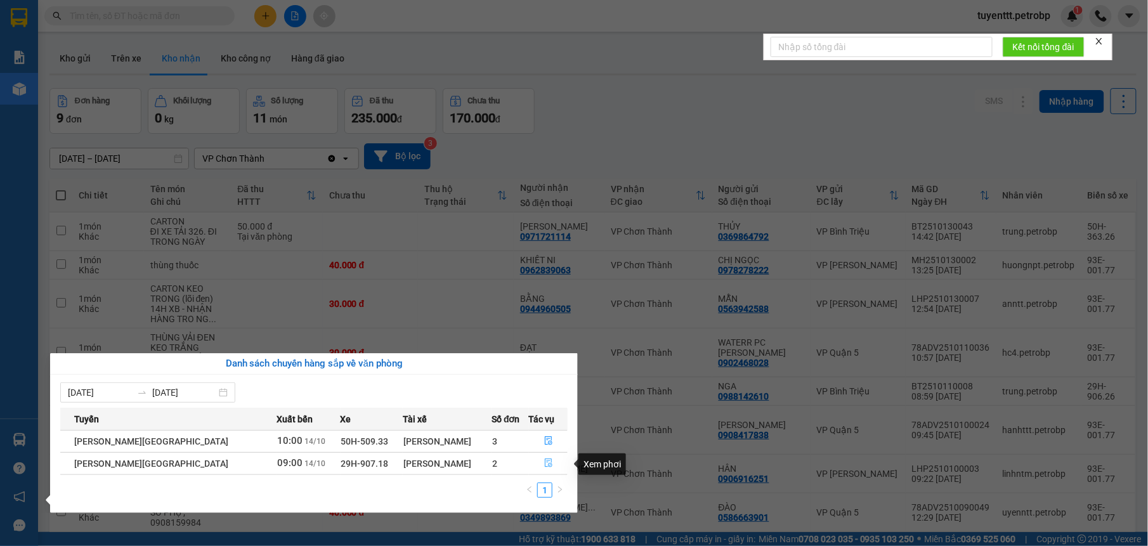
click at [552, 465] on button "button" at bounding box center [549, 464] width 38 height 20
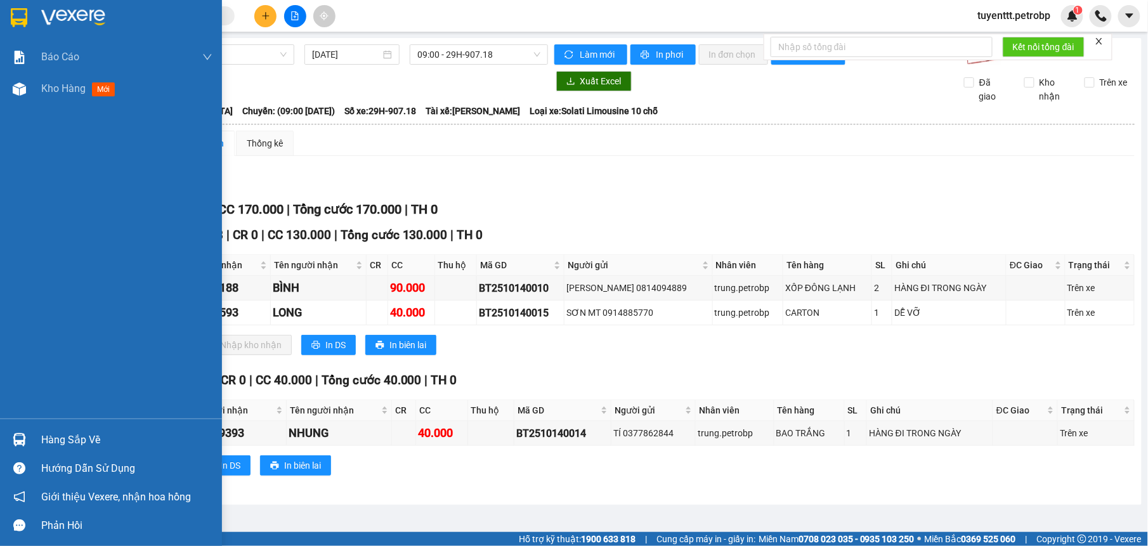
click at [43, 444] on div "Hàng sắp về" at bounding box center [126, 440] width 171 height 19
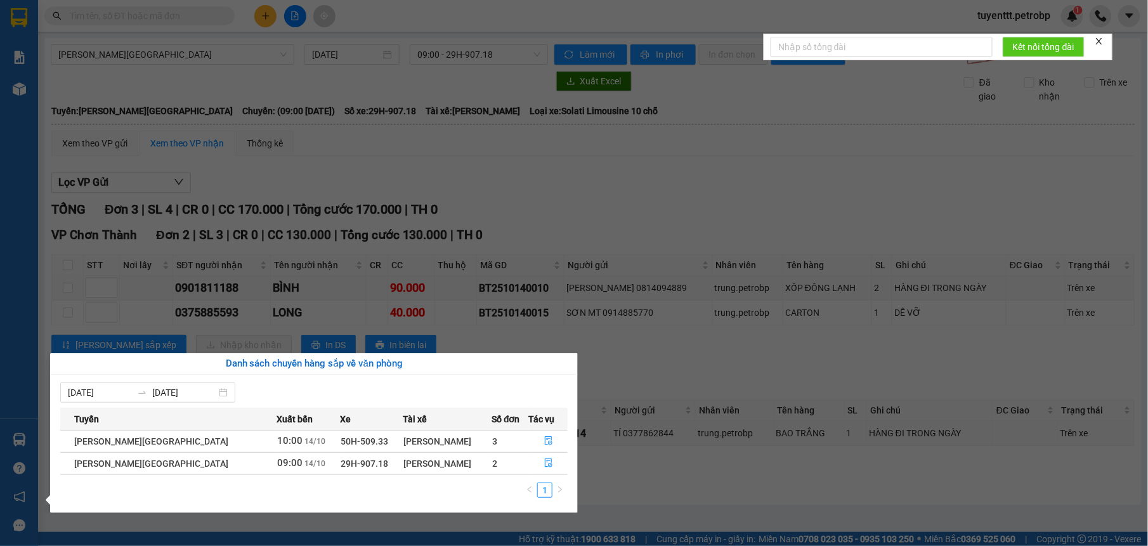
click at [501, 180] on section "Kết quả tìm kiếm ( 0 ) Bộ lọc No Data tuyenttt.petrobp 1 Báo cáo 4 Thống kê doa…" at bounding box center [574, 273] width 1148 height 546
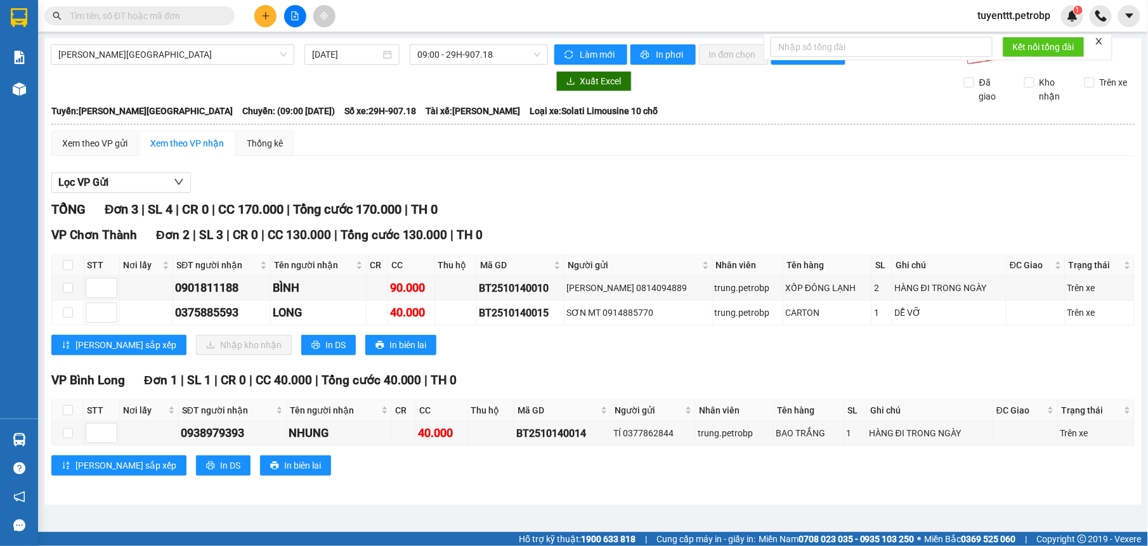
click at [186, 13] on input "text" at bounding box center [145, 16] width 150 height 14
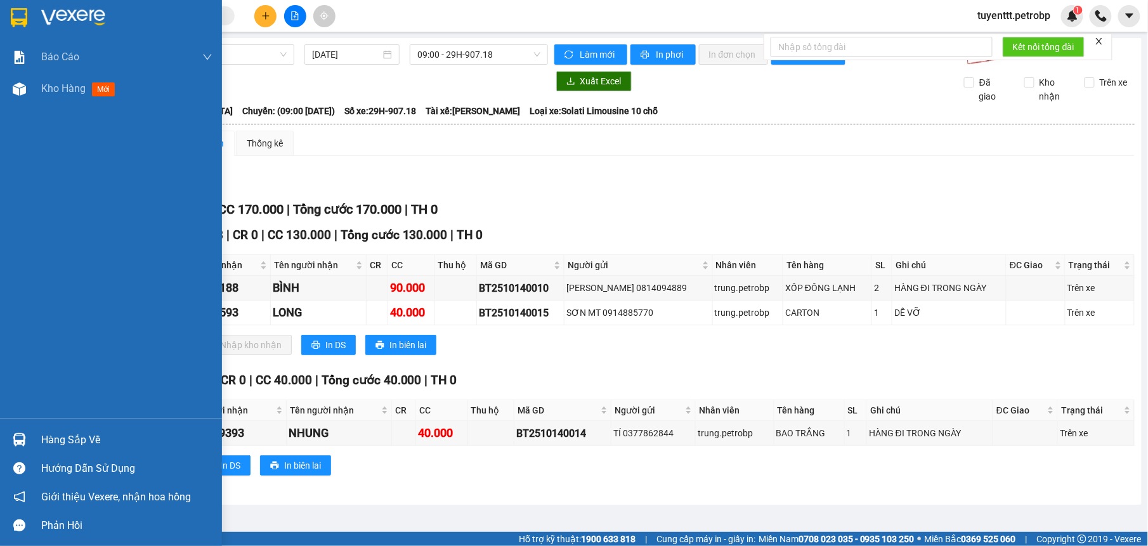
click at [32, 439] on div "Hàng sắp về" at bounding box center [111, 440] width 222 height 29
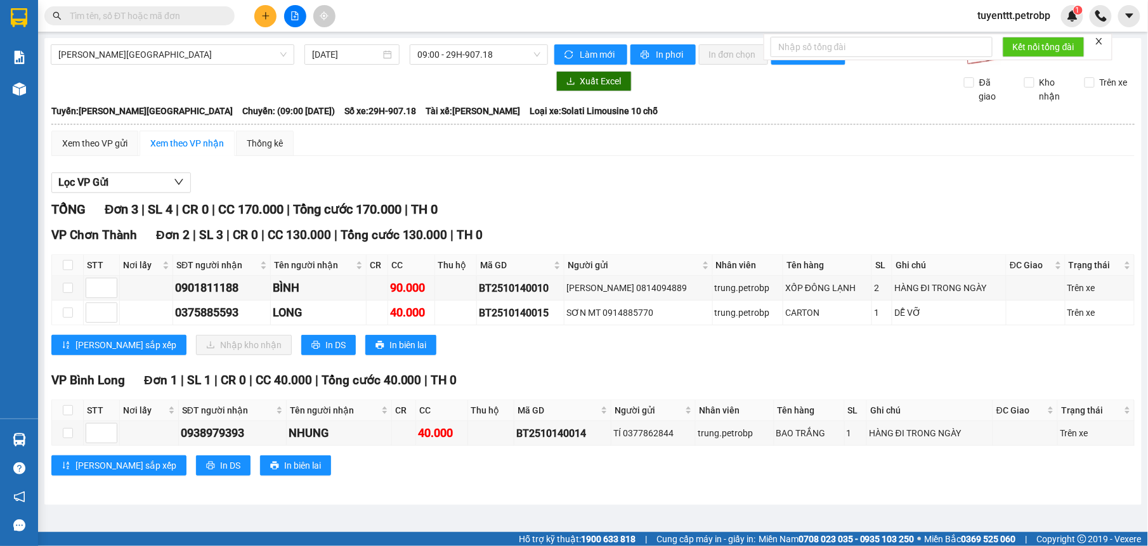
click at [551, 257] on section "Kết quả tìm kiếm ( 0 ) Bộ lọc No Data tuyenttt.petrobp 1 Báo cáo 4 Thống kê doa…" at bounding box center [574, 273] width 1148 height 546
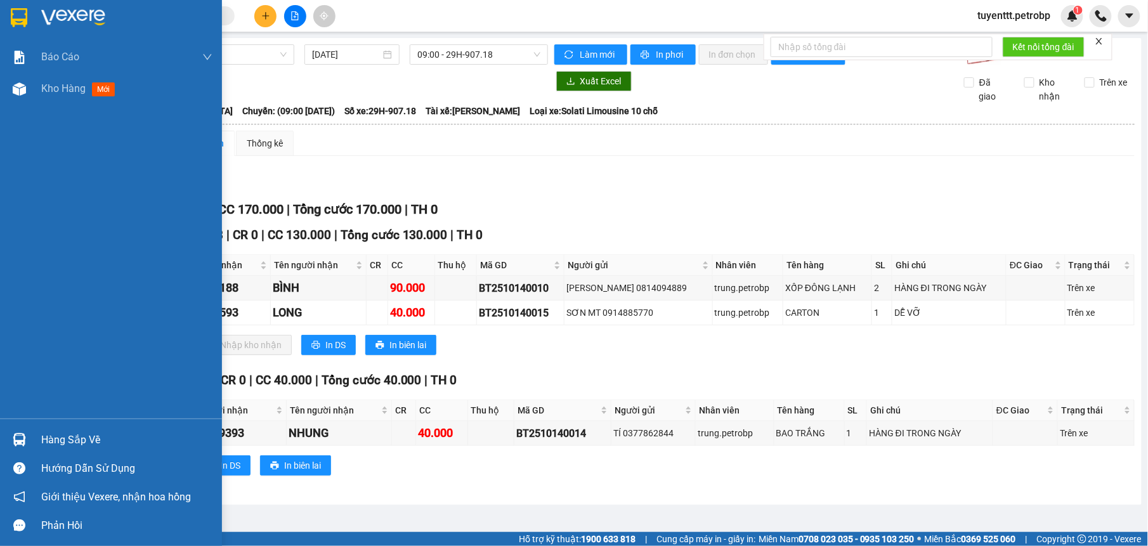
click at [14, 438] on img at bounding box center [19, 439] width 13 height 13
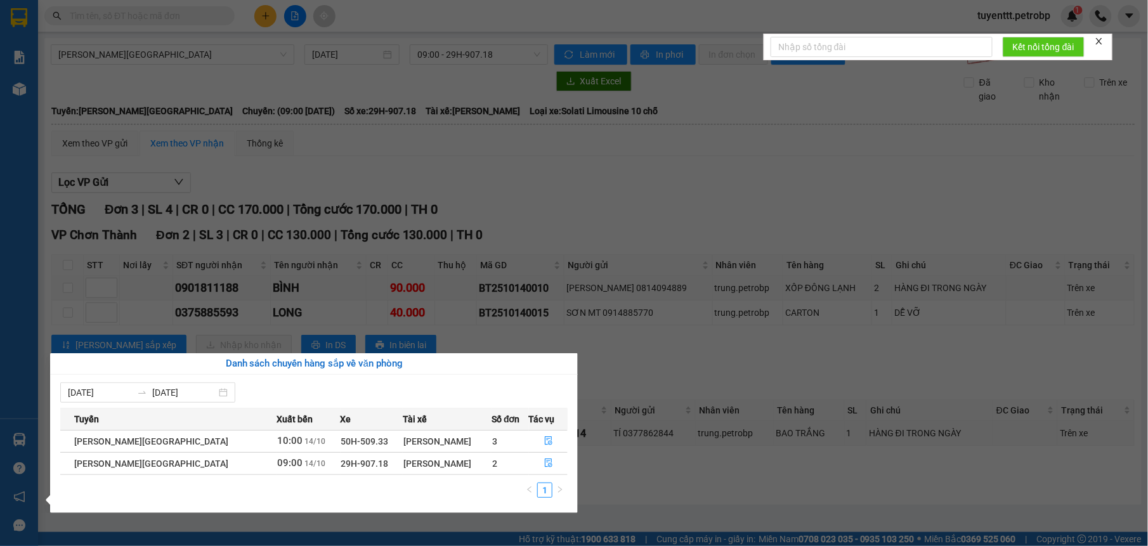
click at [421, 143] on section "Kết quả tìm kiếm ( 0 ) Bộ lọc No Data tuyenttt.petrobp 1 Báo cáo 4 Thống kê doa…" at bounding box center [574, 273] width 1148 height 546
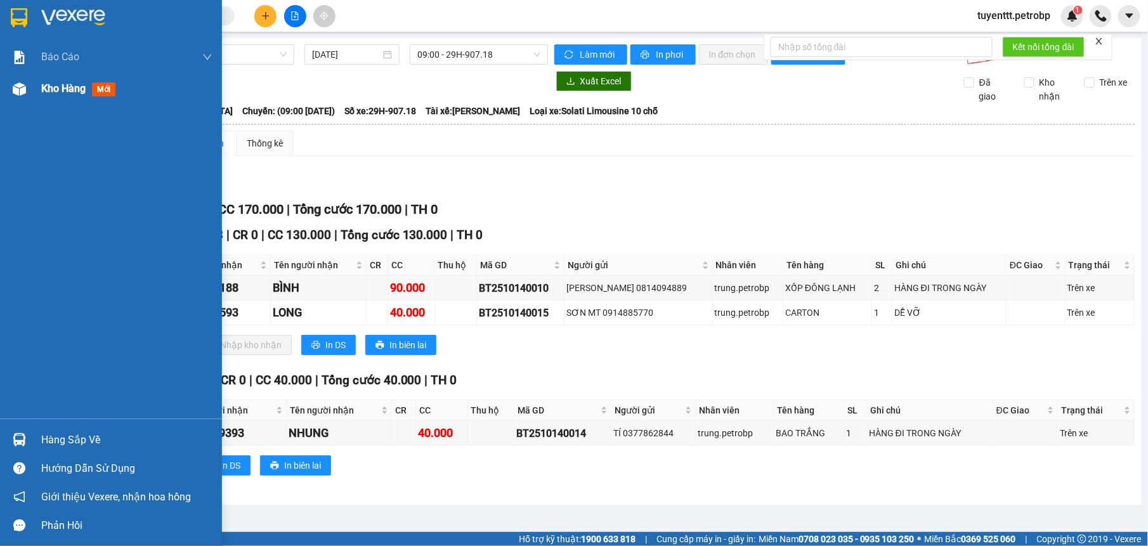
drag, startPoint x: 11, startPoint y: 82, endPoint x: 4, endPoint y: 84, distance: 7.2
click at [10, 81] on div at bounding box center [19, 89] width 22 height 22
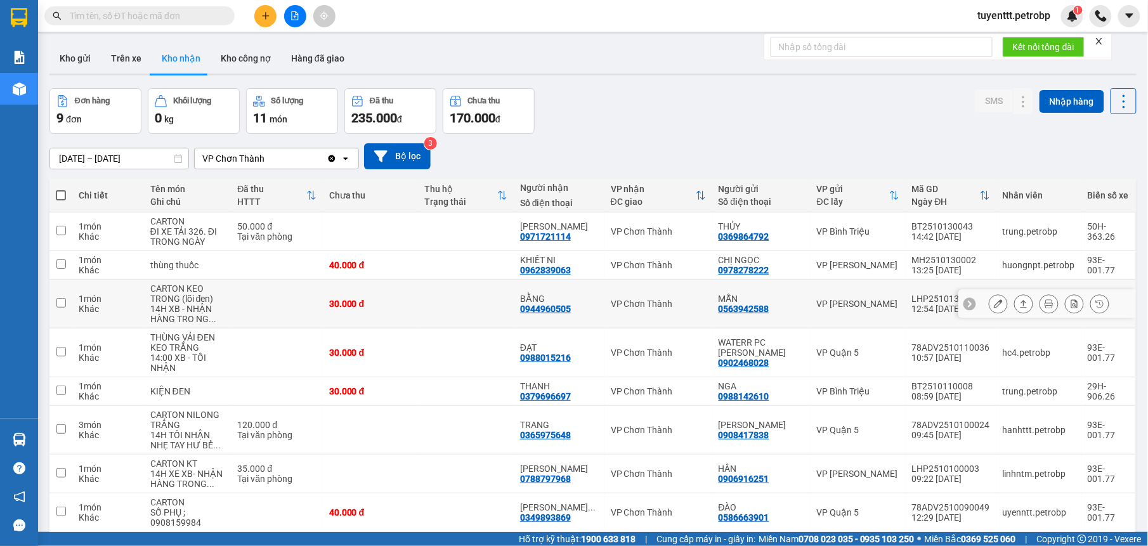
click at [577, 303] on div "BẰNG" at bounding box center [559, 299] width 78 height 10
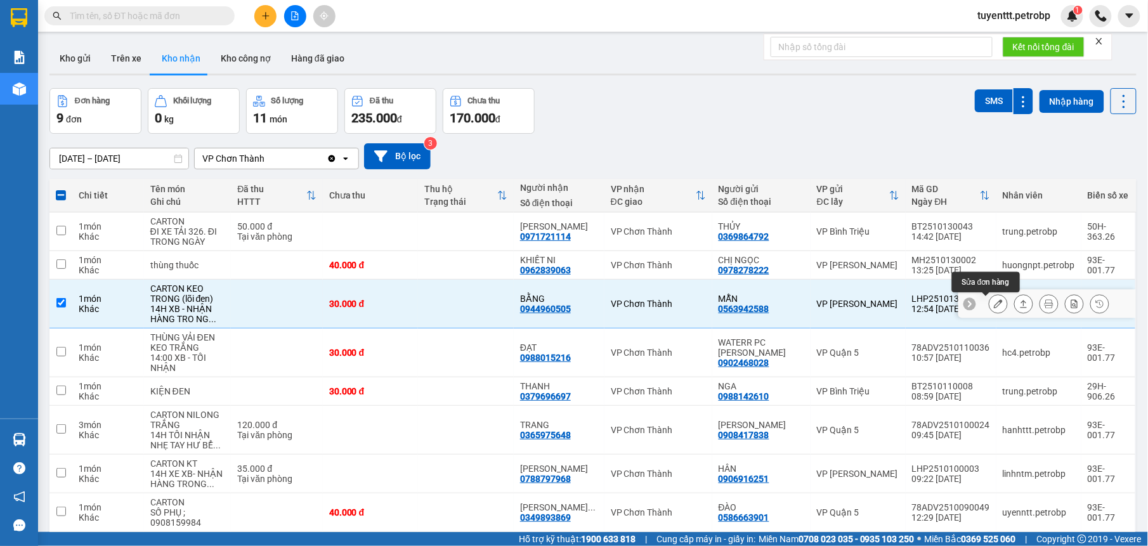
click at [994, 307] on icon at bounding box center [998, 303] width 9 height 9
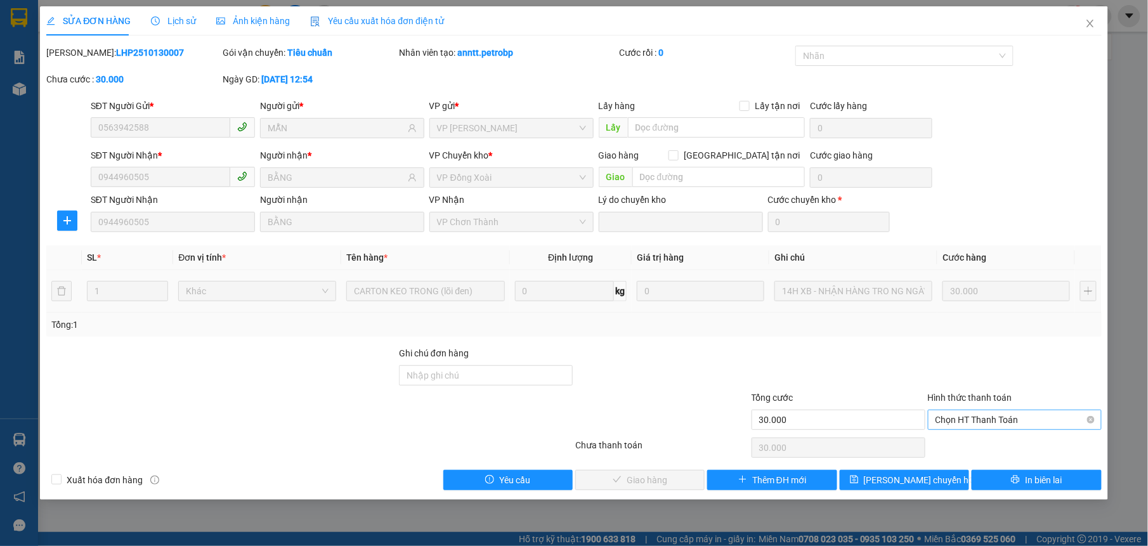
click at [1008, 424] on span "Chọn HT Thanh Toán" at bounding box center [1015, 420] width 159 height 19
click at [1008, 445] on div "Tại văn phòng" at bounding box center [1015, 447] width 159 height 14
click at [655, 477] on span "Giao hàng" at bounding box center [647, 480] width 41 height 14
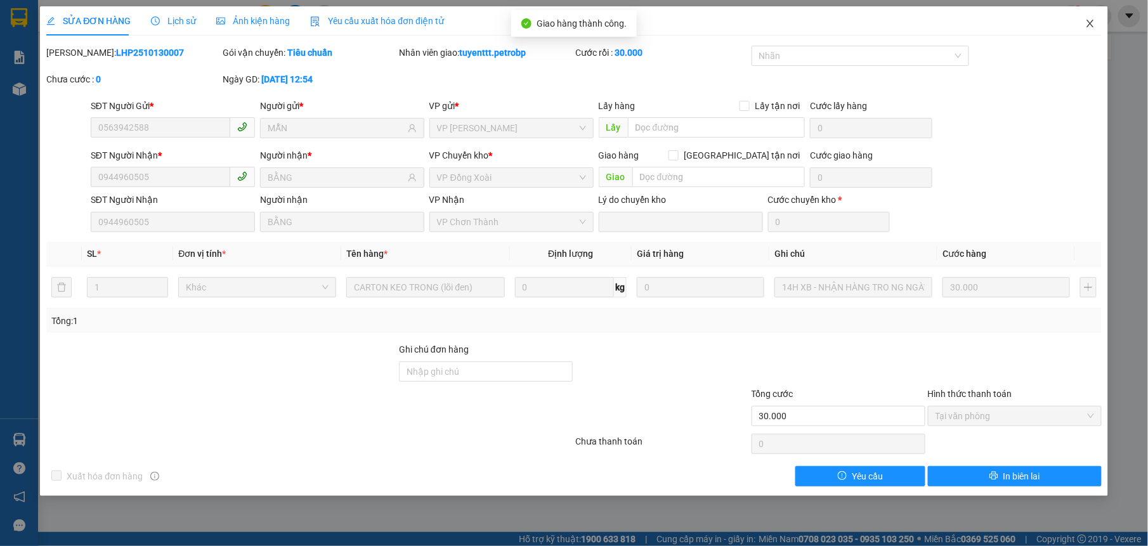
click at [1090, 20] on icon "close" at bounding box center [1091, 23] width 10 height 10
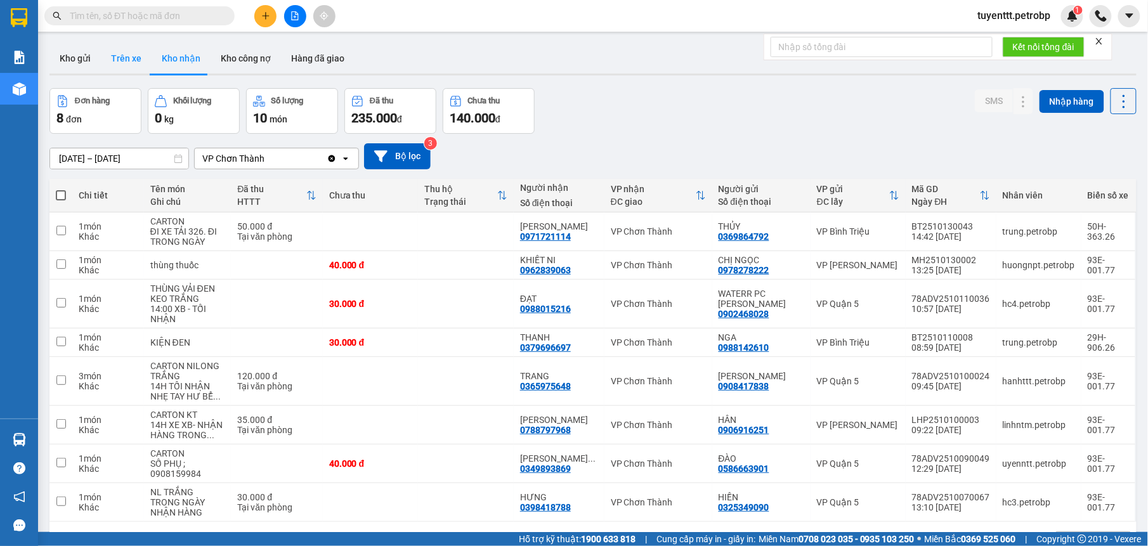
click at [122, 58] on button "Trên xe" at bounding box center [126, 58] width 51 height 30
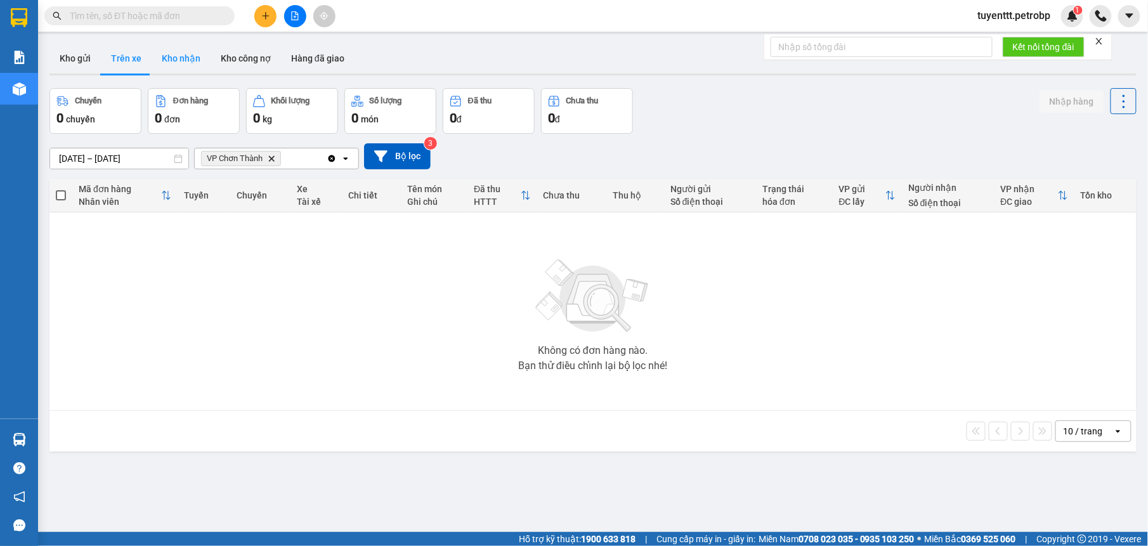
click at [181, 47] on button "Kho nhận" at bounding box center [181, 58] width 59 height 30
type input "[DATE] – [DATE]"
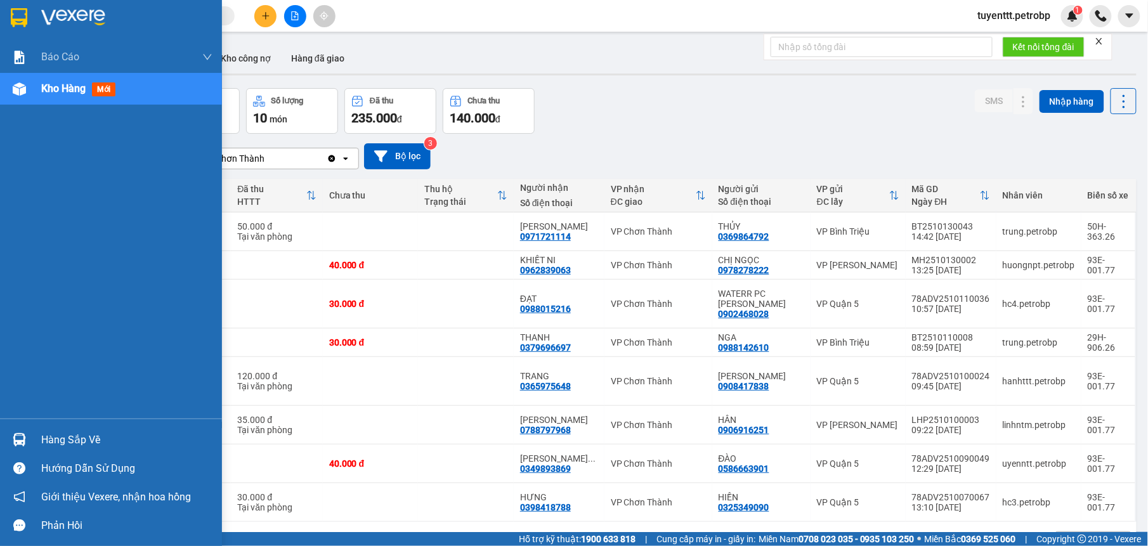
click at [19, 439] on img at bounding box center [19, 439] width 13 height 13
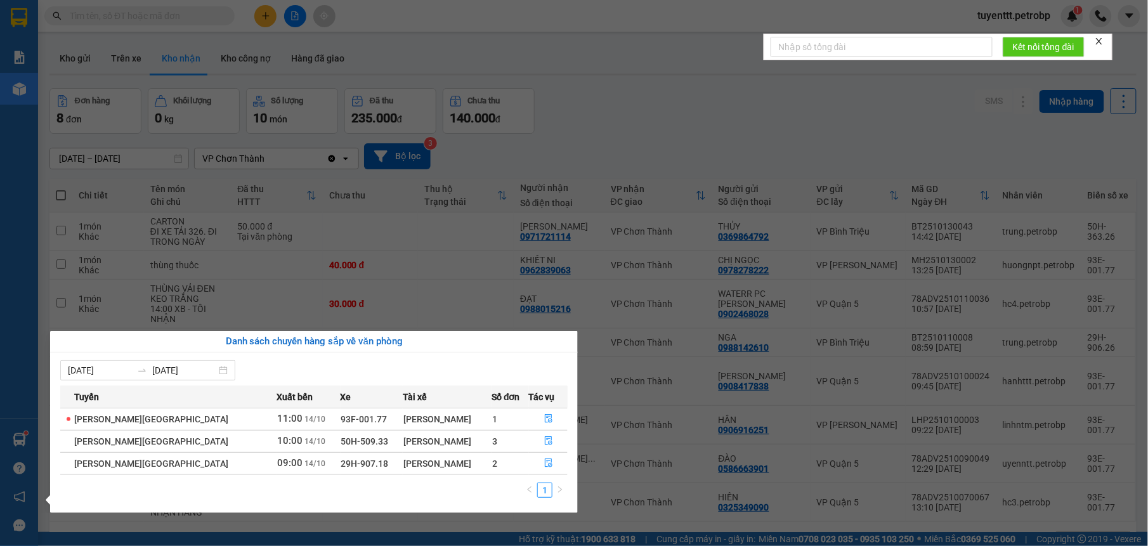
click at [805, 174] on section "Kết quả tìm kiếm ( 0 ) Bộ lọc No Data tuyenttt.petrobp 1 Báo cáo 4 Thống kê doa…" at bounding box center [574, 273] width 1148 height 546
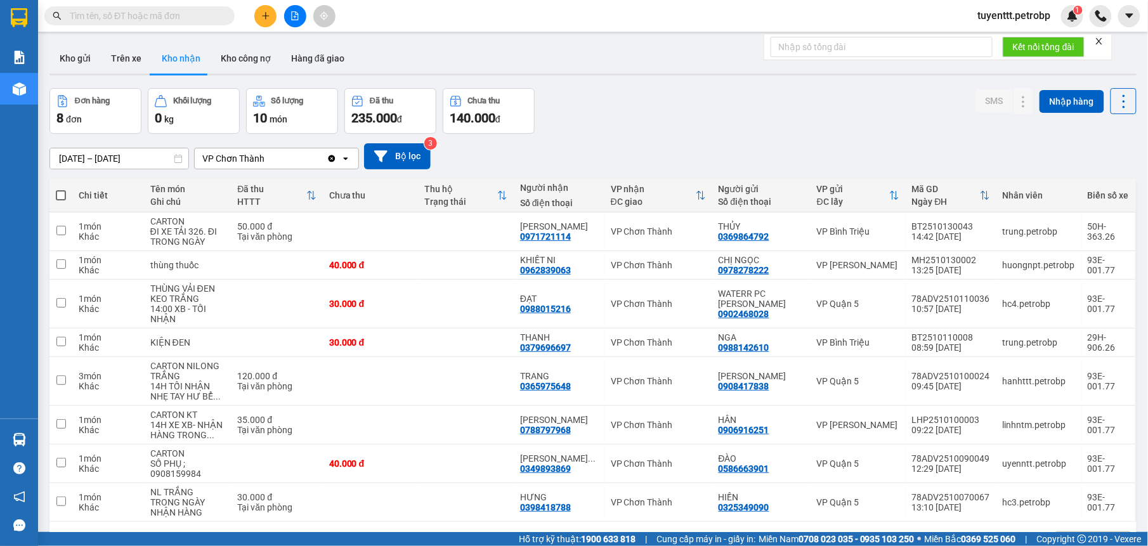
click at [998, 21] on span "tuyenttt.petrobp" at bounding box center [1014, 16] width 93 height 16
click at [989, 38] on span "Đăng xuất" at bounding box center [1019, 39] width 69 height 14
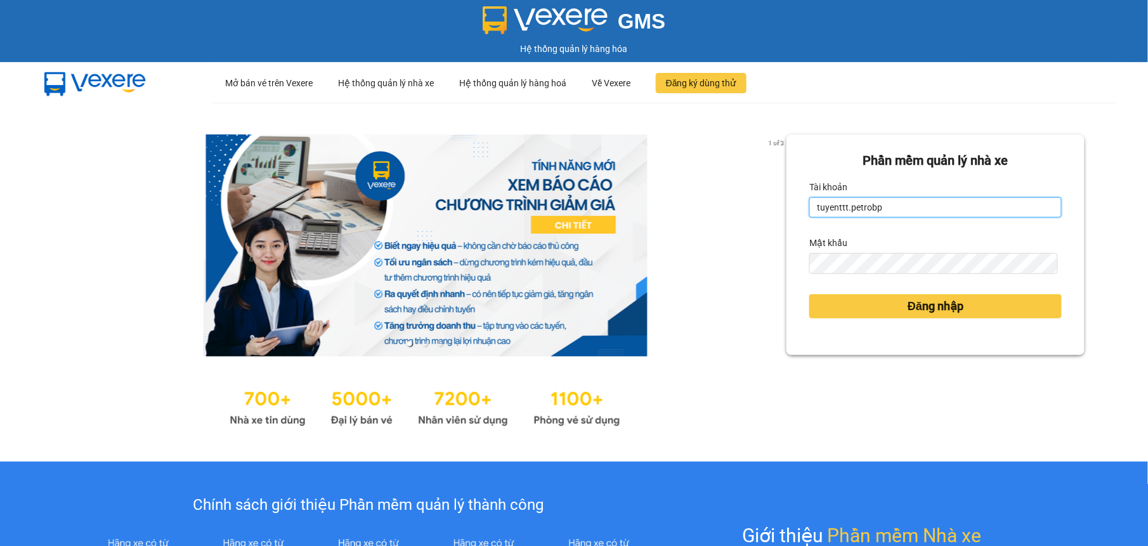
drag, startPoint x: 916, startPoint y: 203, endPoint x: 902, endPoint y: 216, distance: 19.3
click at [916, 203] on input "tuyenttt.petrobp" at bounding box center [936, 207] width 253 height 20
type input "nguyenntt.petrobp"
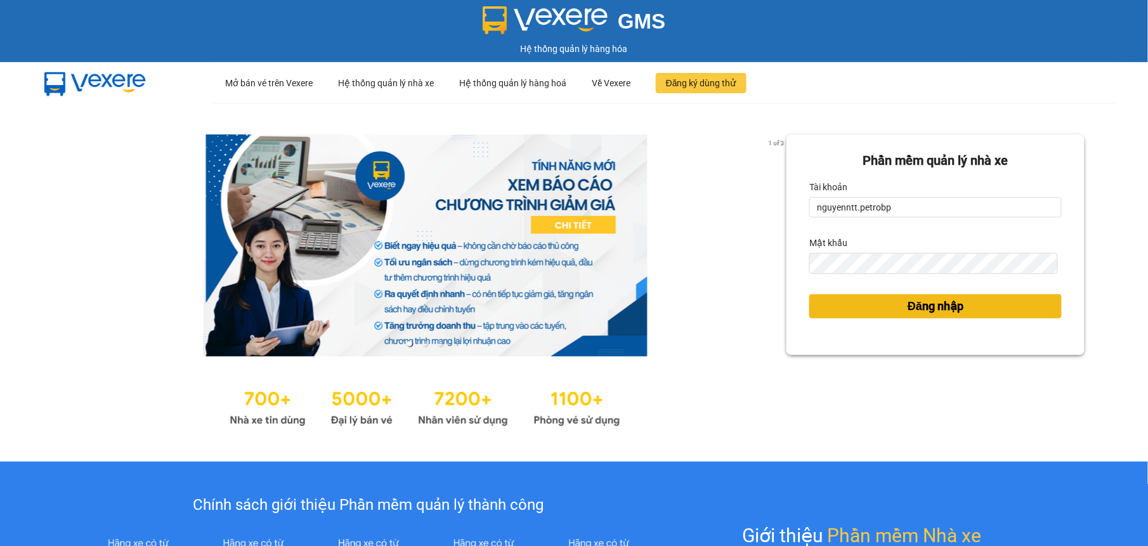
click at [908, 308] on span "Đăng nhập" at bounding box center [936, 307] width 56 height 18
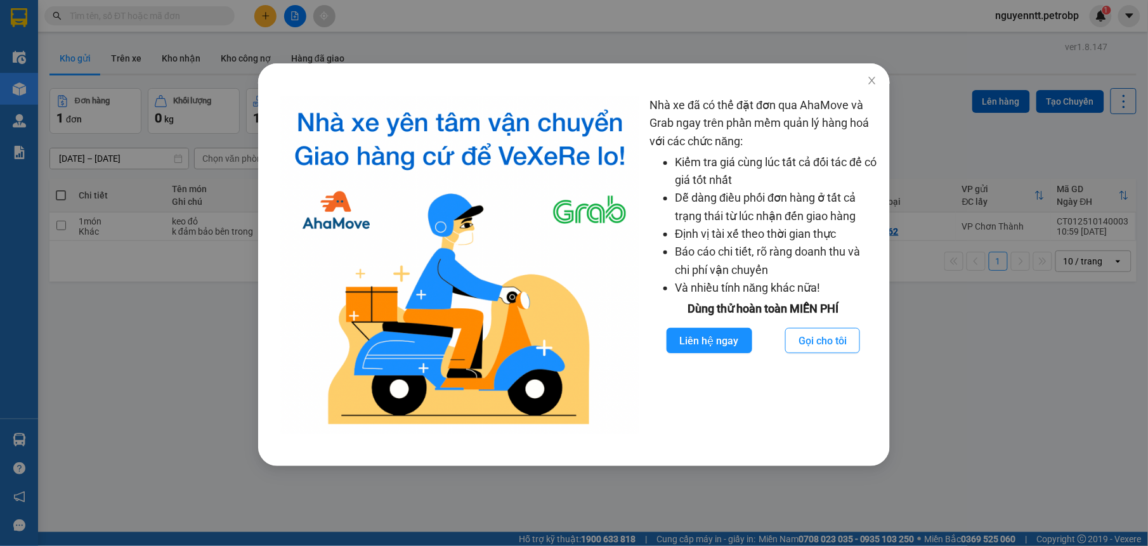
click at [29, 435] on div "Nhà xe đã có thể đặt đơn qua AhaMove và Grab ngay trên phần mềm quản lý hàng ho…" at bounding box center [574, 273] width 1148 height 546
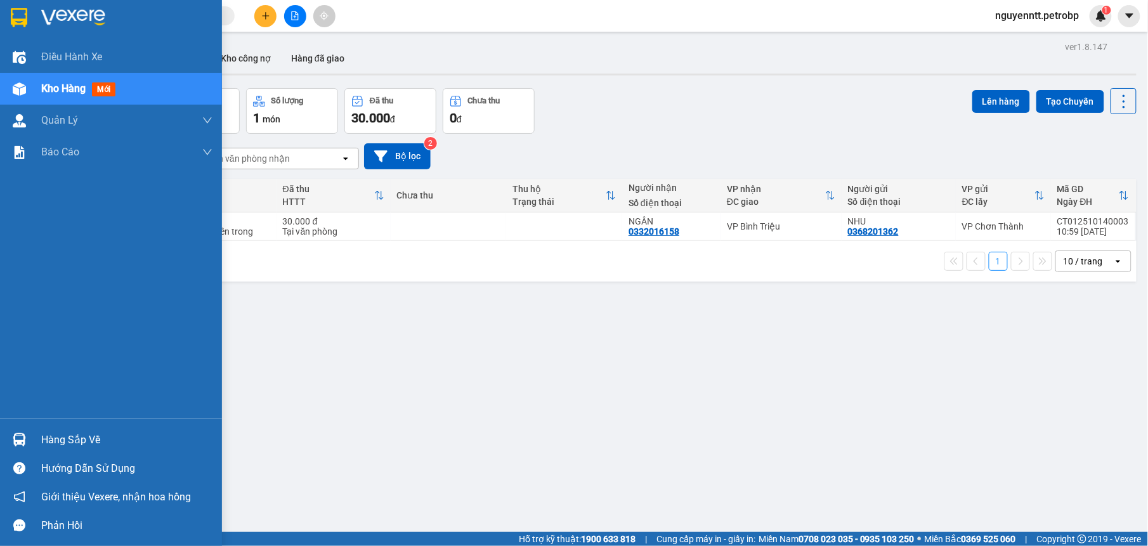
click at [19, 438] on img at bounding box center [19, 439] width 13 height 13
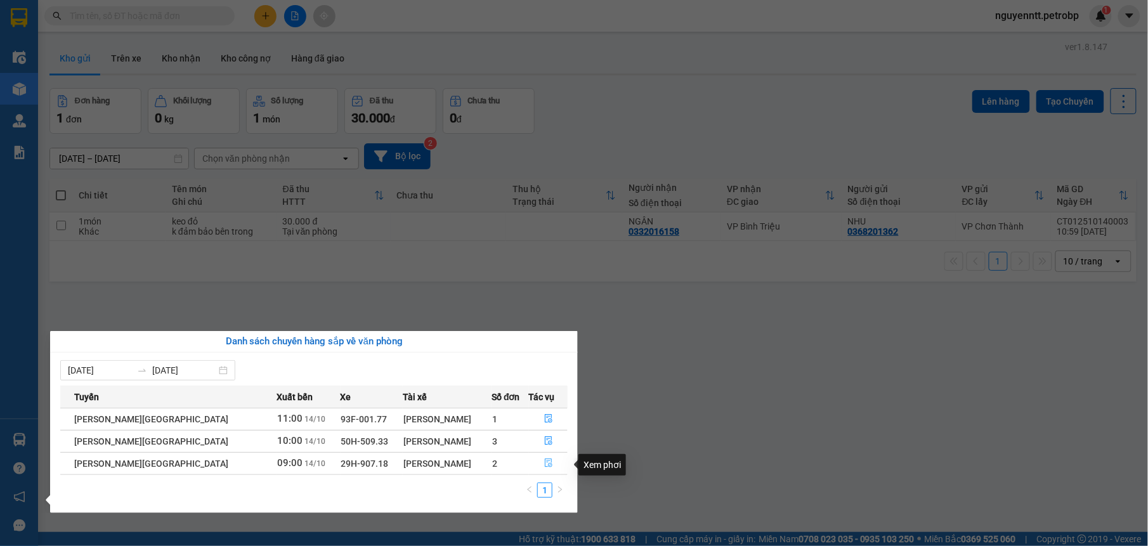
click at [544, 467] on icon "file-done" at bounding box center [548, 463] width 9 height 9
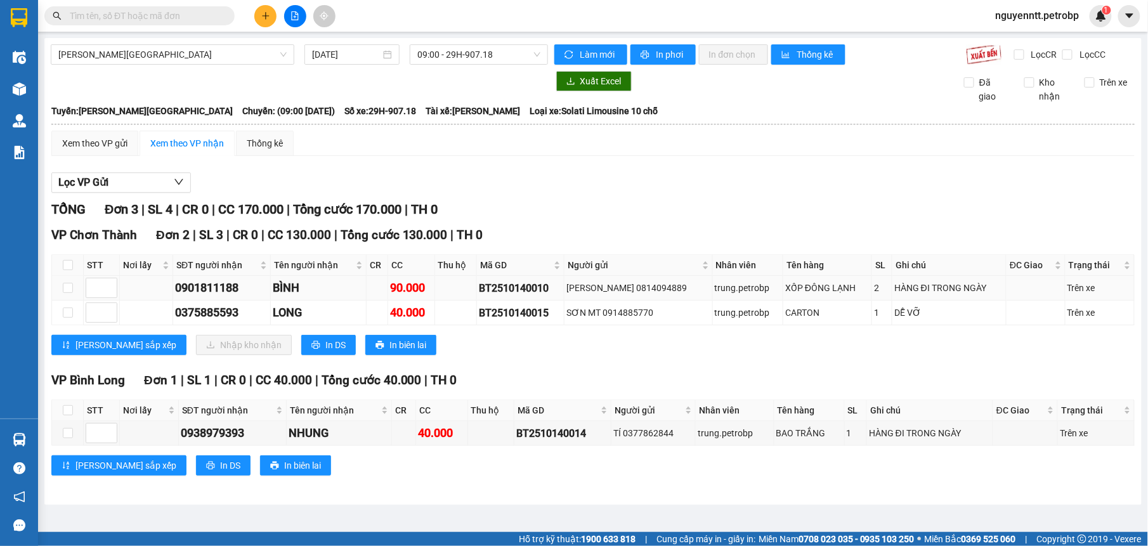
click at [74, 291] on td at bounding box center [68, 288] width 32 height 25
click at [70, 291] on input "checkbox" at bounding box center [68, 288] width 10 height 10
checkbox input "true"
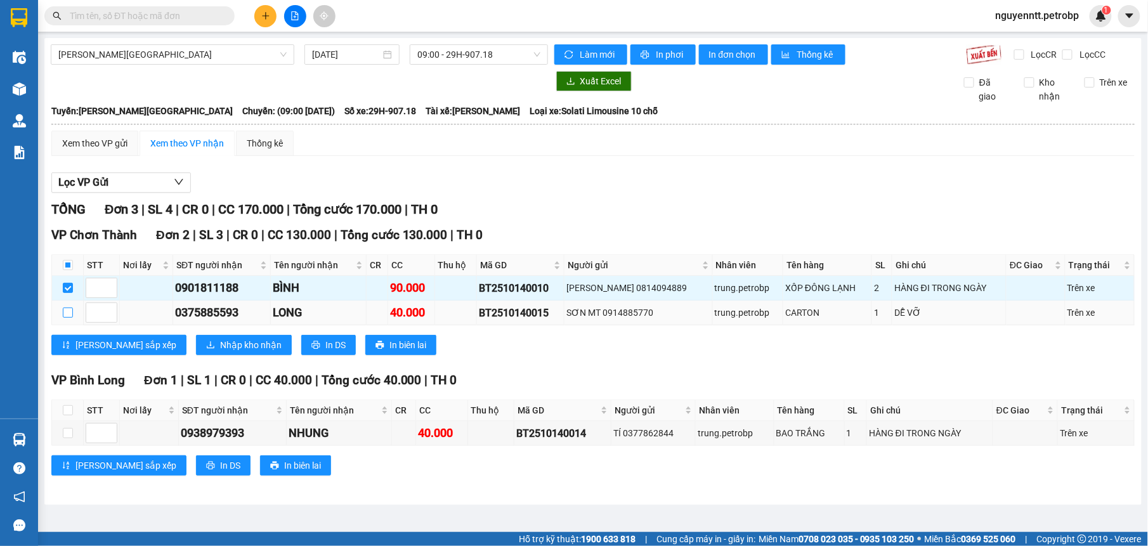
click at [70, 318] on input "checkbox" at bounding box center [68, 313] width 10 height 10
checkbox input "true"
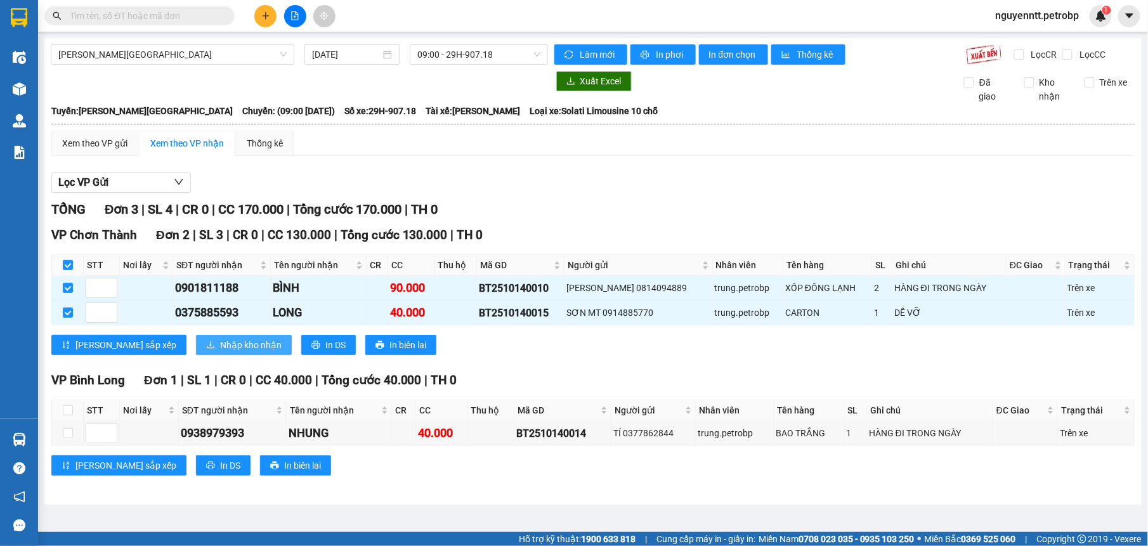
click at [220, 352] on span "Nhập kho nhận" at bounding box center [251, 345] width 62 height 14
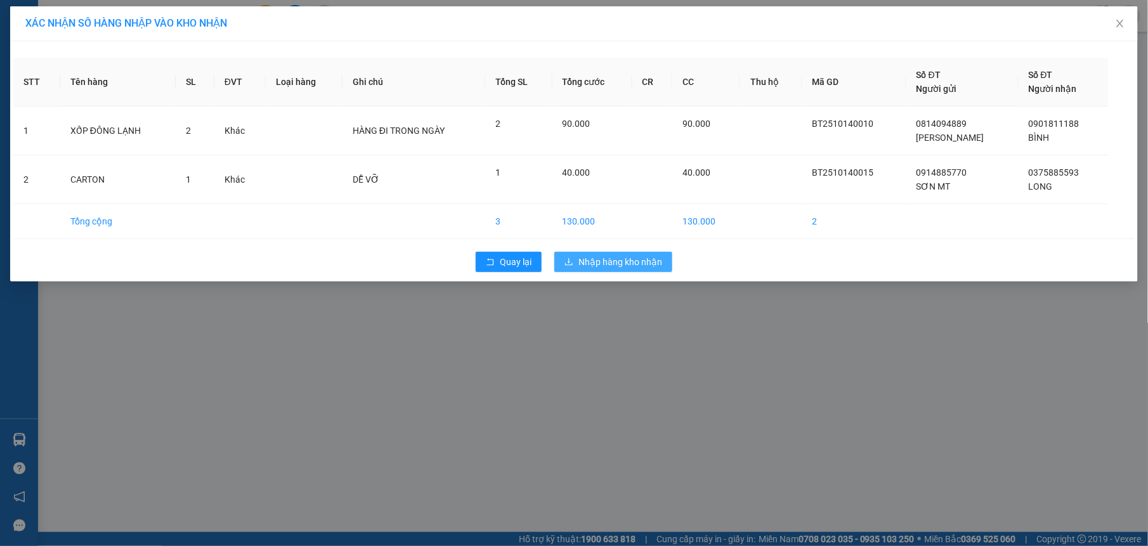
click at [602, 257] on span "Nhập hàng kho nhận" at bounding box center [621, 262] width 84 height 14
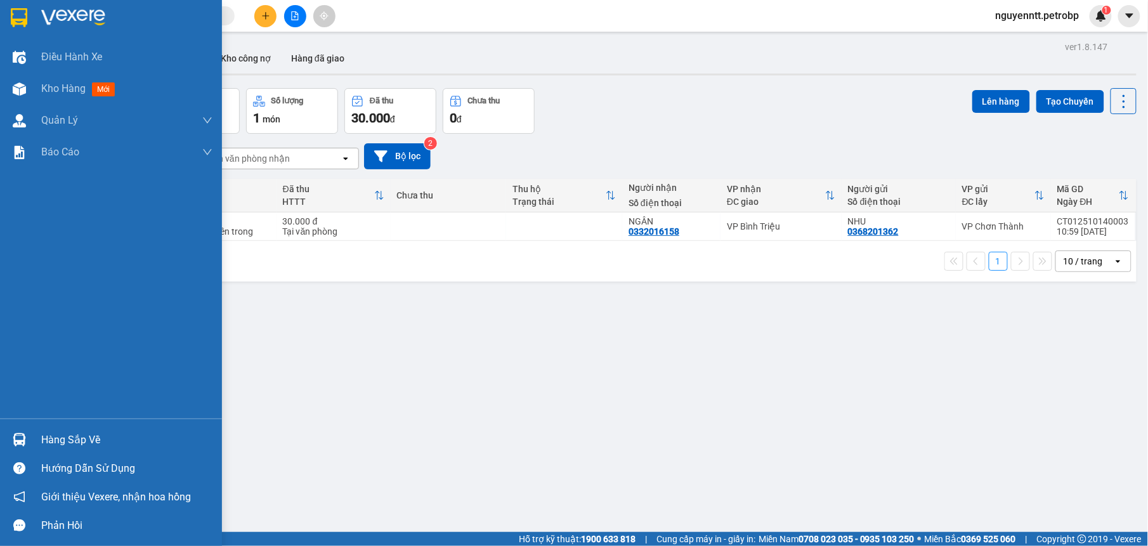
click at [28, 432] on div at bounding box center [19, 440] width 22 height 22
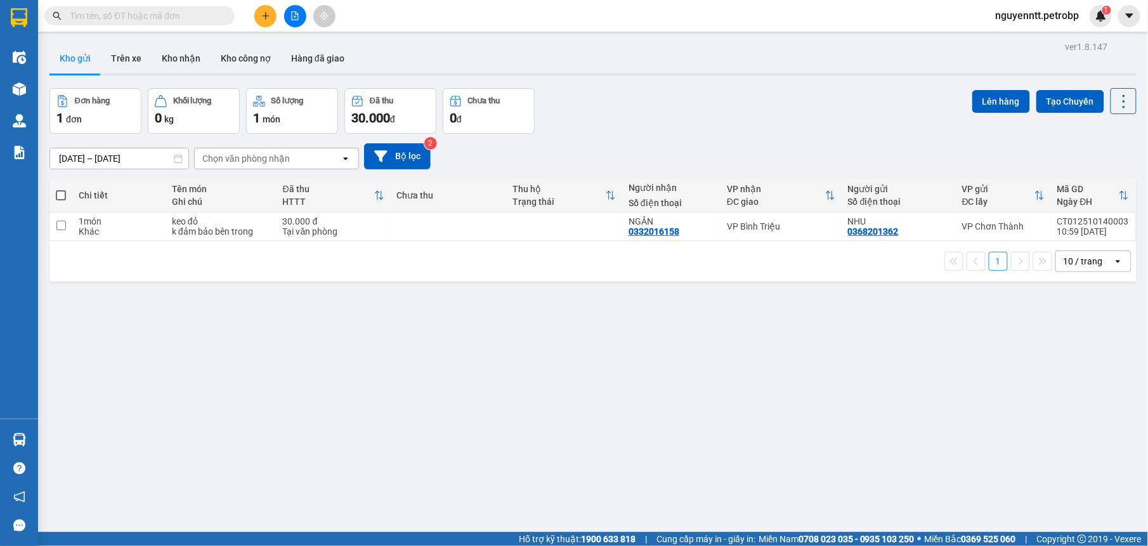
click at [636, 444] on section "Kết quả tìm kiếm ( 0 ) Bộ lọc No Data nguyenntt.petrobp 1 Điều hành xe Kho hàng…" at bounding box center [574, 273] width 1148 height 546
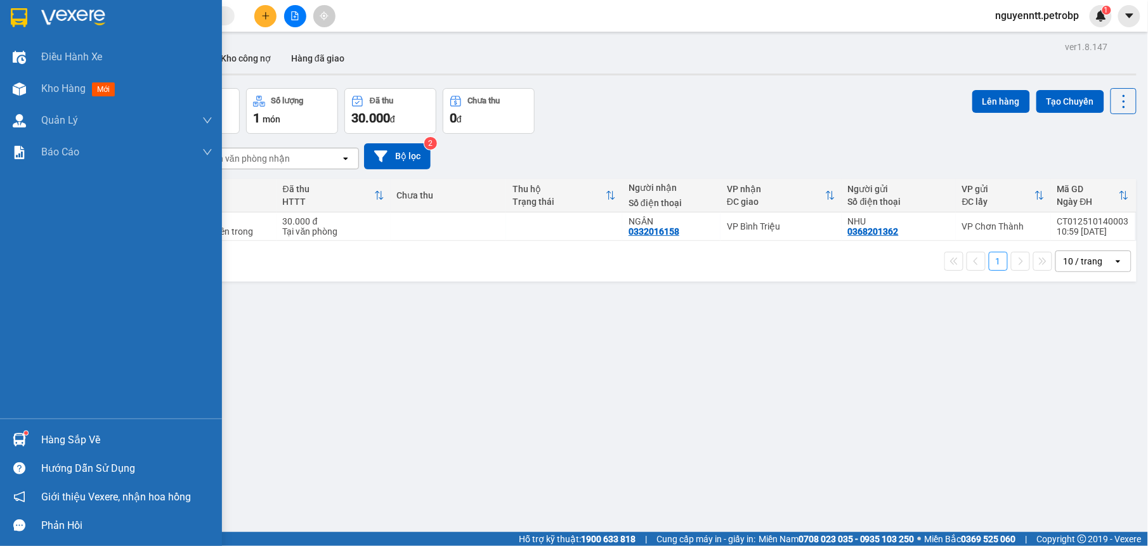
click at [18, 430] on div at bounding box center [19, 440] width 22 height 22
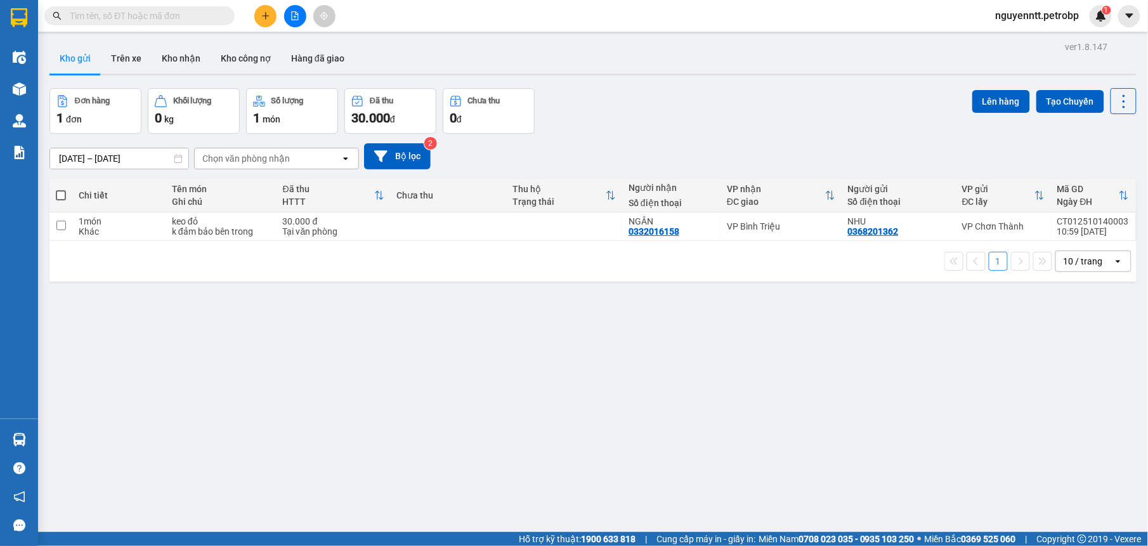
click at [787, 391] on section "Kết quả tìm kiếm ( 0 ) Bộ lọc No Data nguyenntt.petrobp 1 Điều hành xe Kho hàng…" at bounding box center [574, 273] width 1148 height 546
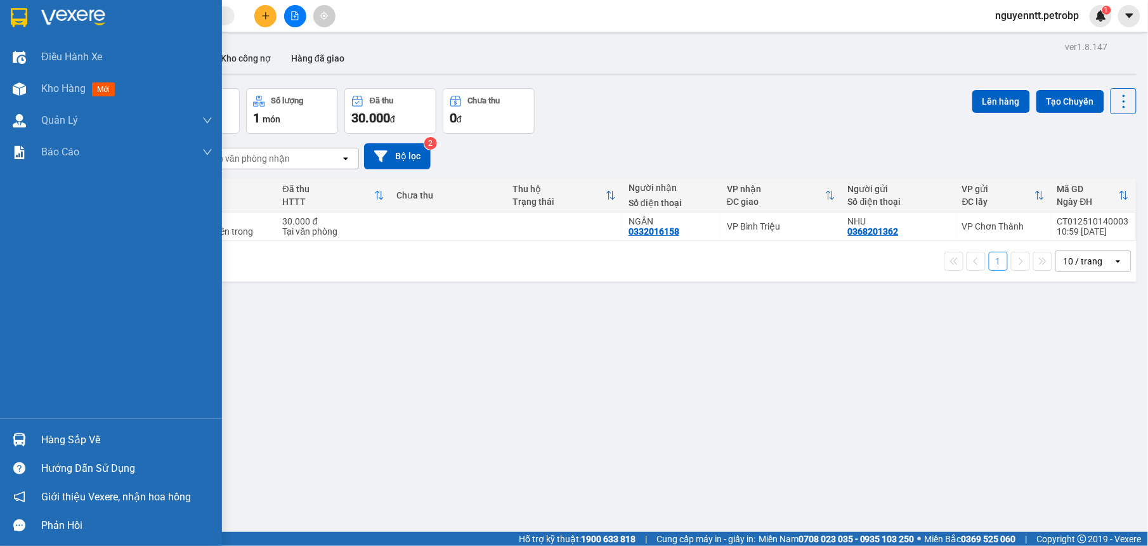
drag, startPoint x: 19, startPoint y: 442, endPoint x: 80, endPoint y: 424, distance: 63.6
click at [18, 443] on img at bounding box center [19, 439] width 13 height 13
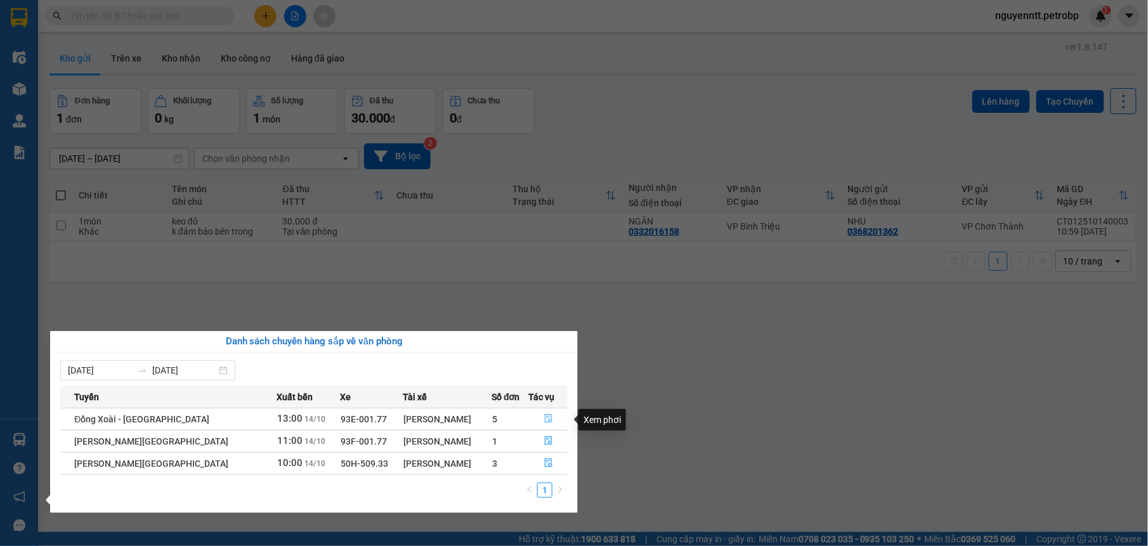
click at [551, 410] on button "button" at bounding box center [549, 419] width 38 height 20
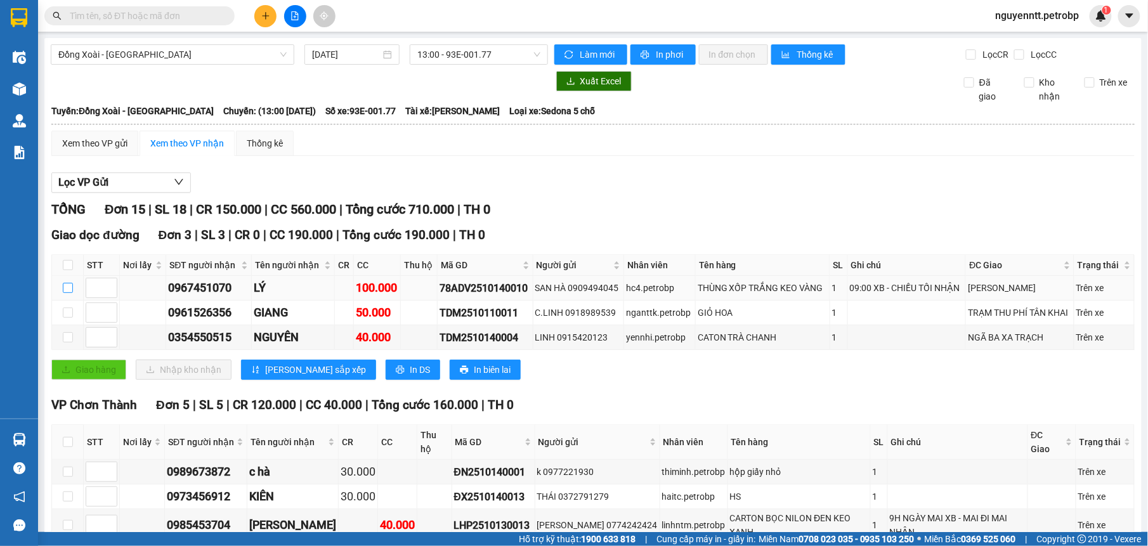
click at [69, 292] on input "checkbox" at bounding box center [68, 288] width 10 height 10
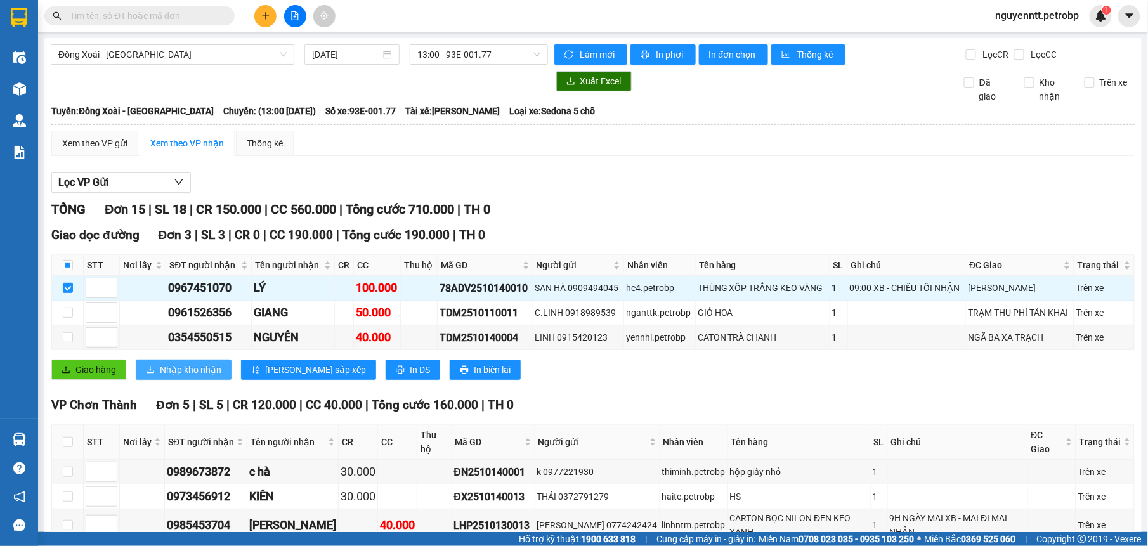
click at [158, 376] on button "Nhập kho nhận" at bounding box center [184, 370] width 96 height 20
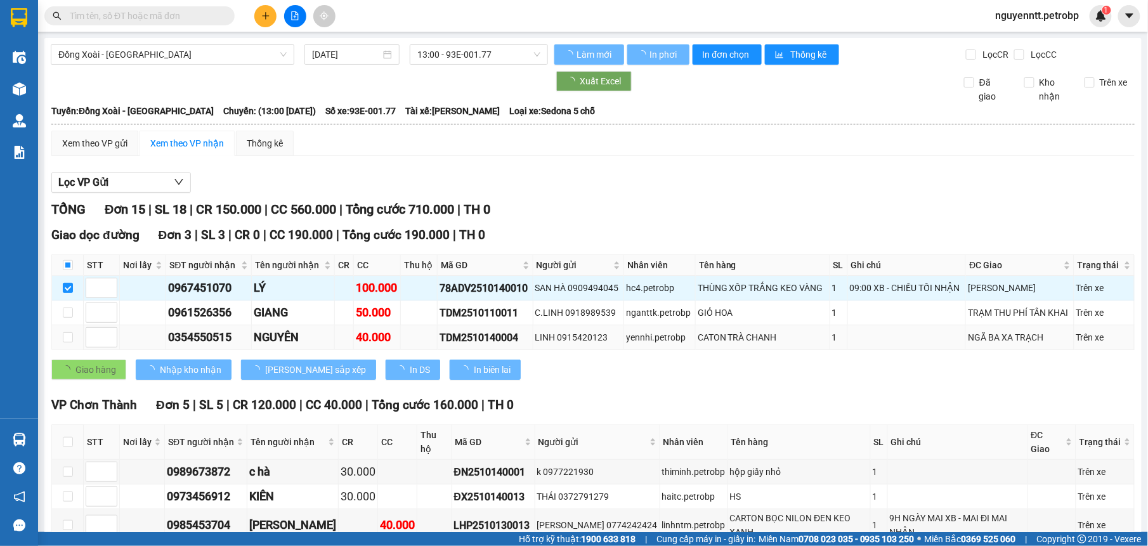
checkbox input "false"
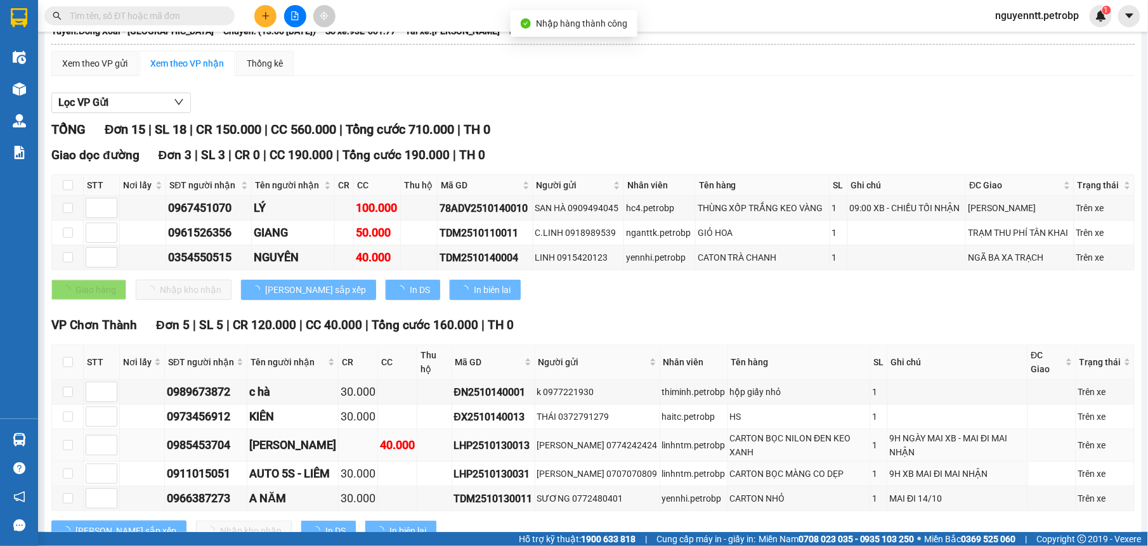
scroll to position [160, 0]
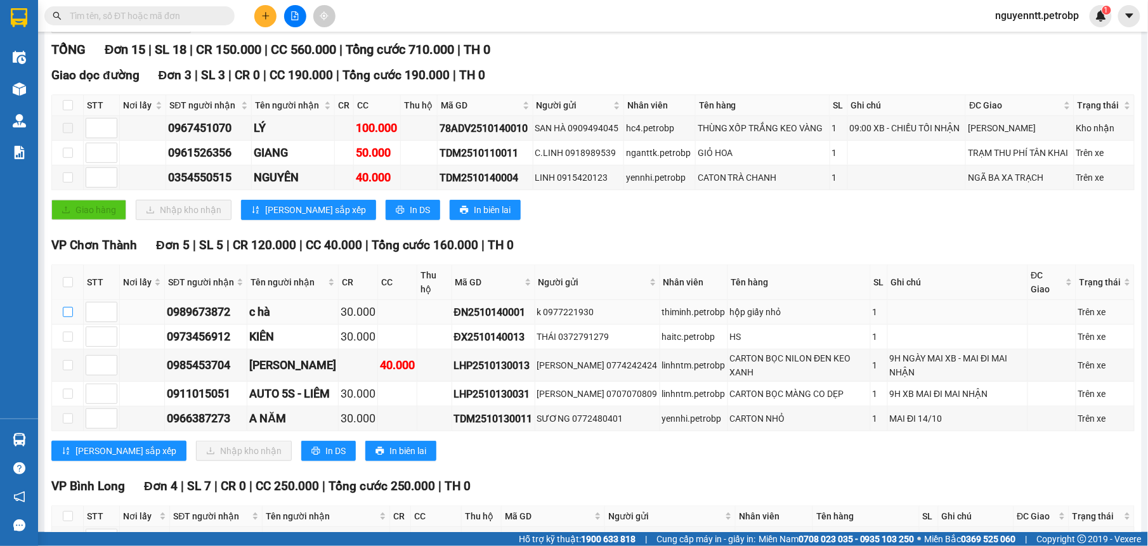
click at [66, 316] on input "checkbox" at bounding box center [68, 312] width 10 height 10
checkbox input "true"
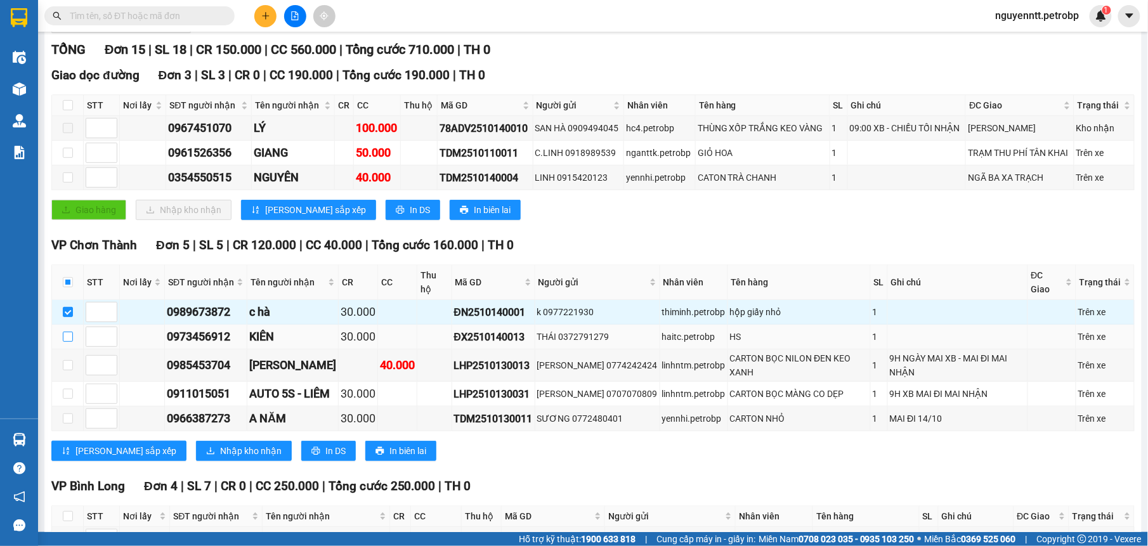
click at [63, 339] on input "checkbox" at bounding box center [68, 337] width 10 height 10
checkbox input "true"
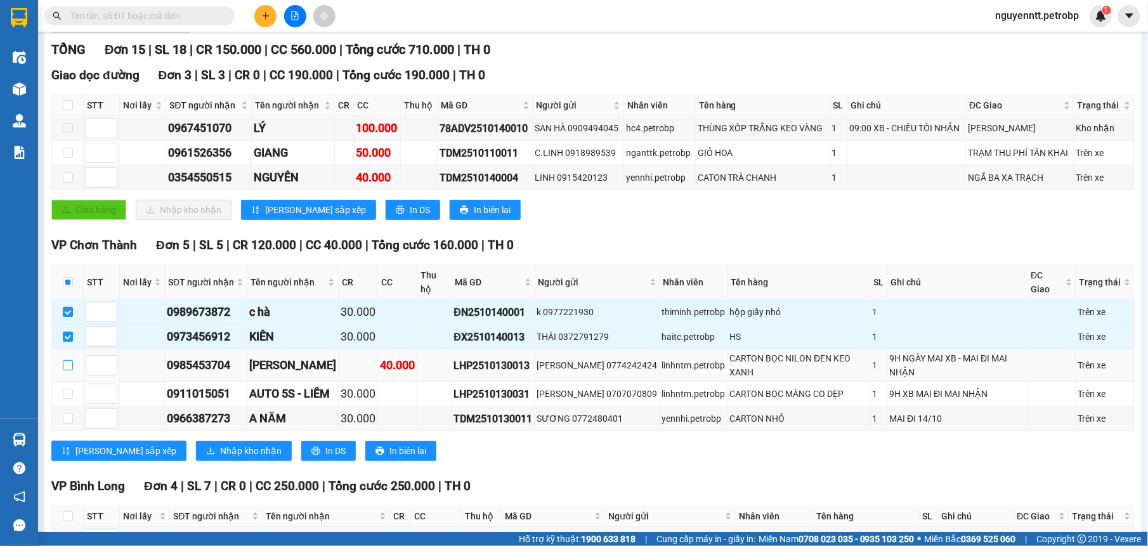
click at [69, 371] on input "checkbox" at bounding box center [68, 365] width 10 height 10
checkbox input "true"
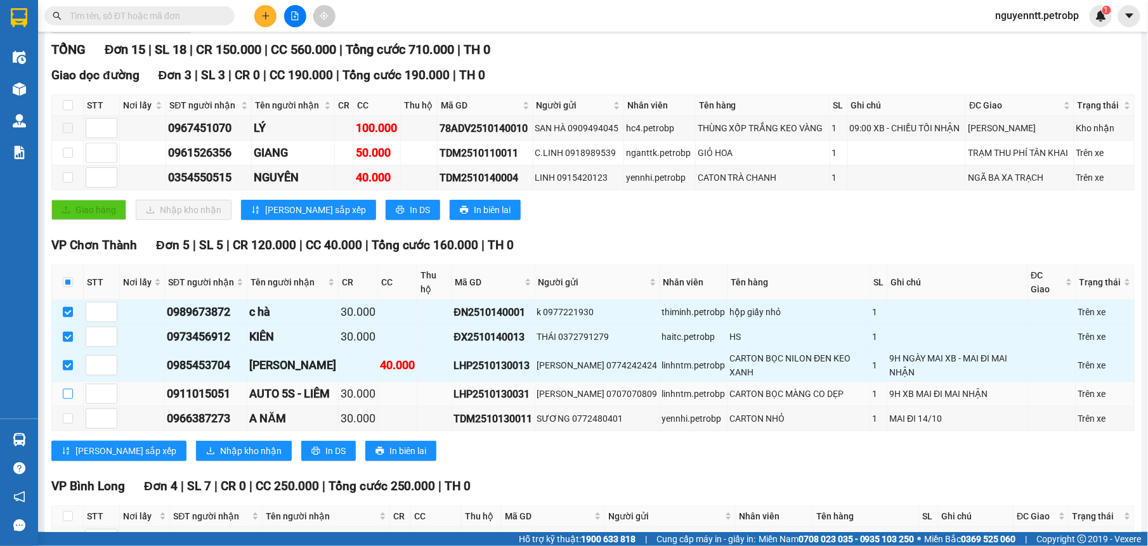
click at [69, 399] on input "checkbox" at bounding box center [68, 394] width 10 height 10
checkbox input "true"
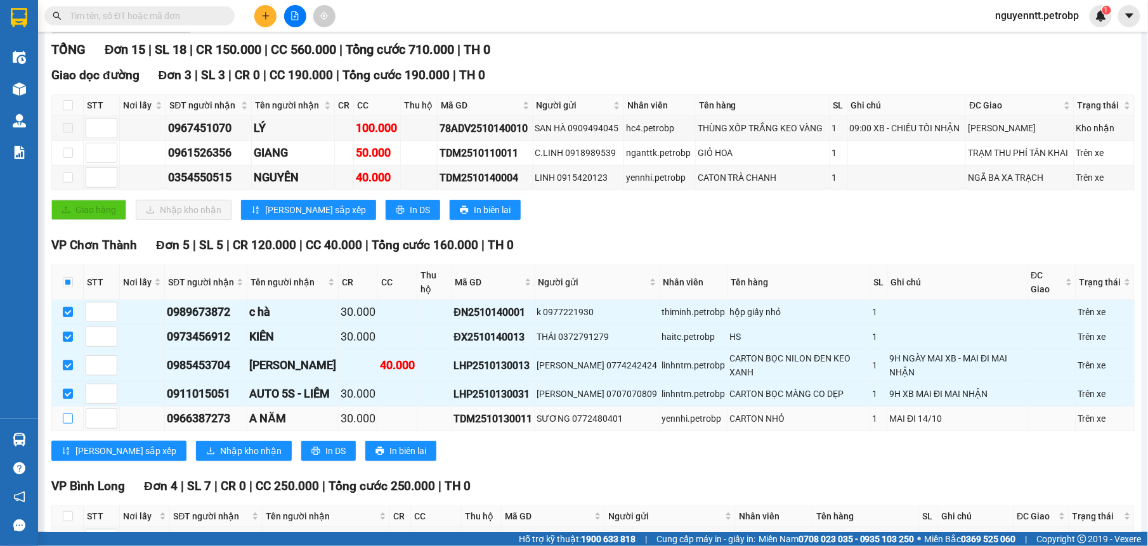
click at [69, 424] on input "checkbox" at bounding box center [68, 419] width 10 height 10
checkbox input "true"
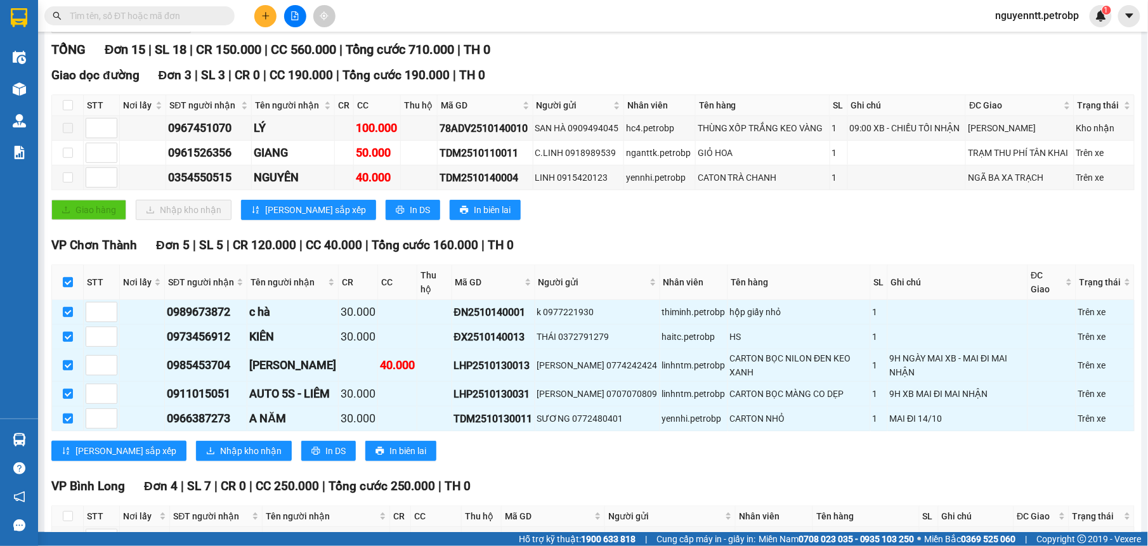
scroll to position [240, 0]
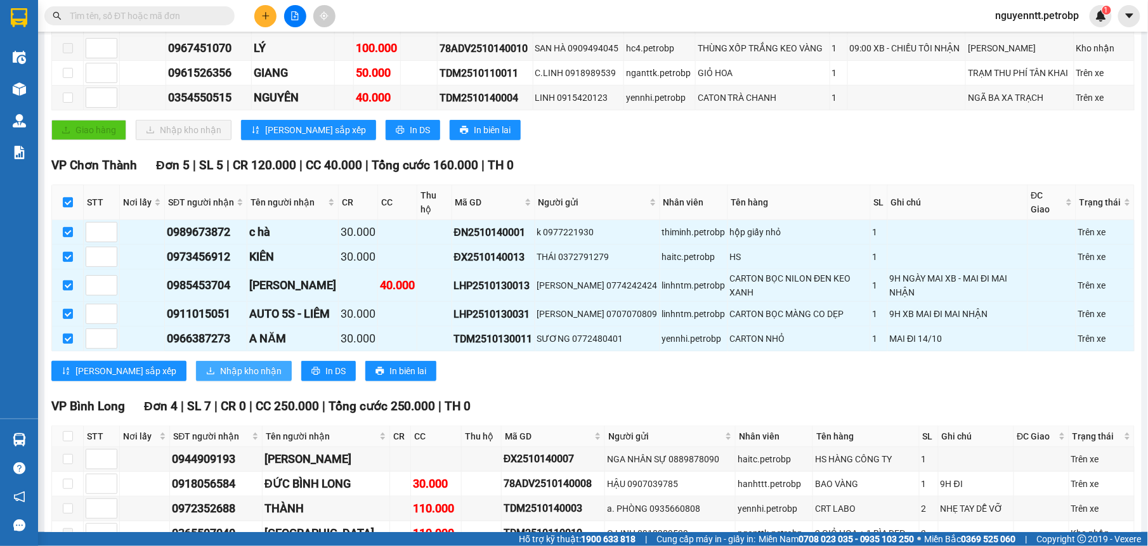
click at [220, 378] on span "Nhập kho nhận" at bounding box center [251, 371] width 62 height 14
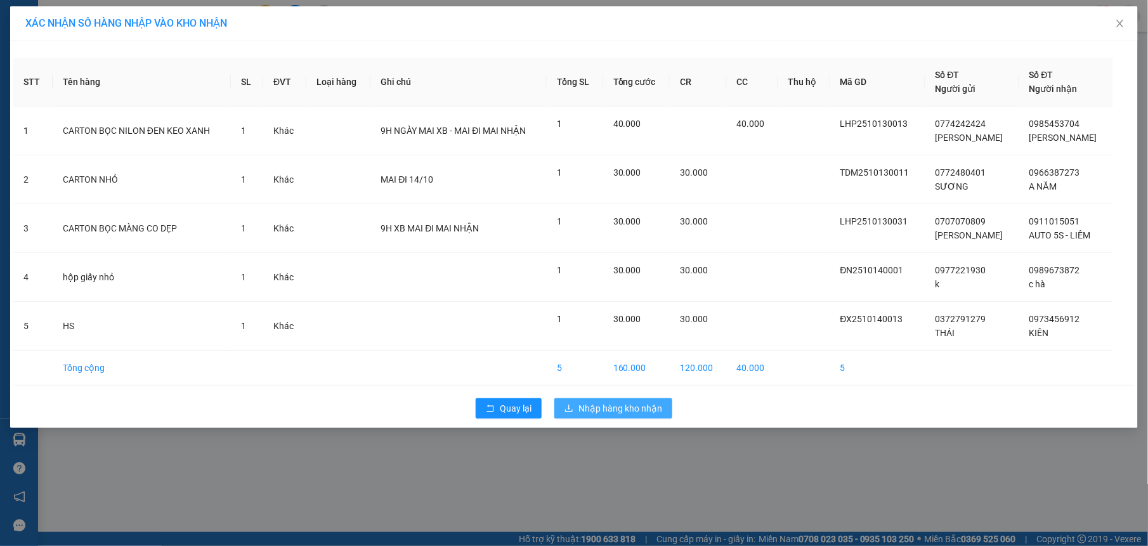
click at [610, 407] on span "Nhập hàng kho nhận" at bounding box center [621, 409] width 84 height 14
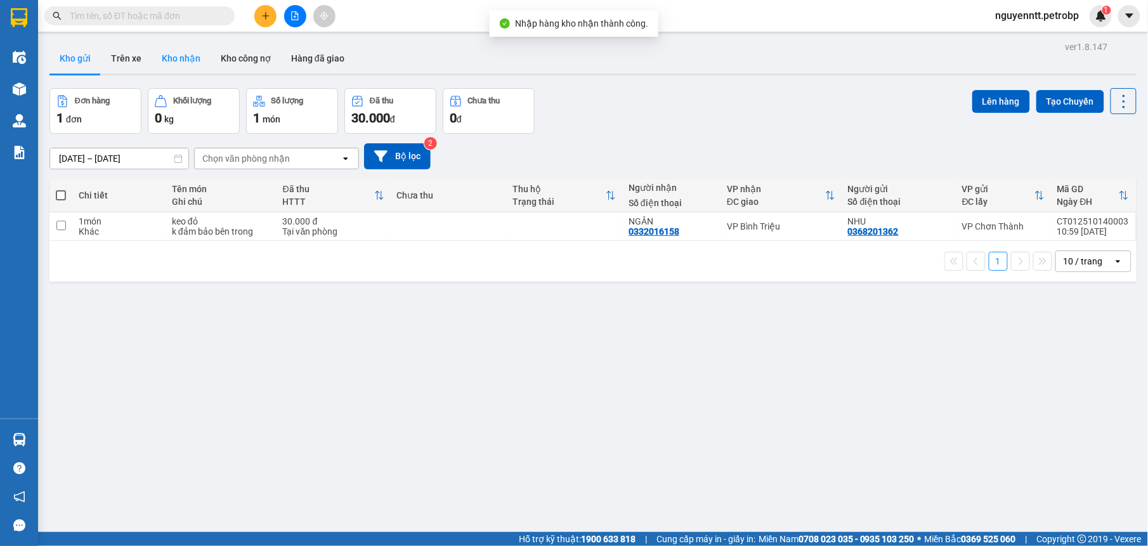
click at [168, 61] on button "Kho nhận" at bounding box center [181, 58] width 59 height 30
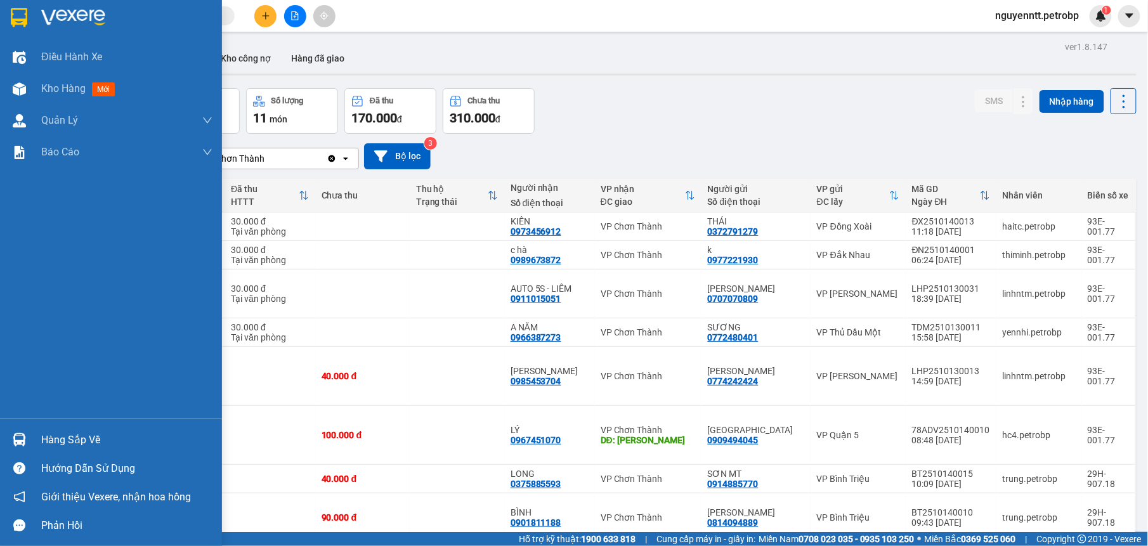
click at [8, 431] on div at bounding box center [19, 440] width 22 height 22
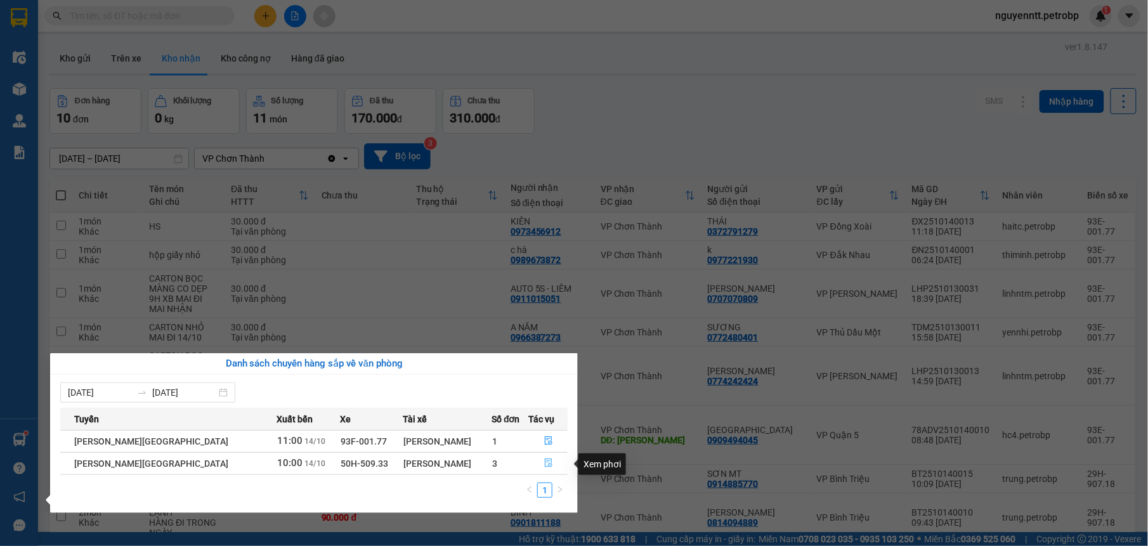
click at [544, 468] on icon "file-done" at bounding box center [548, 463] width 9 height 9
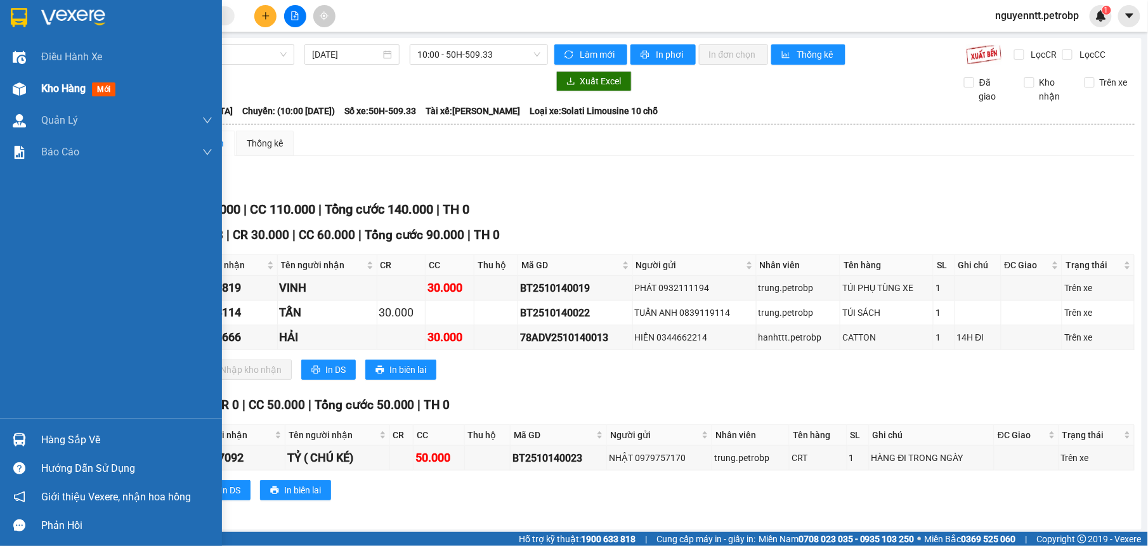
click at [59, 94] on span "Kho hàng" at bounding box center [63, 88] width 44 height 12
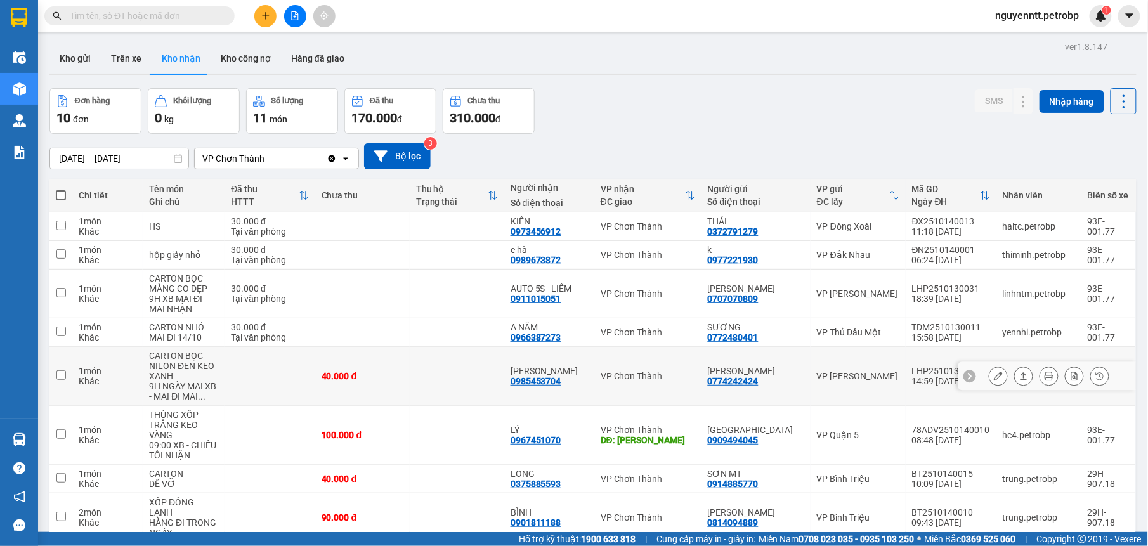
click at [476, 379] on td at bounding box center [457, 376] width 95 height 59
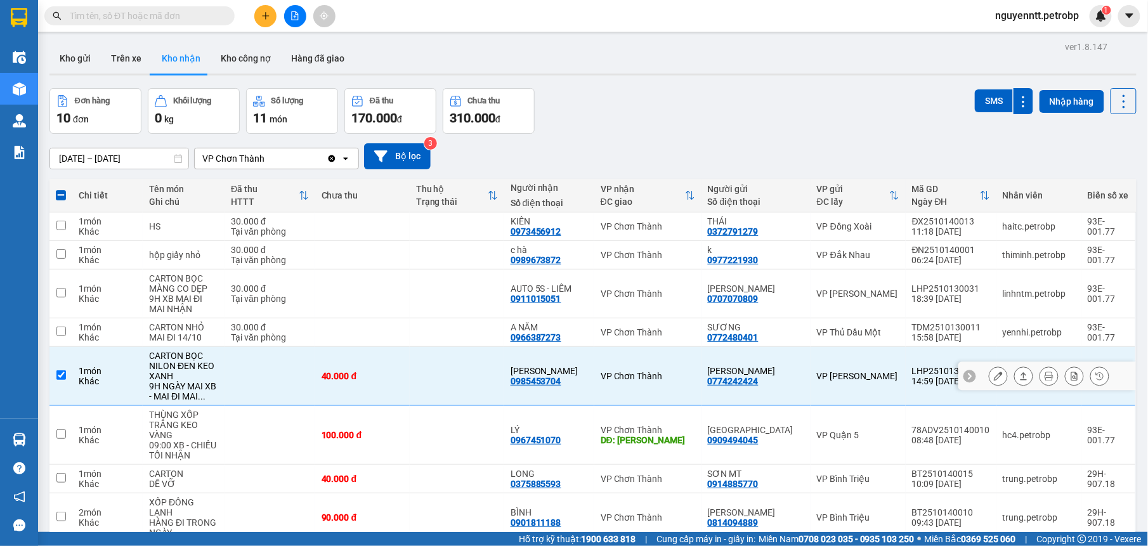
click at [467, 385] on td at bounding box center [457, 376] width 95 height 59
checkbox input "false"
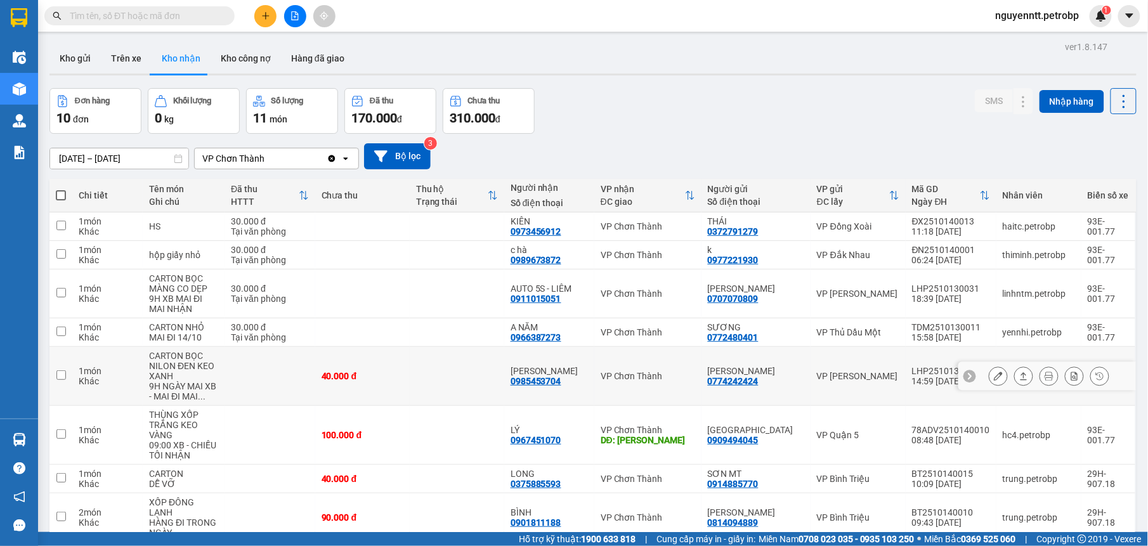
click at [1021, 380] on icon at bounding box center [1024, 376] width 7 height 8
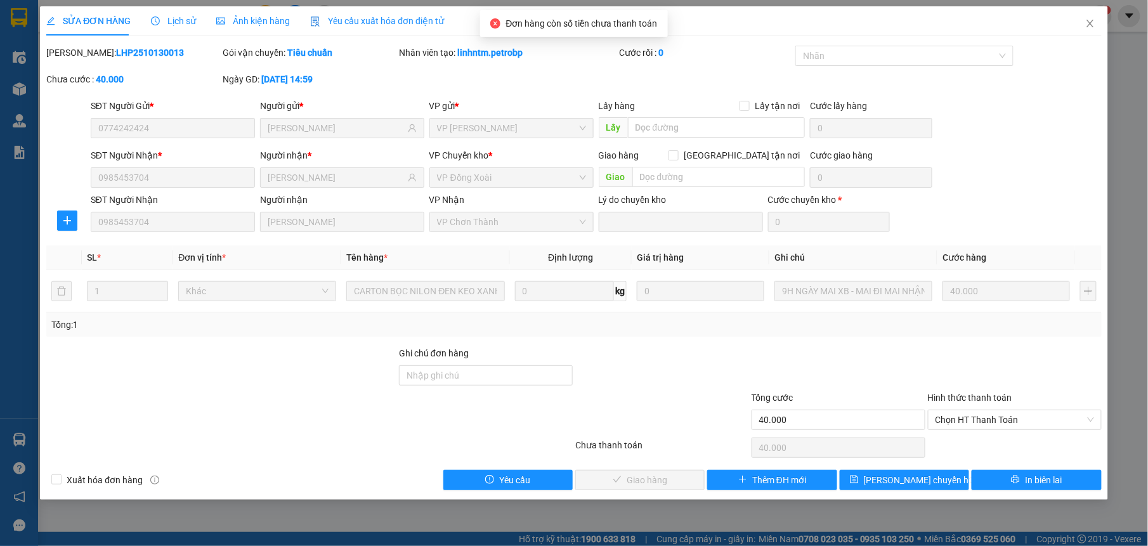
type input "0774242424"
type input "ANH KHÁNH"
type input "0985453704"
type input "ANH QUANG"
type input "40.000"
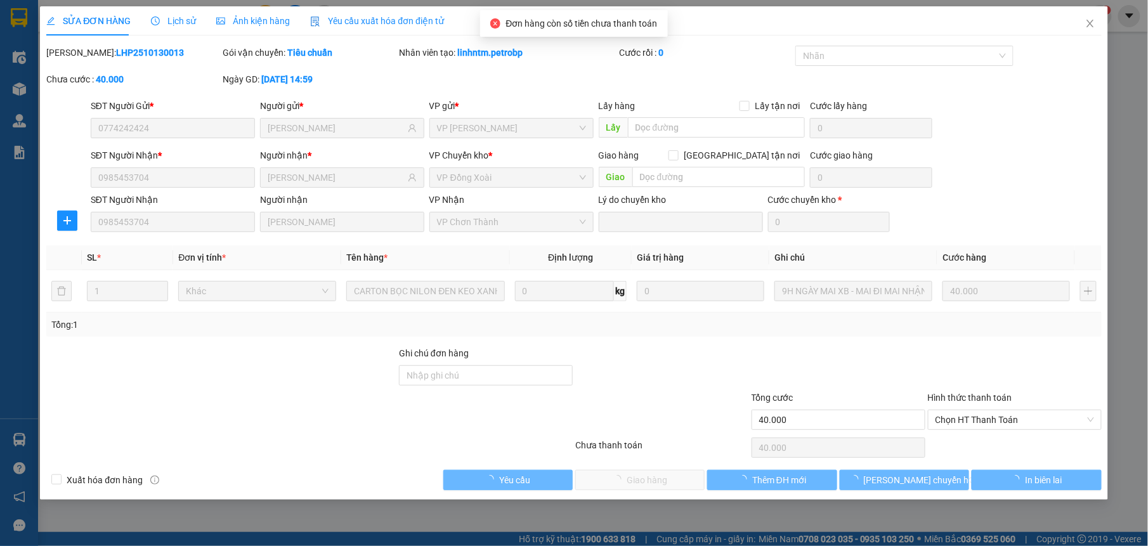
click at [983, 382] on div at bounding box center [1015, 368] width 176 height 44
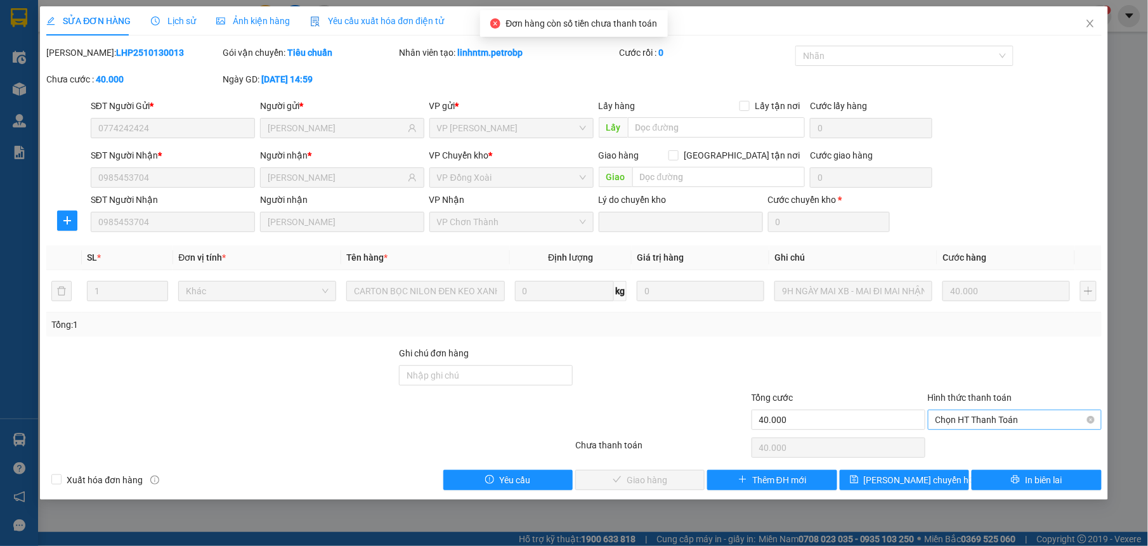
click at [966, 419] on span "Chọn HT Thanh Toán" at bounding box center [1015, 420] width 159 height 19
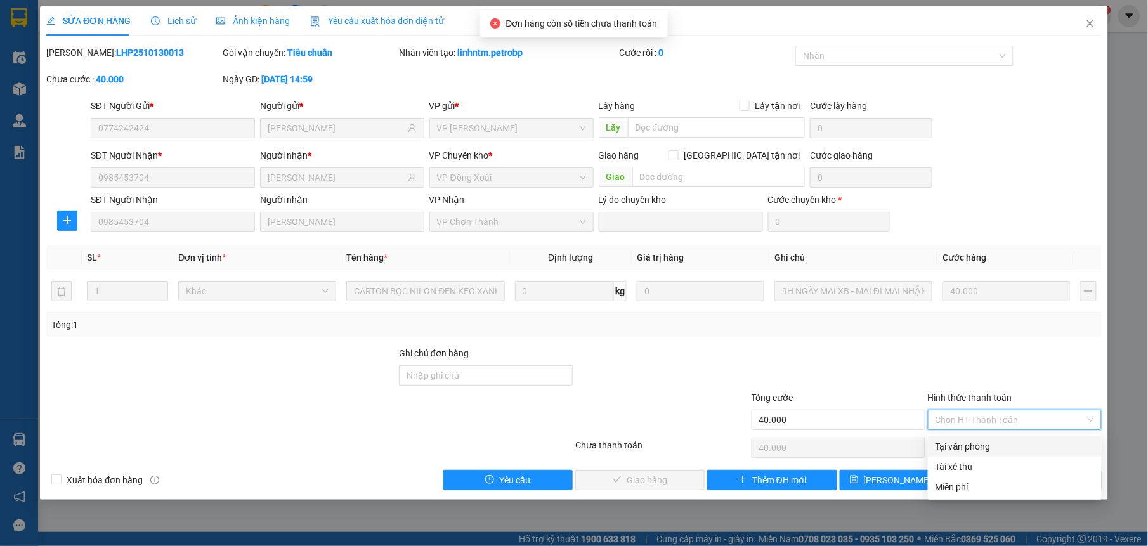
click at [947, 440] on div "Tại văn phòng" at bounding box center [1015, 447] width 159 height 14
type input "0"
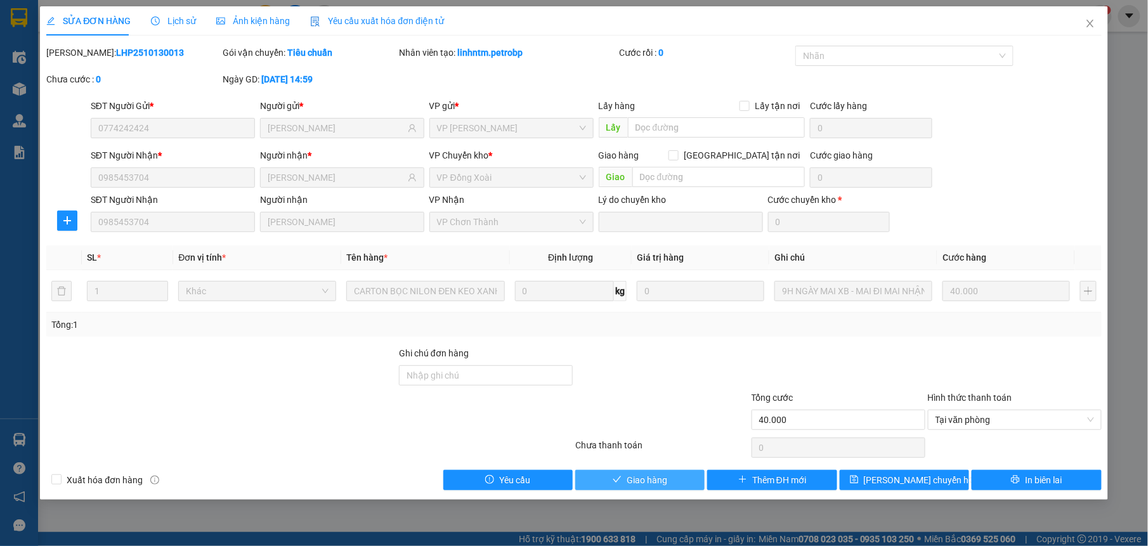
click at [640, 475] on span "Giao hàng" at bounding box center [647, 480] width 41 height 14
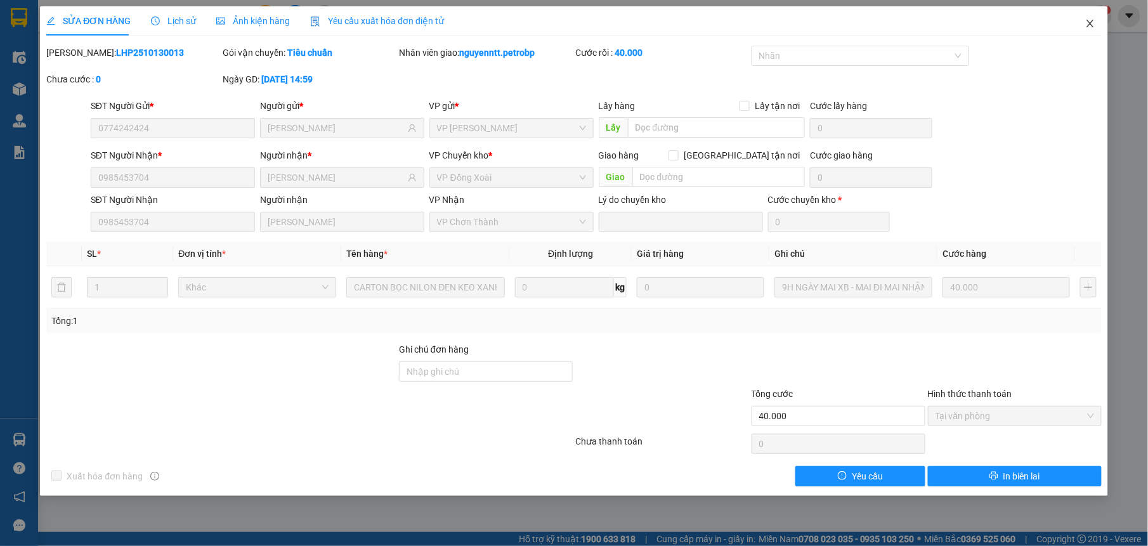
click at [1097, 27] on span "Close" at bounding box center [1091, 24] width 36 height 36
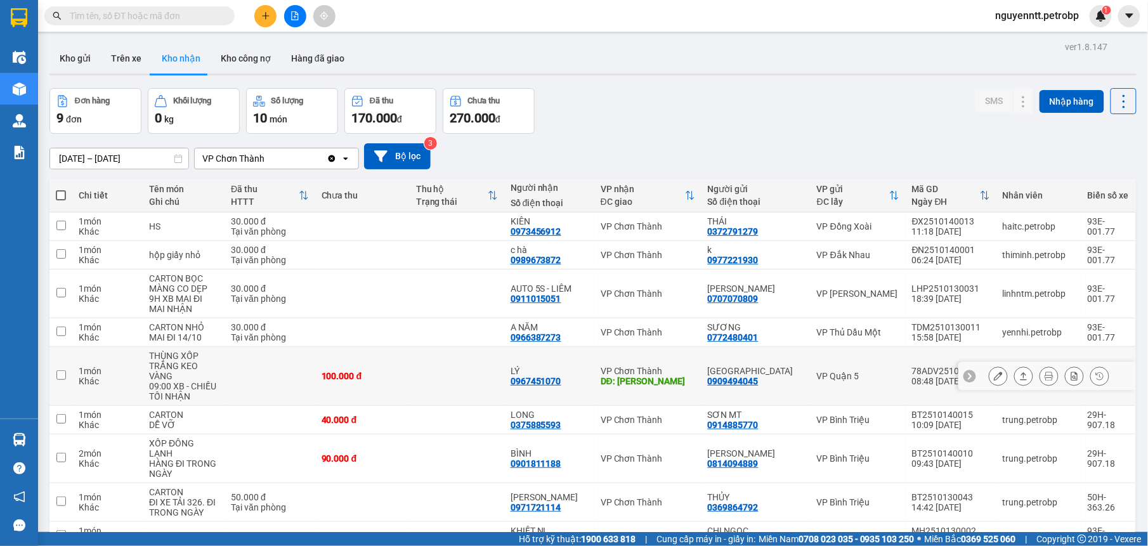
click at [457, 374] on td at bounding box center [457, 376] width 95 height 59
checkbox input "true"
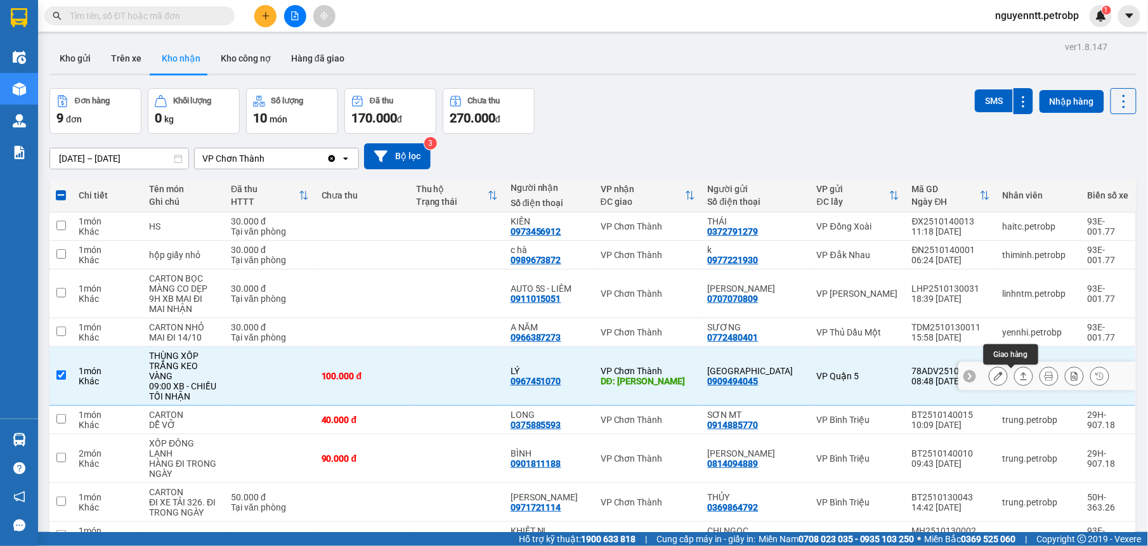
click at [1020, 374] on icon at bounding box center [1024, 376] width 9 height 9
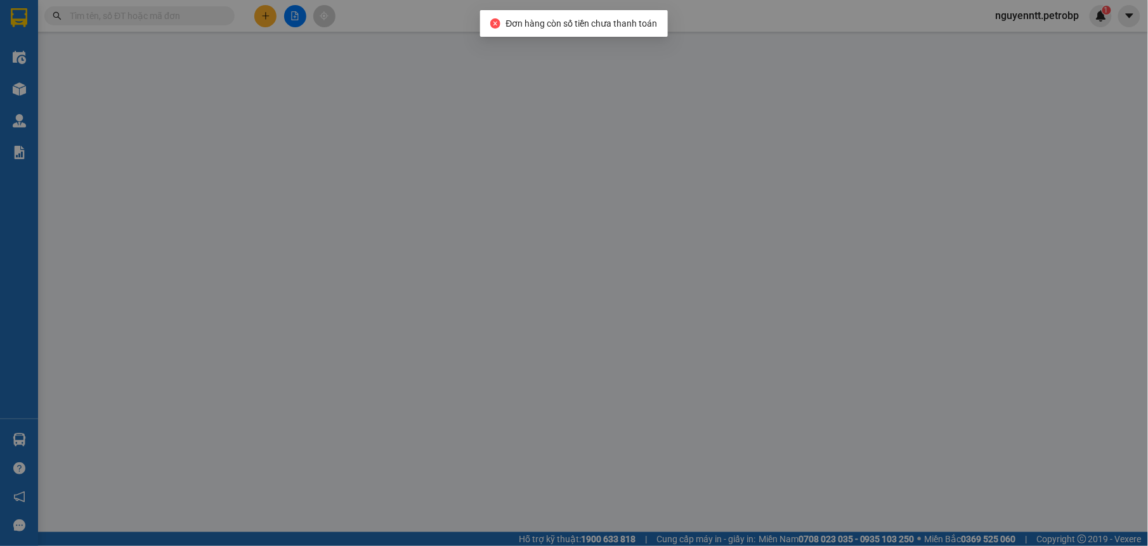
type input "0909494045"
type input "SAN HÀ"
type input "0967451070"
type input "LÝ"
type input "KCN MINH HƯNG"
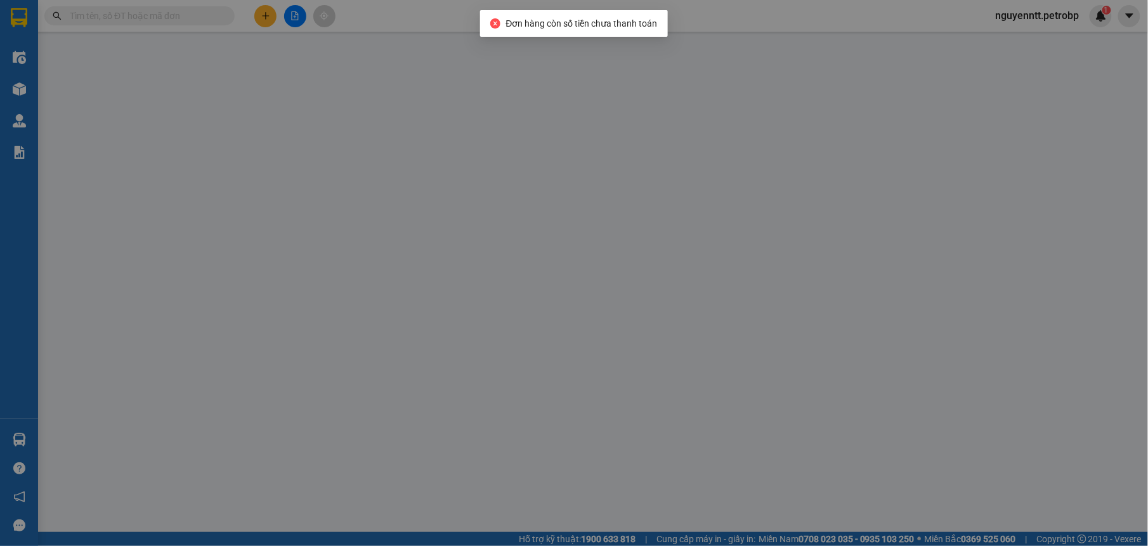
type input "100.000"
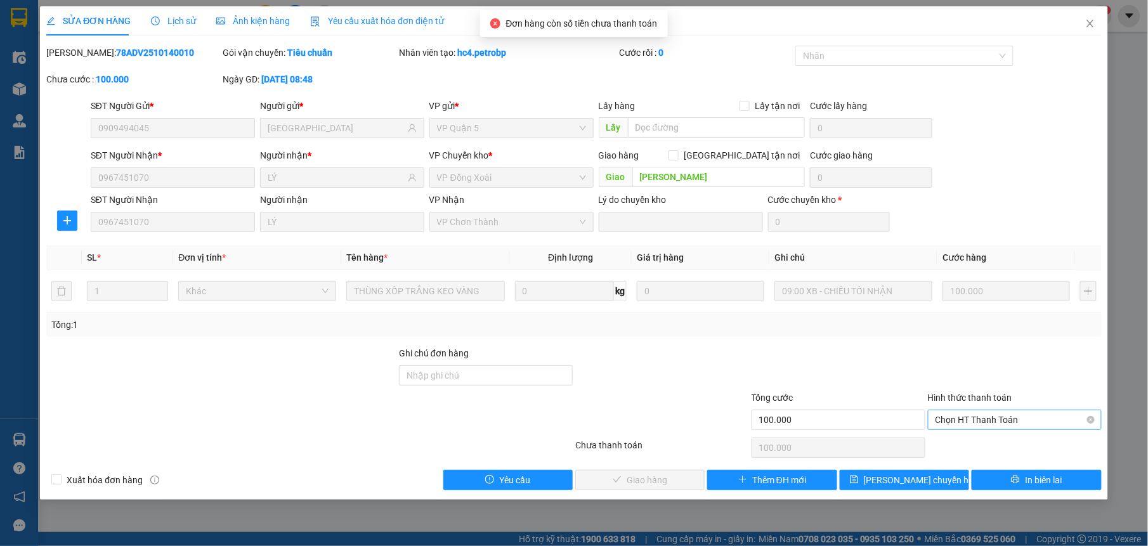
click at [967, 414] on span "Chọn HT Thanh Toán" at bounding box center [1015, 420] width 159 height 19
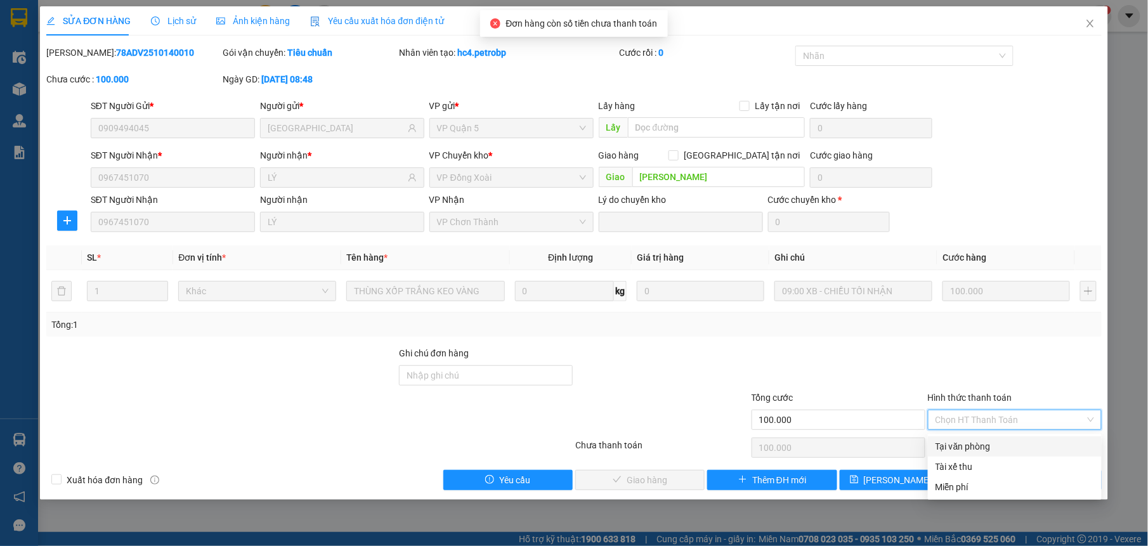
click at [960, 448] on div "Tại văn phòng" at bounding box center [1015, 447] width 159 height 14
type input "0"
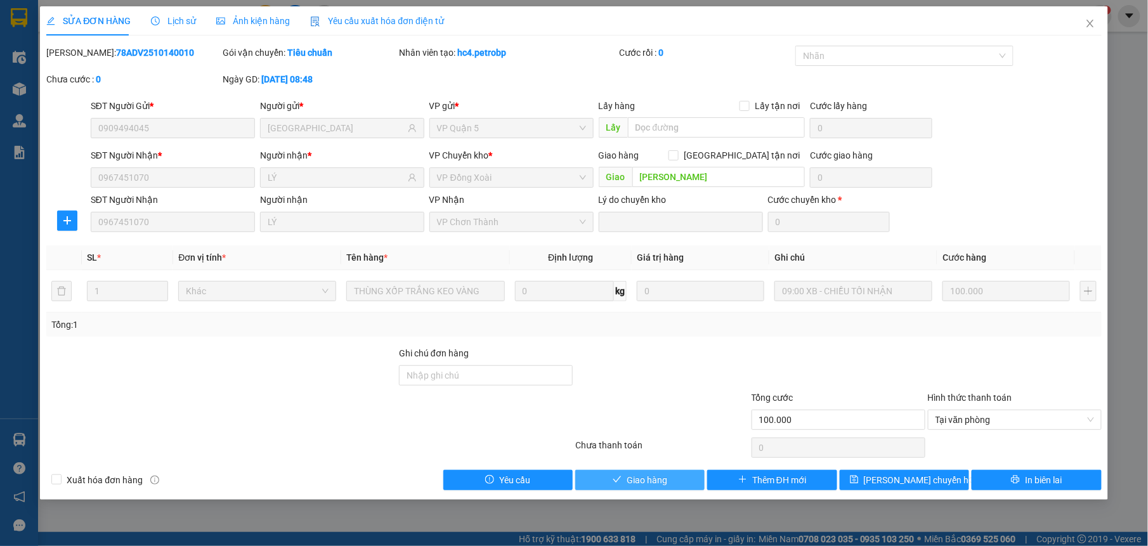
click at [670, 480] on button "Giao hàng" at bounding box center [639, 480] width 129 height 20
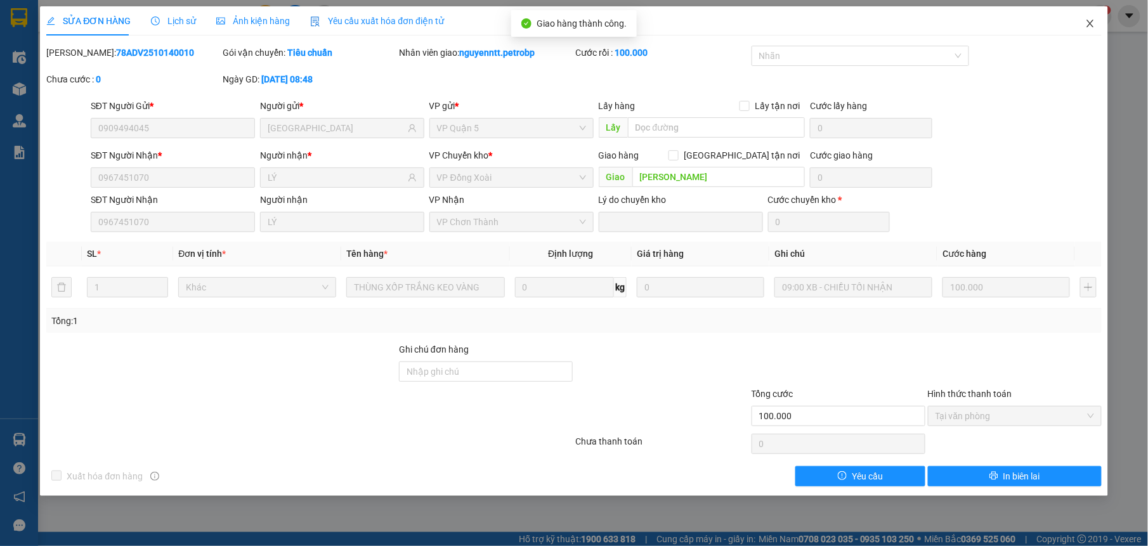
click at [1084, 21] on span "Close" at bounding box center [1091, 24] width 36 height 36
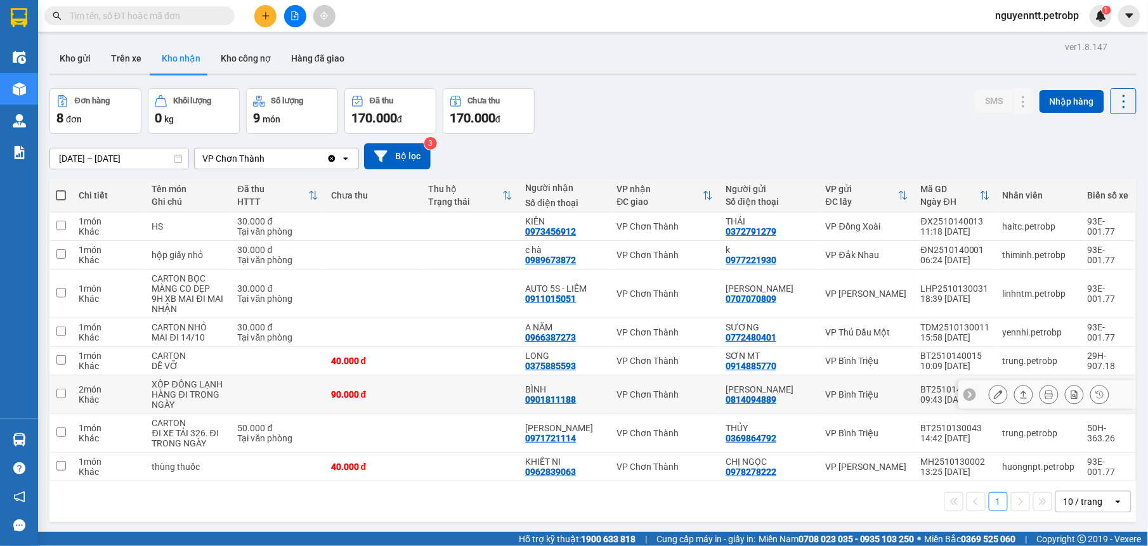
click at [506, 395] on td at bounding box center [470, 395] width 97 height 39
checkbox input "true"
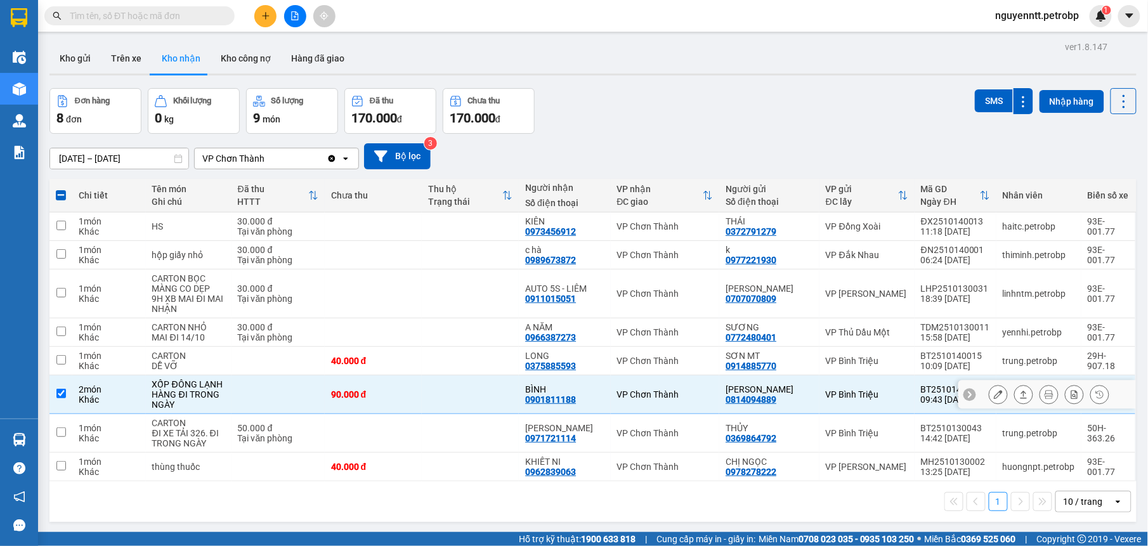
click at [1020, 396] on icon at bounding box center [1024, 394] width 9 height 9
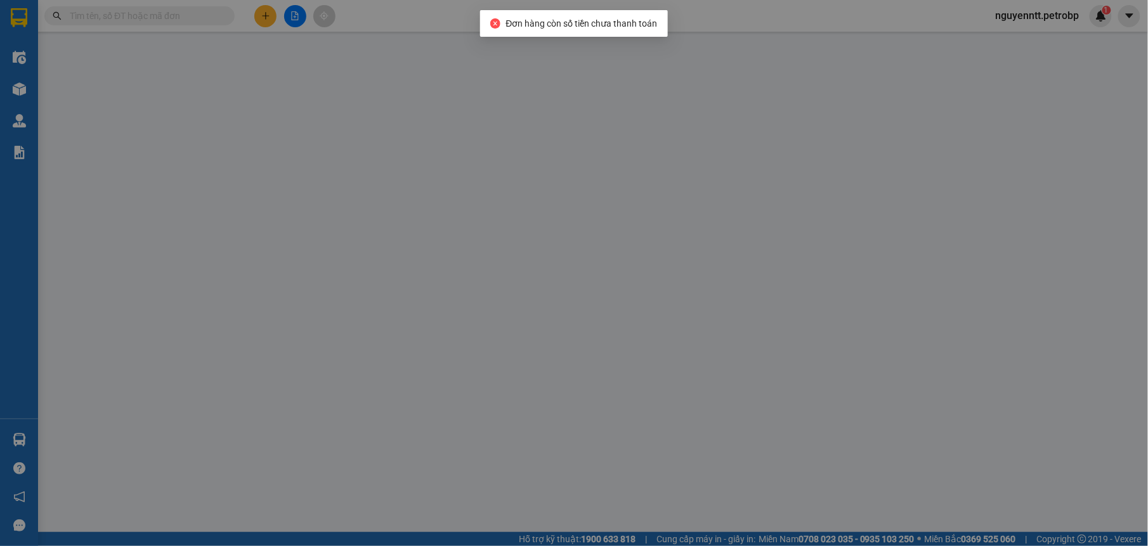
type input "0814094889"
type input "NGỌC ANH"
type input "0901811188"
type input "BÌNH"
type input "90.000"
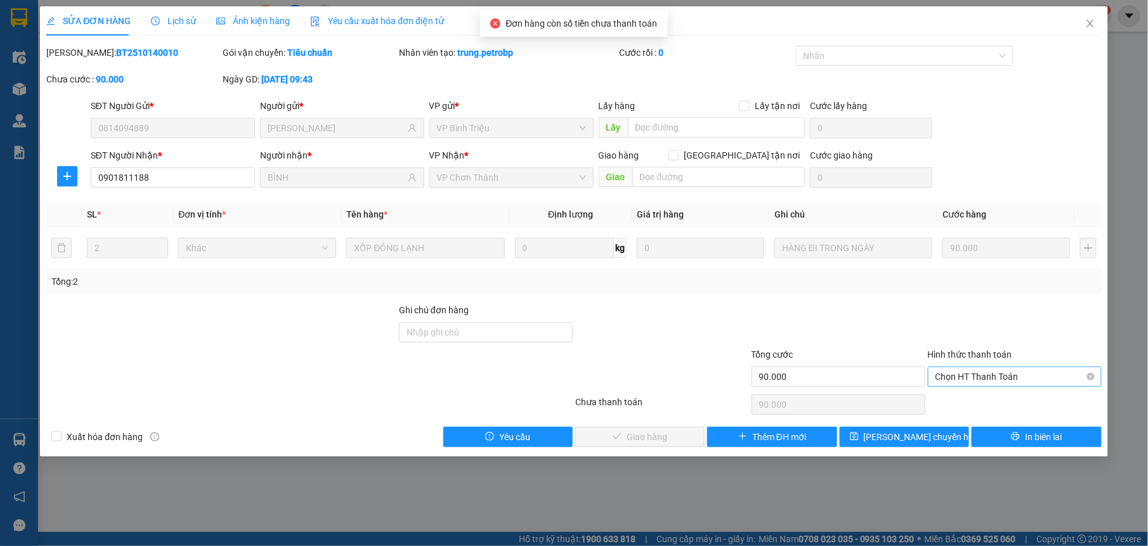
click at [986, 381] on span "Chọn HT Thanh Toán" at bounding box center [1015, 376] width 159 height 19
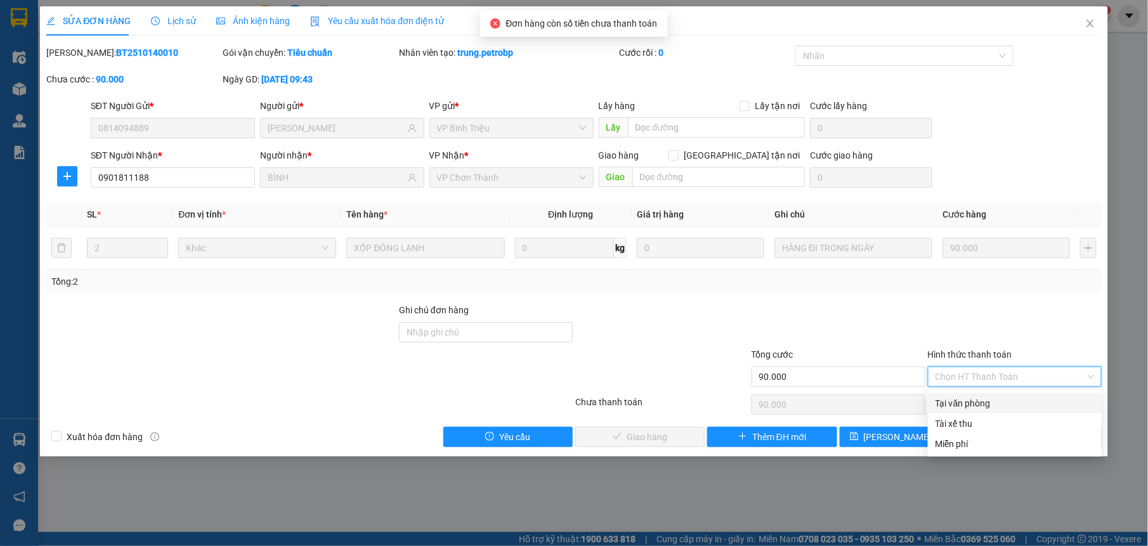
click at [988, 394] on div "Tại văn phòng" at bounding box center [1015, 403] width 174 height 20
type input "0"
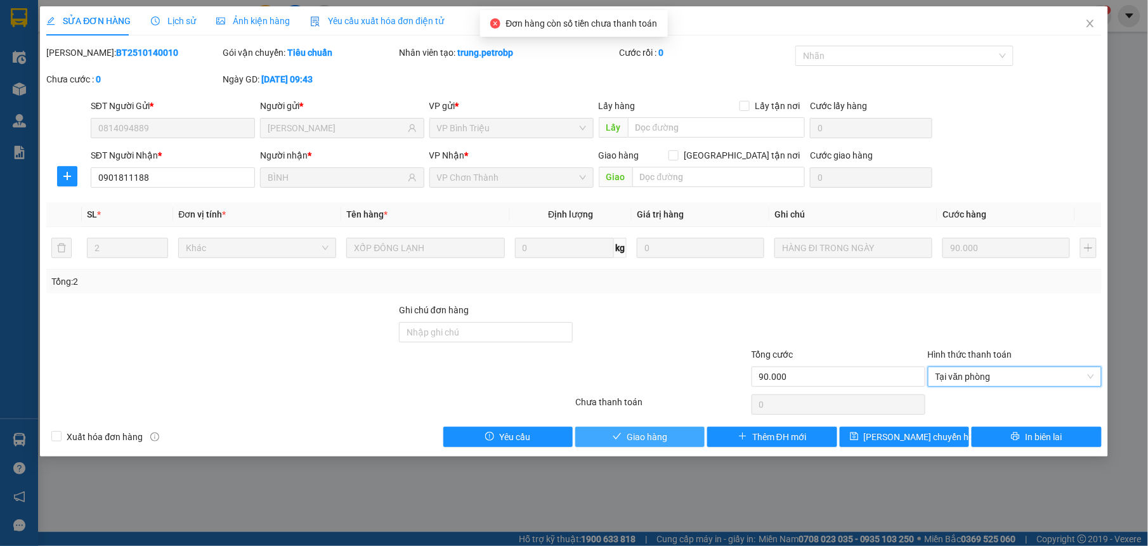
click at [668, 435] on button "Giao hàng" at bounding box center [639, 437] width 129 height 20
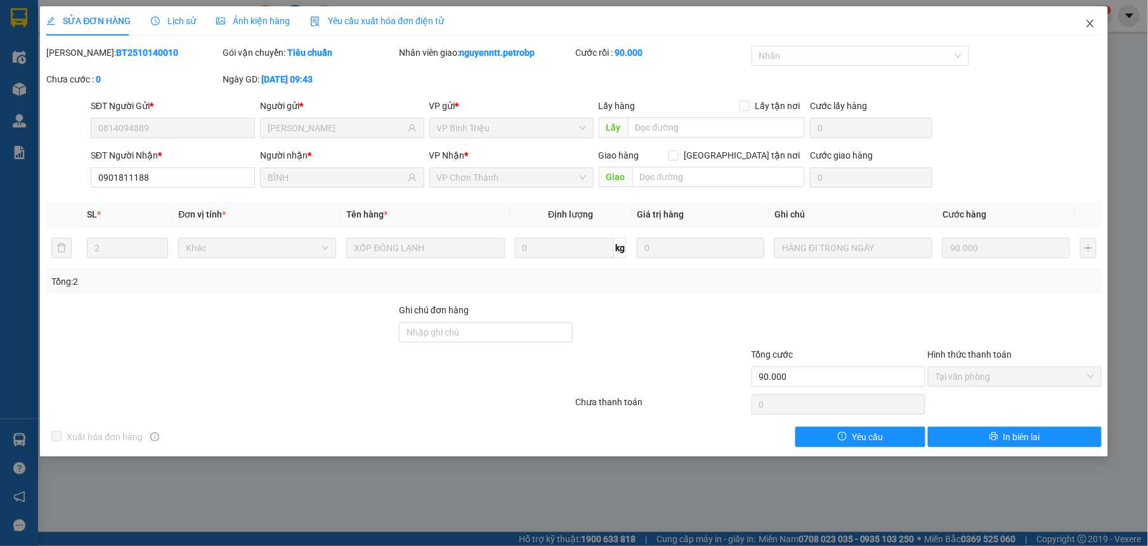
click at [1086, 23] on icon "close" at bounding box center [1091, 23] width 10 height 10
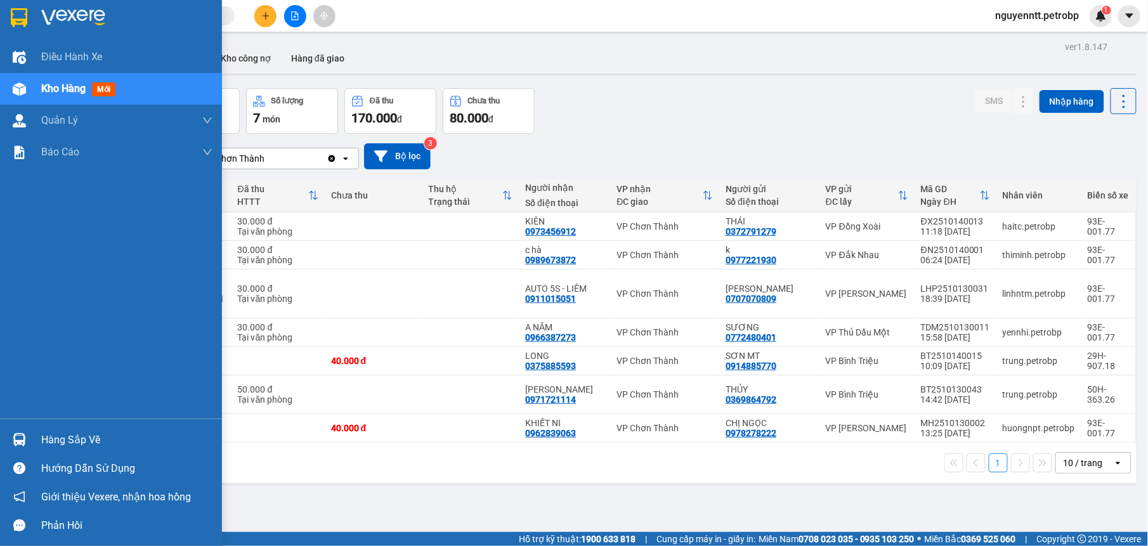
click at [30, 429] on div "Hàng sắp về" at bounding box center [111, 440] width 222 height 29
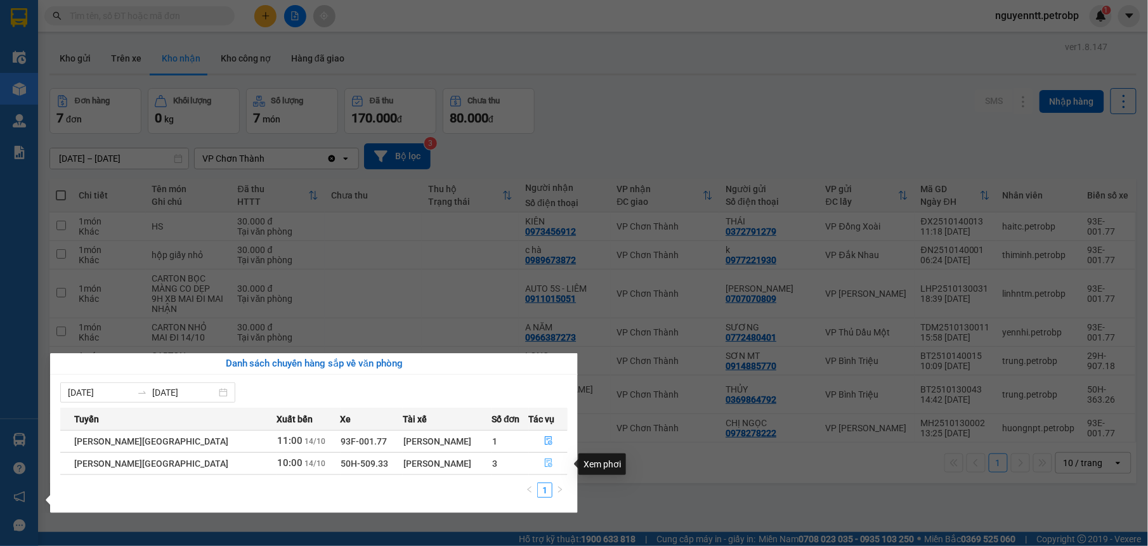
click at [544, 465] on icon "file-done" at bounding box center [548, 463] width 9 height 9
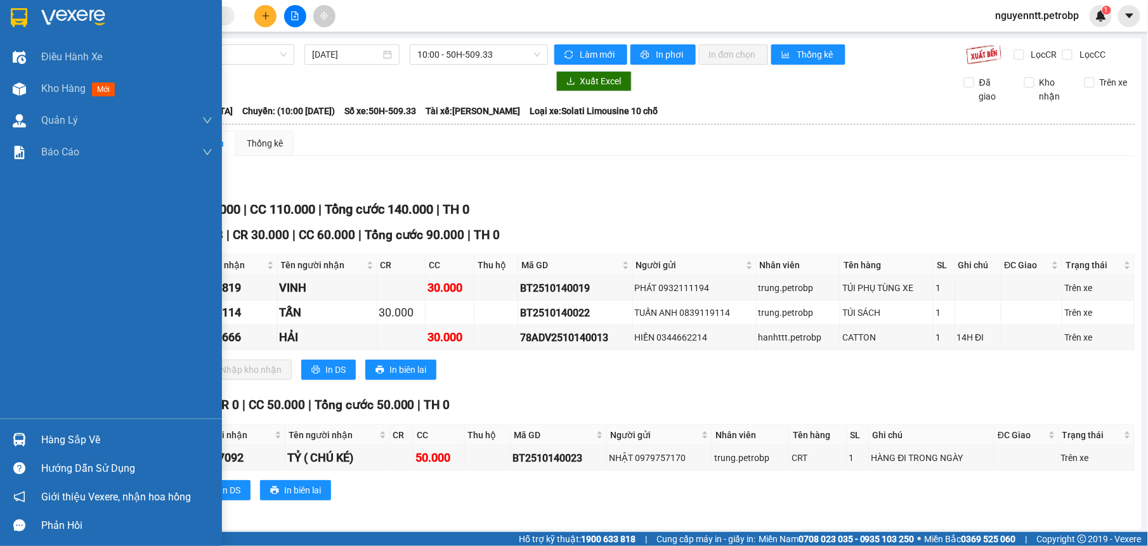
click at [36, 435] on div "Hàng sắp về" at bounding box center [111, 440] width 222 height 29
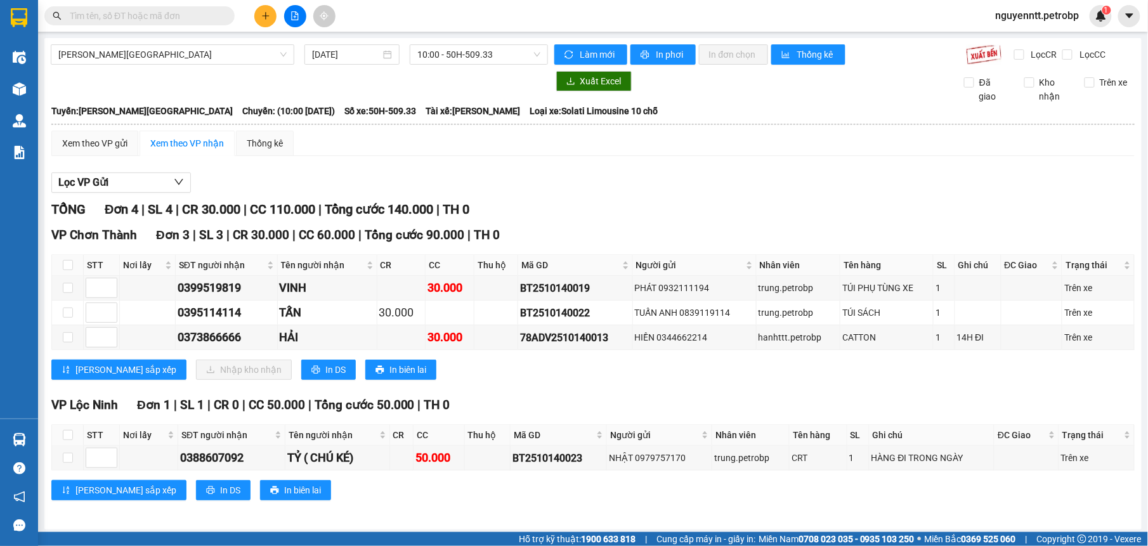
click at [671, 220] on section "Kết quả tìm kiếm ( 0 ) Bộ lọc No Data nguyenntt.petrobp 1 Điều hành xe Kho hàng…" at bounding box center [574, 273] width 1148 height 546
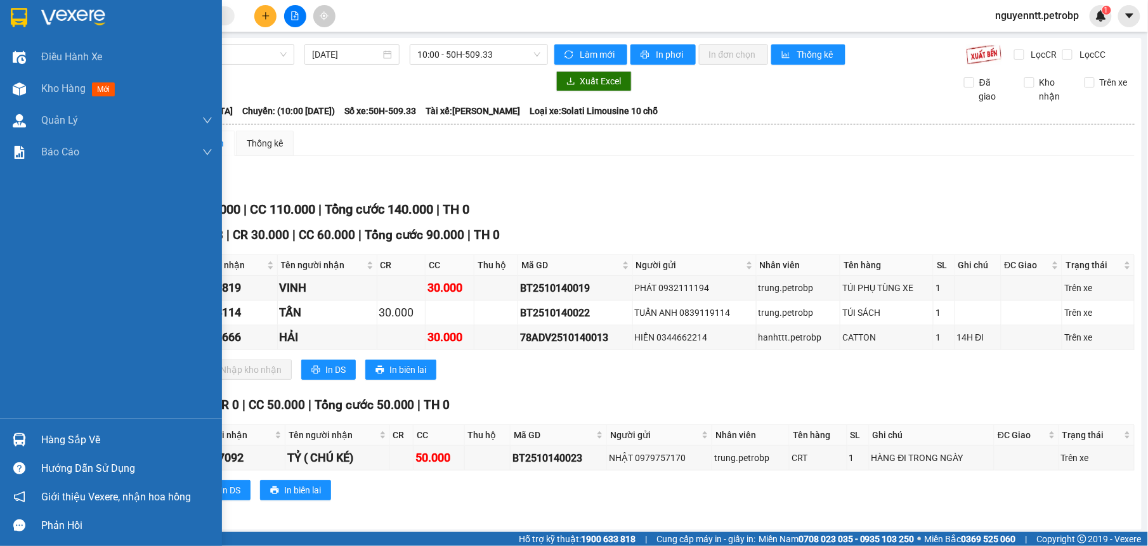
click at [27, 433] on div at bounding box center [19, 440] width 22 height 22
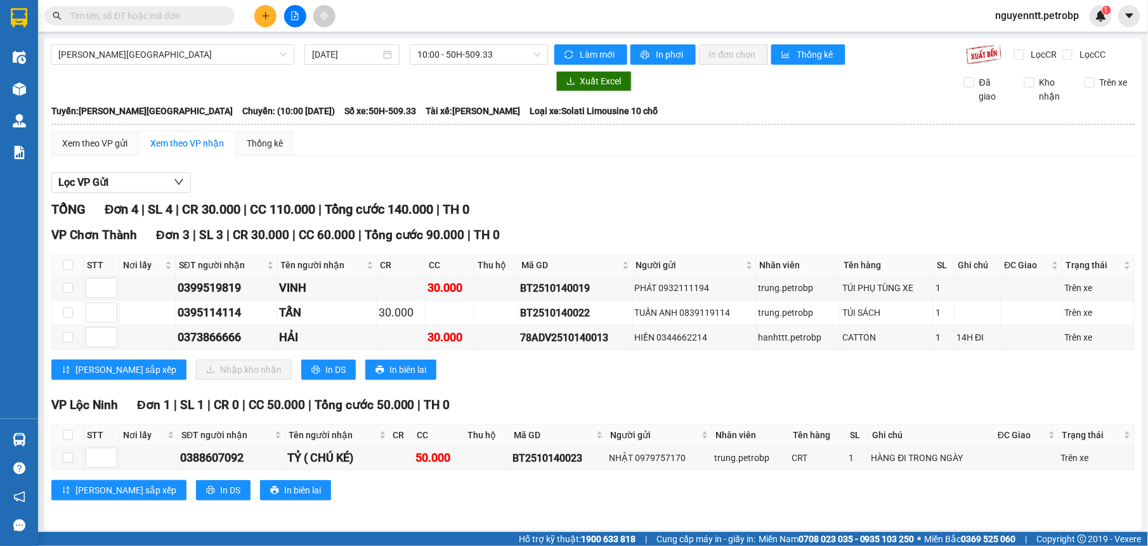
click at [655, 388] on section "Kết quả tìm kiếm ( 0 ) Bộ lọc No Data nguyenntt.petrobp 1 Điều hành xe Kho hàng…" at bounding box center [574, 273] width 1148 height 546
click at [65, 287] on input "checkbox" at bounding box center [68, 288] width 10 height 10
checkbox input "true"
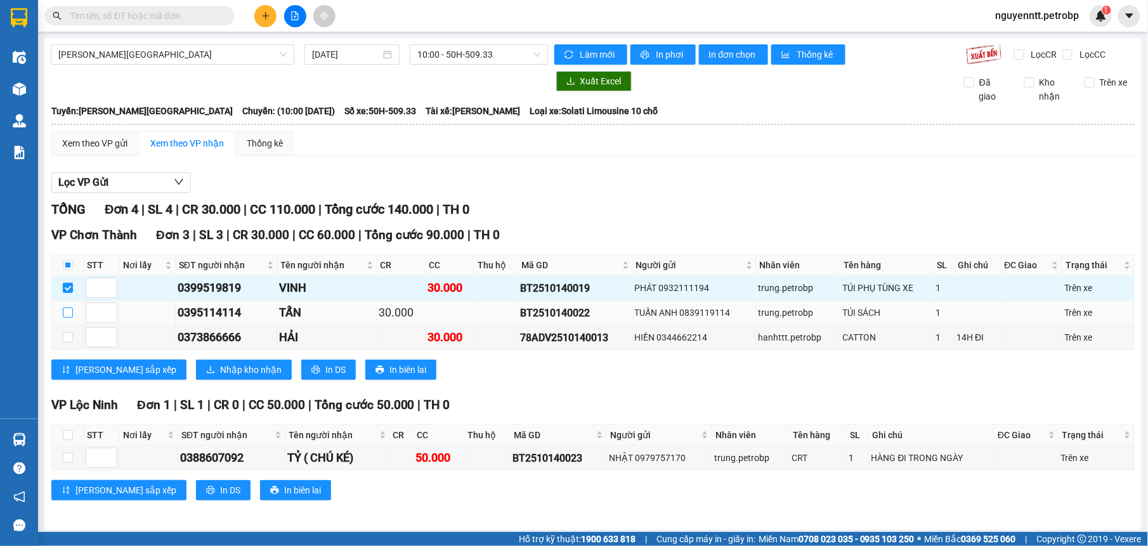
click at [72, 315] on input "checkbox" at bounding box center [68, 313] width 10 height 10
checkbox input "true"
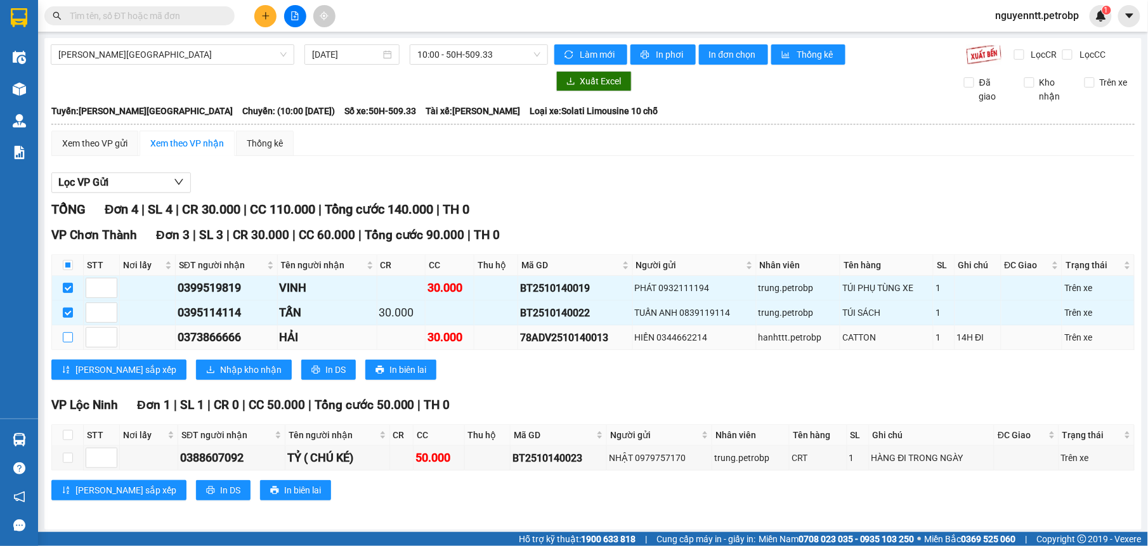
click at [63, 343] on input "checkbox" at bounding box center [68, 337] width 10 height 10
checkbox input "true"
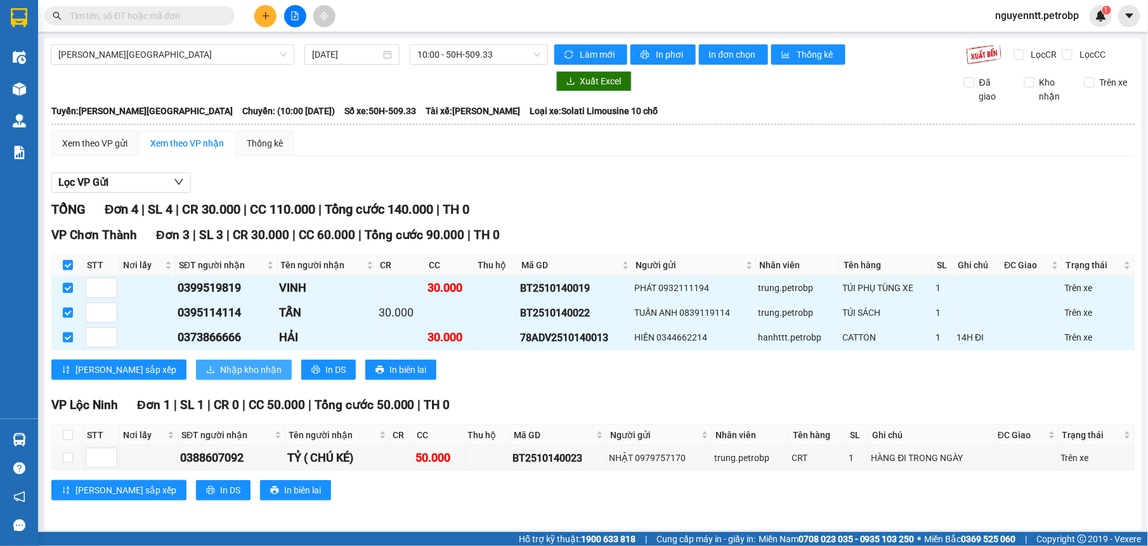
click at [220, 369] on span "Nhập kho nhận" at bounding box center [251, 370] width 62 height 14
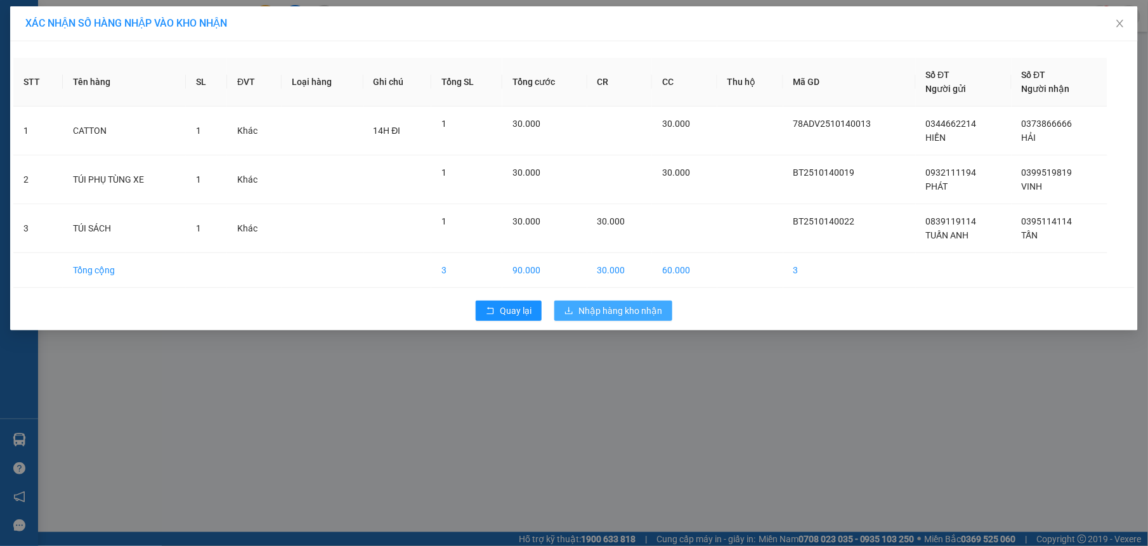
click at [600, 313] on span "Nhập hàng kho nhận" at bounding box center [621, 311] width 84 height 14
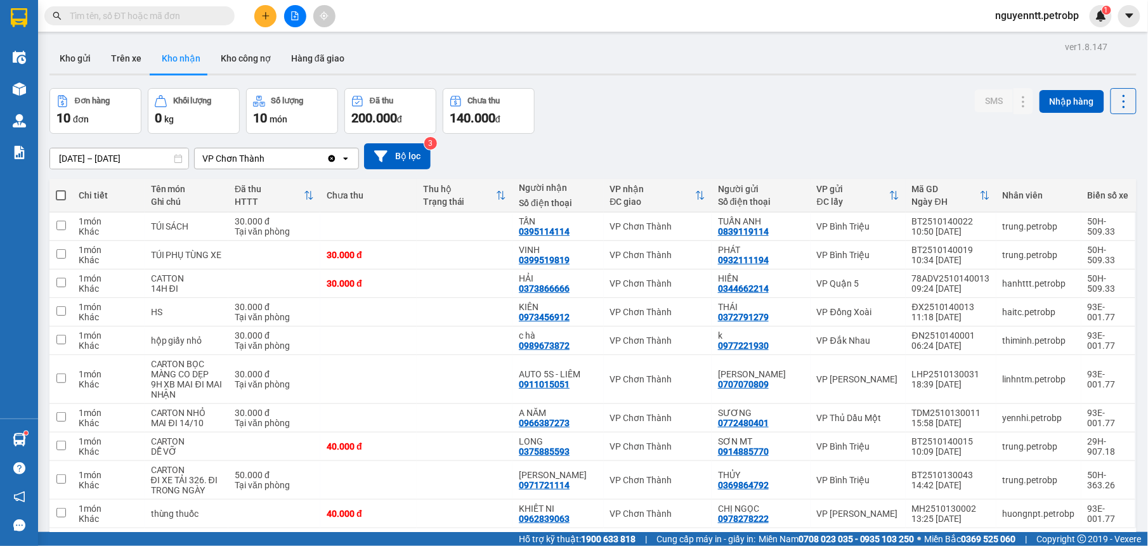
click at [194, 22] on input "text" at bounding box center [145, 16] width 150 height 14
click at [410, 258] on div "30.000 đ" at bounding box center [368, 255] width 83 height 10
checkbox input "true"
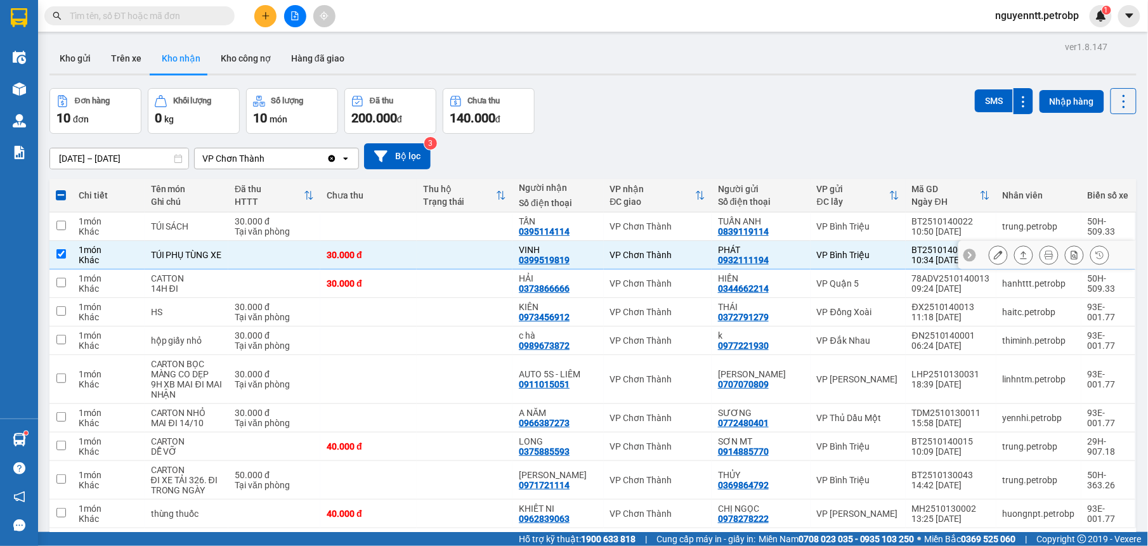
click at [1020, 255] on icon at bounding box center [1024, 255] width 9 height 9
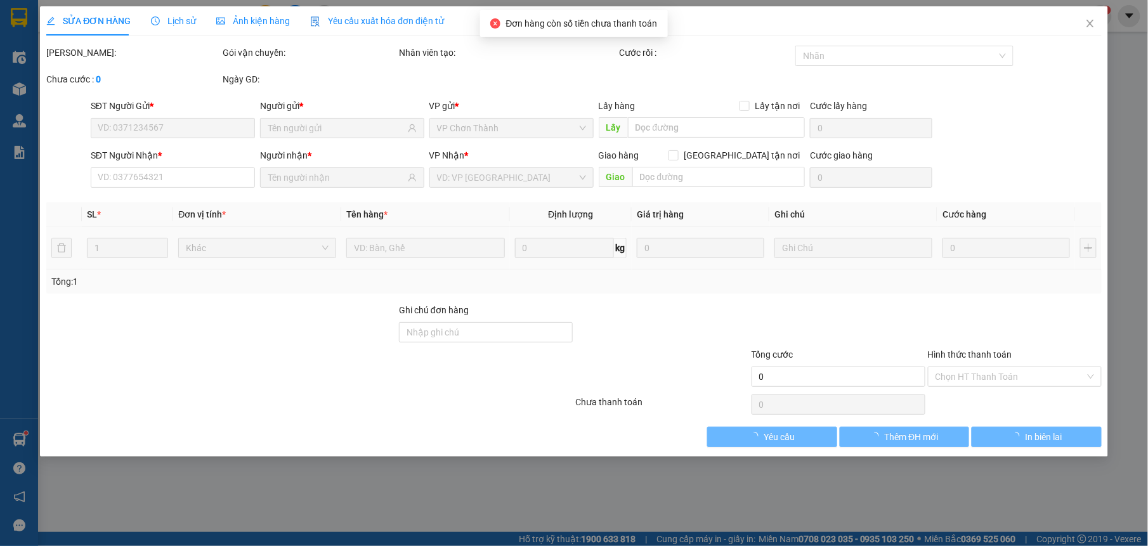
type input "0932111194"
type input "PHÁT"
type input "0399519819"
type input "VINH"
type input "30.000"
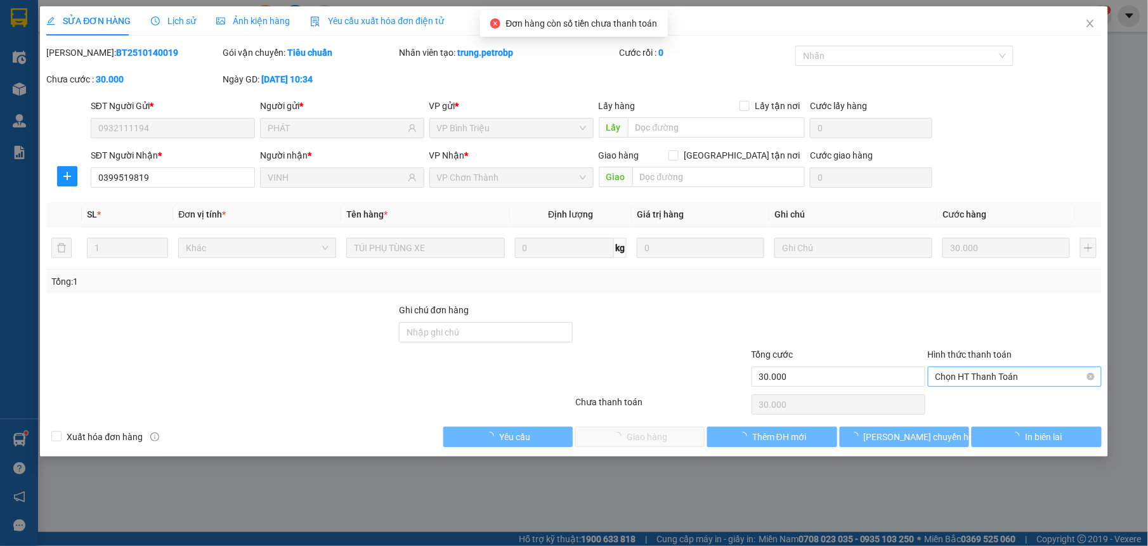
click at [977, 381] on span "Chọn HT Thanh Toán" at bounding box center [1015, 376] width 159 height 19
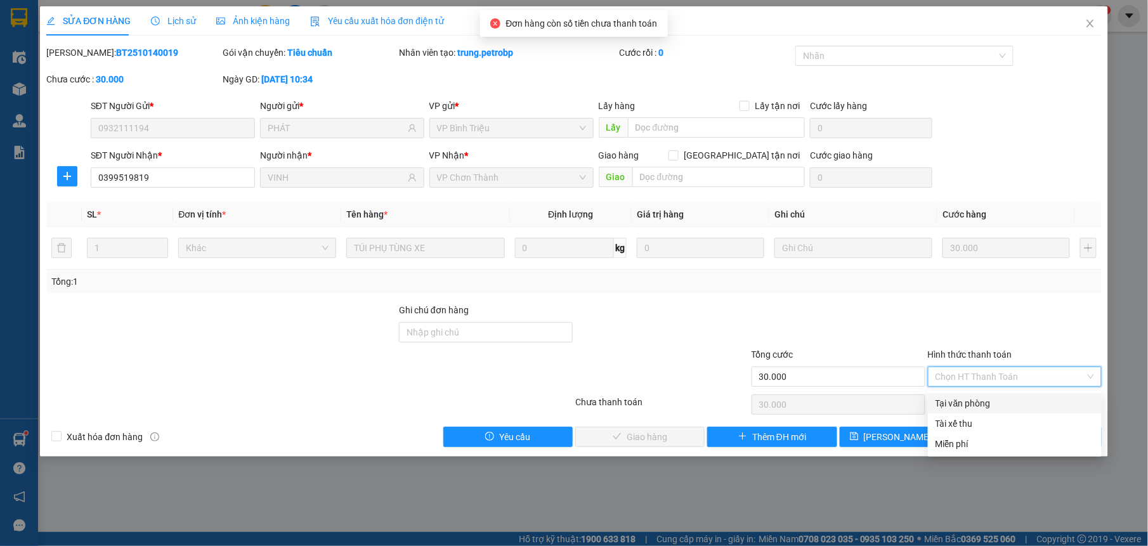
click at [968, 404] on div "Tại văn phòng" at bounding box center [1015, 404] width 159 height 14
type input "0"
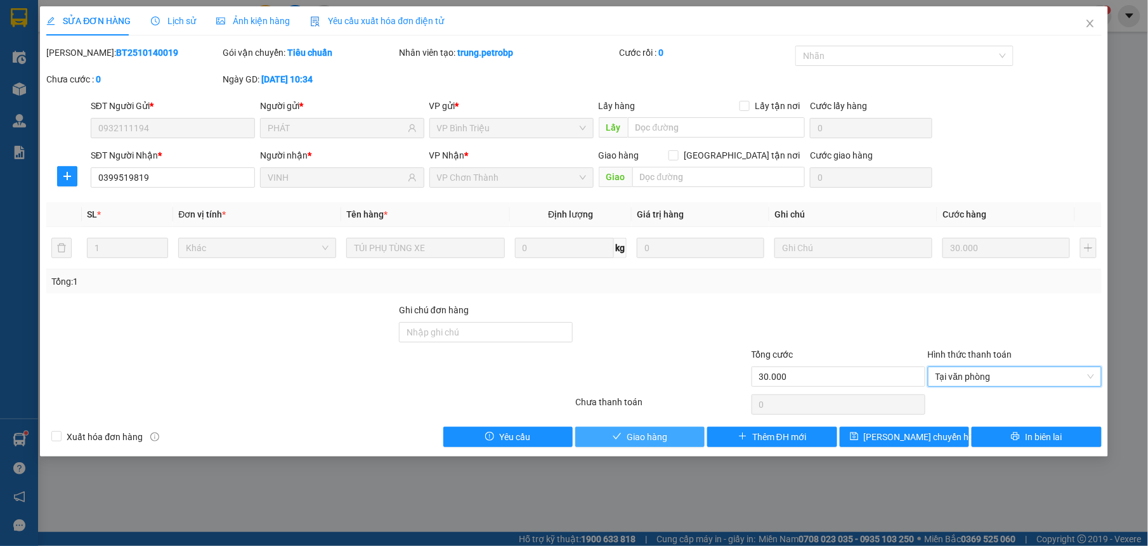
click at [653, 440] on span "Giao hàng" at bounding box center [647, 437] width 41 height 14
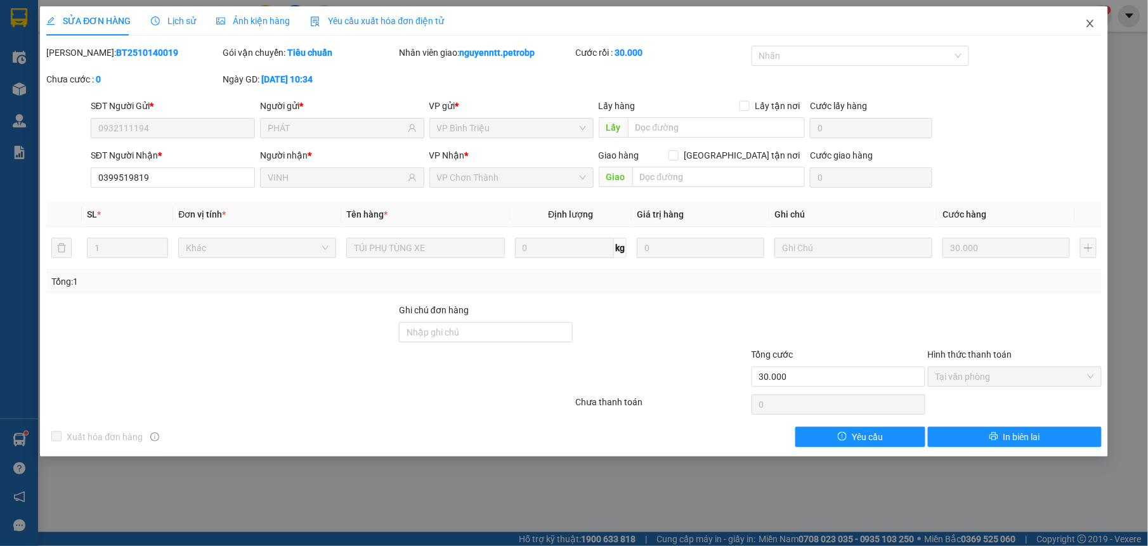
click at [1093, 22] on icon "close" at bounding box center [1090, 24] width 7 height 8
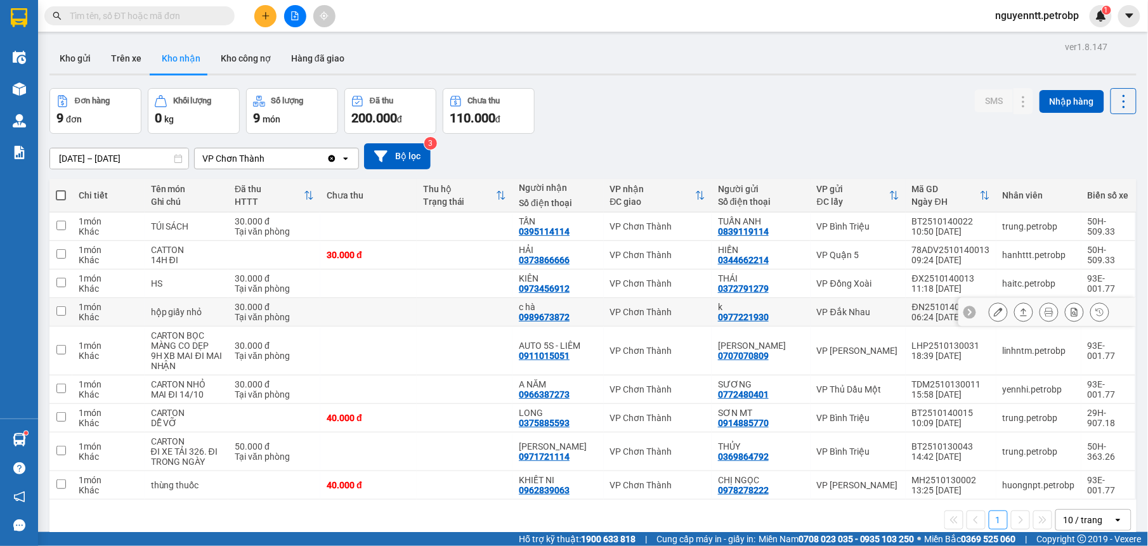
scroll to position [58, 0]
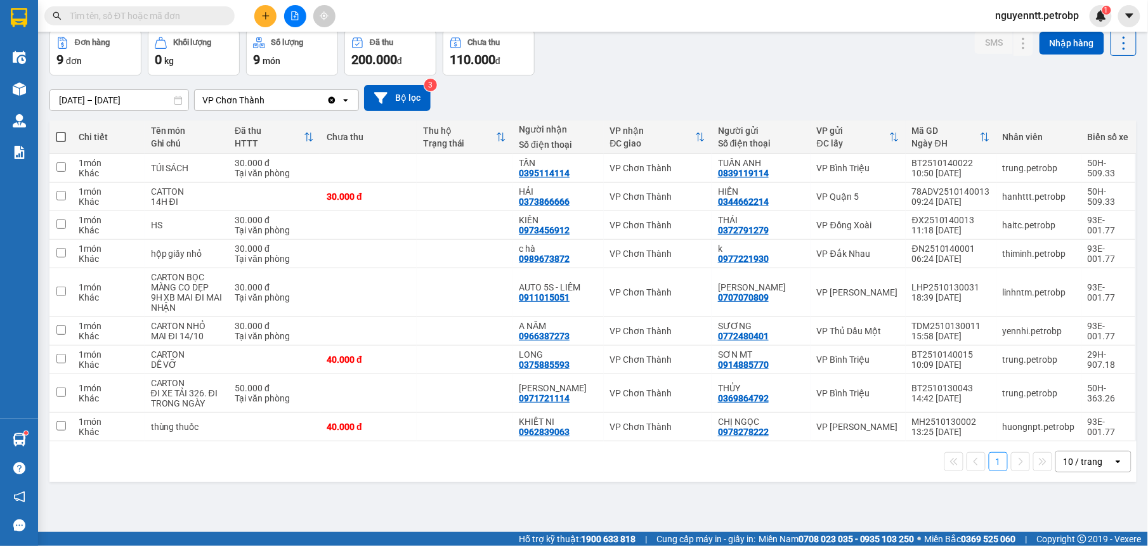
click at [174, 14] on input "text" at bounding box center [145, 16] width 150 height 14
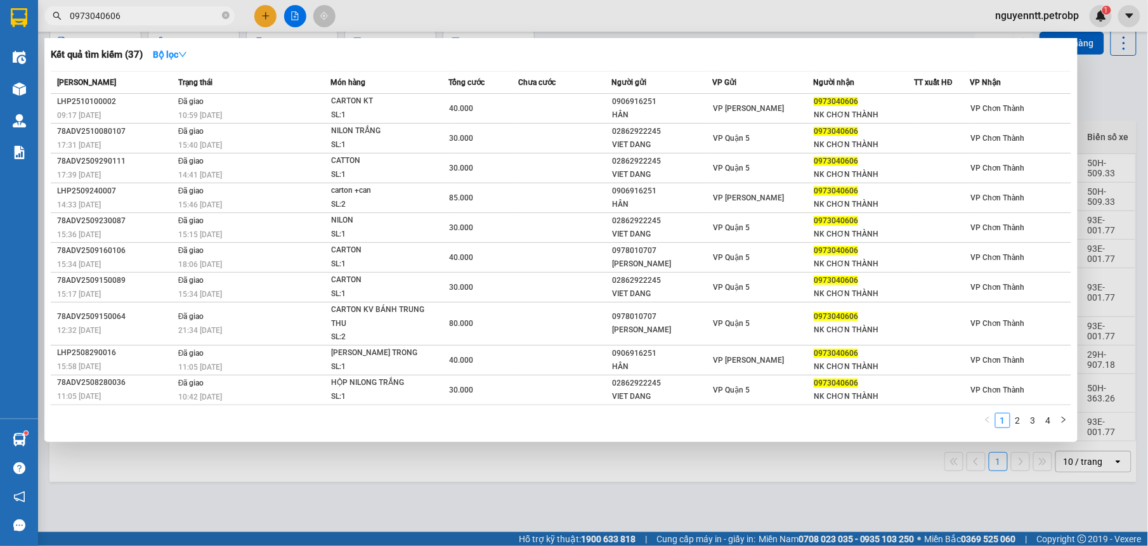
type input "0973040606"
click at [402, 494] on div at bounding box center [574, 273] width 1148 height 546
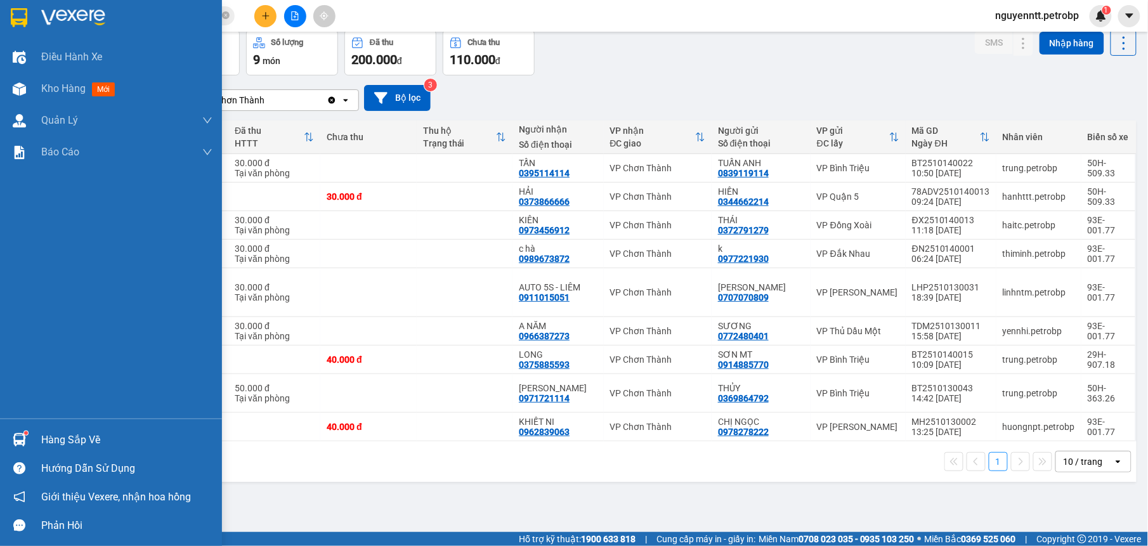
click at [32, 432] on div "Hàng sắp về" at bounding box center [111, 440] width 222 height 29
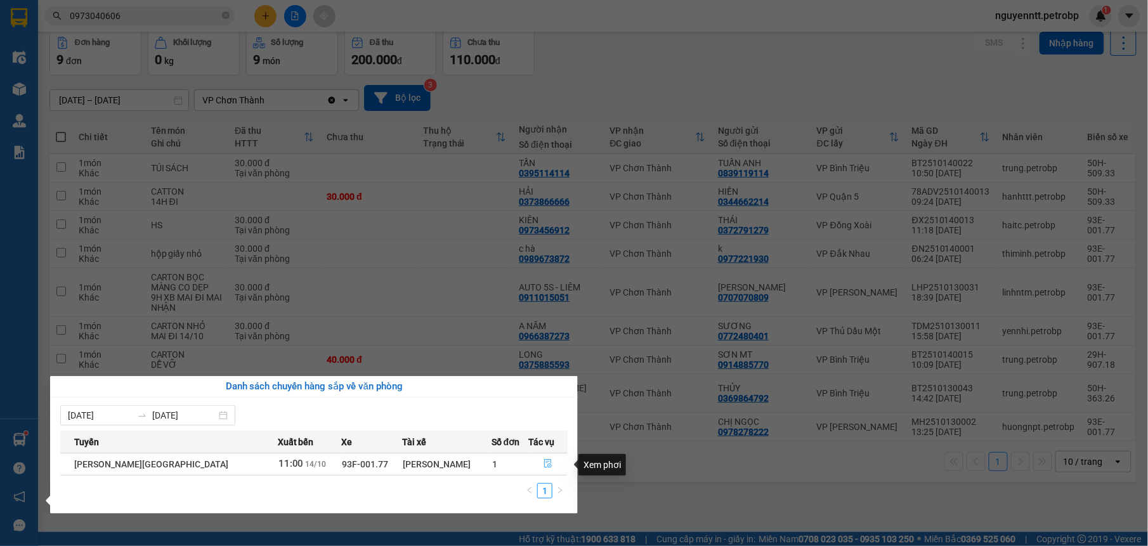
click at [544, 463] on icon "file-done" at bounding box center [548, 463] width 9 height 9
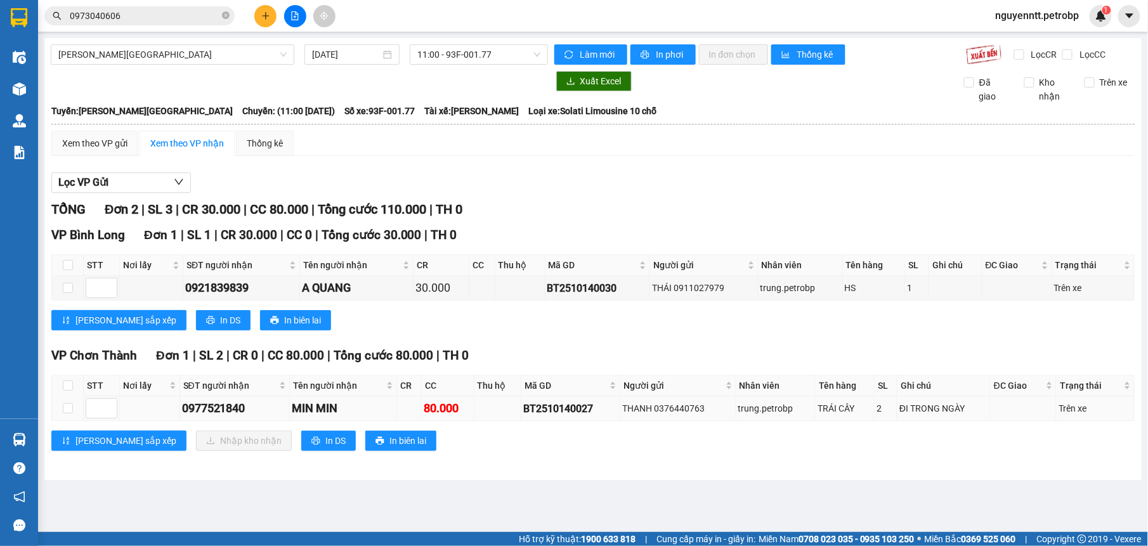
click at [56, 409] on td at bounding box center [68, 409] width 32 height 25
click at [62, 410] on td at bounding box center [68, 409] width 32 height 25
click at [66, 411] on input "checkbox" at bounding box center [68, 409] width 10 height 10
checkbox input "true"
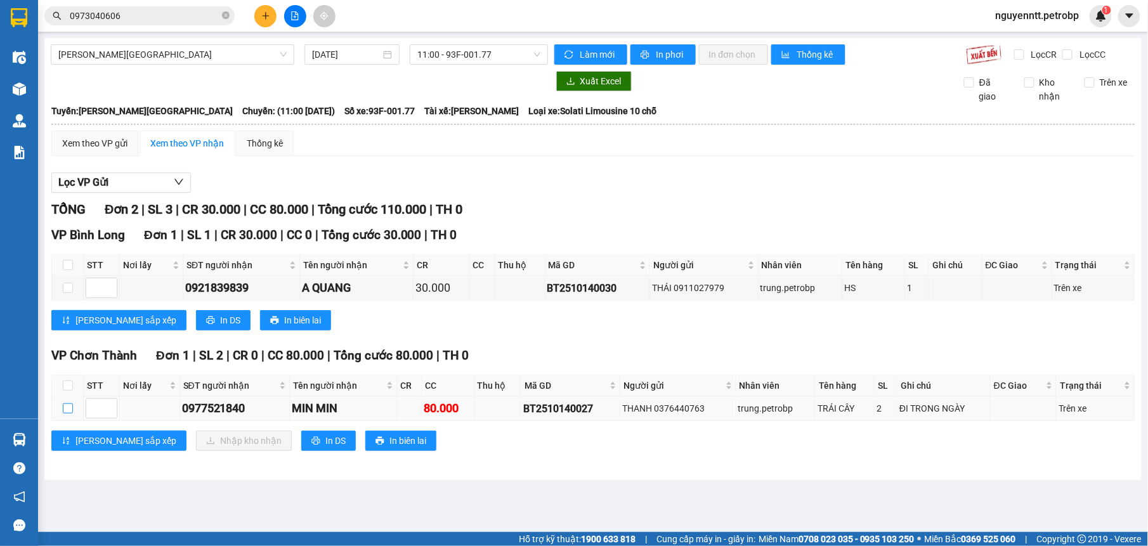
checkbox input "true"
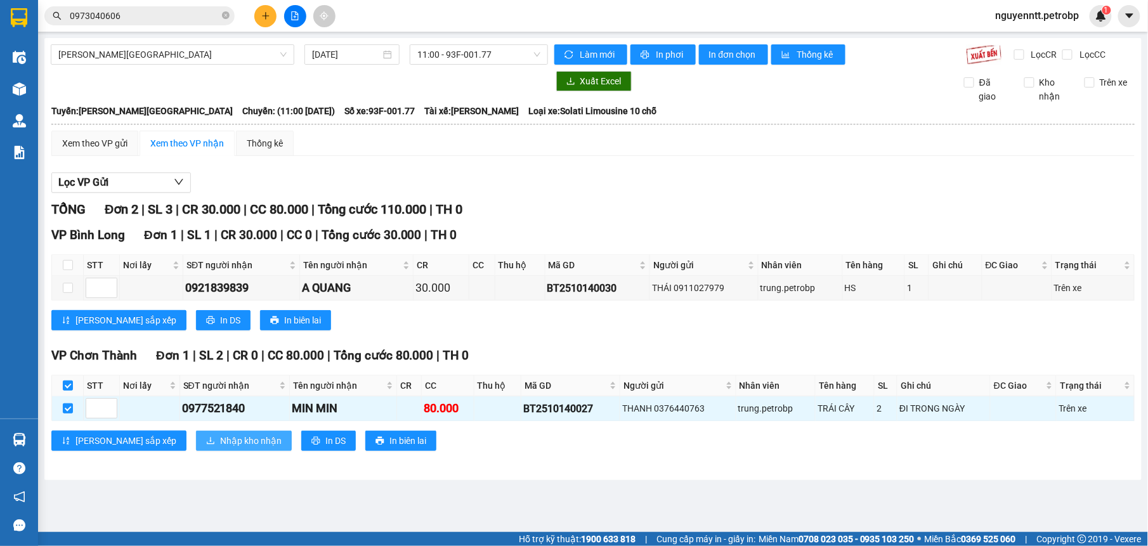
click at [220, 445] on span "Nhập kho nhận" at bounding box center [251, 441] width 62 height 14
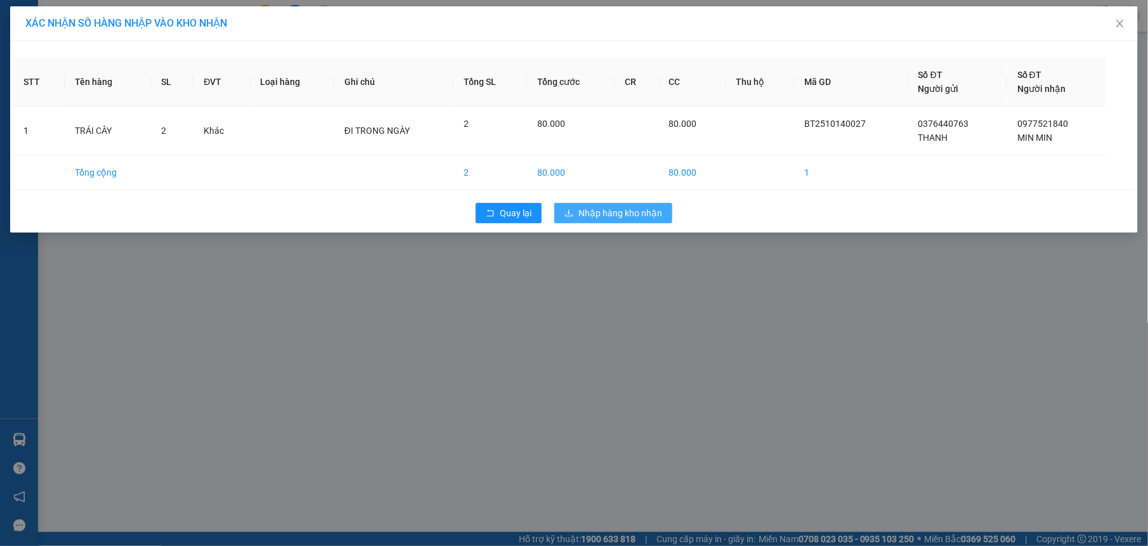
click at [610, 218] on span "Nhập hàng kho nhận" at bounding box center [621, 213] width 84 height 14
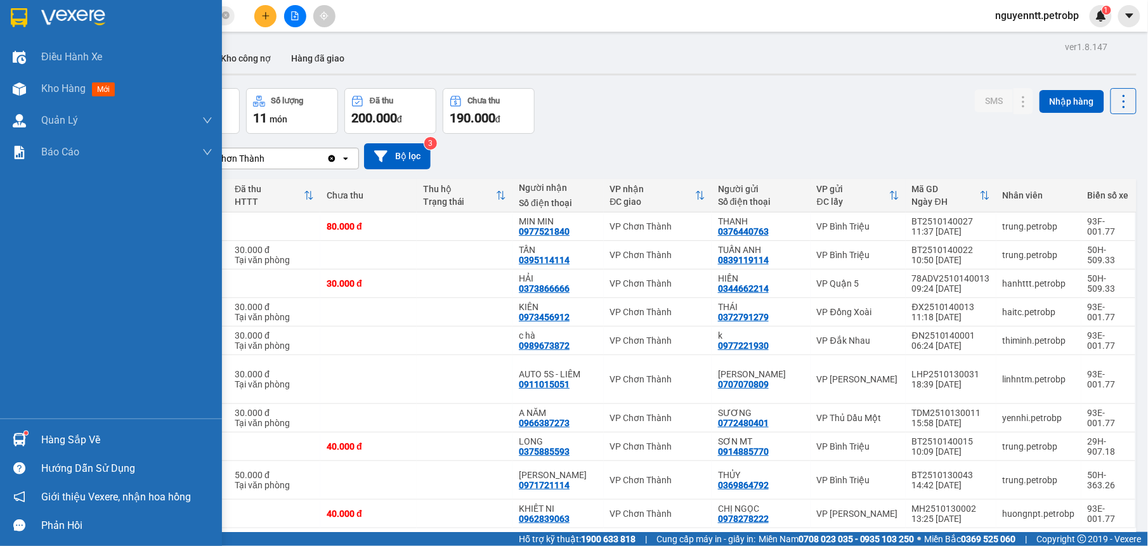
click at [8, 429] on div at bounding box center [19, 440] width 22 height 22
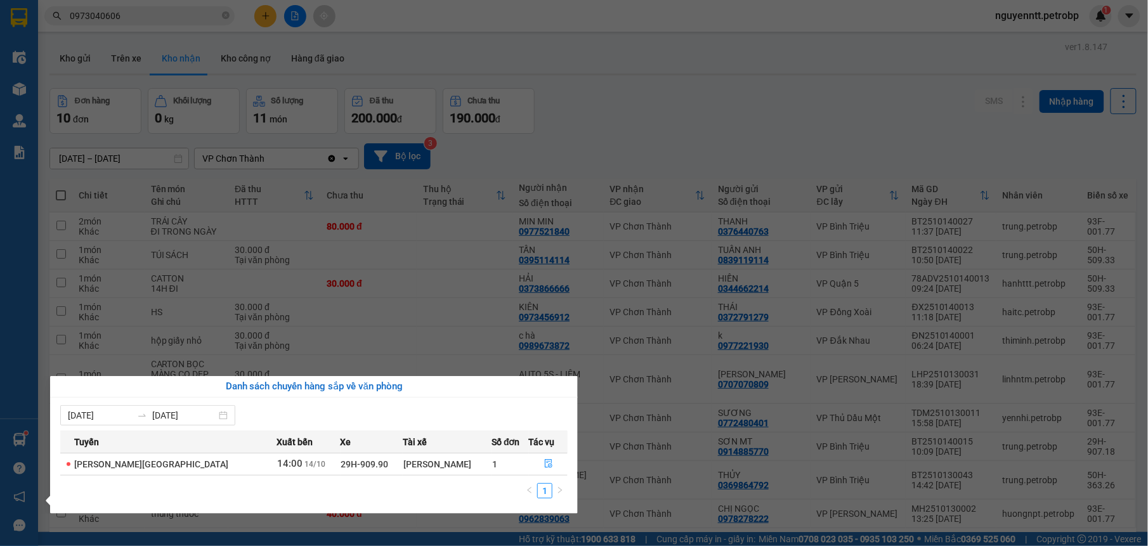
click at [610, 96] on section "Kết quả tìm kiếm ( 37 ) Bộ lọc Mã ĐH Trạng thái Món hàng Tổng cước Chưa cước Ng…" at bounding box center [574, 273] width 1148 height 546
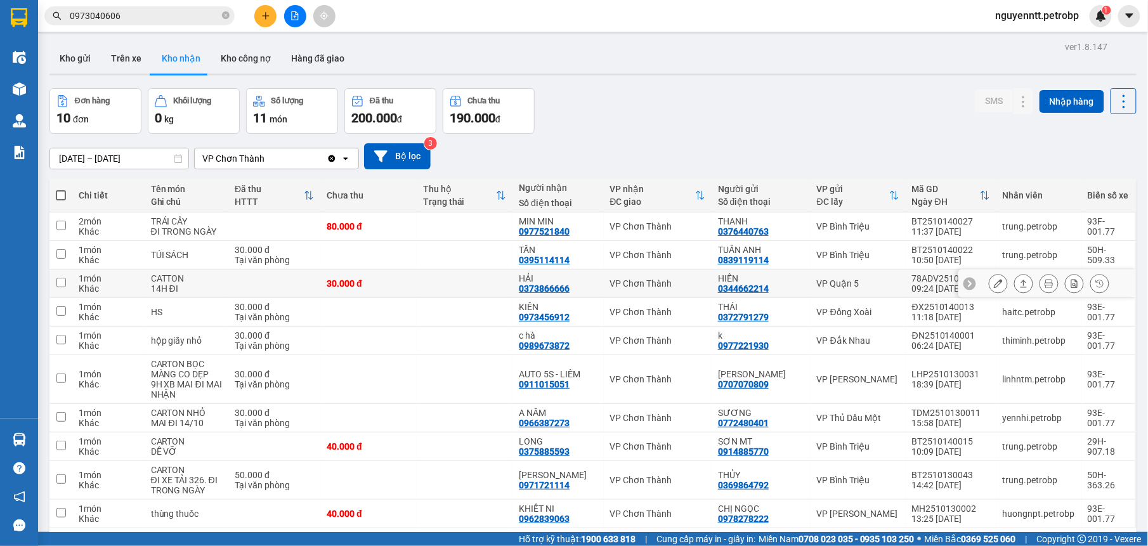
click at [447, 292] on td at bounding box center [465, 284] width 96 height 29
checkbox input "true"
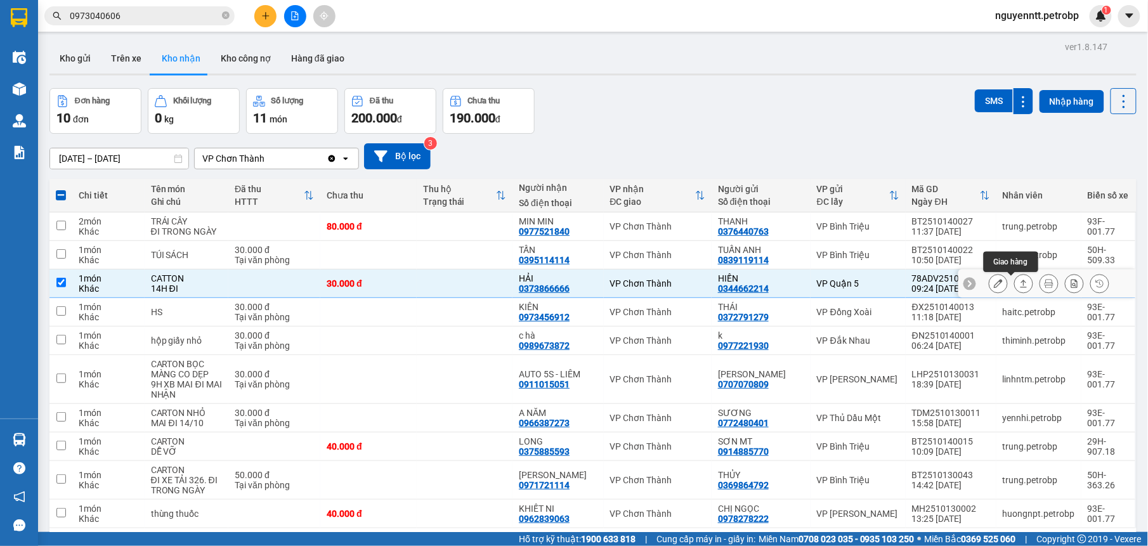
click at [1015, 284] on button at bounding box center [1024, 284] width 18 height 22
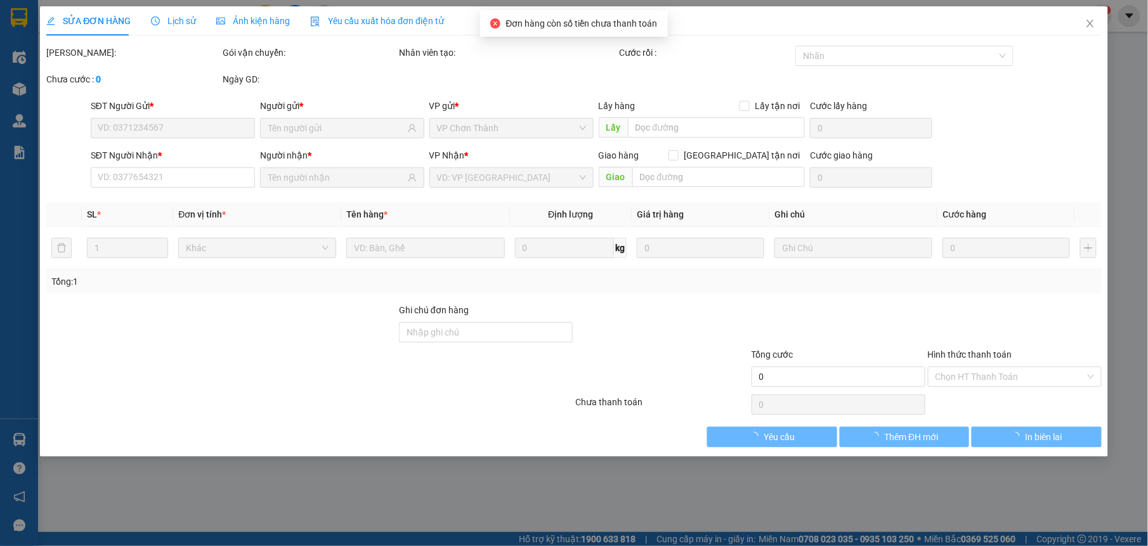
type input "0344662214"
type input "HIỀN"
type input "0373866666"
type input "HẢI"
type input "30.000"
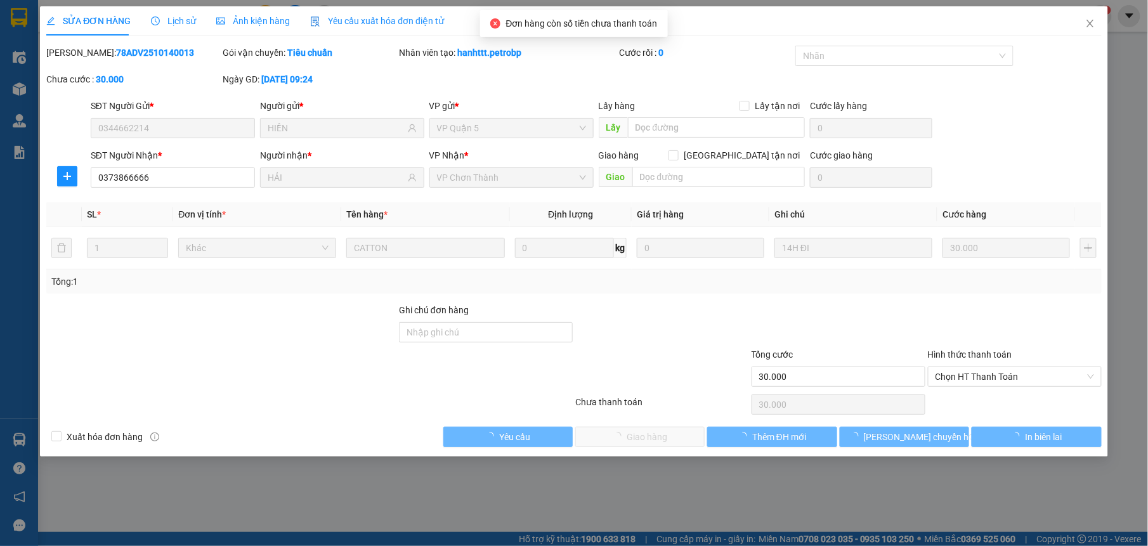
click at [1006, 379] on span "Chọn HT Thanh Toán" at bounding box center [1015, 376] width 159 height 19
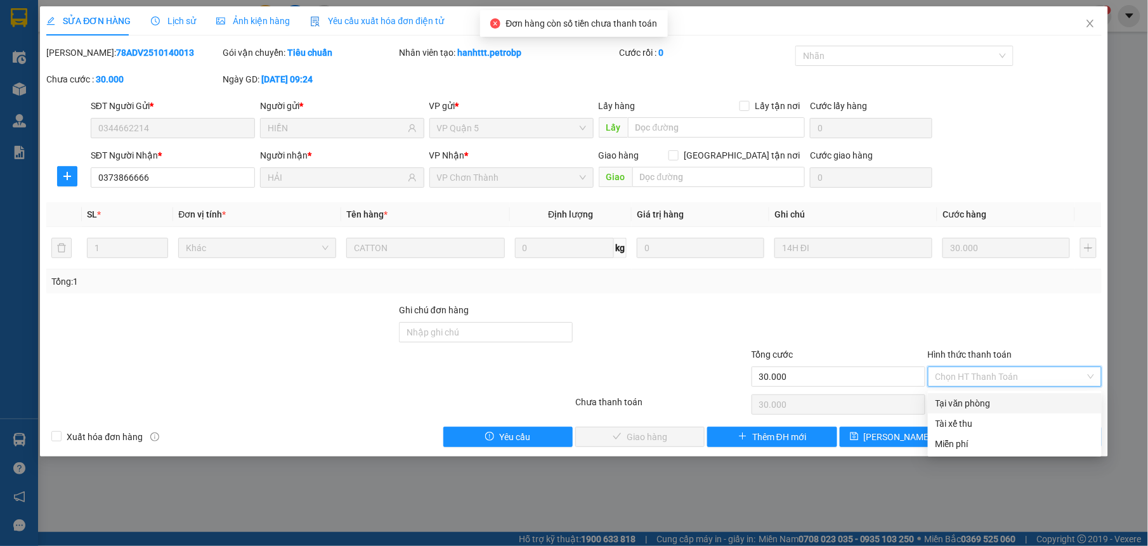
click at [990, 400] on div "Tại văn phòng" at bounding box center [1015, 404] width 159 height 14
type input "0"
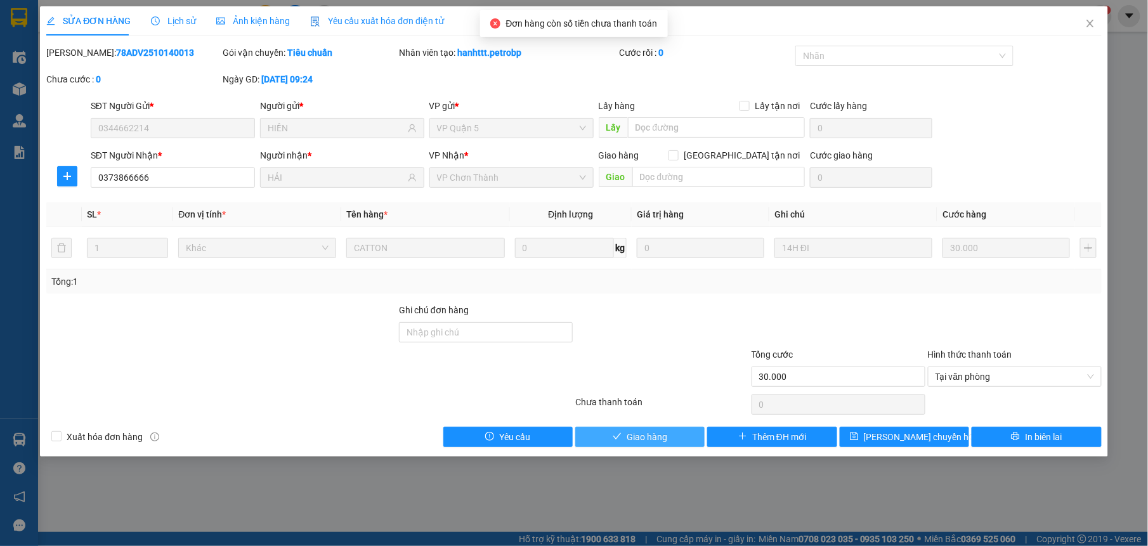
click at [641, 442] on span "Giao hàng" at bounding box center [647, 437] width 41 height 14
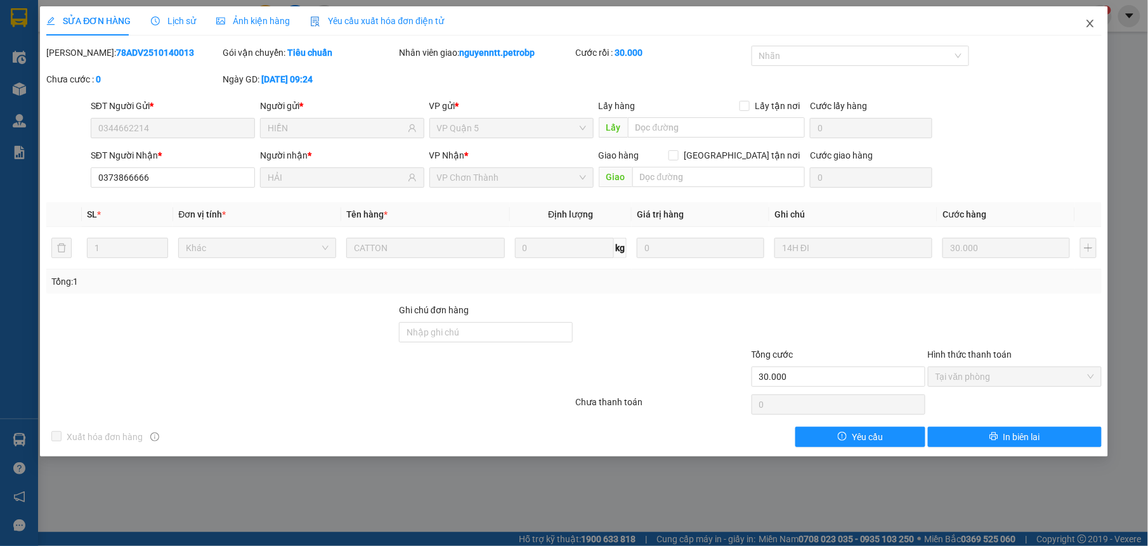
click at [1079, 28] on span "Close" at bounding box center [1091, 24] width 36 height 36
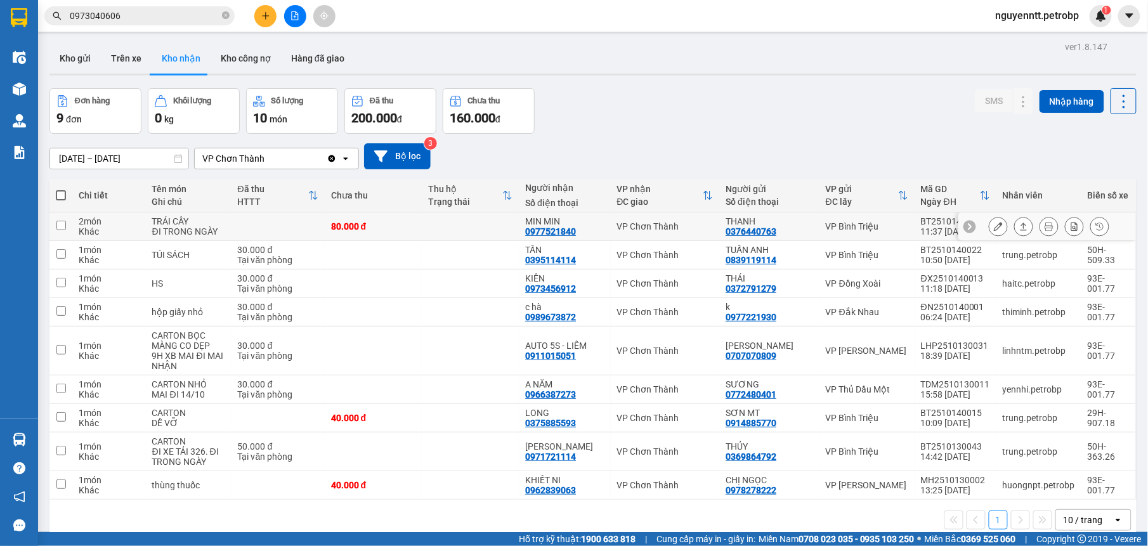
click at [471, 227] on td at bounding box center [470, 227] width 97 height 29
checkbox input "true"
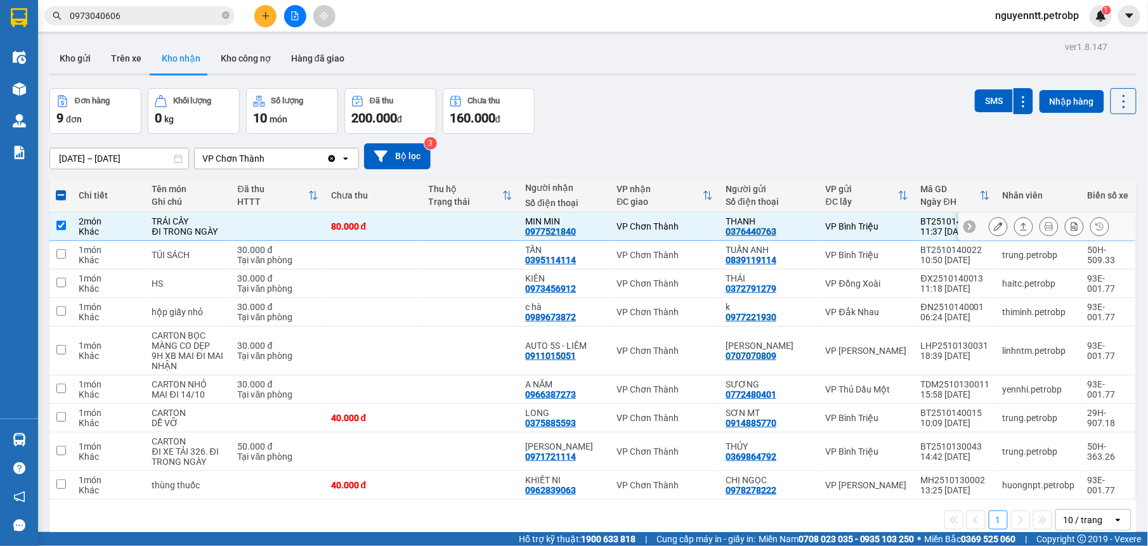
click at [1021, 227] on icon at bounding box center [1024, 227] width 7 height 8
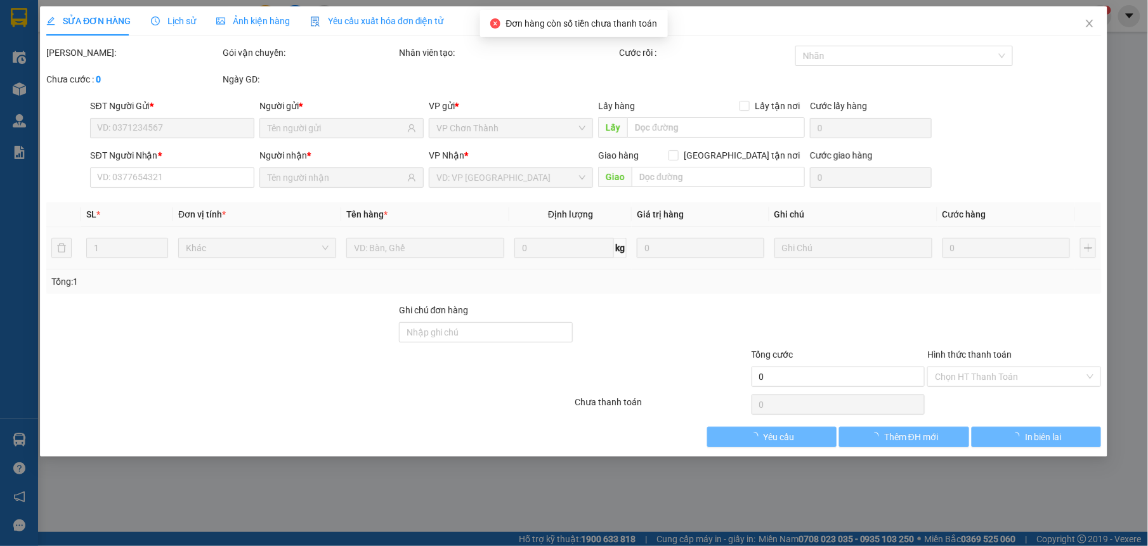
type input "0376440763"
type input "THANH"
type input "0977521840"
type input "MIN MIN"
type input "80.000"
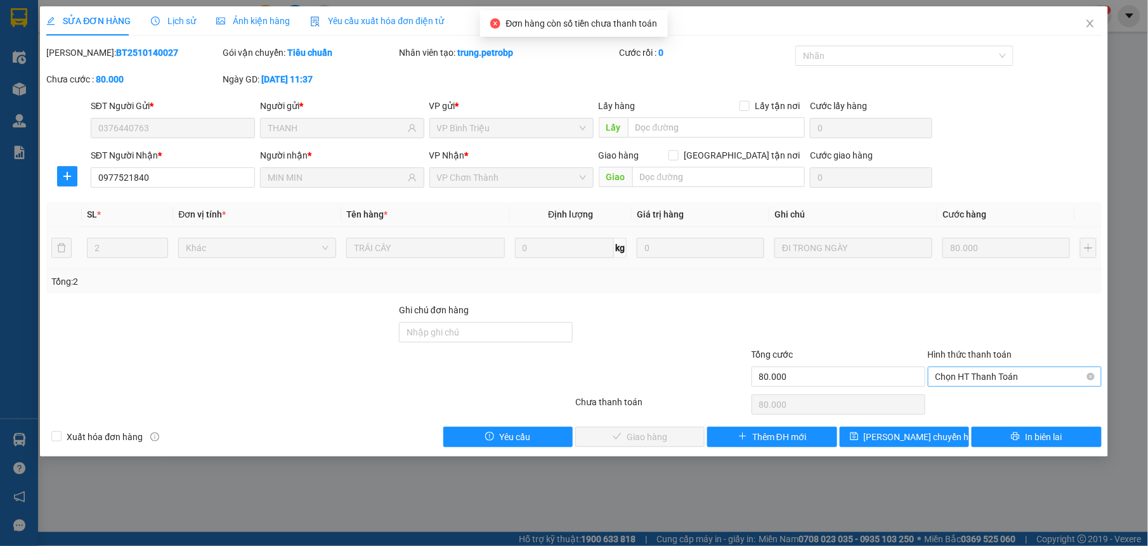
click at [1018, 385] on span "Chọn HT Thanh Toán" at bounding box center [1015, 376] width 159 height 19
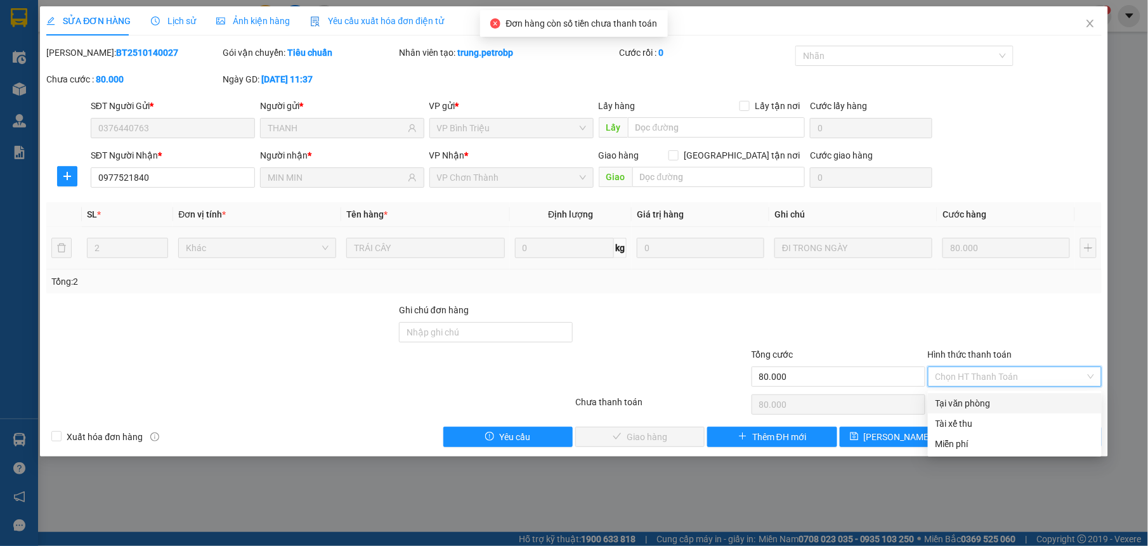
click at [989, 401] on div "Tại văn phòng" at bounding box center [1015, 404] width 159 height 14
type input "0"
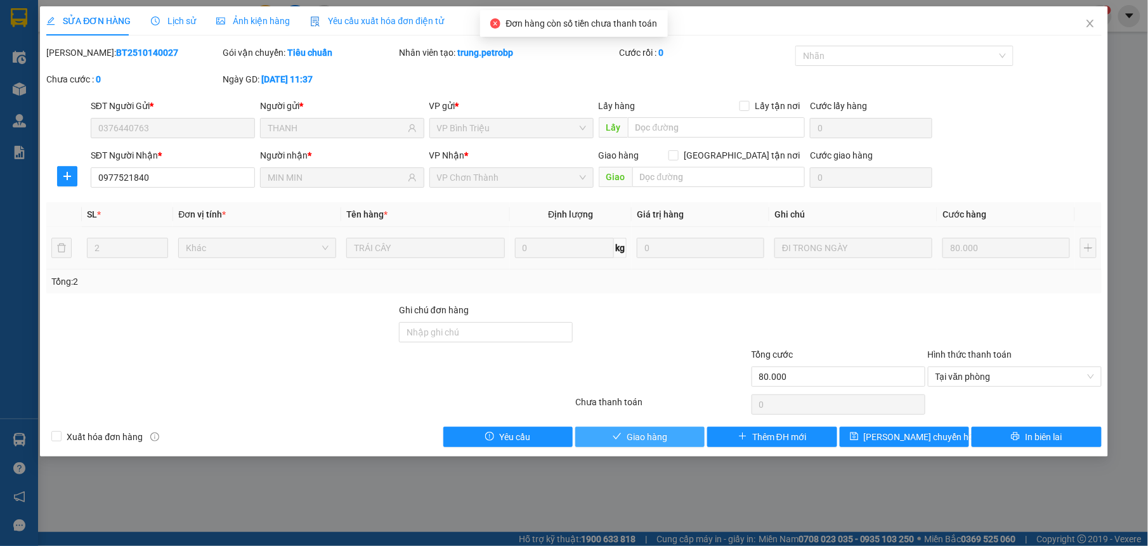
click at [656, 444] on span "Giao hàng" at bounding box center [647, 437] width 41 height 14
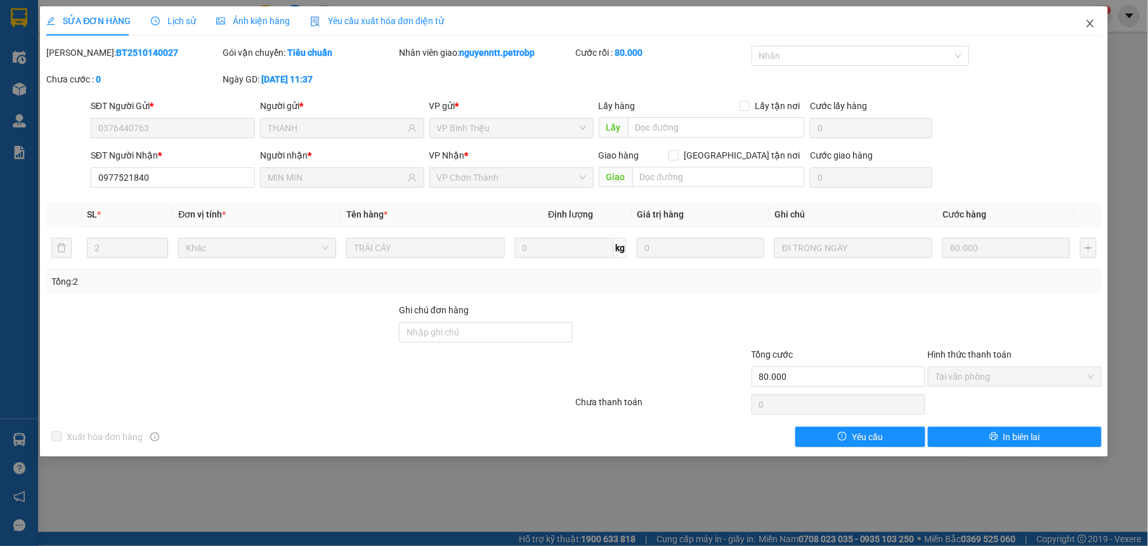
click at [1091, 20] on icon "close" at bounding box center [1091, 23] width 10 height 10
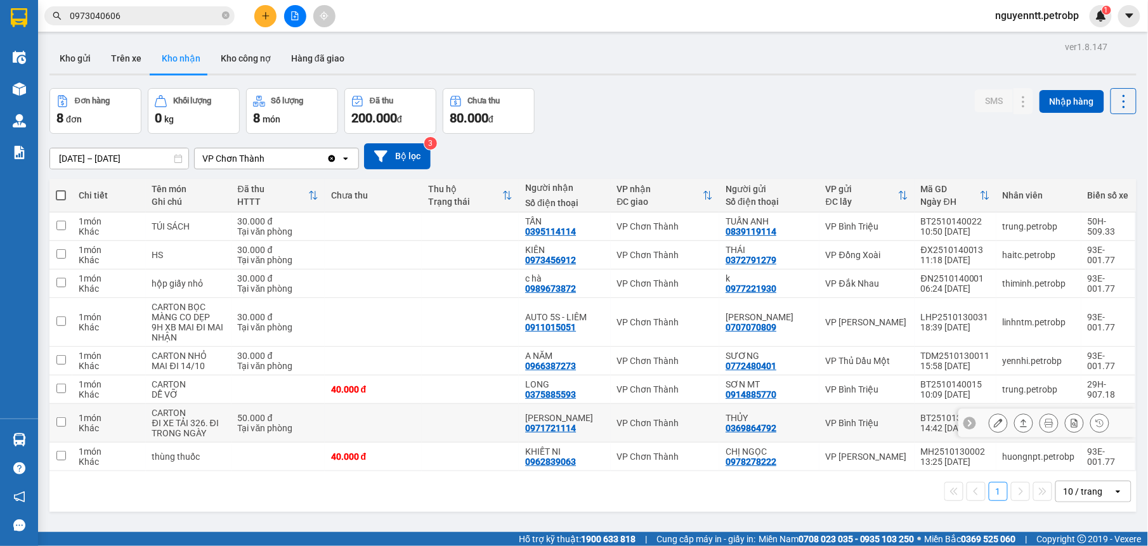
drag, startPoint x: 433, startPoint y: 418, endPoint x: 510, endPoint y: 418, distance: 77.4
click at [432, 418] on td at bounding box center [470, 423] width 97 height 39
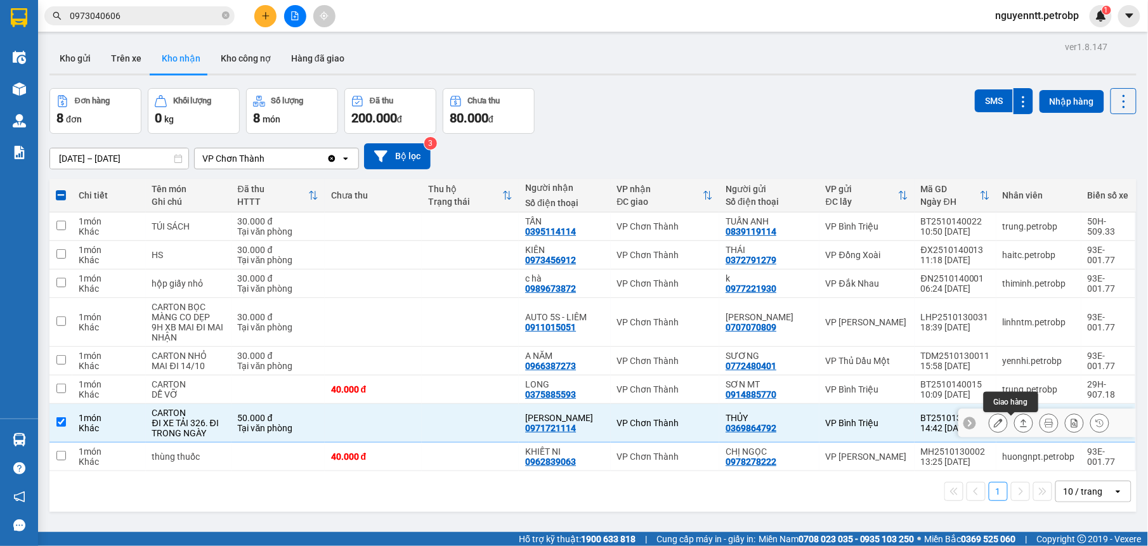
click at [1020, 428] on icon at bounding box center [1024, 423] width 9 height 9
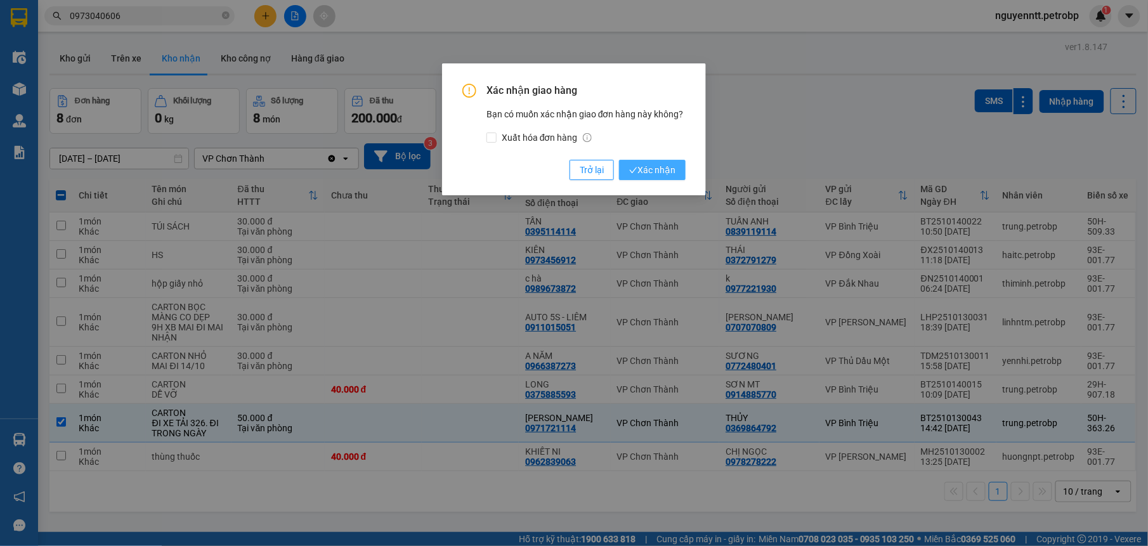
click at [637, 163] on span "Xác nhận" at bounding box center [652, 170] width 46 height 14
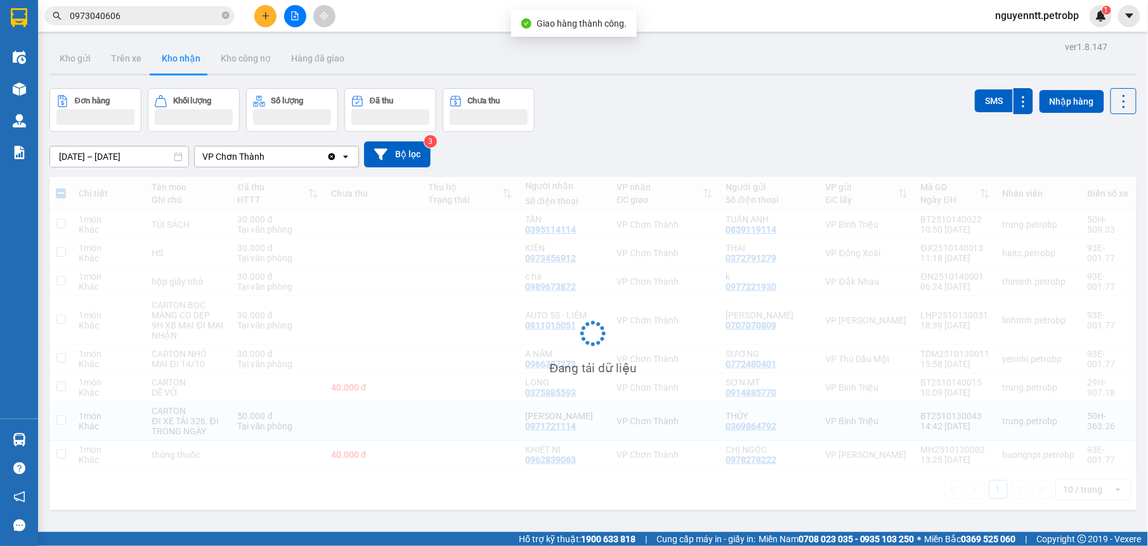
checkbox input "false"
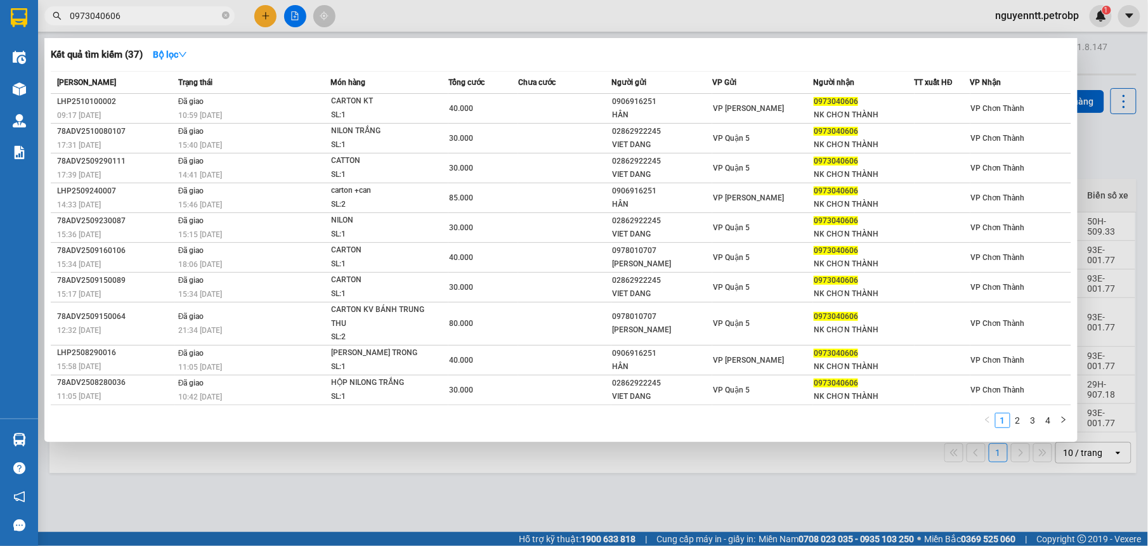
click at [219, 18] on input "0973040606" at bounding box center [145, 16] width 150 height 14
click at [228, 15] on icon "close-circle" at bounding box center [226, 15] width 8 height 8
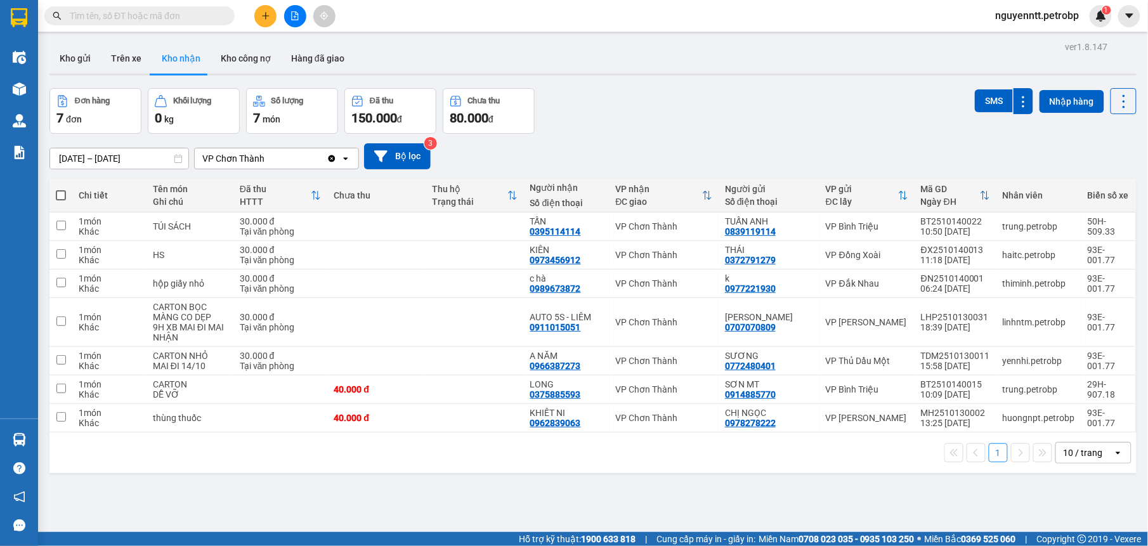
click at [199, 15] on input "text" at bounding box center [145, 16] width 150 height 14
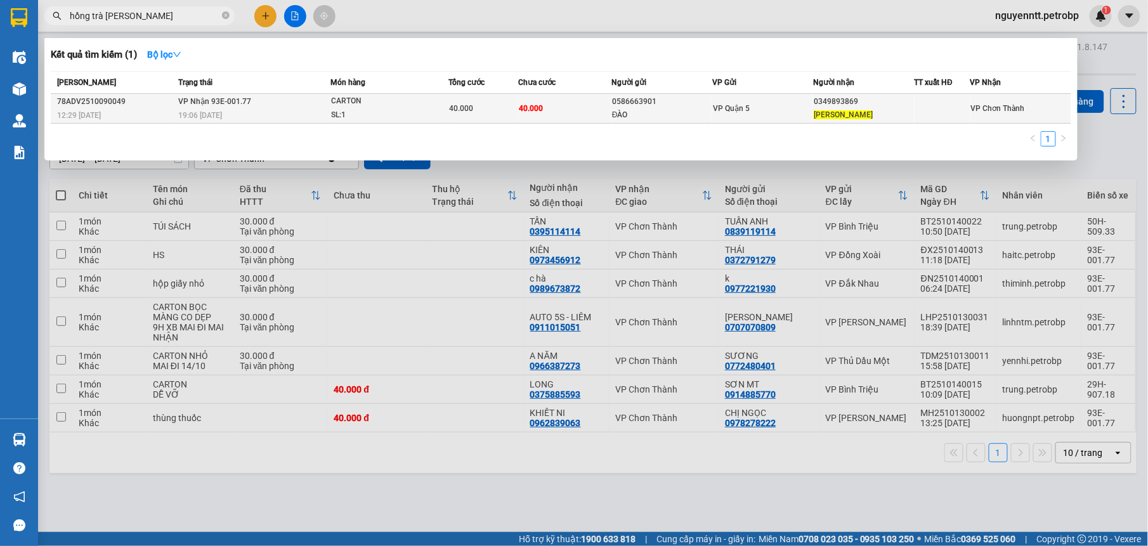
type input "hồng trà ngô gia"
click at [569, 105] on td "40.000" at bounding box center [564, 109] width 93 height 30
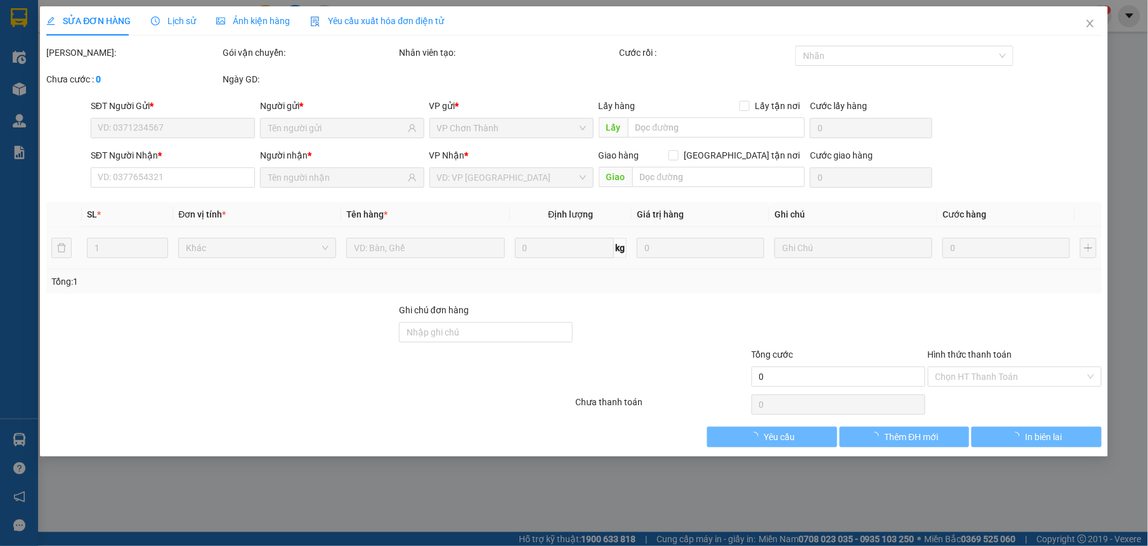
type input "0586663901"
type input "ĐÀO"
type input "0349893869"
type input "HỒNG TRÀ NGÔ GIA"
type input "40.000"
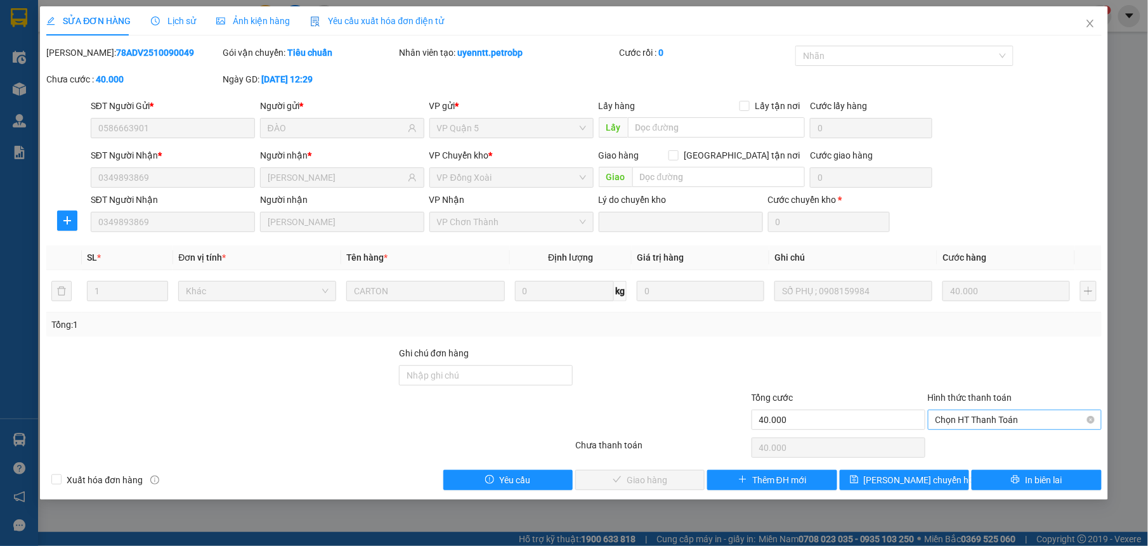
click at [952, 419] on span "Chọn HT Thanh Toán" at bounding box center [1015, 420] width 159 height 19
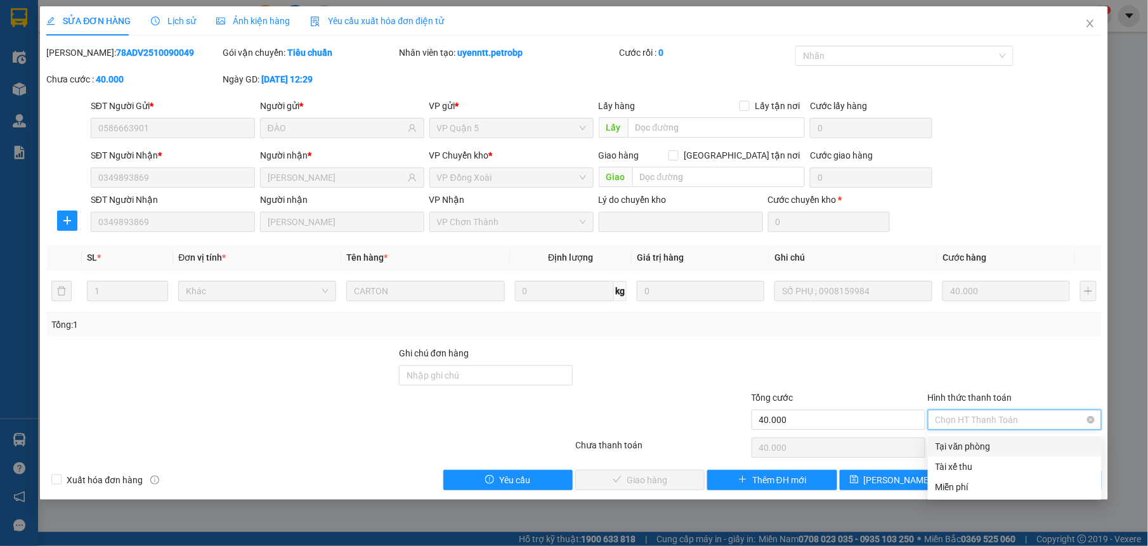
click at [953, 447] on div "Tại văn phòng" at bounding box center [1015, 447] width 159 height 14
type input "0"
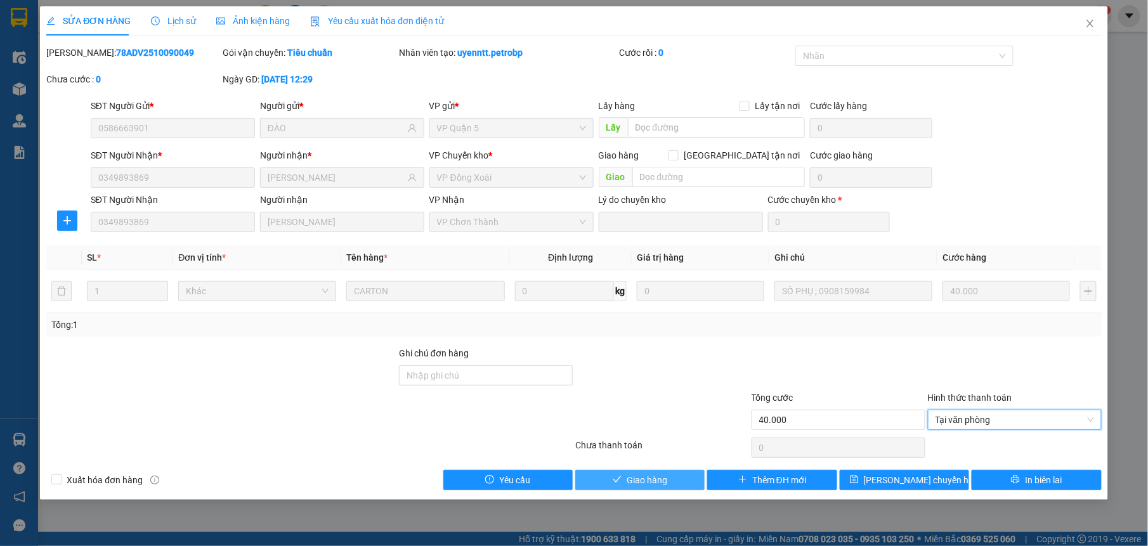
click at [658, 483] on span "Giao hàng" at bounding box center [647, 480] width 41 height 14
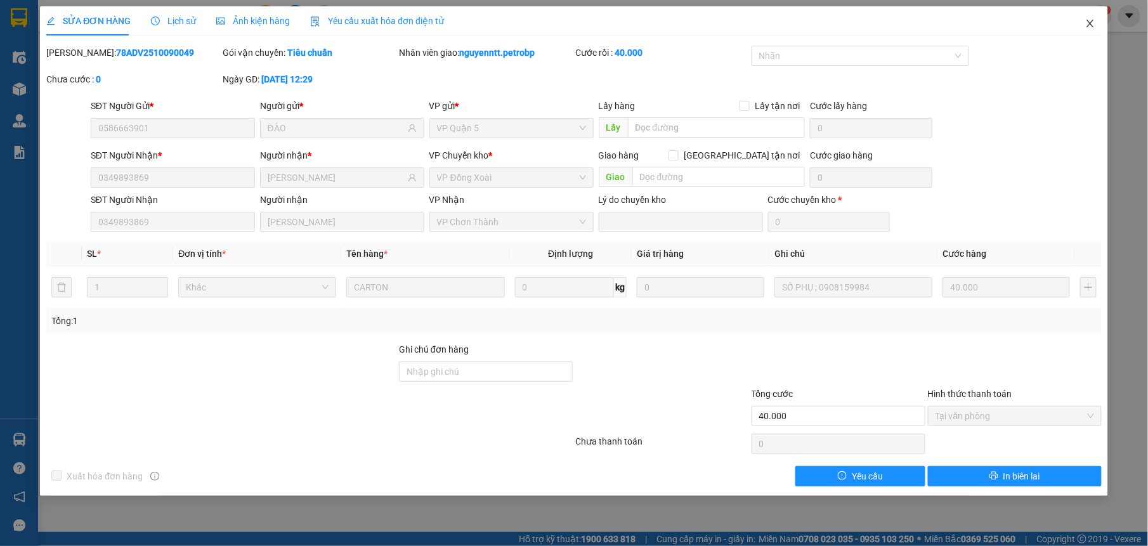
click at [1089, 21] on icon "close" at bounding box center [1091, 23] width 10 height 10
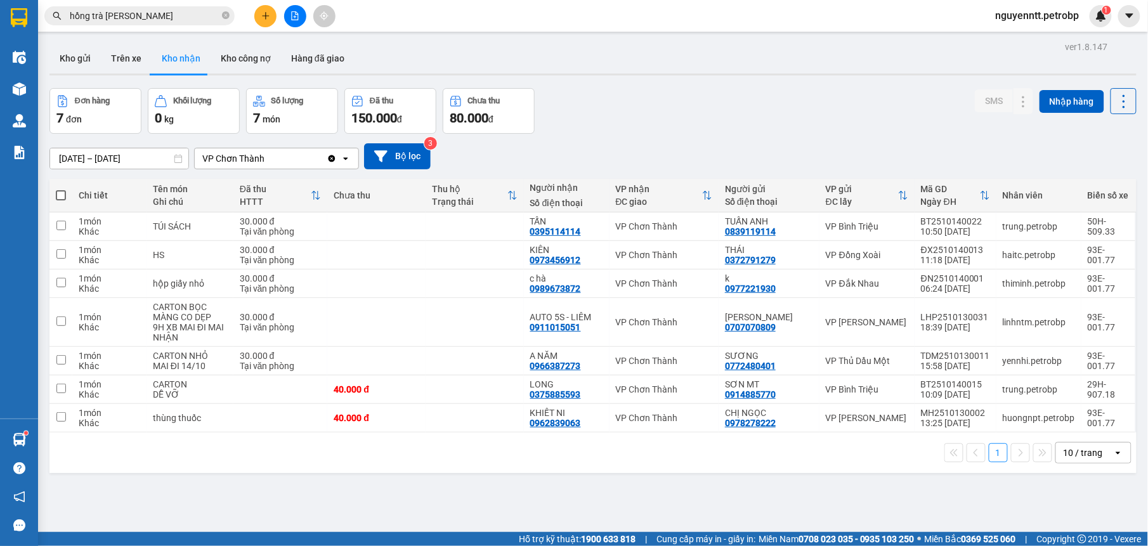
click at [261, 10] on button at bounding box center [265, 16] width 22 height 22
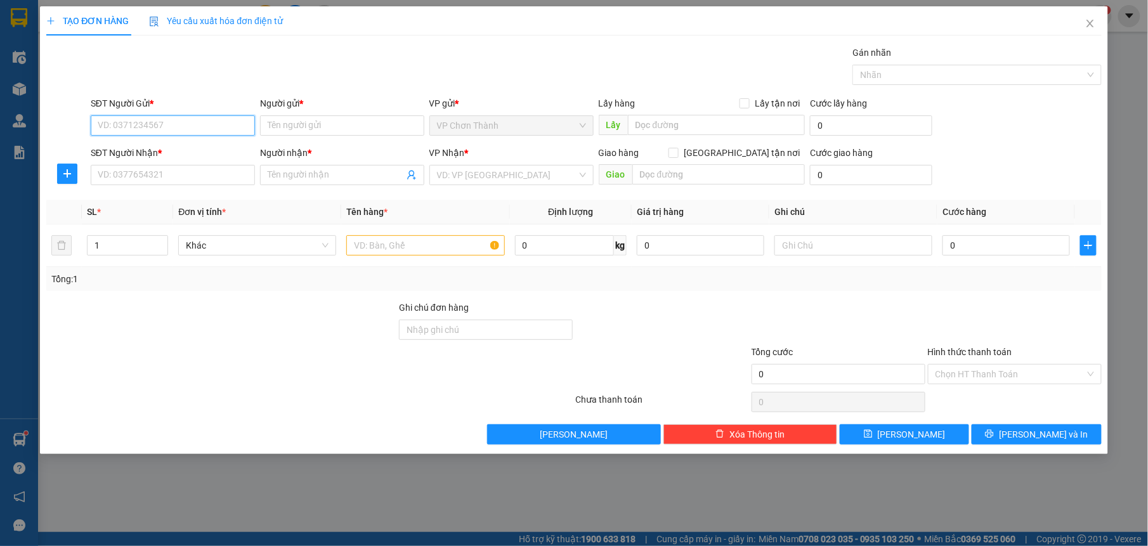
click at [135, 125] on input "SĐT Người Gửi *" at bounding box center [173, 125] width 164 height 20
type input "0235549827"
drag, startPoint x: 318, startPoint y: 122, endPoint x: 330, endPoint y: 126, distance: 12.5
click at [327, 126] on input "Người gửi *" at bounding box center [342, 125] width 164 height 20
type input "d"
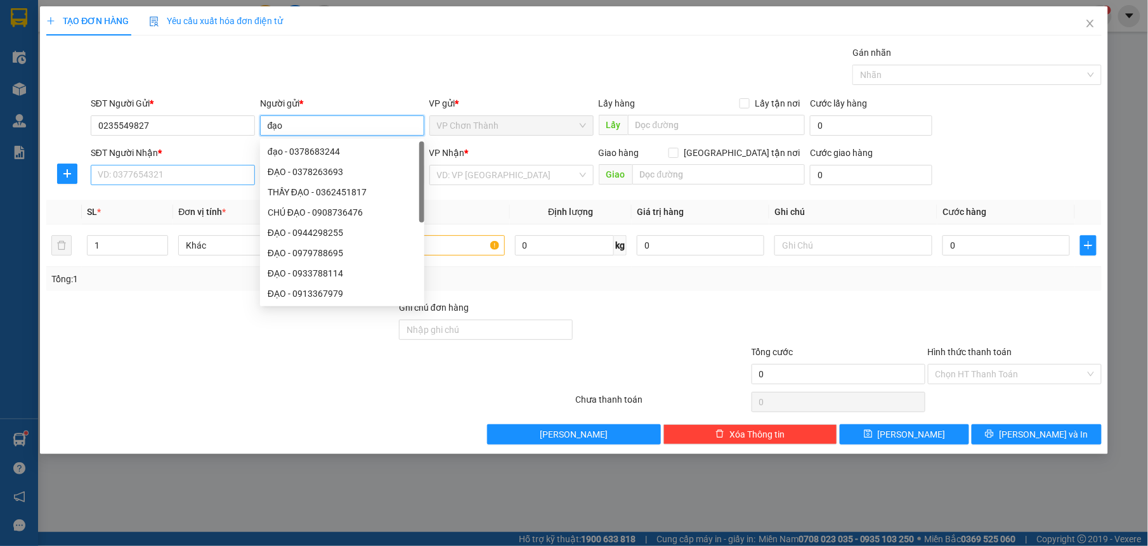
type input "đạo"
click at [128, 176] on input "SĐT Người Nhận *" at bounding box center [173, 175] width 164 height 20
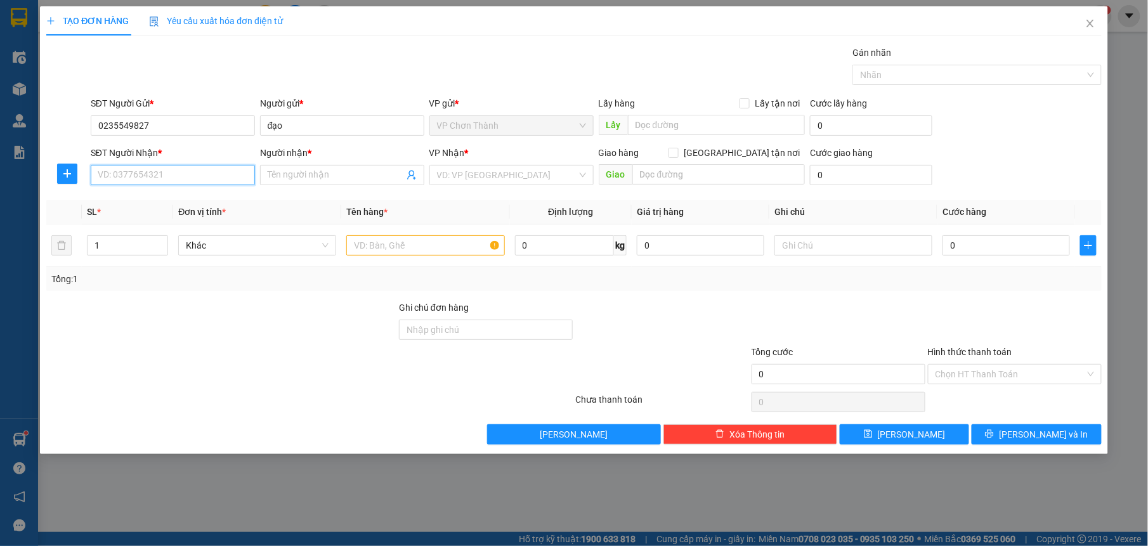
click at [143, 178] on input "SĐT Người Nhận *" at bounding box center [173, 175] width 164 height 20
click at [218, 173] on input "0968050375" at bounding box center [173, 175] width 164 height 20
type input "0968050375"
click at [323, 171] on input "Người nhận *" at bounding box center [336, 175] width 136 height 14
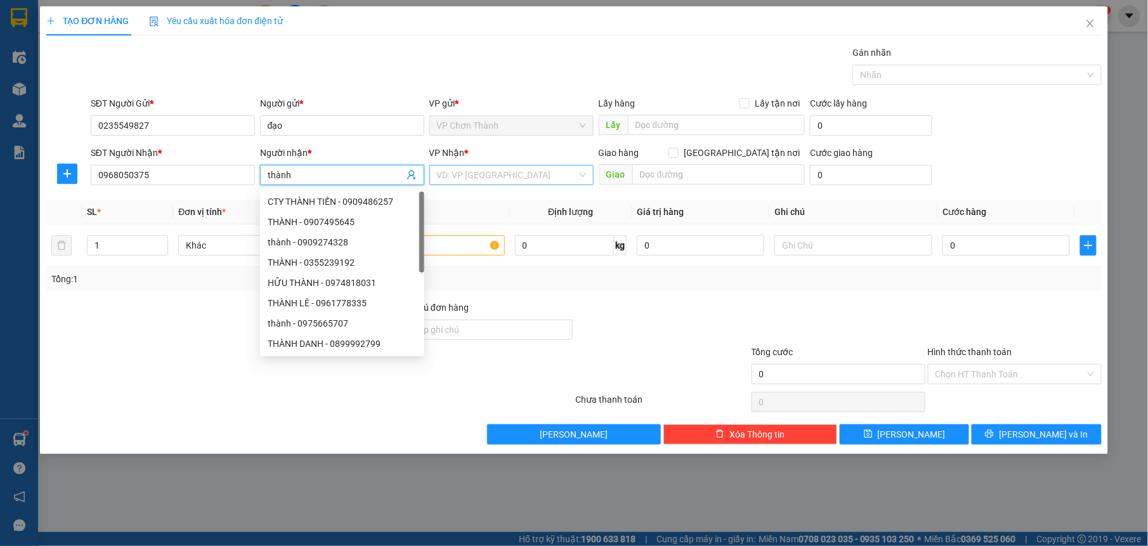
type input "thành"
click at [443, 174] on input "search" at bounding box center [507, 175] width 140 height 19
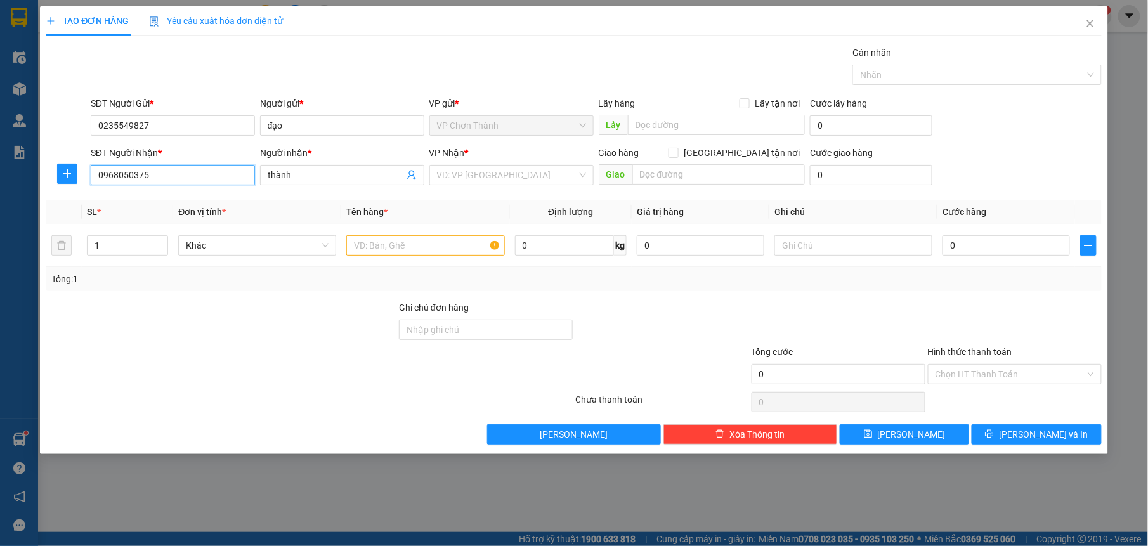
click at [169, 181] on input "0968050375" at bounding box center [173, 175] width 164 height 20
click at [494, 56] on div "Gói vận chuyển * Tiêu chuẩn Gán nhãn Nhãn" at bounding box center [596, 68] width 1016 height 44
click at [437, 247] on input "text" at bounding box center [425, 245] width 158 height 20
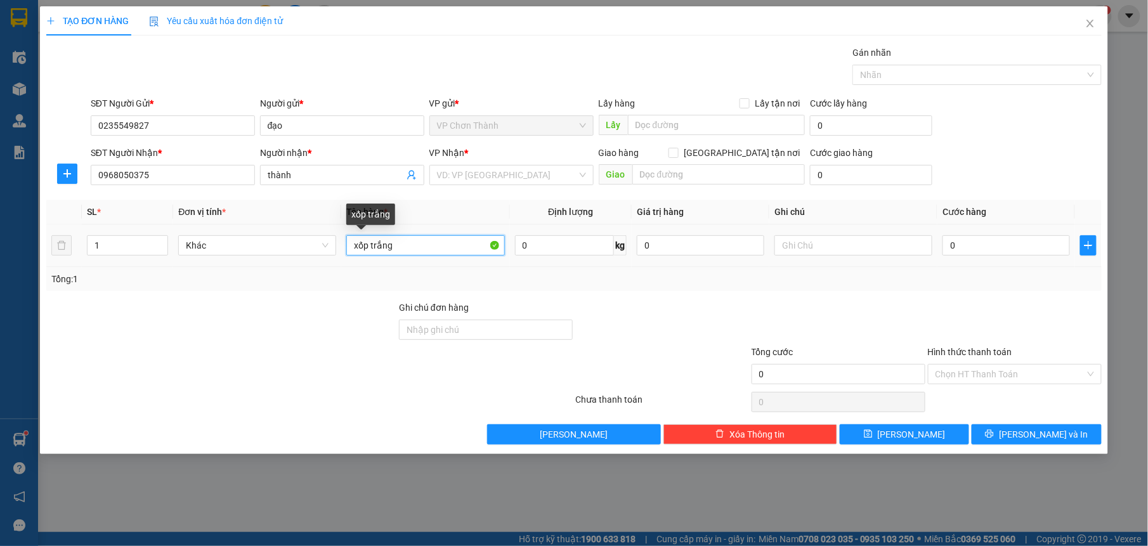
click at [353, 246] on input "xốp trắng" at bounding box center [425, 245] width 158 height 20
click at [353, 239] on input "giấy xốp trắng" at bounding box center [425, 245] width 158 height 20
type input "kiện dài giấy xốp trắng"
click at [808, 246] on input "text" at bounding box center [854, 245] width 158 height 20
click at [963, 249] on input "0" at bounding box center [1007, 245] width 128 height 20
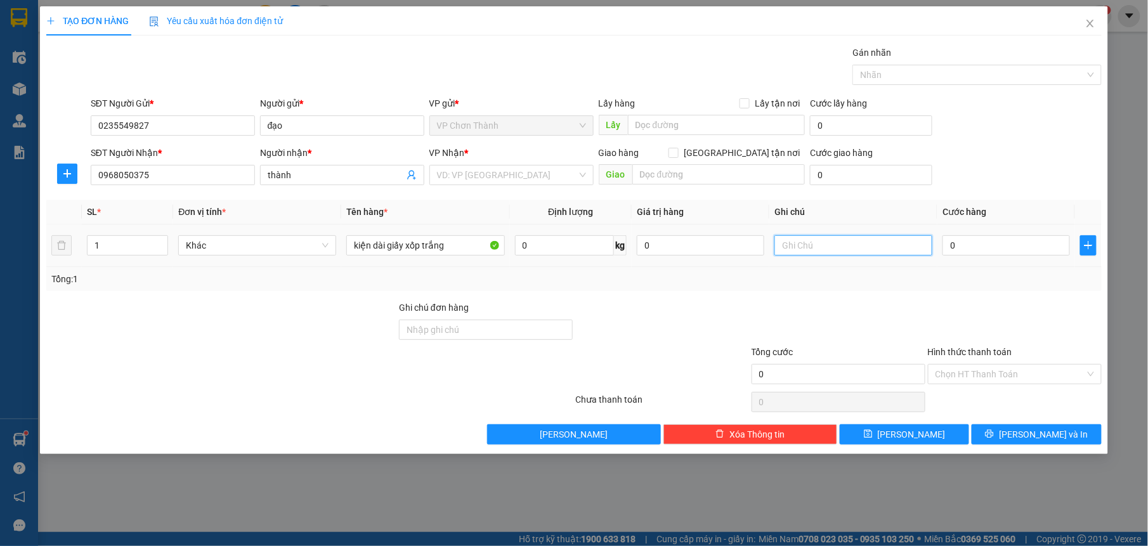
click at [818, 253] on input "text" at bounding box center [854, 245] width 158 height 20
type input "k đảm bảo hư hỏng"
click at [957, 239] on input "0" at bounding box center [1007, 245] width 128 height 20
type input "4"
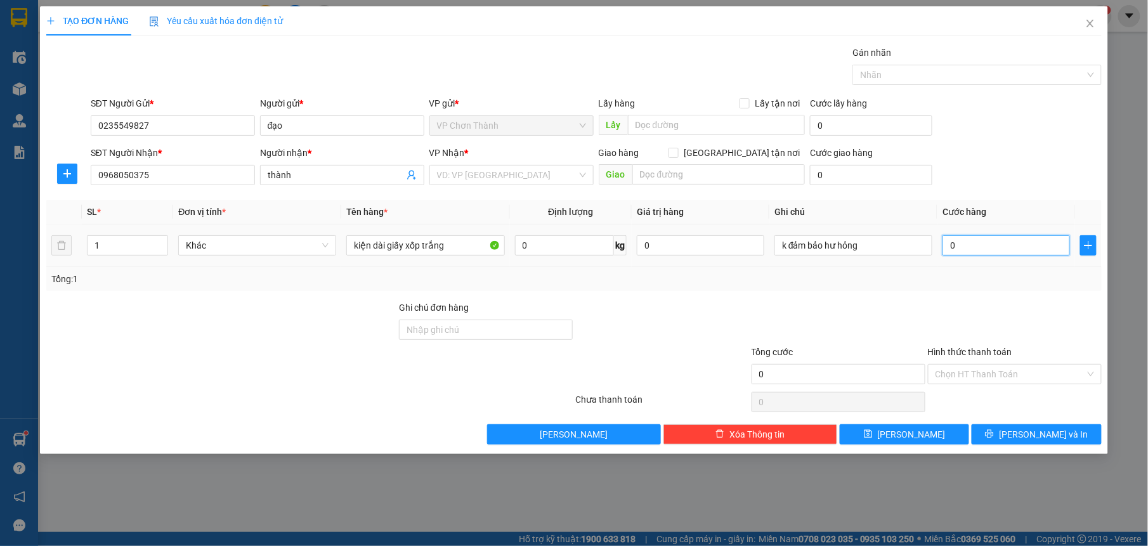
type input "4"
type input "40"
type input "400"
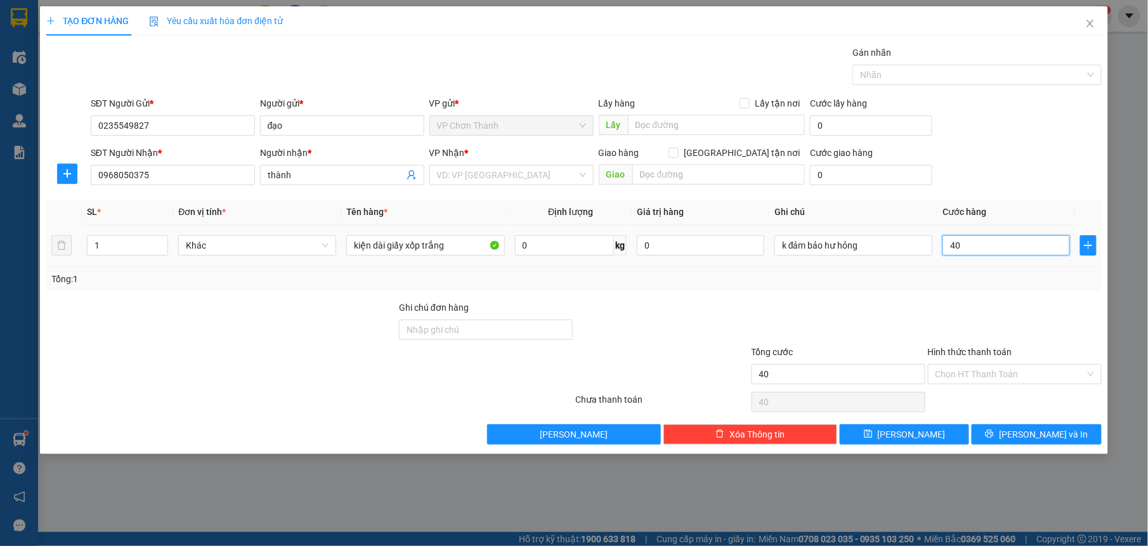
type input "400"
type input "4.000"
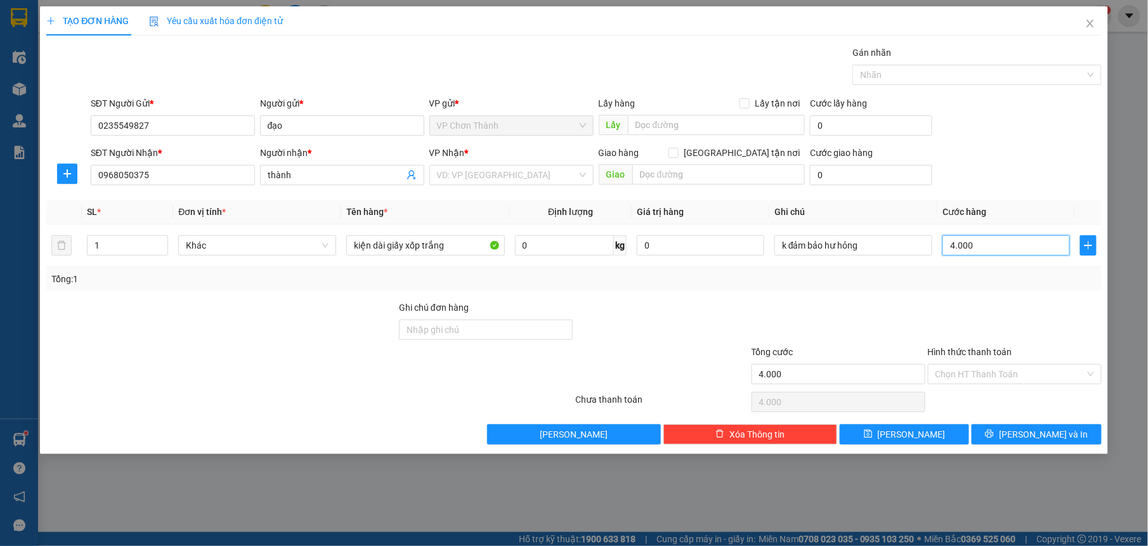
type input "40.000"
click at [945, 310] on div at bounding box center [1015, 323] width 176 height 44
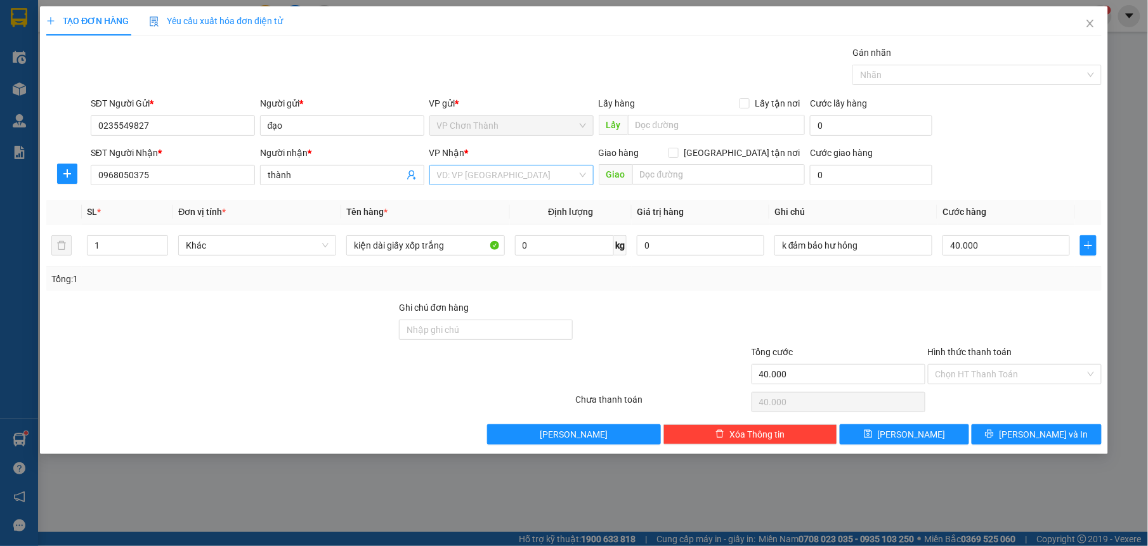
click at [478, 176] on input "search" at bounding box center [507, 175] width 140 height 19
click at [496, 62] on div "Gói vận chuyển * Tiêu chuẩn Gán nhãn Nhãn" at bounding box center [596, 68] width 1016 height 44
click at [492, 175] on input "search" at bounding box center [507, 175] width 140 height 19
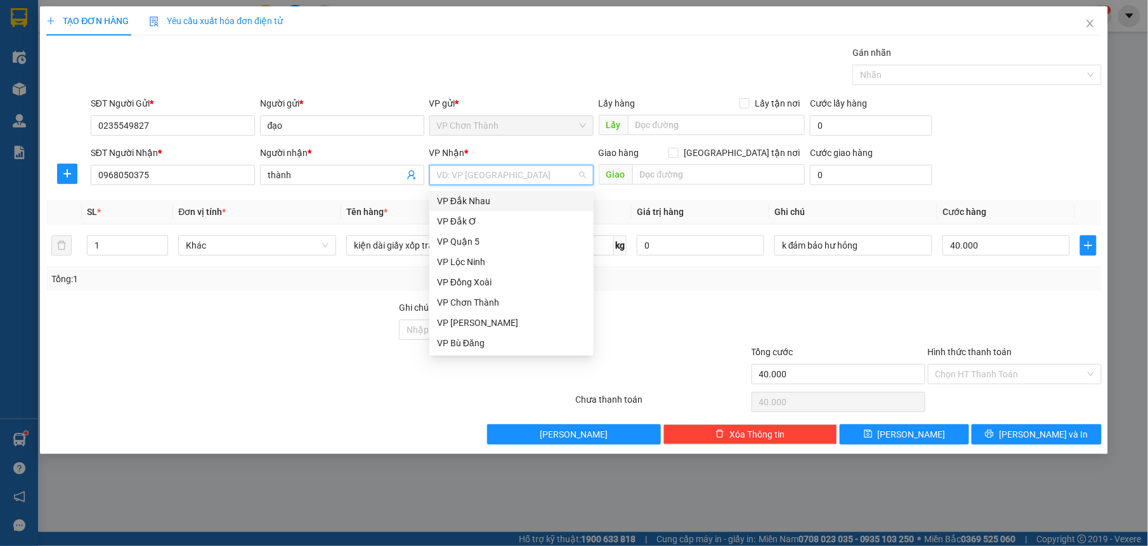
click at [519, 170] on input "search" at bounding box center [507, 175] width 140 height 19
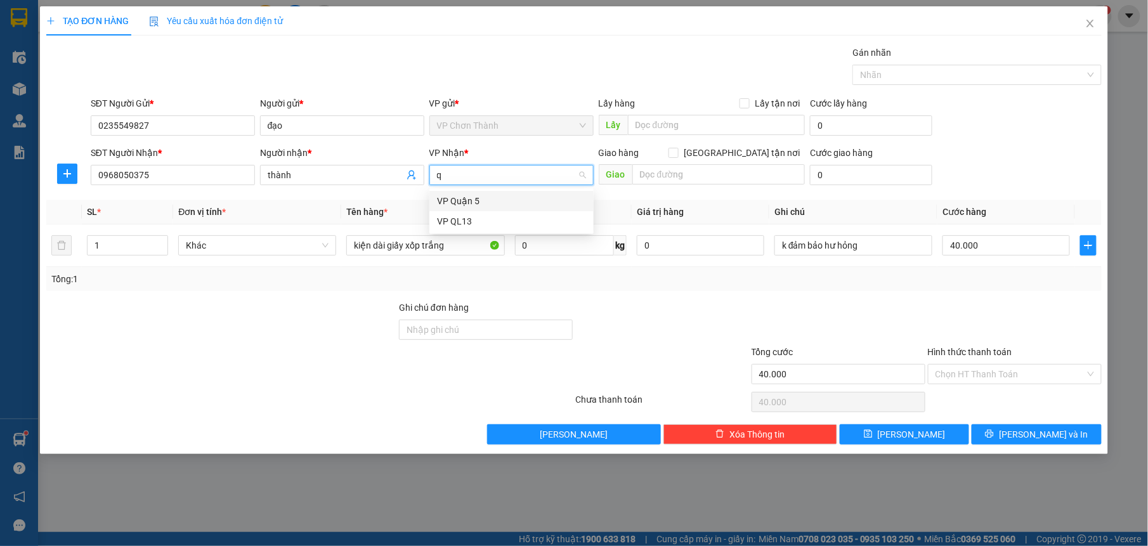
type input "qu"
click at [450, 201] on div "VP Quận 5" at bounding box center [511, 201] width 149 height 14
click at [607, 316] on div at bounding box center [662, 323] width 176 height 44
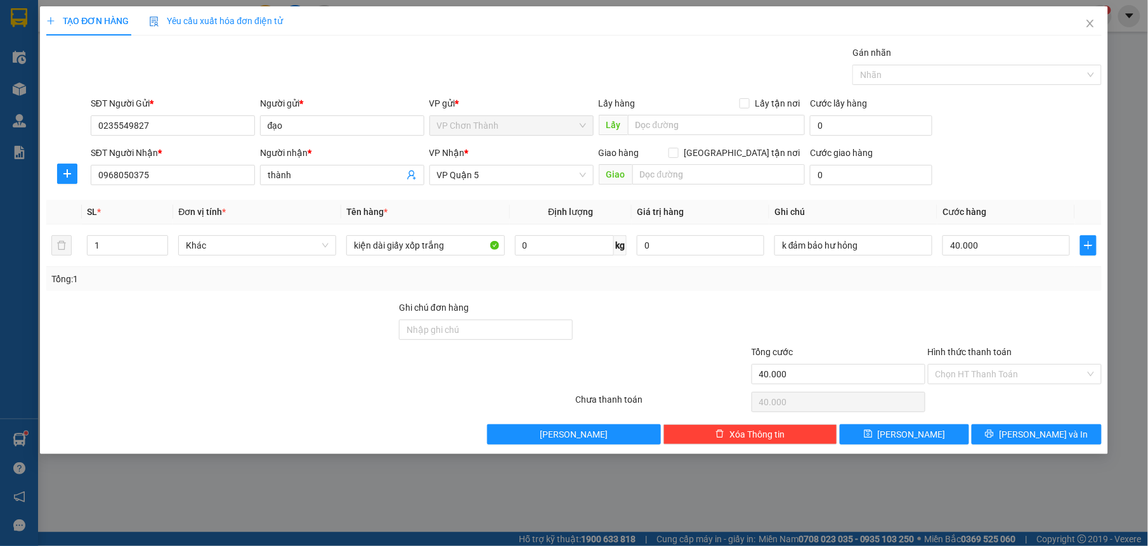
click at [849, 331] on div at bounding box center [839, 323] width 176 height 44
click at [802, 313] on div at bounding box center [839, 323] width 176 height 44
click at [1041, 379] on input "Hình thức thanh toán" at bounding box center [1011, 374] width 150 height 19
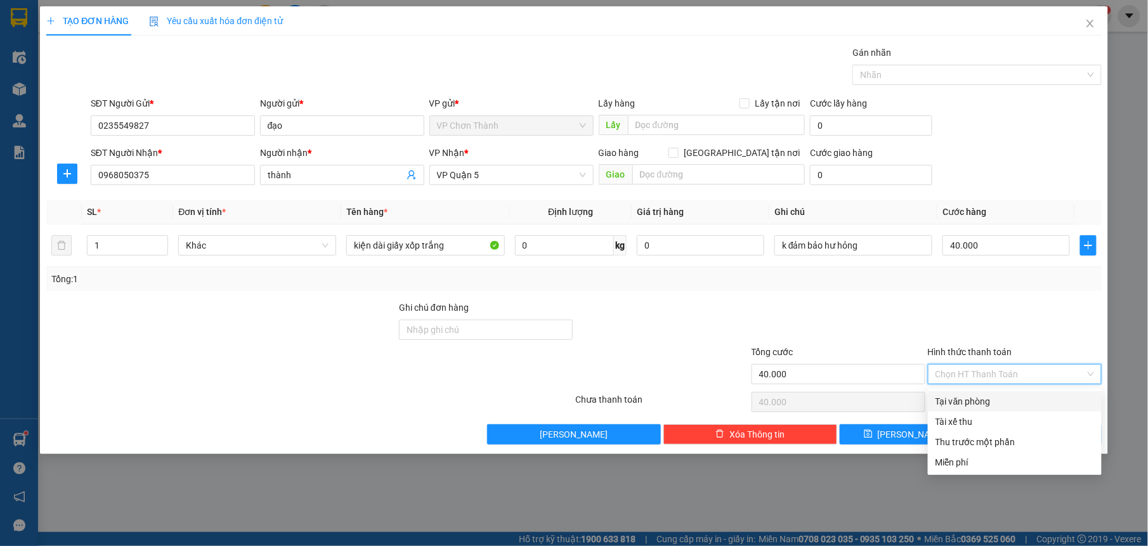
click at [970, 397] on div "Tại văn phòng" at bounding box center [1015, 402] width 159 height 14
type input "0"
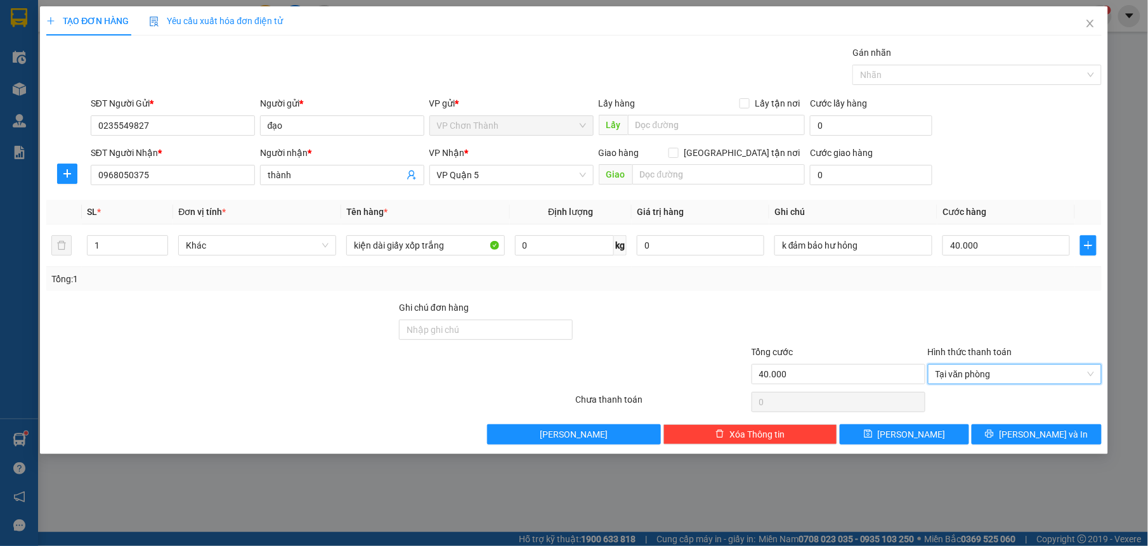
click at [922, 310] on div at bounding box center [839, 323] width 176 height 44
click at [1061, 434] on span "[PERSON_NAME] và In" at bounding box center [1043, 435] width 89 height 14
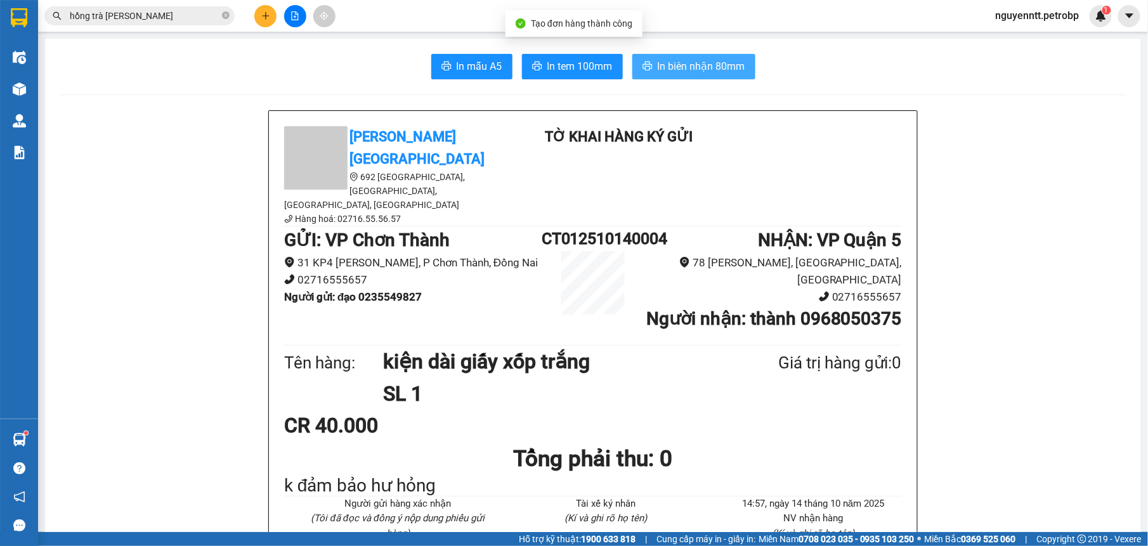
click at [643, 65] on icon "printer" at bounding box center [648, 66] width 10 height 9
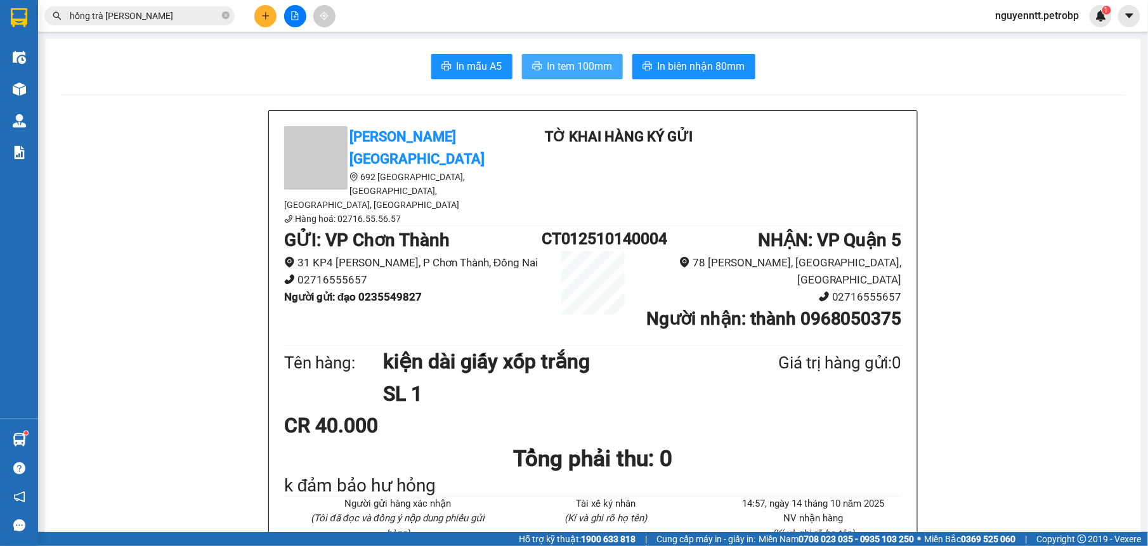
click at [571, 58] on span "In tem 100mm" at bounding box center [580, 66] width 65 height 16
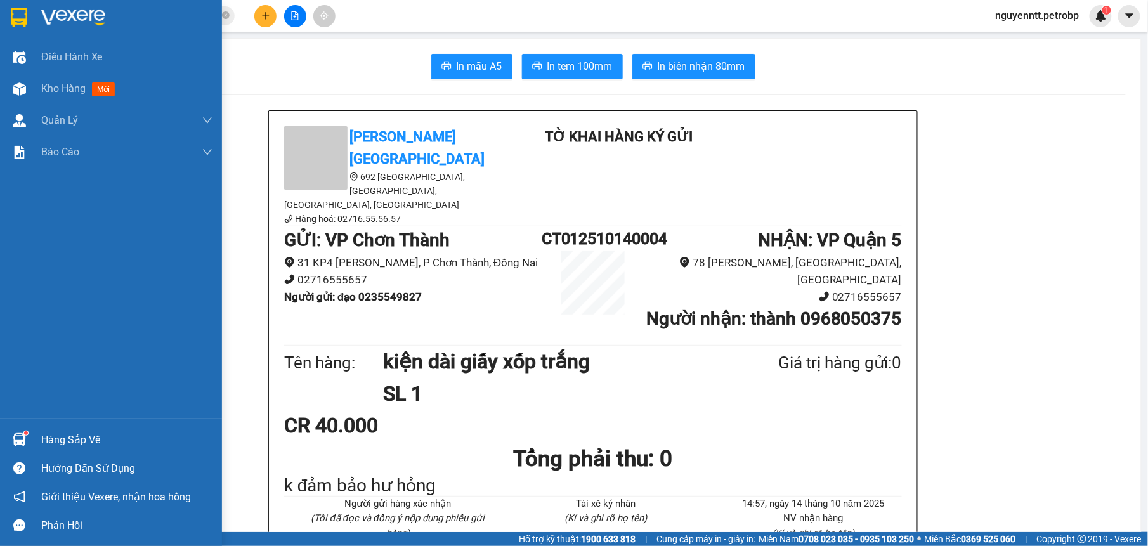
click at [13, 430] on div at bounding box center [19, 440] width 22 height 22
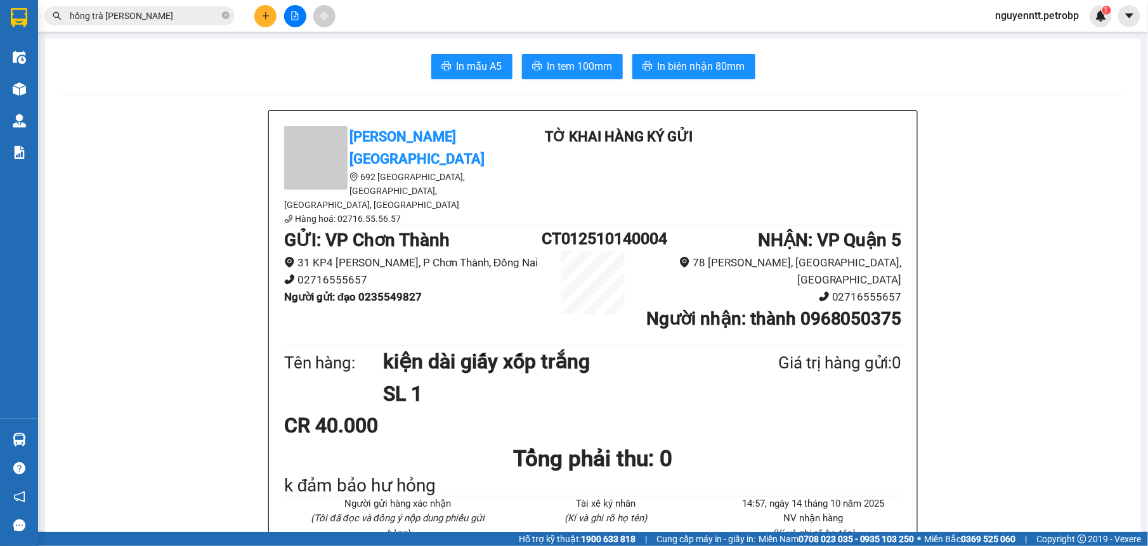
click at [165, 237] on section "Kết quả tìm kiếm ( 1 ) Bộ lọc Mã ĐH Trạng thái Món hàng Tổng cước Chưa cước Ngư…" at bounding box center [574, 273] width 1148 height 546
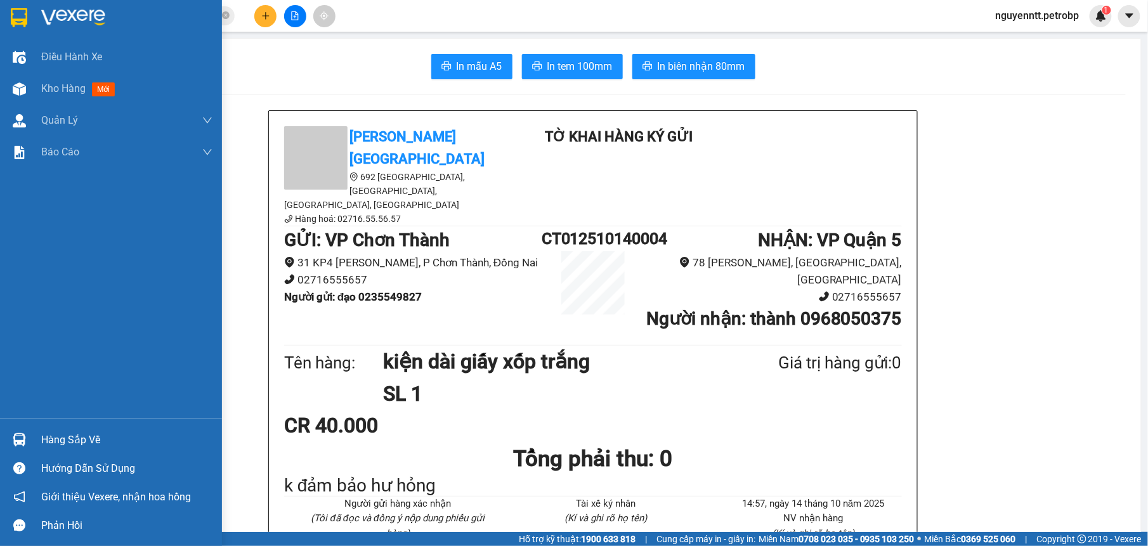
click at [23, 431] on div at bounding box center [19, 440] width 22 height 22
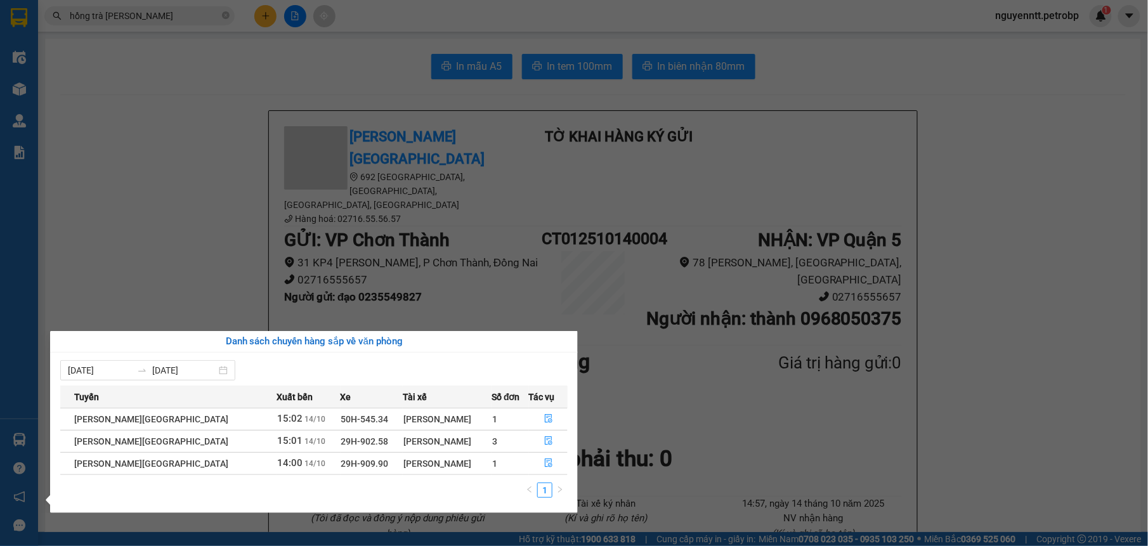
click at [211, 222] on section "Kết quả tìm kiếm ( 1 ) Bộ lọc Mã ĐH Trạng thái Món hàng Tổng cước Chưa cước Ngư…" at bounding box center [574, 273] width 1148 height 546
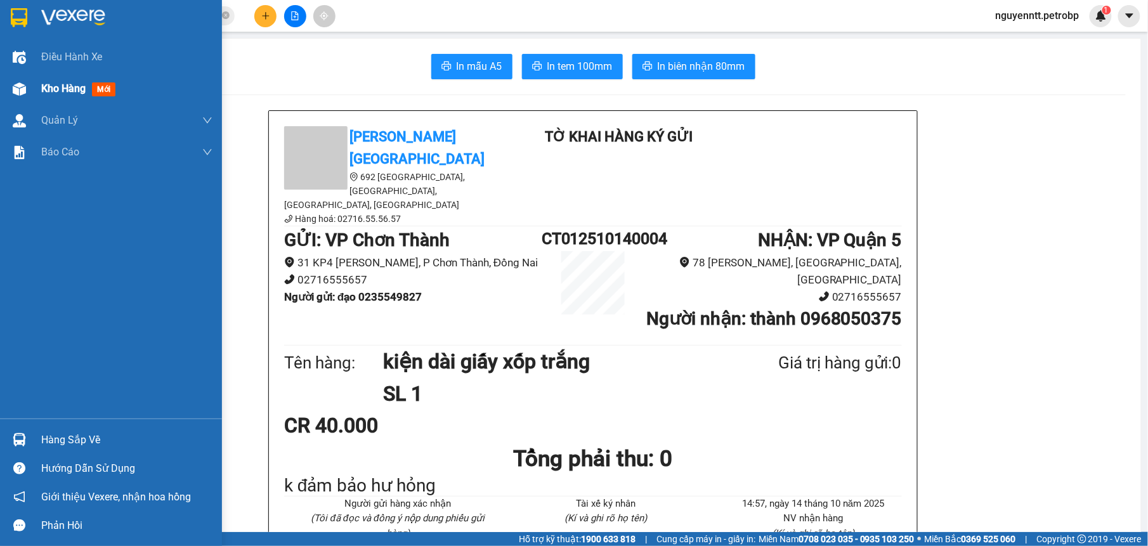
click at [28, 98] on div at bounding box center [19, 89] width 22 height 22
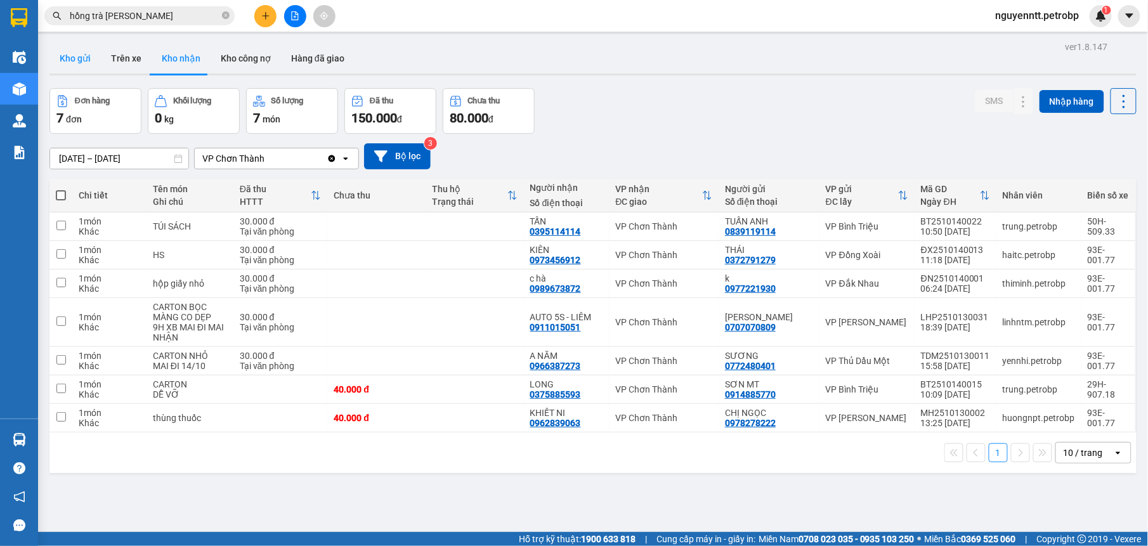
click at [62, 44] on button "Kho gửi" at bounding box center [74, 58] width 51 height 30
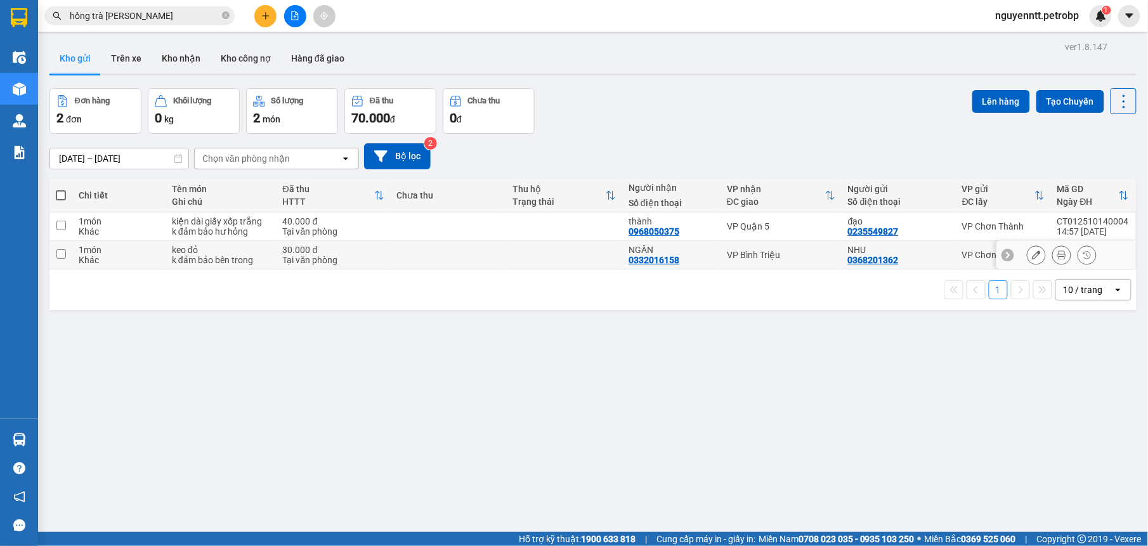
click at [577, 257] on td at bounding box center [564, 255] width 116 height 29
checkbox input "true"
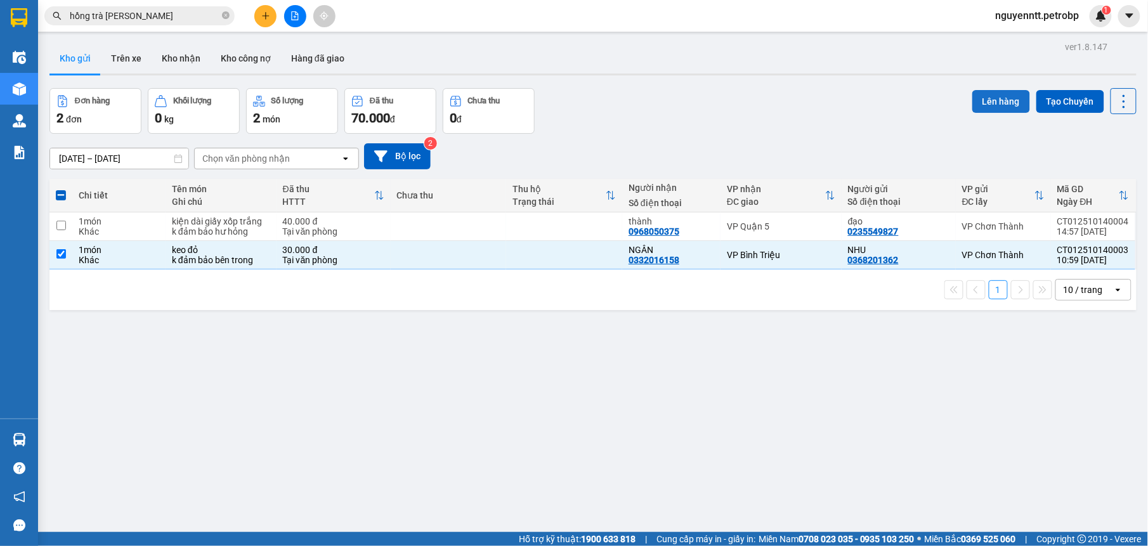
click at [994, 94] on button "Lên hàng" at bounding box center [1002, 101] width 58 height 23
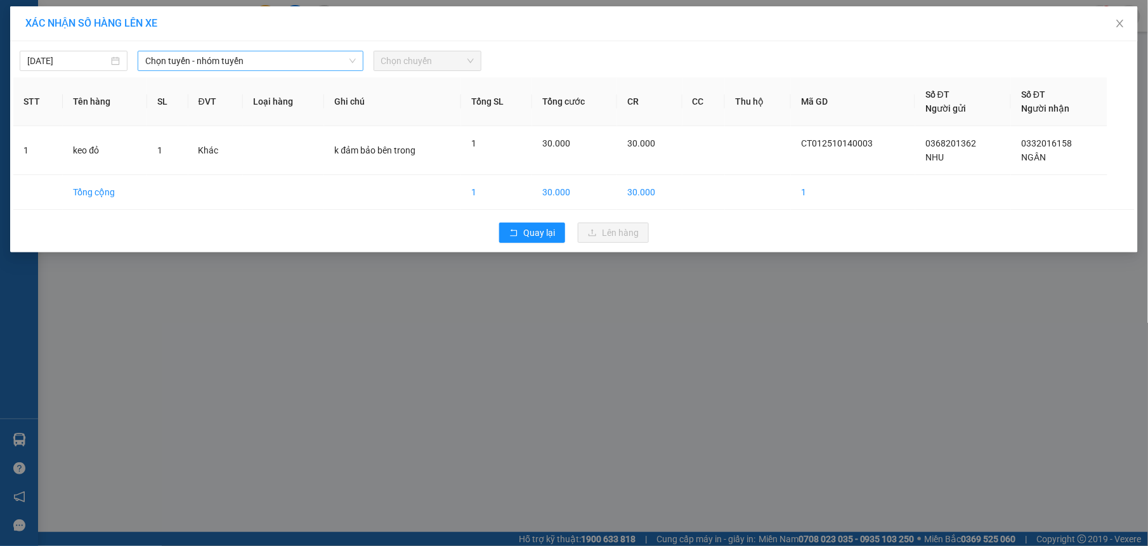
click at [194, 56] on span "Chọn tuyến - nhóm tuyến" at bounding box center [250, 60] width 211 height 19
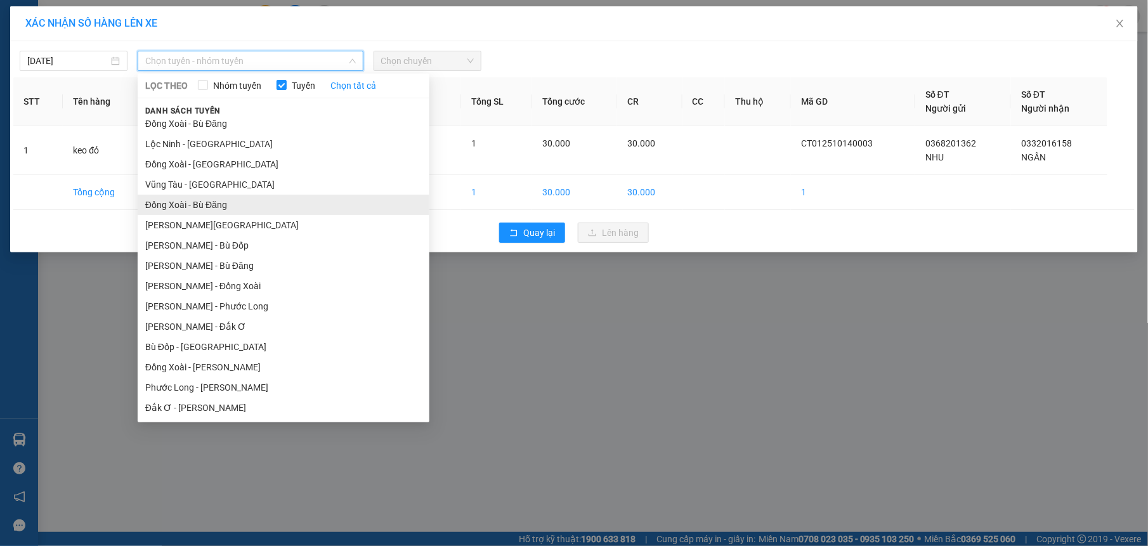
scroll to position [105, 0]
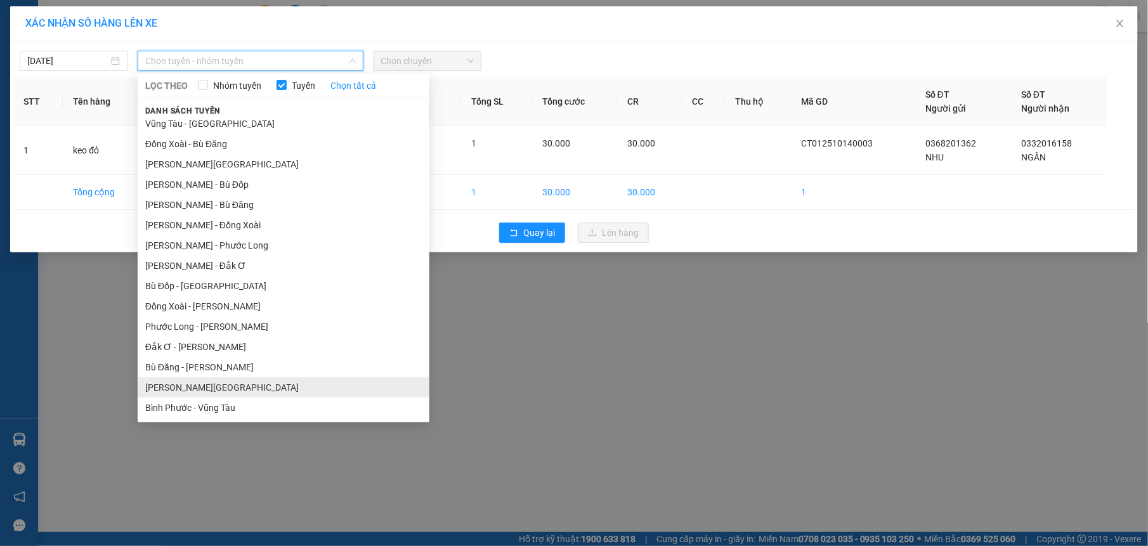
click at [222, 382] on li "[PERSON_NAME][GEOGRAPHIC_DATA]" at bounding box center [284, 388] width 292 height 20
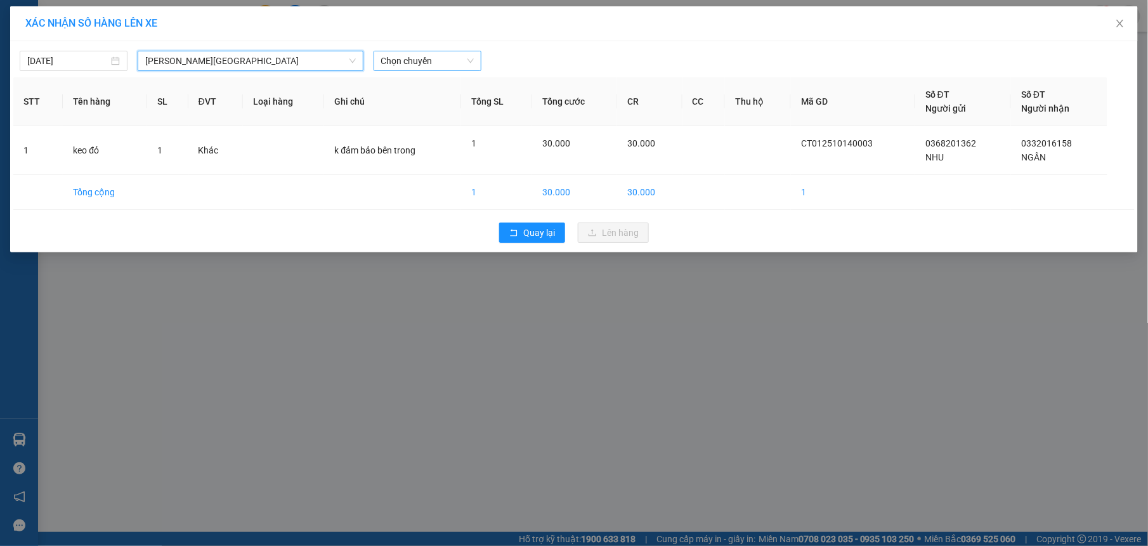
click at [458, 65] on span "Chọn chuyến" at bounding box center [427, 60] width 93 height 19
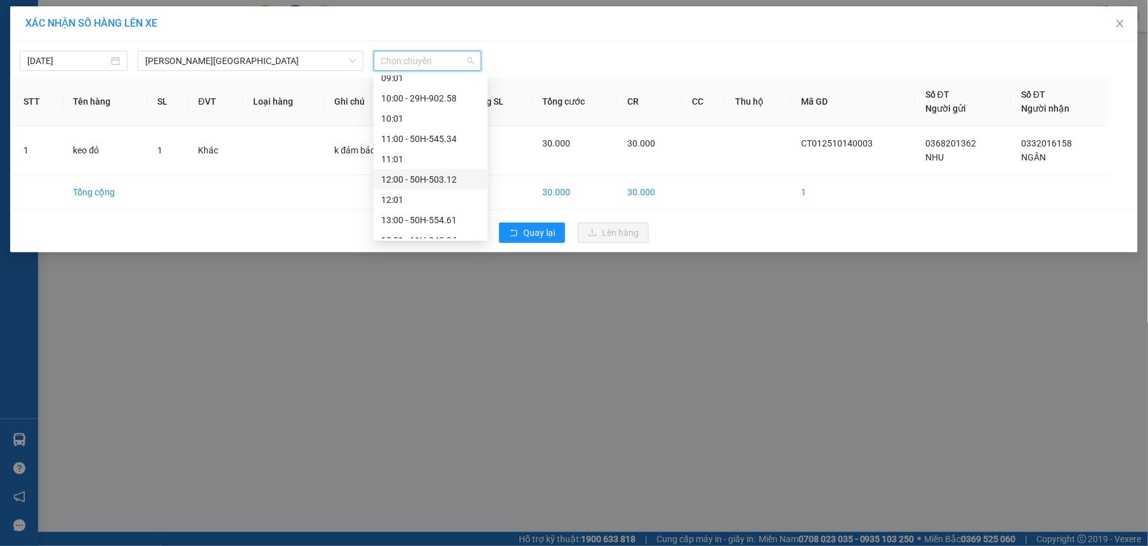
scroll to position [487, 0]
click at [437, 146] on div "13:00 - 50H-554.61" at bounding box center [430, 147] width 99 height 14
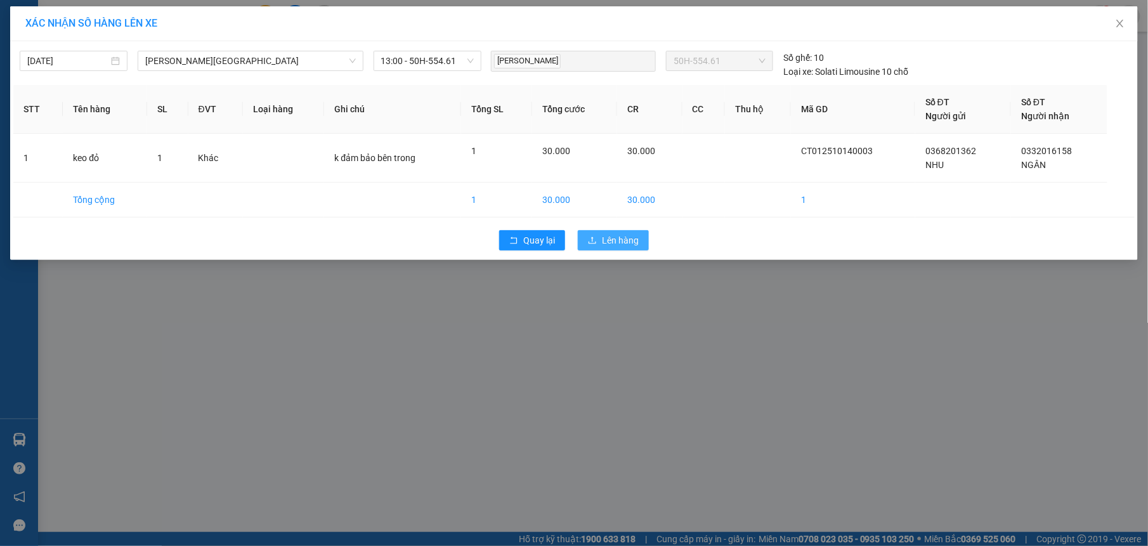
click at [618, 247] on span "Lên hàng" at bounding box center [620, 240] width 37 height 14
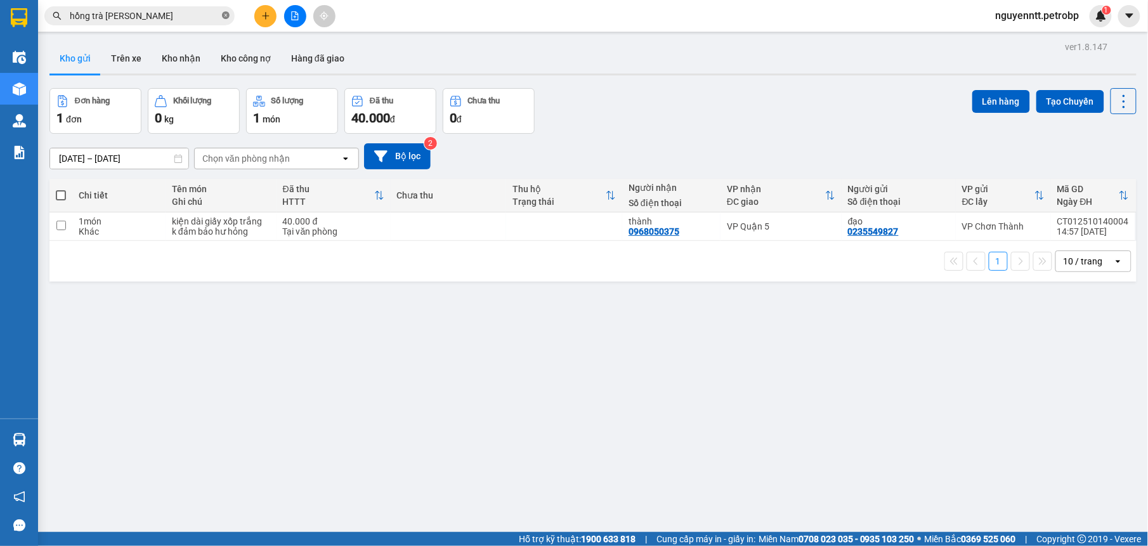
click at [224, 11] on icon "close-circle" at bounding box center [226, 15] width 8 height 8
click at [201, 16] on input "text" at bounding box center [145, 16] width 150 height 14
click at [196, 49] on button "Kho nhận" at bounding box center [181, 58] width 59 height 30
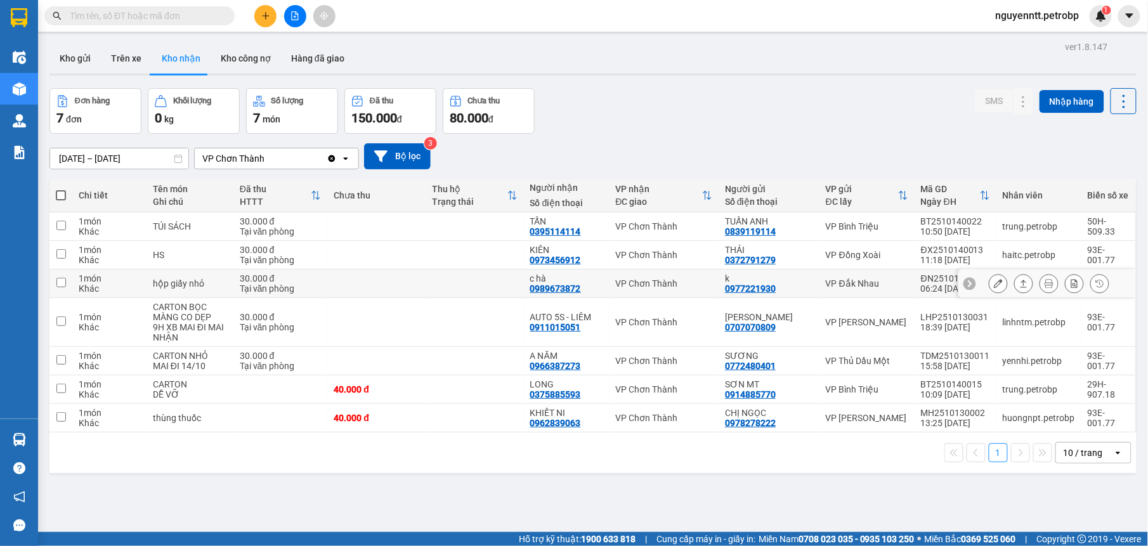
click at [430, 277] on td at bounding box center [475, 284] width 98 height 29
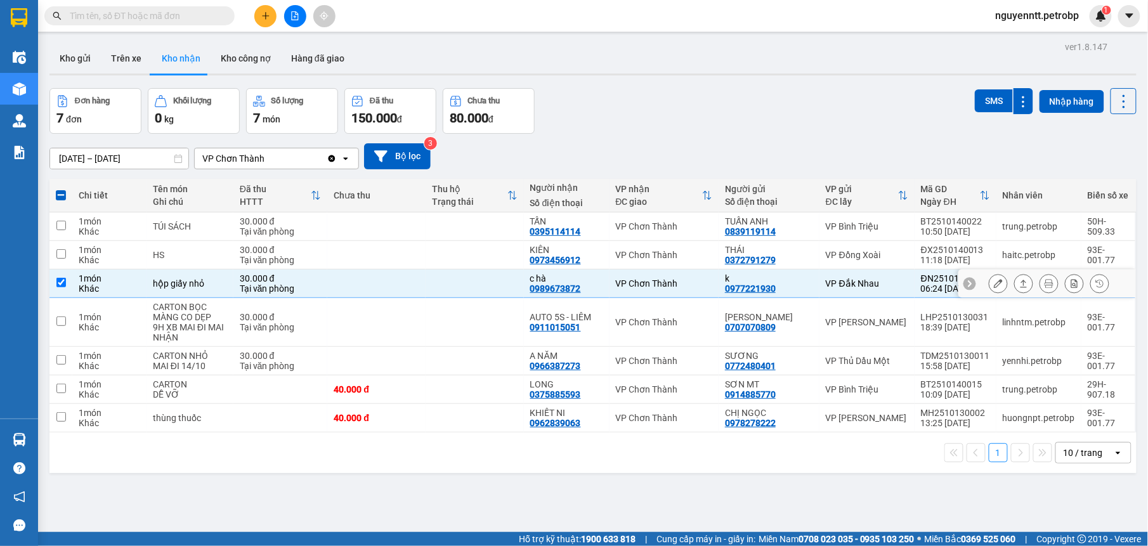
click at [1015, 282] on button at bounding box center [1024, 284] width 18 height 22
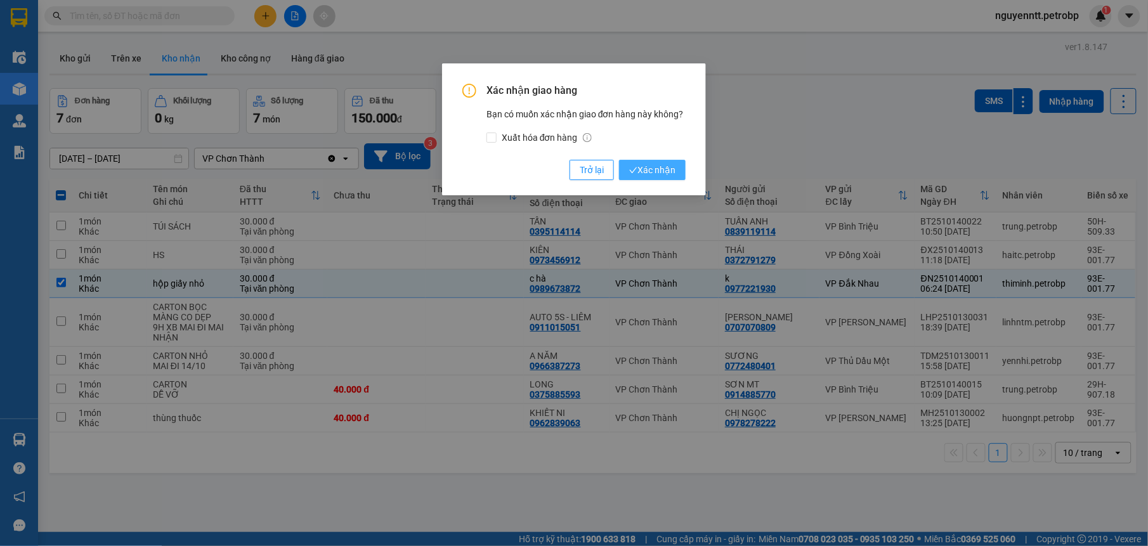
click at [619, 161] on button "Xác nhận" at bounding box center [652, 170] width 67 height 20
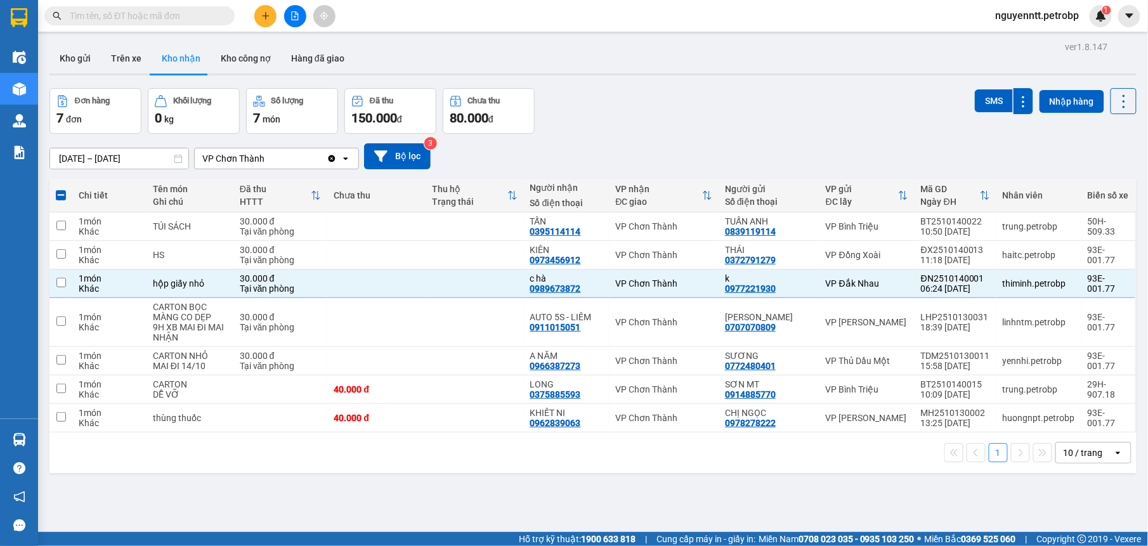
checkbox input "false"
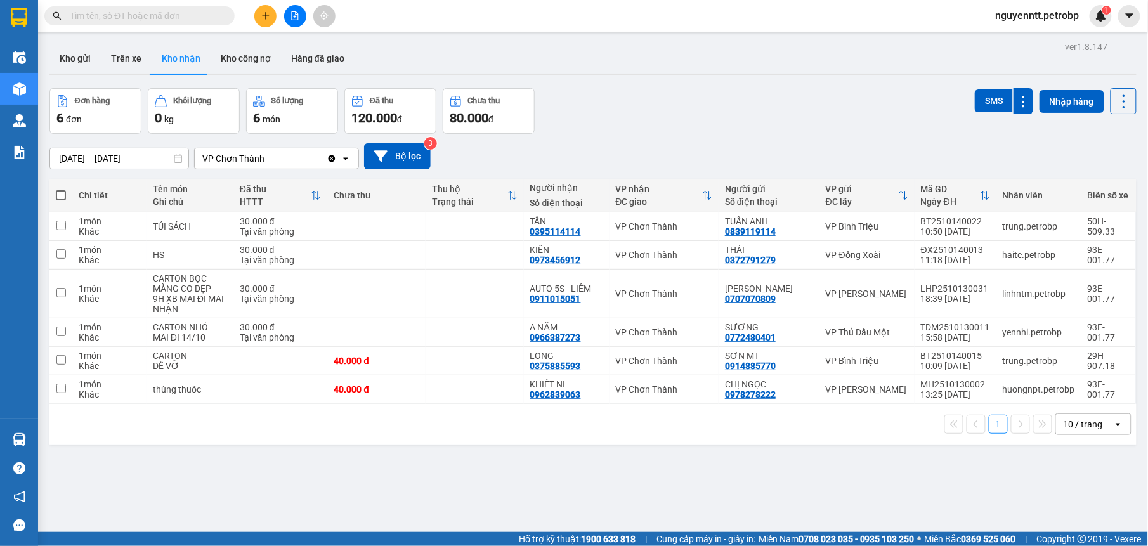
scroll to position [58, 0]
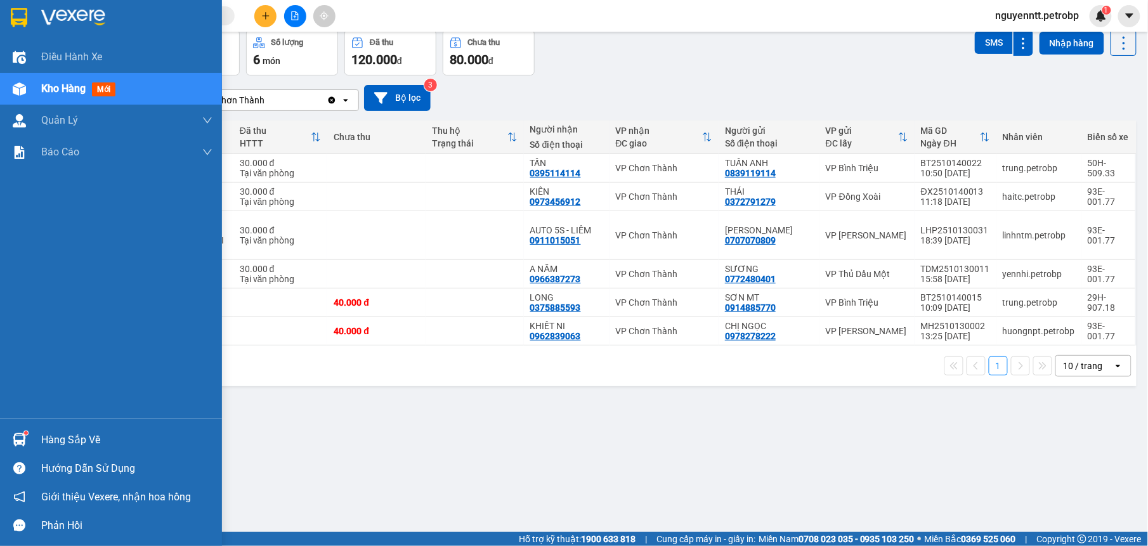
click at [32, 447] on div "Hàng sắp về" at bounding box center [111, 440] width 222 height 29
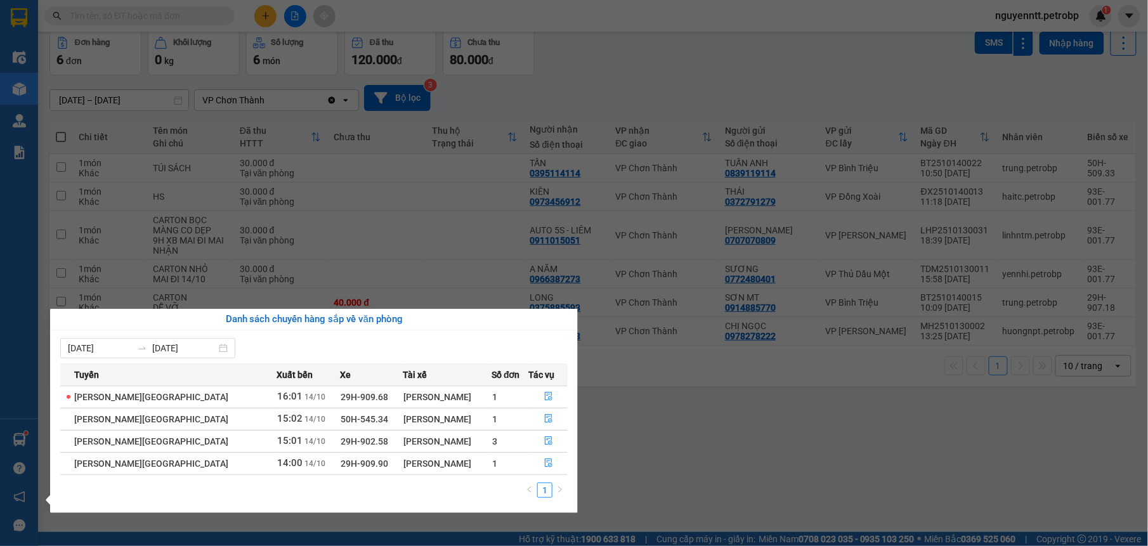
click at [729, 452] on section "Kết quả tìm kiếm ( 1 ) Bộ lọc Mã ĐH Trạng thái Món hàng Tổng cước Chưa cước Ngư…" at bounding box center [574, 273] width 1148 height 546
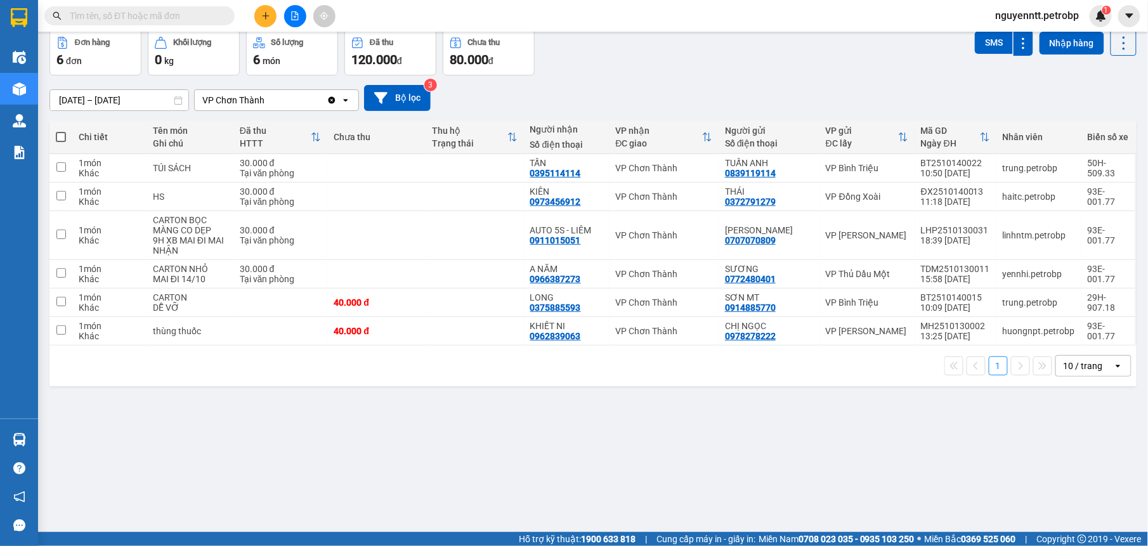
click at [275, 14] on button at bounding box center [265, 16] width 22 height 22
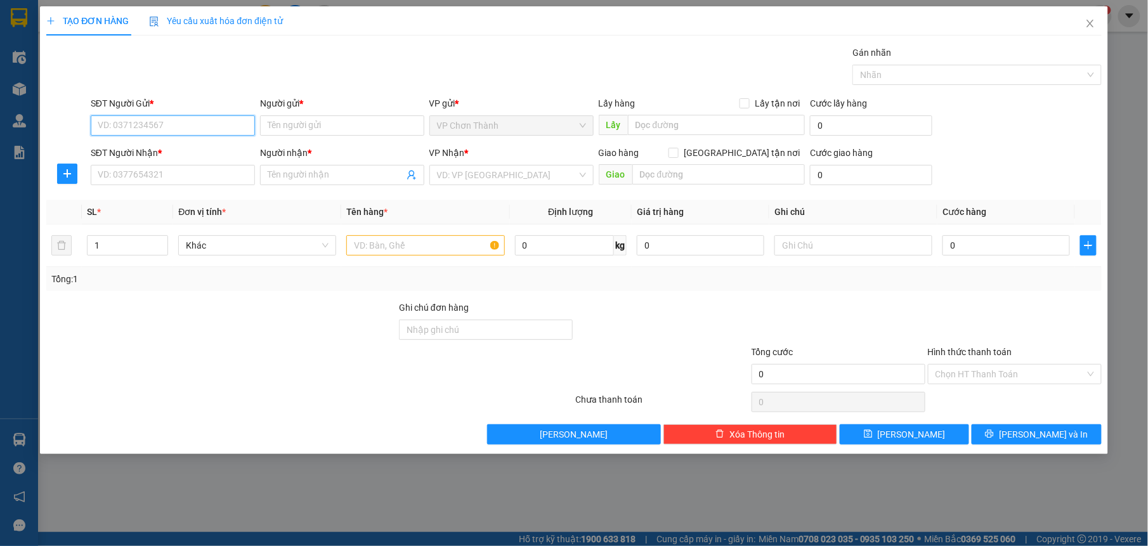
click at [166, 126] on input "SĐT Người Gửi *" at bounding box center [173, 125] width 164 height 20
click at [166, 159] on div "0866797945 - NK CHƠN THÀNH" at bounding box center [173, 151] width 164 height 20
type input "0866797945"
type input "NK CHƠN THÀNH"
type input "0917451121"
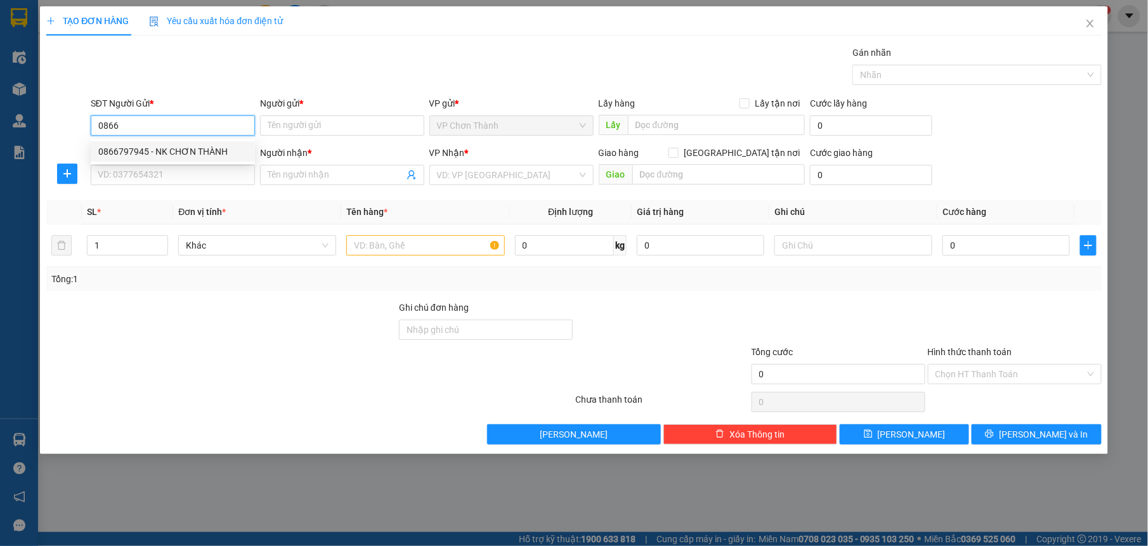
type input "LABO KIM CHI"
type input "30.000"
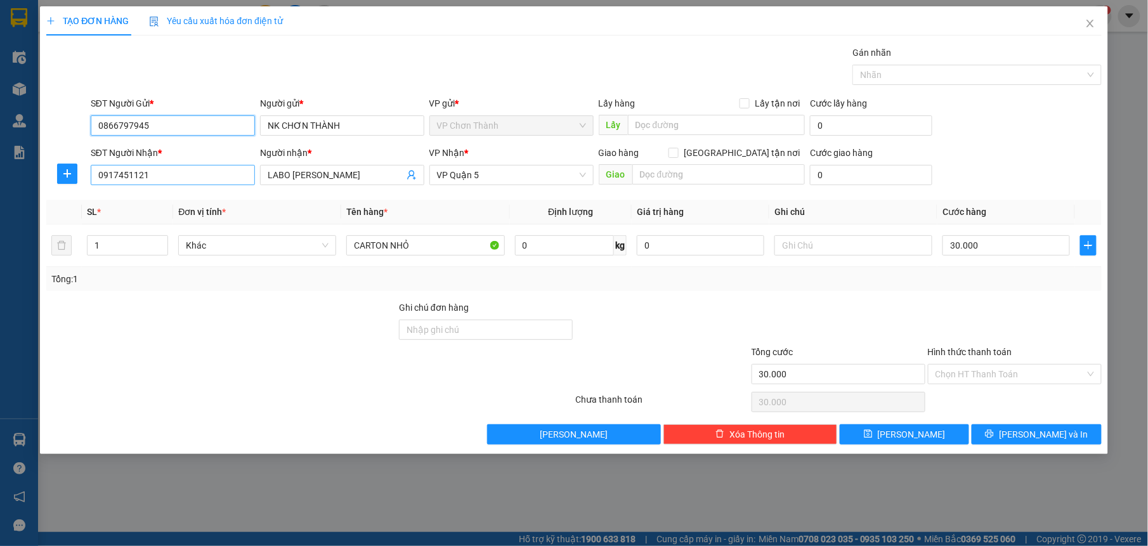
type input "0866797945"
click at [166, 176] on input "0917451121" at bounding box center [173, 175] width 164 height 20
type input "0"
click at [355, 180] on input "LABO KIM CHI" at bounding box center [336, 175] width 136 height 14
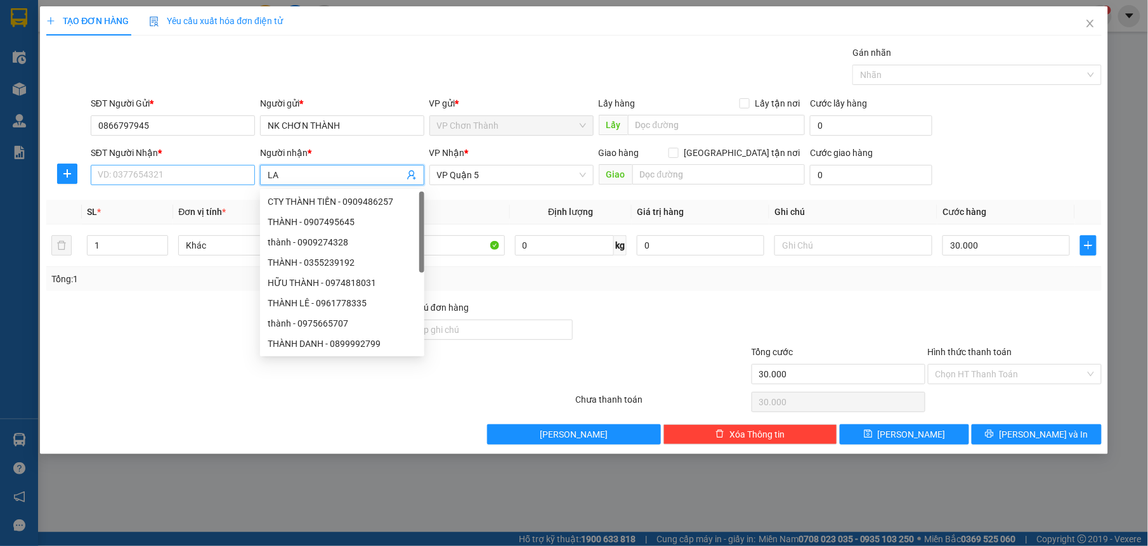
type input "L"
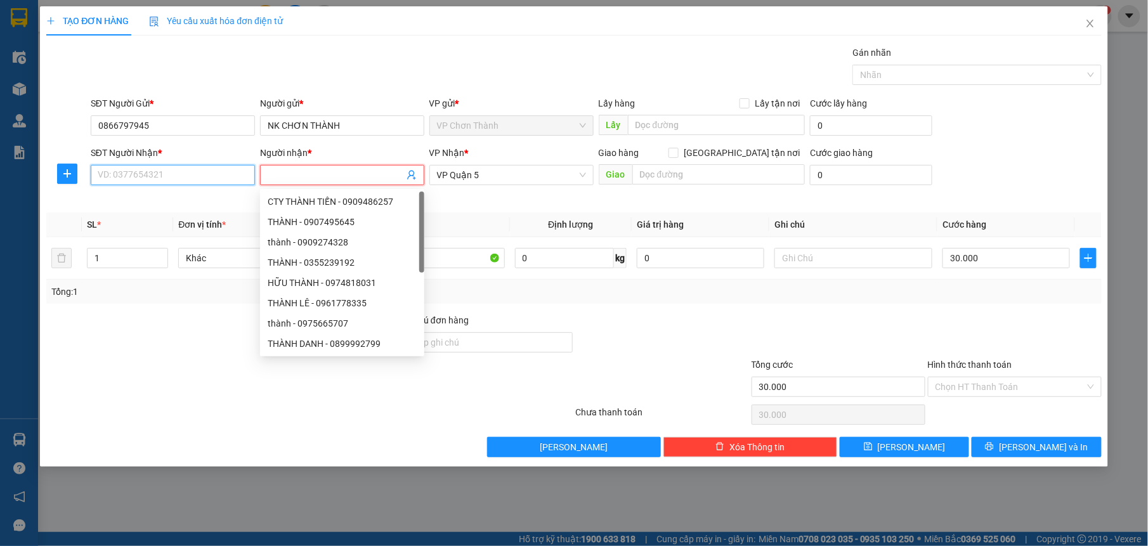
click at [168, 171] on input "SĐT Người Nhận *" at bounding box center [173, 175] width 164 height 20
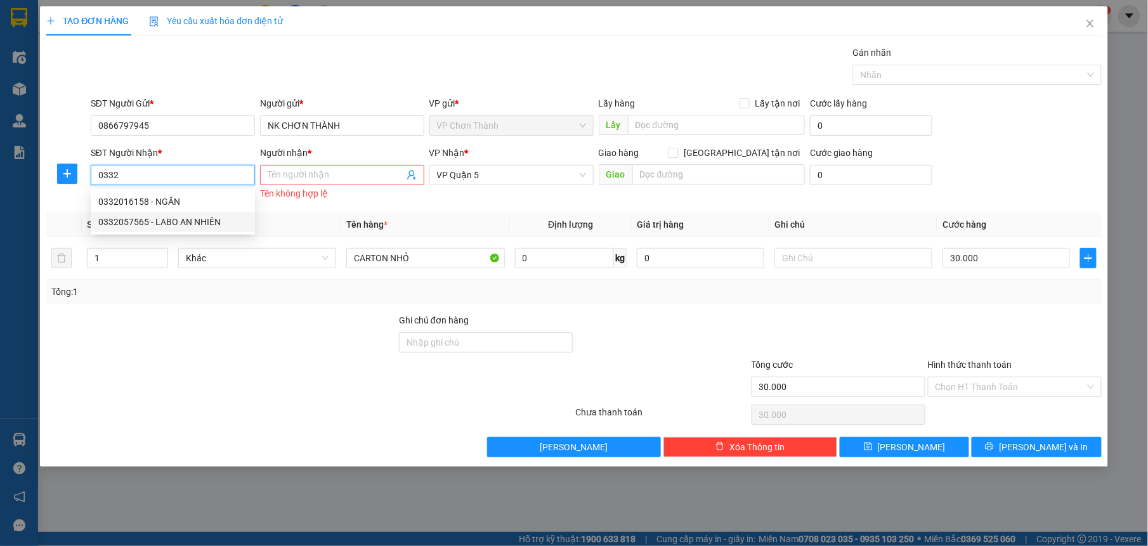
click at [181, 216] on div "0332057565 - LABO AN NHIÊN" at bounding box center [172, 222] width 149 height 14
type input "0332057565"
type input "LABO AN NHIÊN"
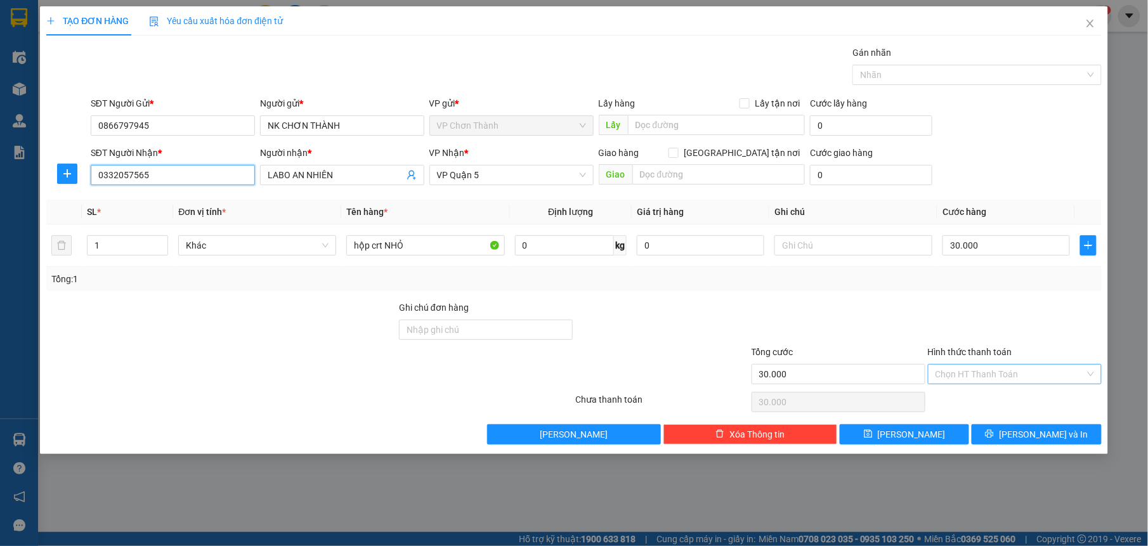
type input "0332057565"
click at [1026, 373] on input "Hình thức thanh toán" at bounding box center [1011, 374] width 150 height 19
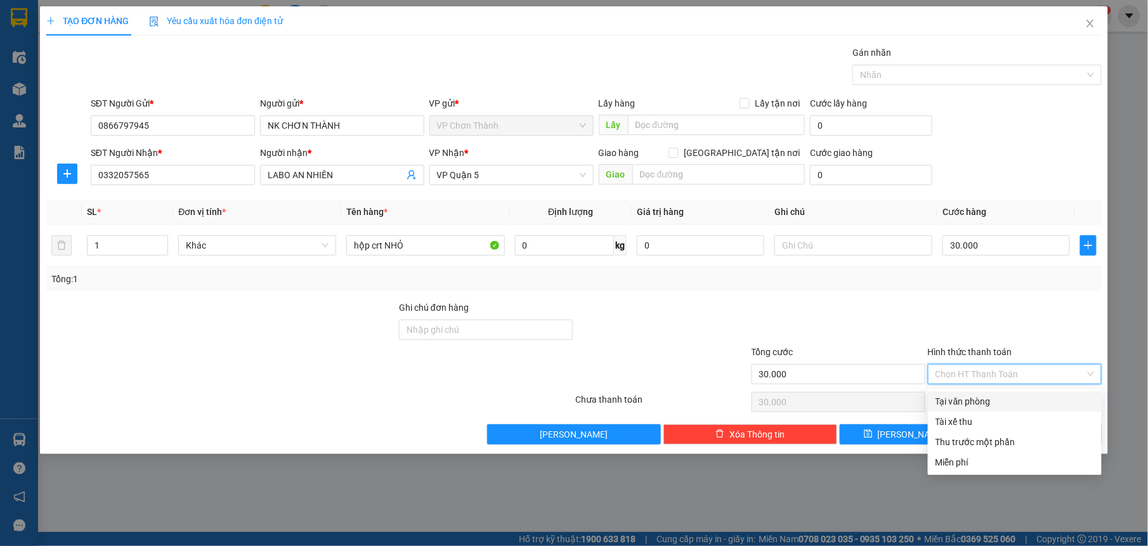
click at [986, 396] on div "Tại văn phòng" at bounding box center [1015, 402] width 159 height 14
type input "0"
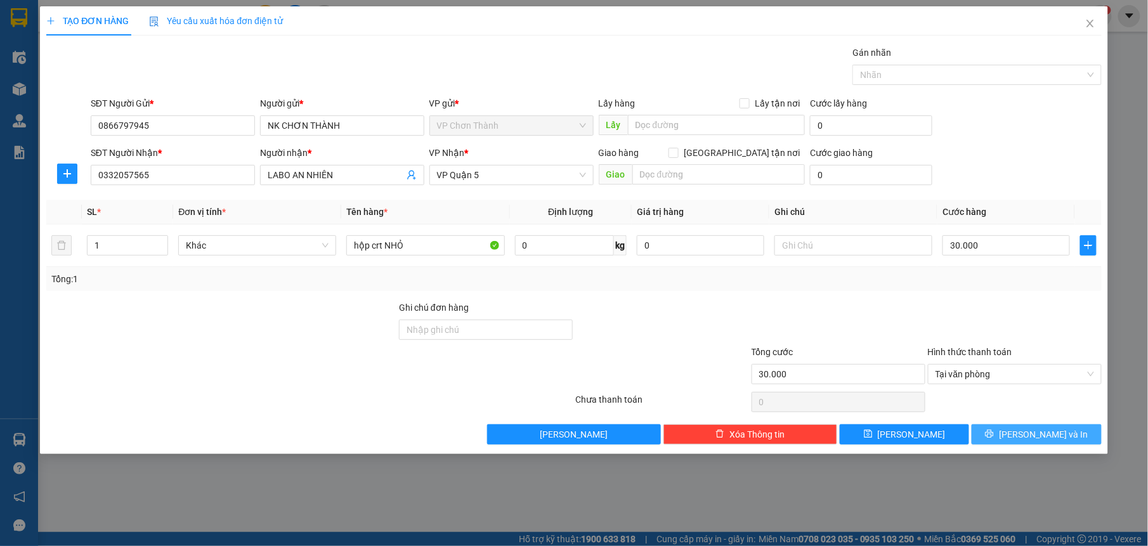
click at [1006, 445] on button "[PERSON_NAME] và In" at bounding box center [1036, 434] width 129 height 20
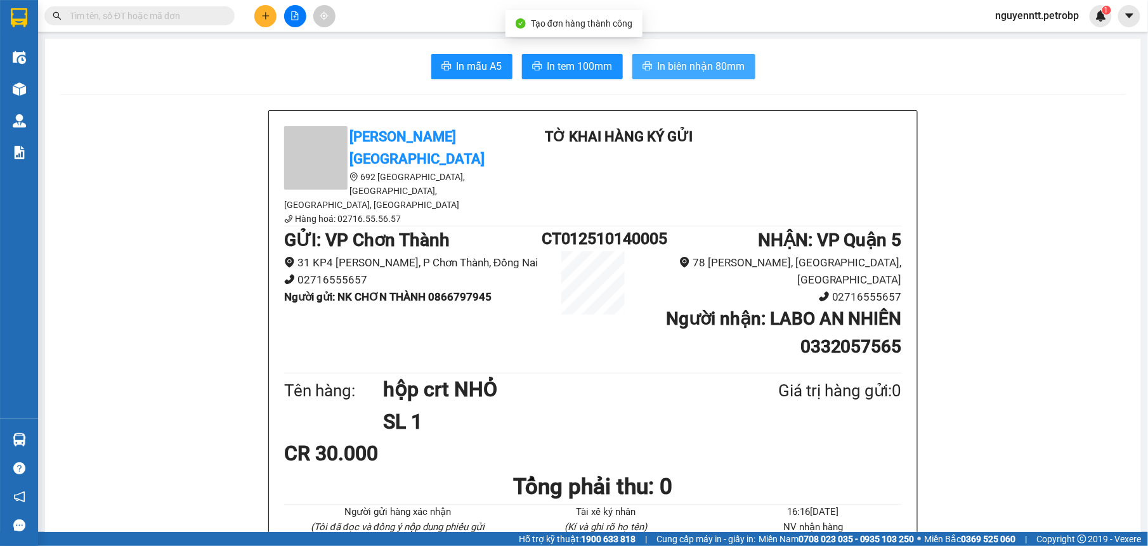
click at [667, 62] on span "In biên nhận 80mm" at bounding box center [702, 66] width 88 height 16
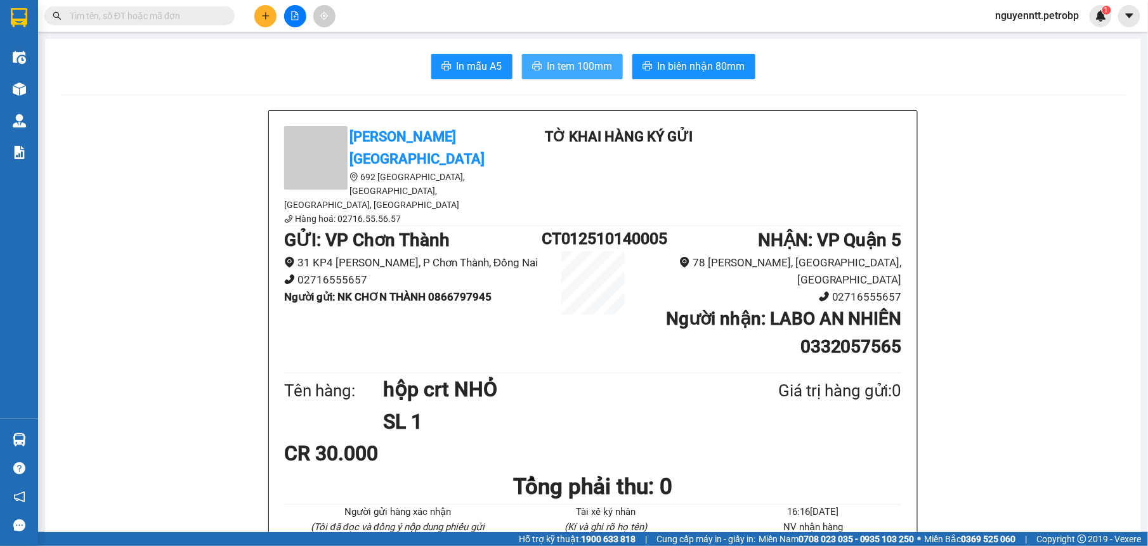
click at [565, 60] on span "In tem 100mm" at bounding box center [580, 66] width 65 height 16
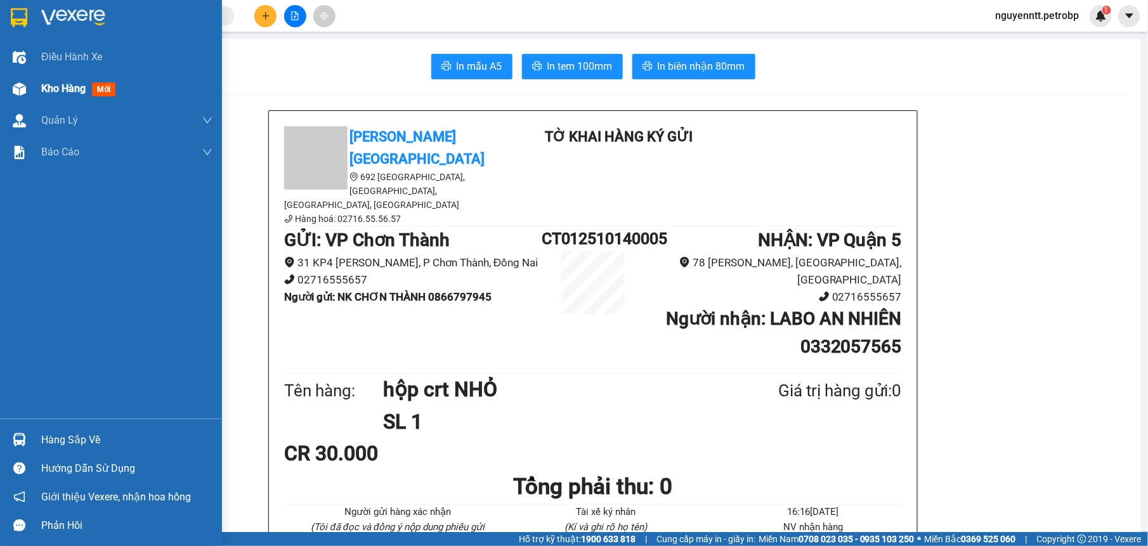
click at [100, 93] on span "mới" at bounding box center [103, 89] width 23 height 14
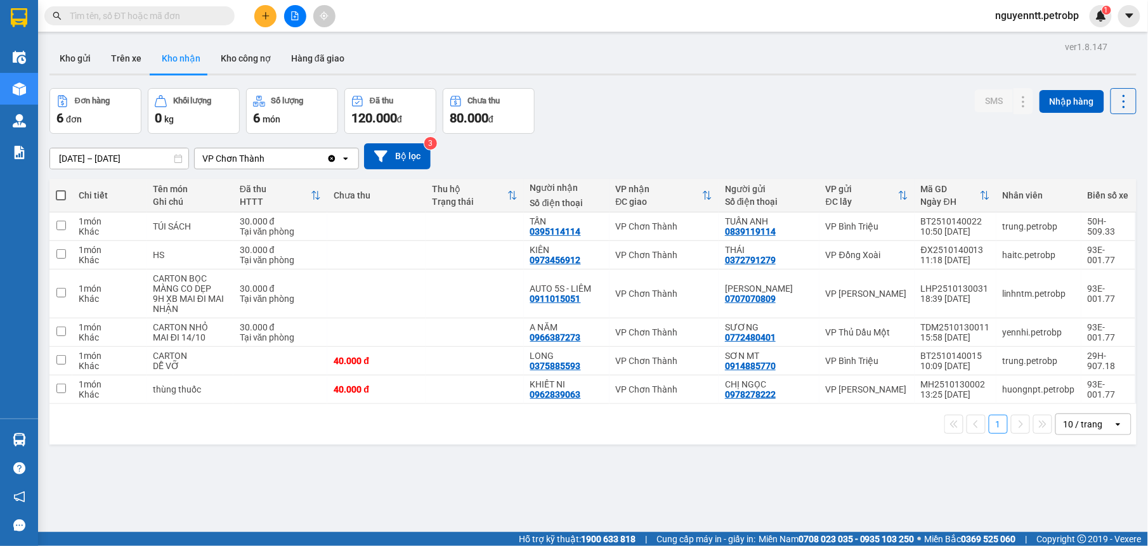
click at [208, 11] on input "text" at bounding box center [145, 16] width 150 height 14
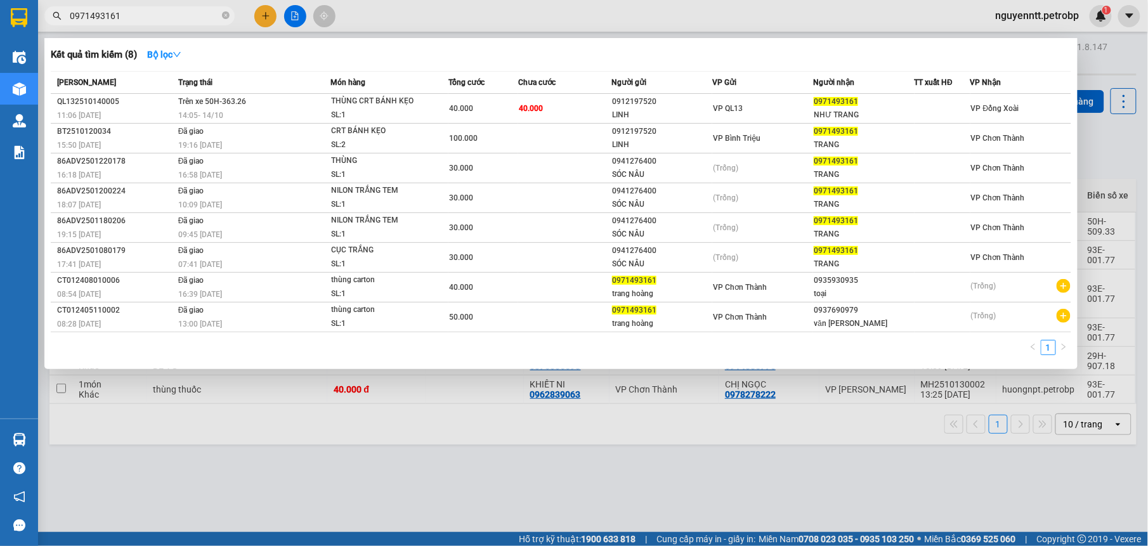
type input "0971493161"
click at [615, 489] on div at bounding box center [574, 273] width 1148 height 546
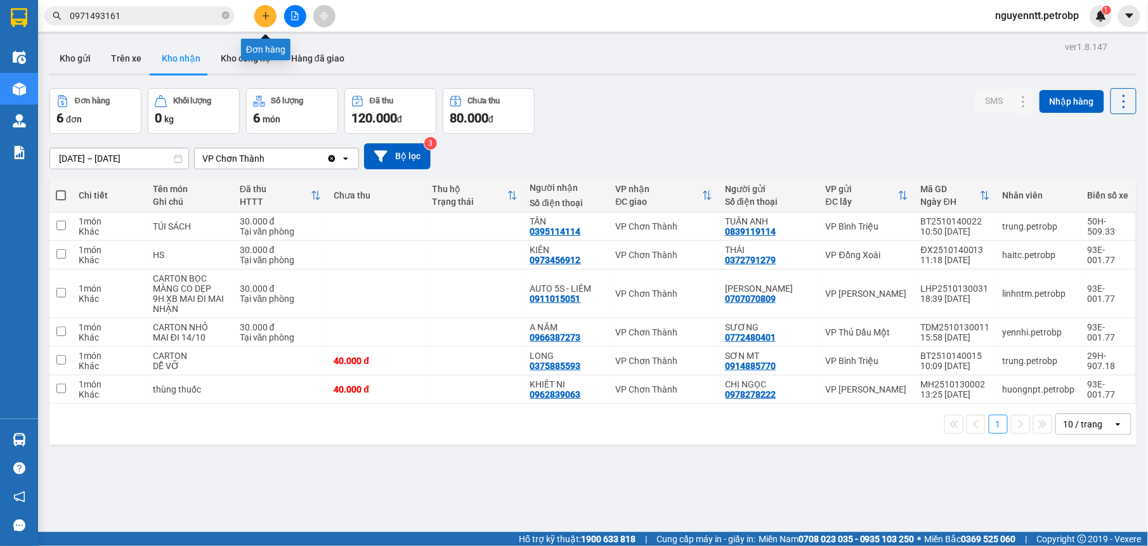
click at [275, 11] on button at bounding box center [265, 16] width 22 height 22
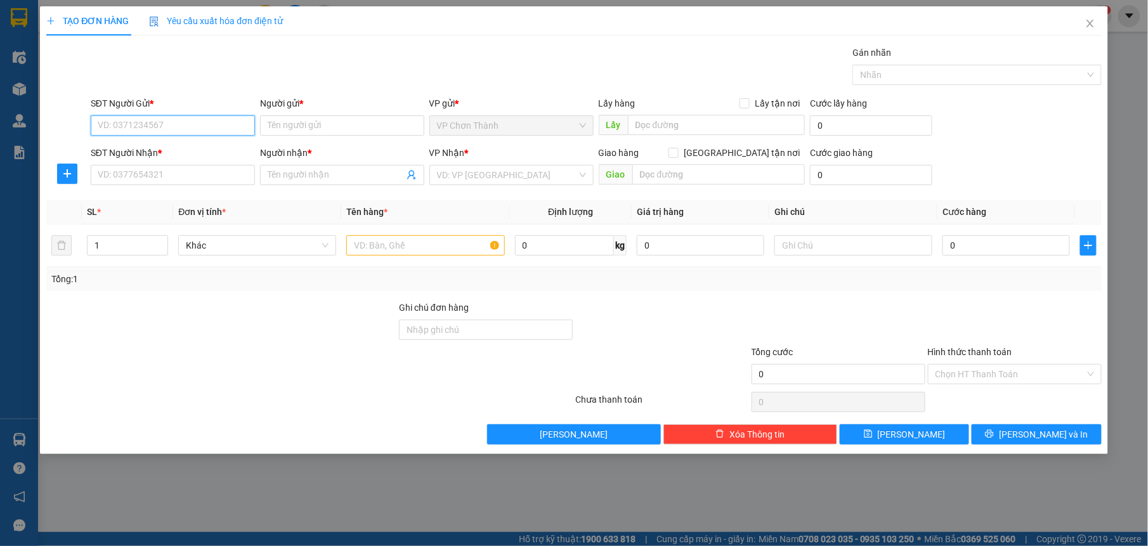
click at [231, 130] on input "SĐT Người Gửi *" at bounding box center [173, 125] width 164 height 20
click at [141, 148] on div "0963339339 - NHẬT ANH" at bounding box center [172, 152] width 149 height 14
type input "0963339339"
type input "NHẬT ANH"
type input "0908007767"
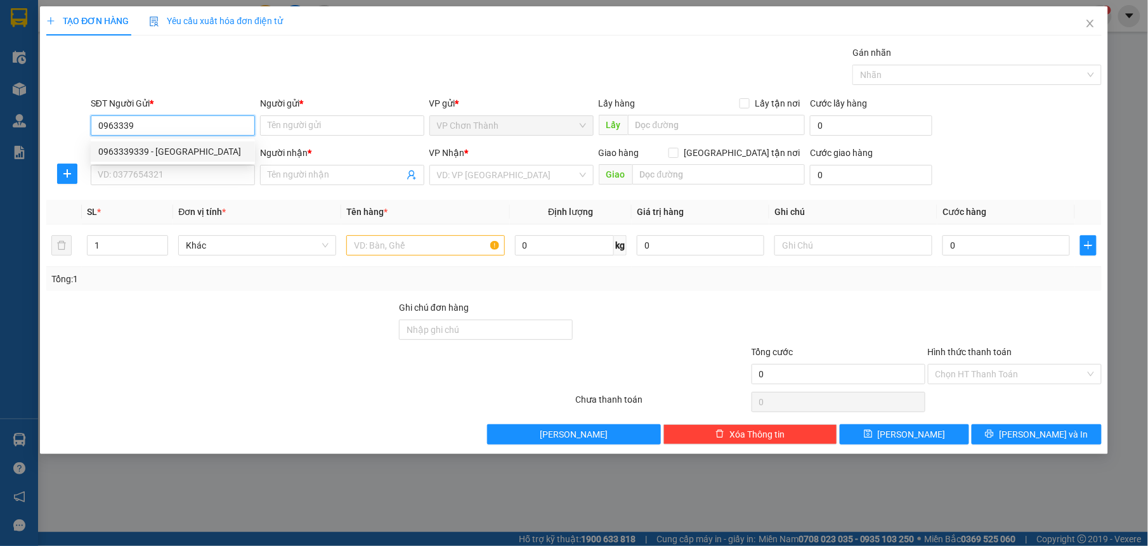
type input "HẢI"
type input "30.000"
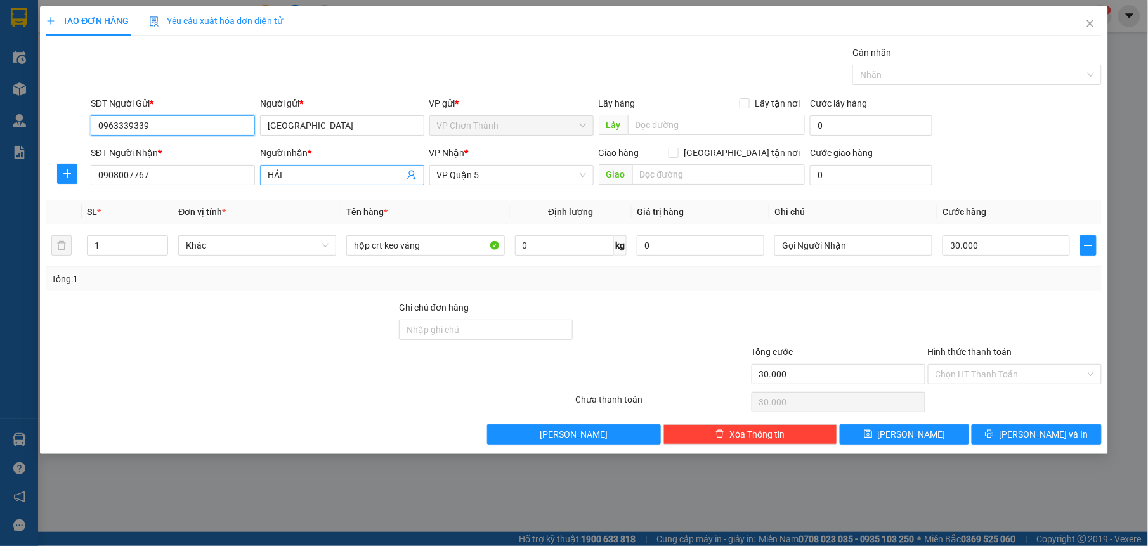
type input "0963339339"
click at [295, 166] on span "HẢI" at bounding box center [342, 175] width 164 height 20
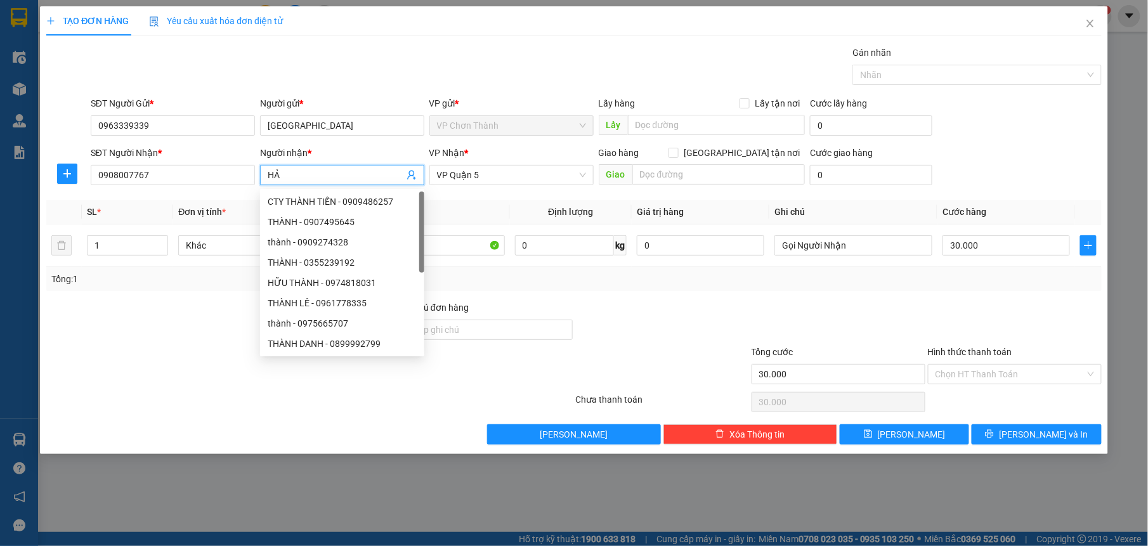
type input "H"
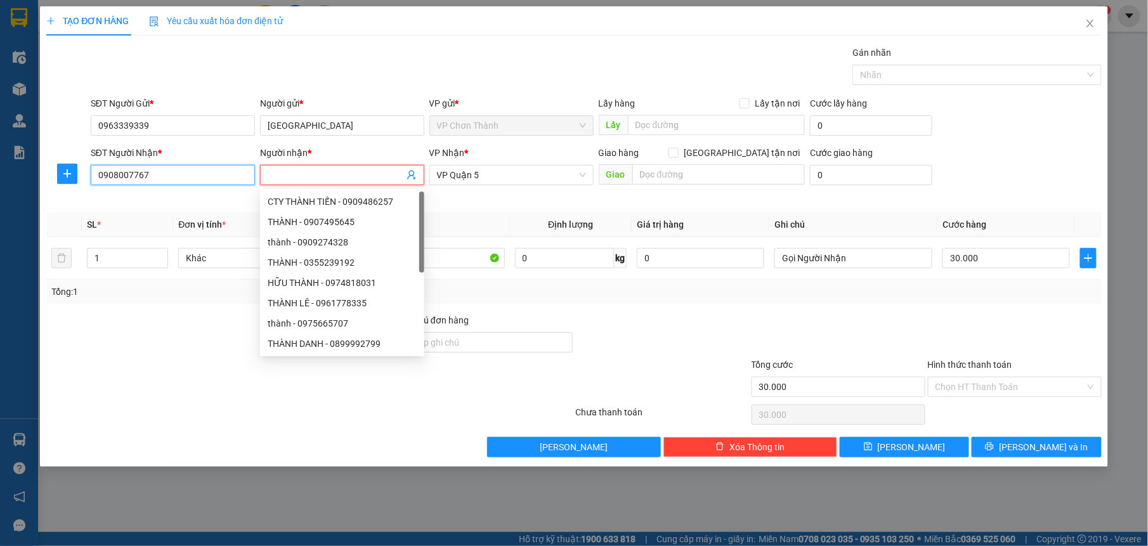
click at [180, 173] on input "0908007767" at bounding box center [173, 175] width 164 height 20
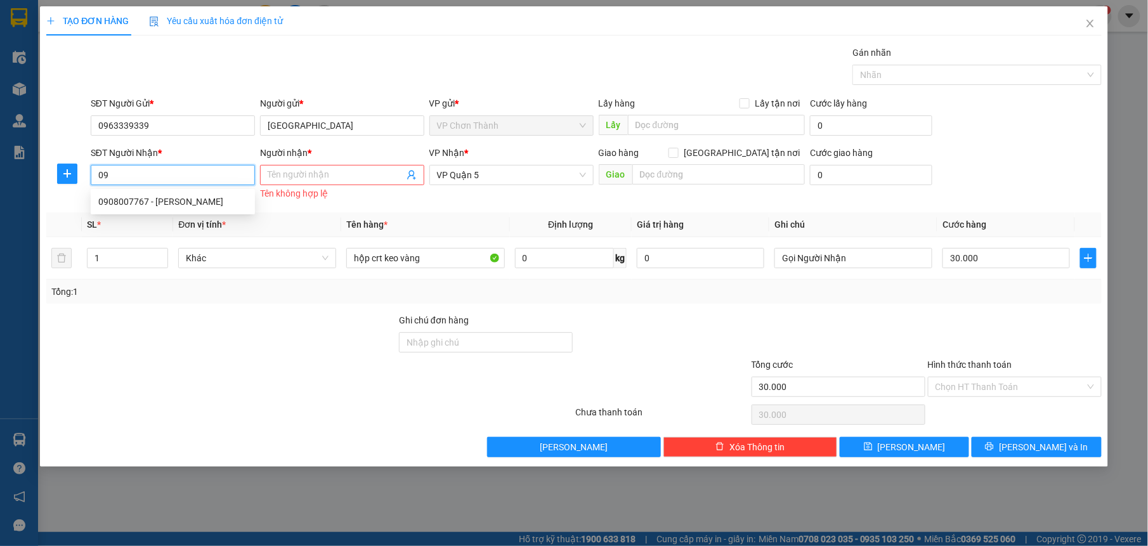
type input "0"
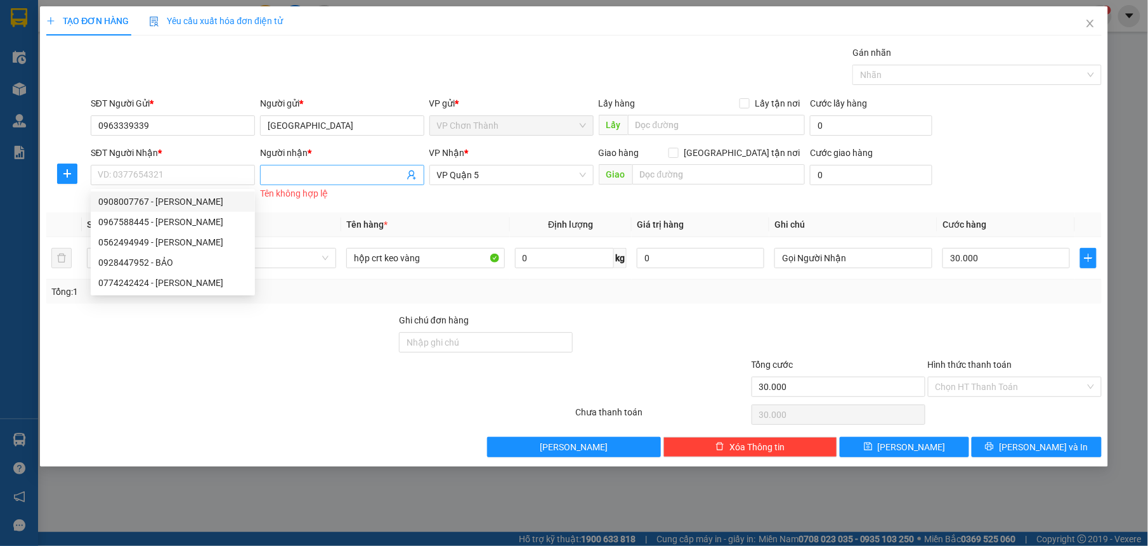
click at [305, 184] on span at bounding box center [342, 175] width 164 height 20
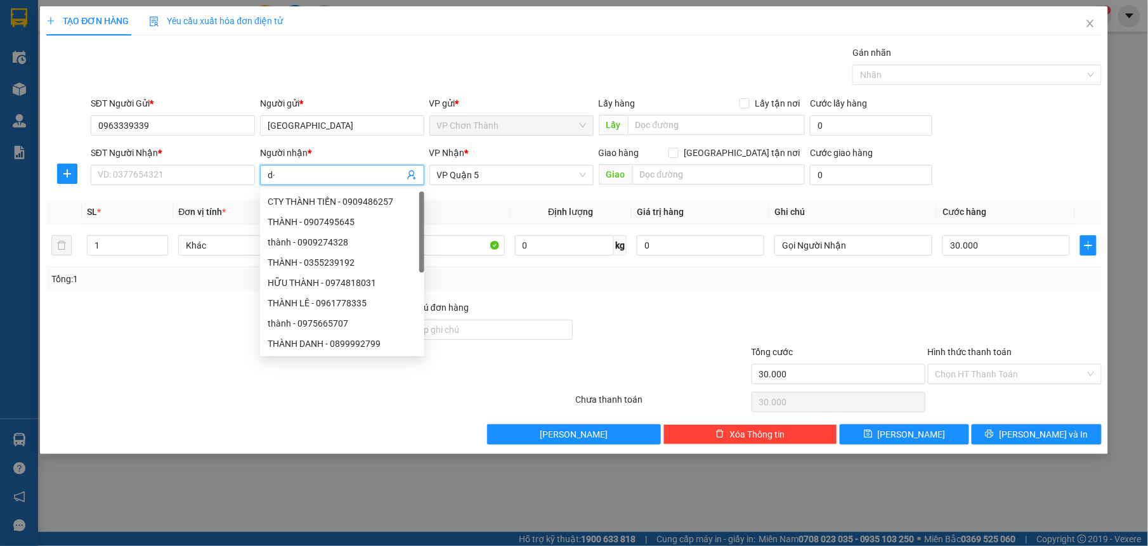
type input "d"
type input "đức"
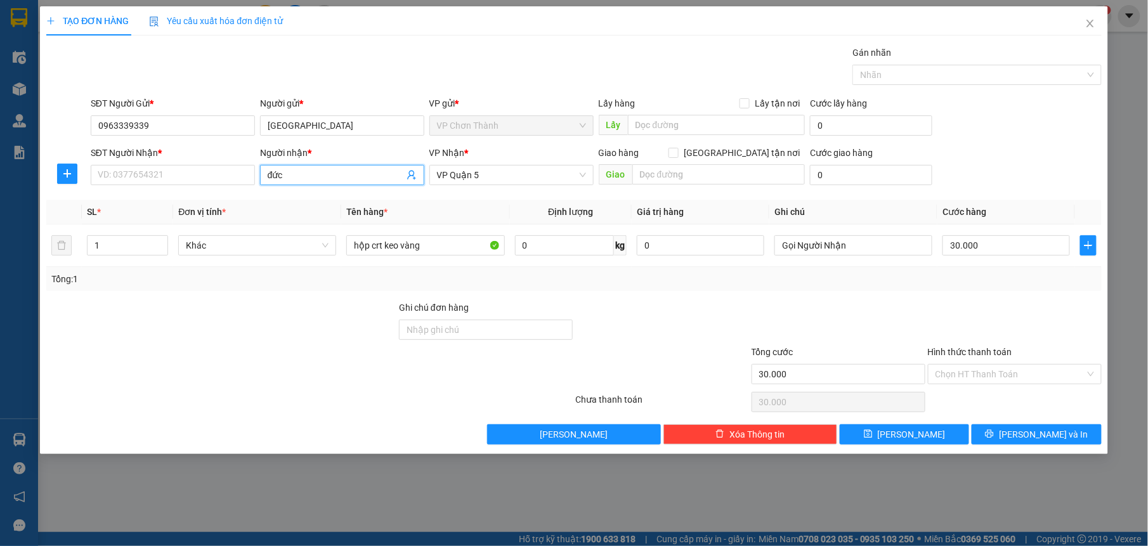
click at [302, 175] on input "đức" at bounding box center [336, 175] width 136 height 14
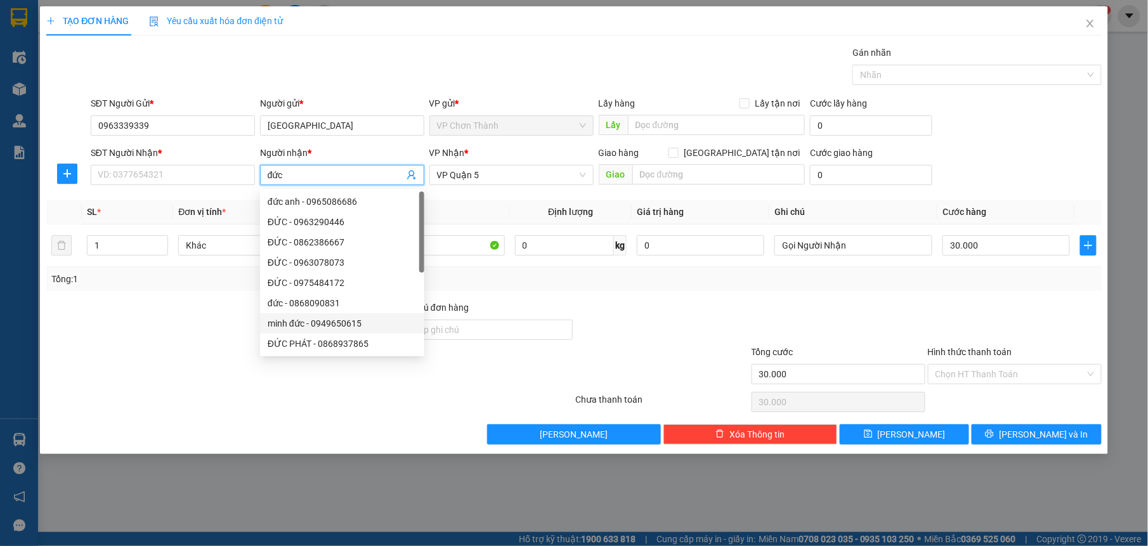
click at [338, 322] on div "minh đức - 0949650615" at bounding box center [342, 324] width 149 height 14
type input "0949650615"
type input "minh đức"
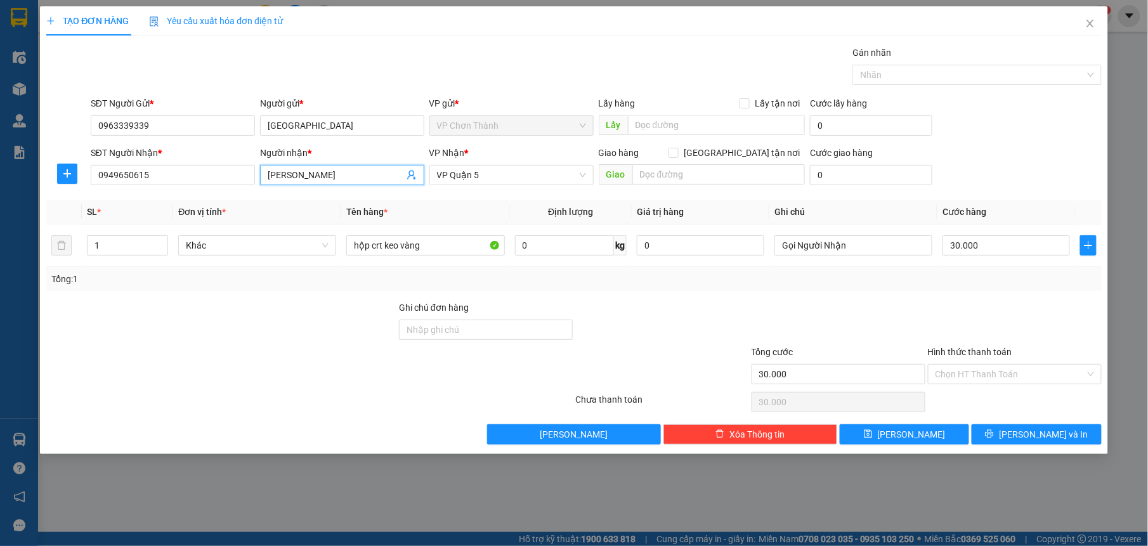
click at [292, 365] on div at bounding box center [221, 367] width 353 height 44
click at [151, 174] on input "0949650615" at bounding box center [173, 175] width 164 height 20
type input "0"
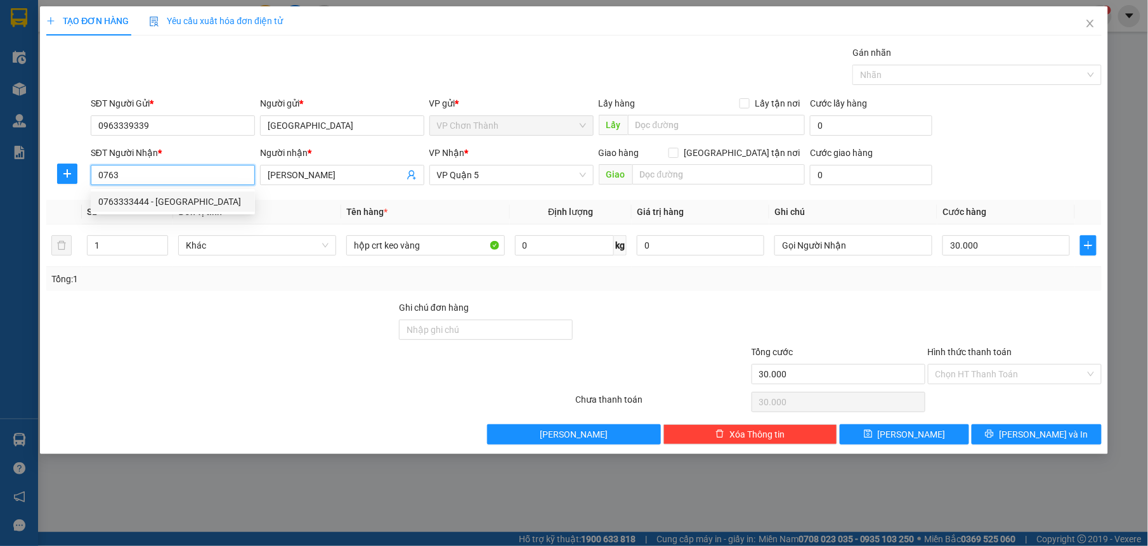
click at [185, 199] on div "0763333444 - ĐỨC" at bounding box center [172, 202] width 149 height 14
type input "0763333444"
type input "ĐỨC"
type input "0763333444"
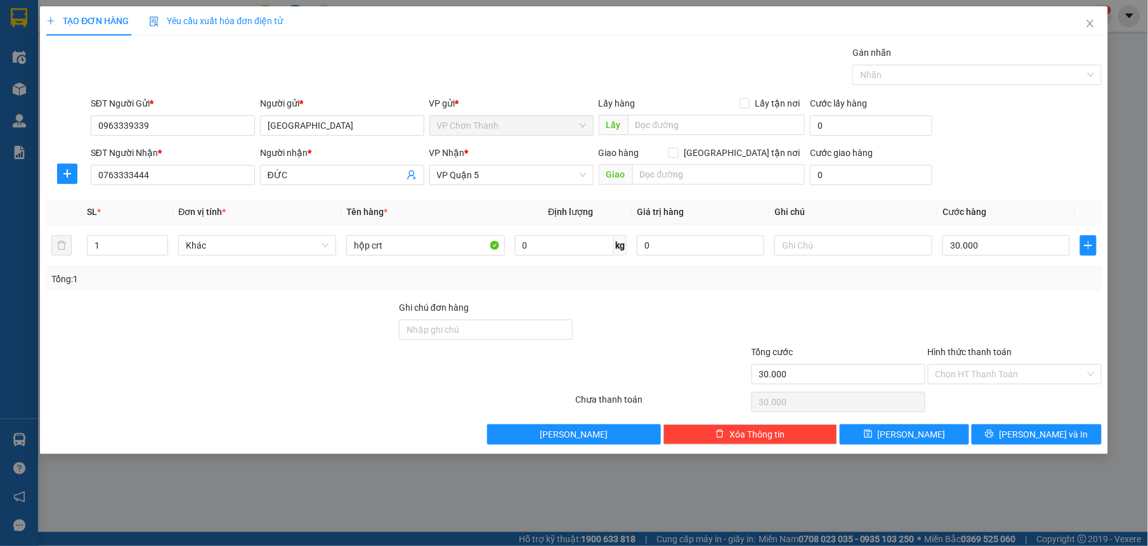
click at [301, 333] on div at bounding box center [221, 323] width 353 height 44
click at [1003, 376] on input "Hình thức thanh toán" at bounding box center [1011, 374] width 150 height 19
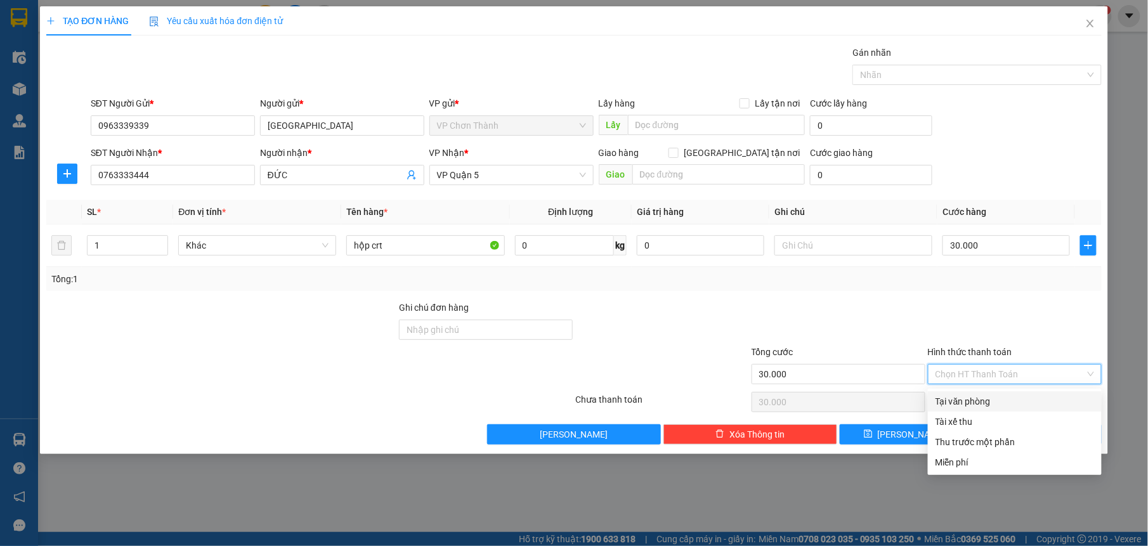
click at [976, 400] on div "Tại văn phòng" at bounding box center [1015, 402] width 159 height 14
type input "0"
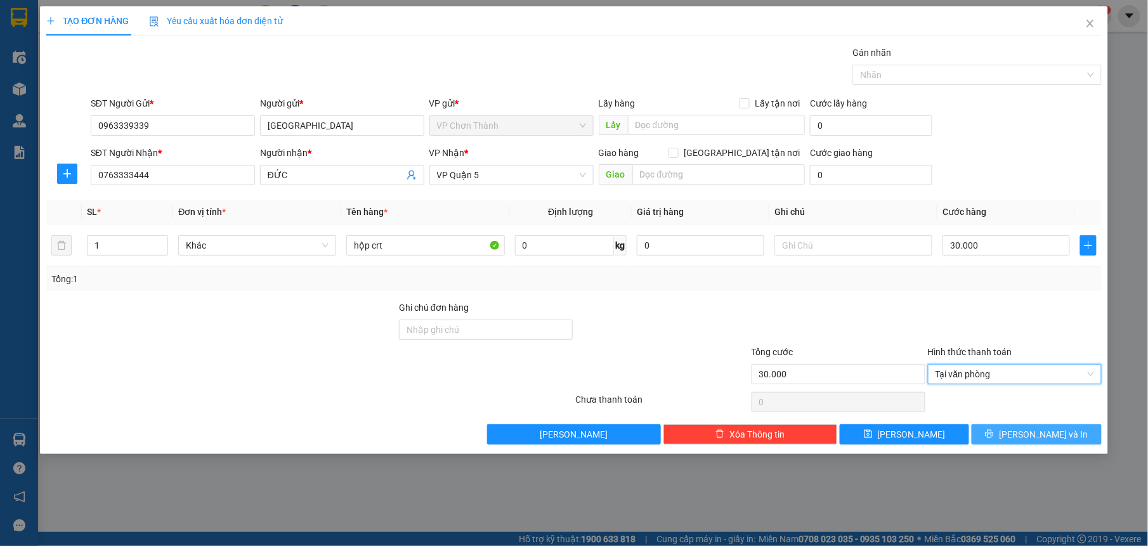
click at [994, 437] on icon "printer" at bounding box center [990, 434] width 8 height 8
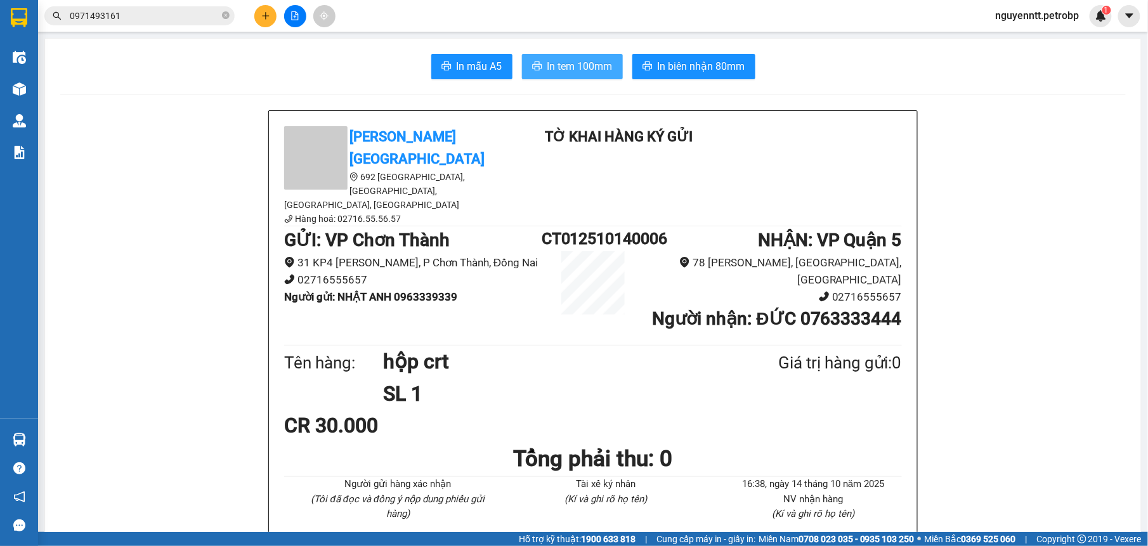
click at [585, 69] on span "In tem 100mm" at bounding box center [580, 66] width 65 height 16
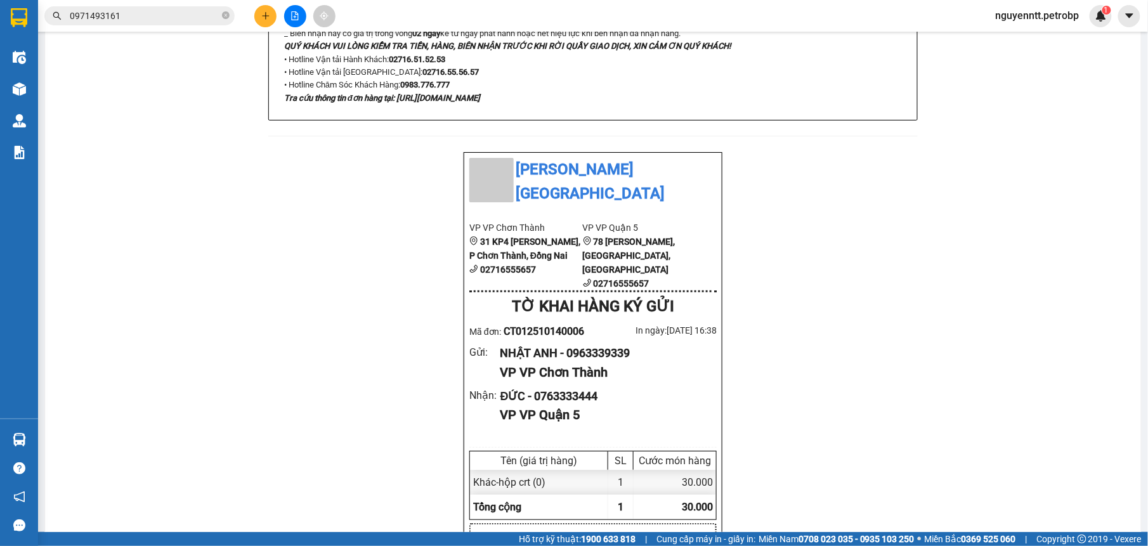
scroll to position [720, 0]
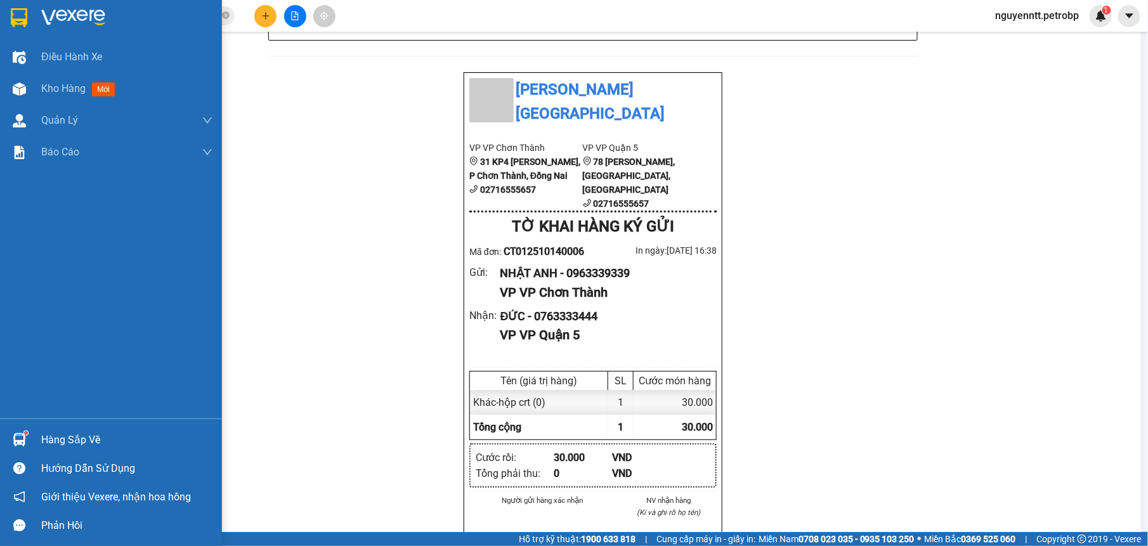
click at [16, 435] on img at bounding box center [19, 439] width 13 height 13
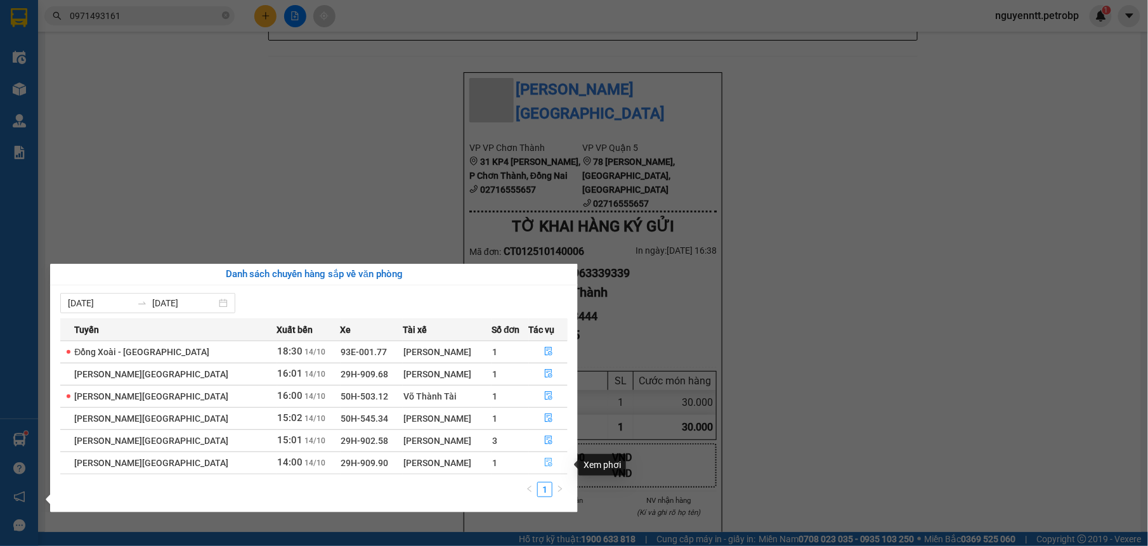
click at [537, 463] on button "button" at bounding box center [549, 463] width 38 height 20
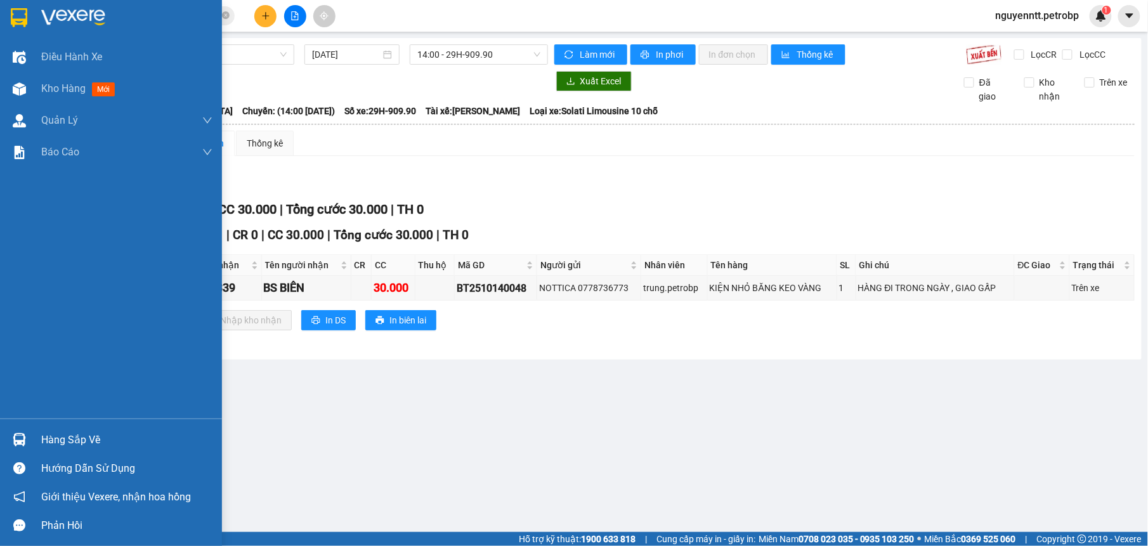
click at [26, 437] on div at bounding box center [19, 440] width 22 height 22
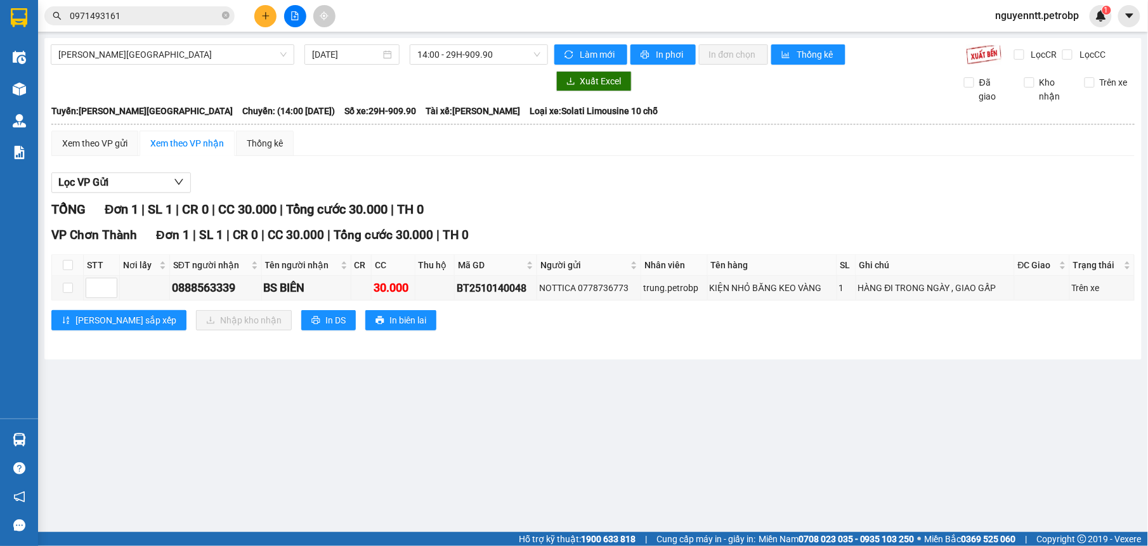
click at [607, 453] on section "Kết quả tìm kiếm ( 8 ) Bộ lọc Mã ĐH Trạng thái Món hàng Tổng cước Chưa cước Ngư…" at bounding box center [574, 273] width 1148 height 546
click at [363, 422] on main "Hồ Chí Minh - Lộc Ninh 14/10/2025 14:00 - 29H-909.90 Làm mới In phơi In đơn chọ…" at bounding box center [574, 266] width 1148 height 532
drag, startPoint x: 66, startPoint y: 294, endPoint x: 97, endPoint y: 294, distance: 31.1
click at [67, 293] on input "checkbox" at bounding box center [68, 288] width 10 height 10
checkbox input "true"
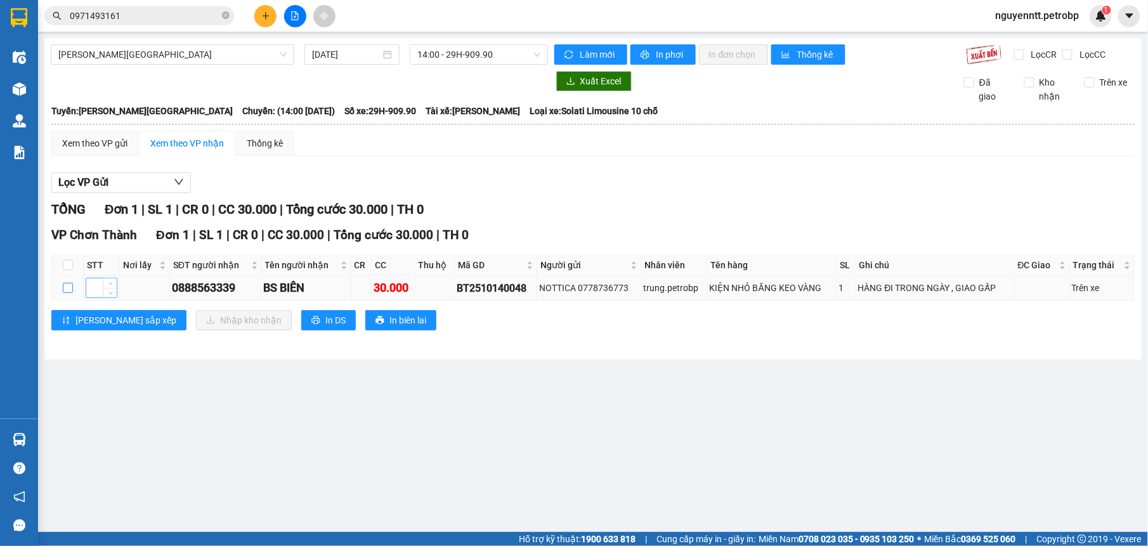
checkbox input "true"
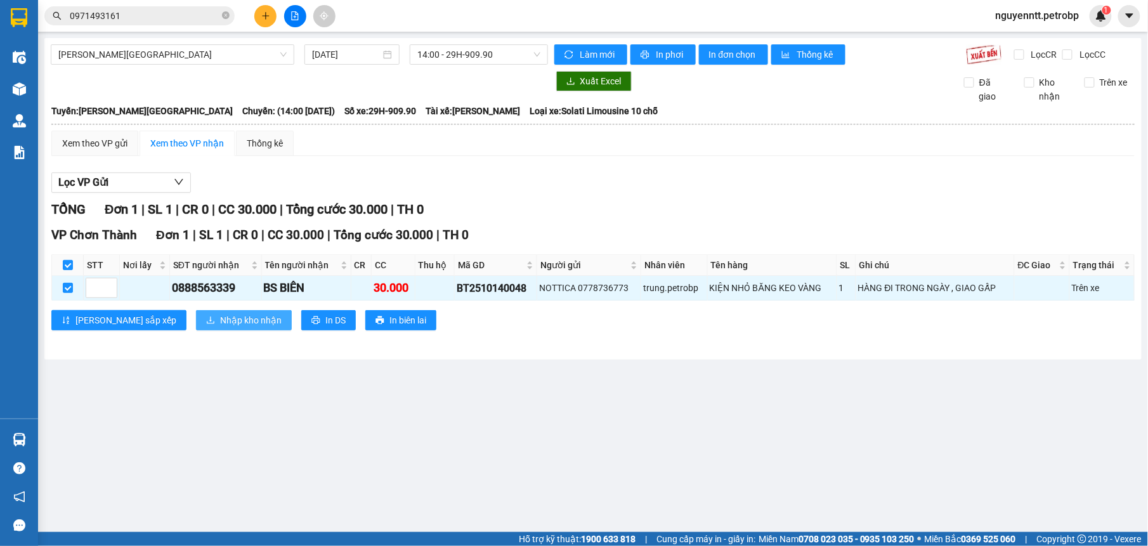
click at [220, 324] on span "Nhập kho nhận" at bounding box center [251, 320] width 62 height 14
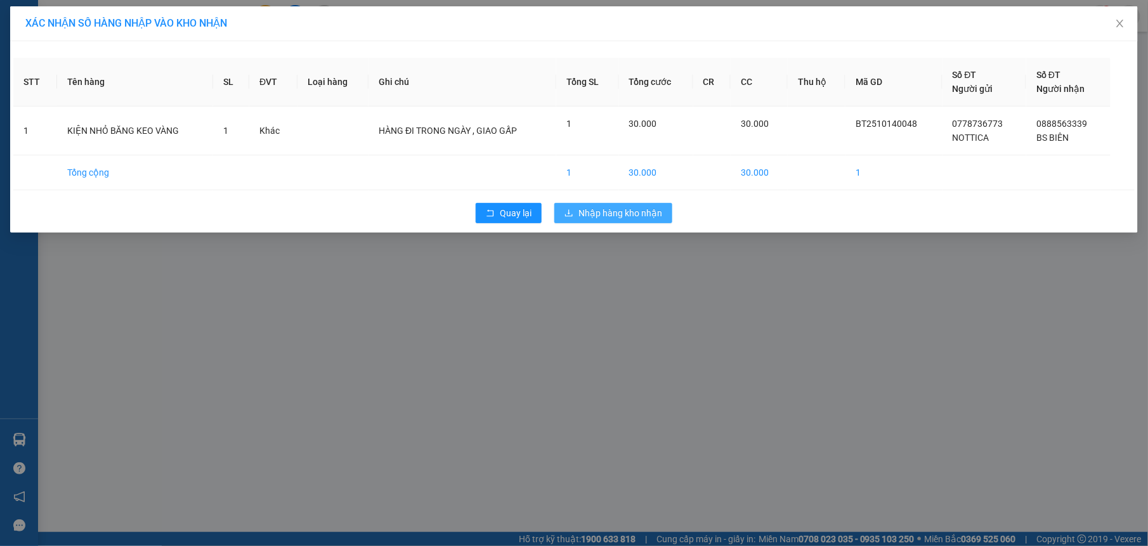
click at [605, 219] on span "Nhập hàng kho nhận" at bounding box center [621, 213] width 84 height 14
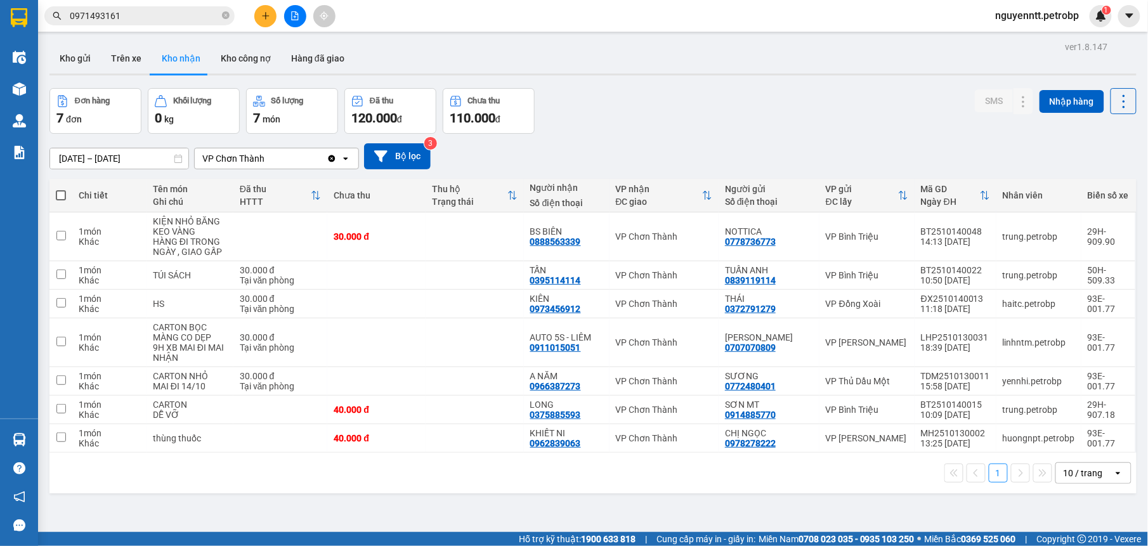
click at [36, 434] on div "Hàng sắp về" at bounding box center [19, 440] width 38 height 29
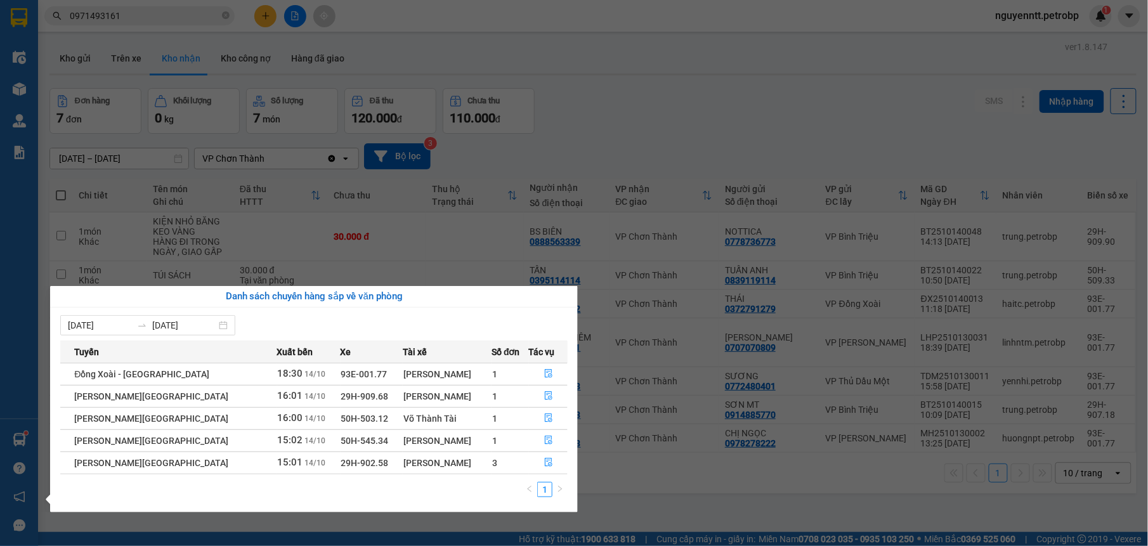
click at [382, 505] on div "1" at bounding box center [314, 493] width 508 height 23
click at [654, 492] on section "Kết quả tìm kiếm ( 8 ) Bộ lọc Mã ĐH Trạng thái Món hàng Tổng cước Chưa cước Ngư…" at bounding box center [574, 273] width 1148 height 546
